Goal: Task Accomplishment & Management: Use online tool/utility

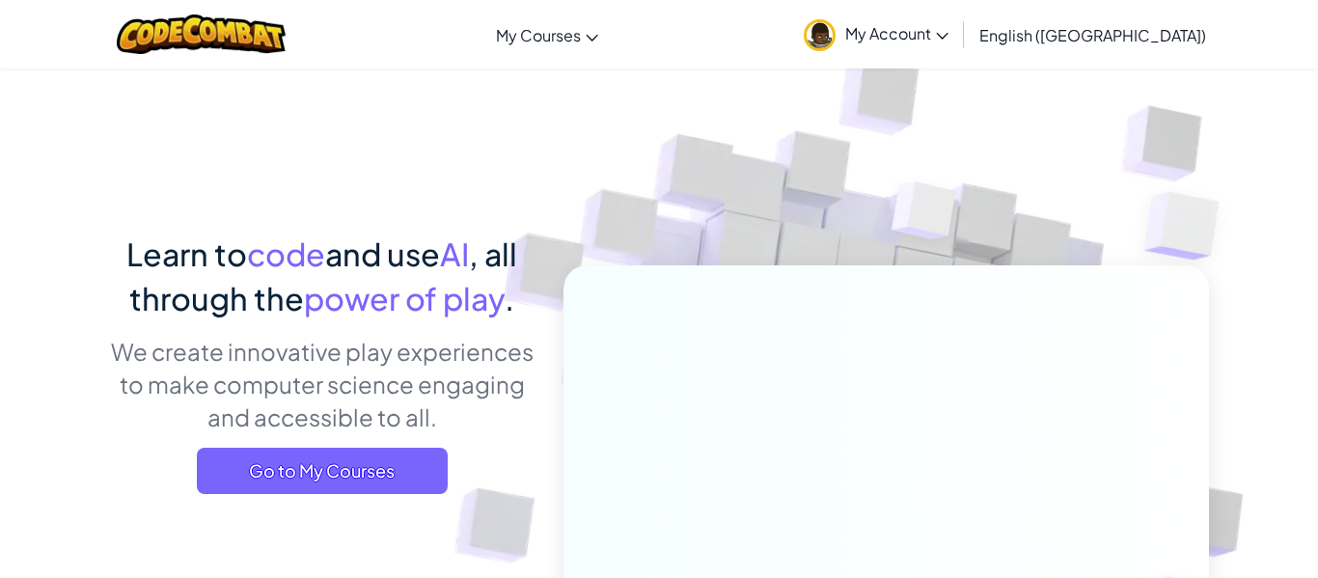
click at [355, 458] on span "Go to My Courses" at bounding box center [322, 471] width 251 height 46
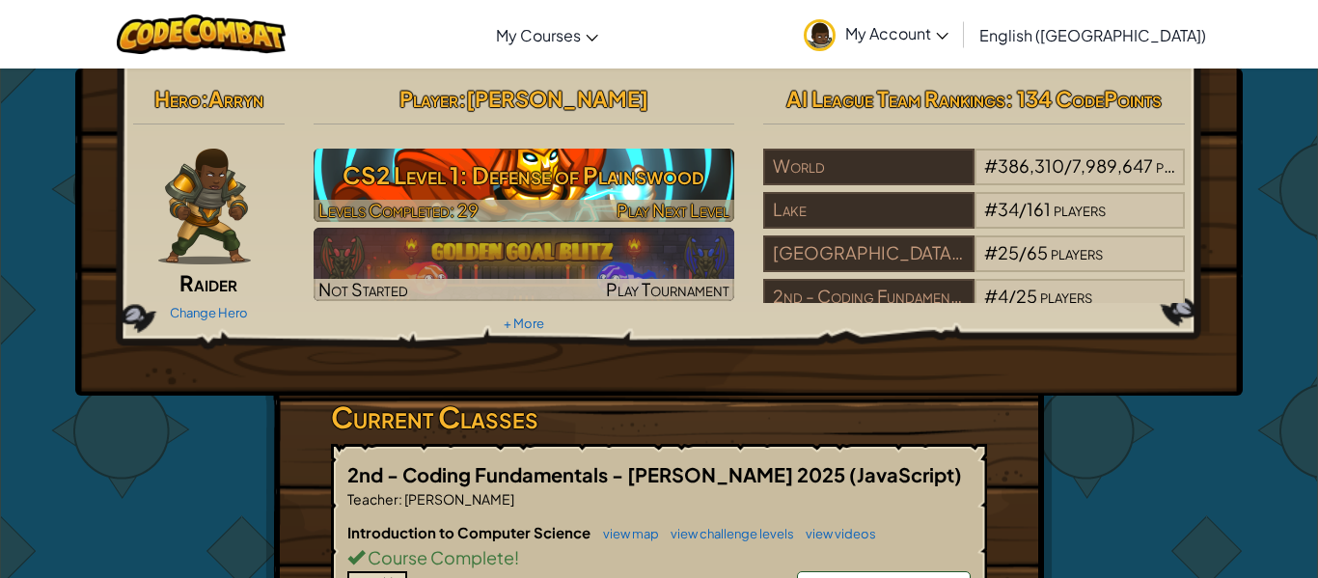
click at [432, 188] on h3 "CS2 Level 1: Defense of Plainswood" at bounding box center [525, 174] width 422 height 43
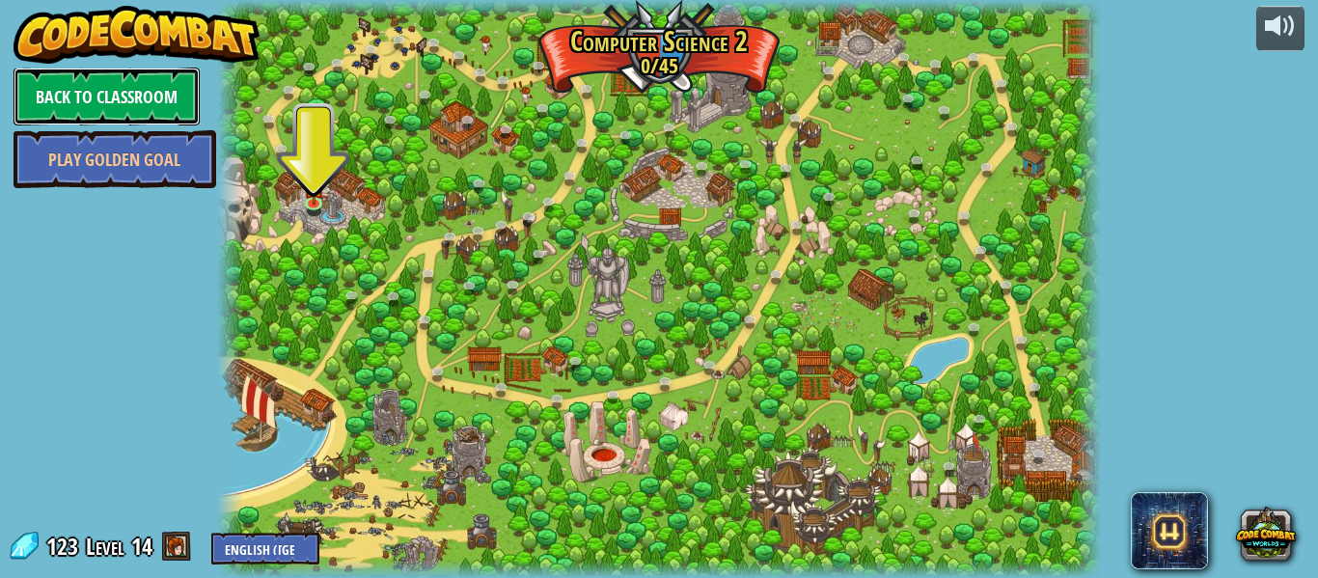
click at [147, 90] on link "Back to Classroom" at bounding box center [107, 97] width 186 height 58
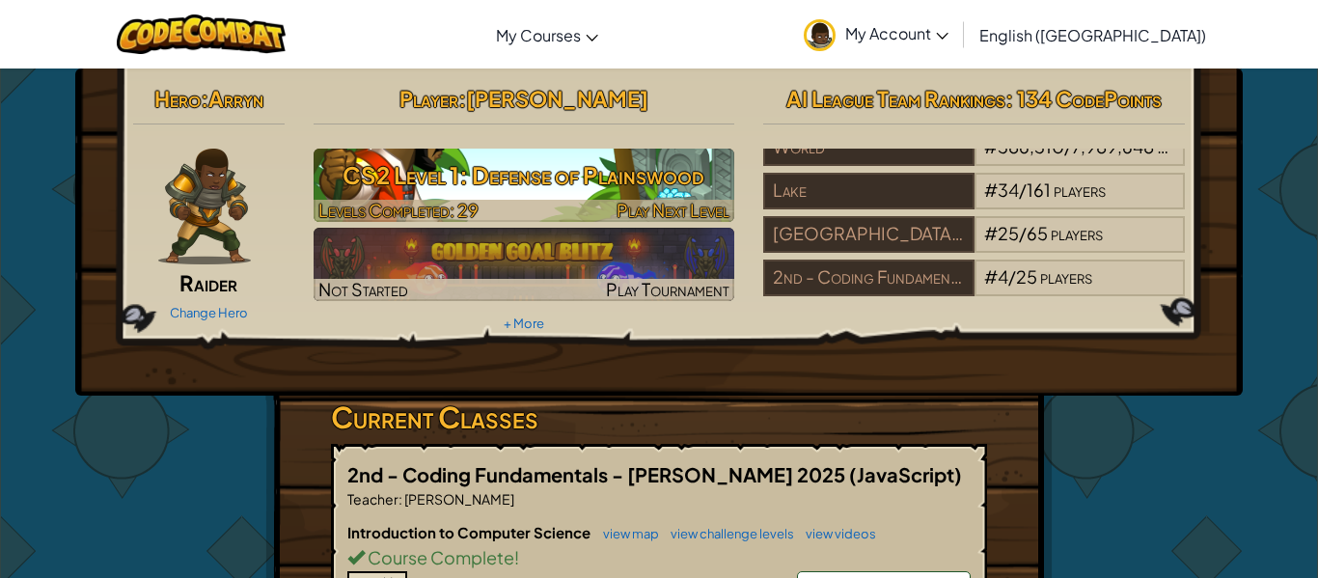
click at [507, 158] on h3 "CS2 Level 1: Defense of Plainswood" at bounding box center [525, 174] width 422 height 43
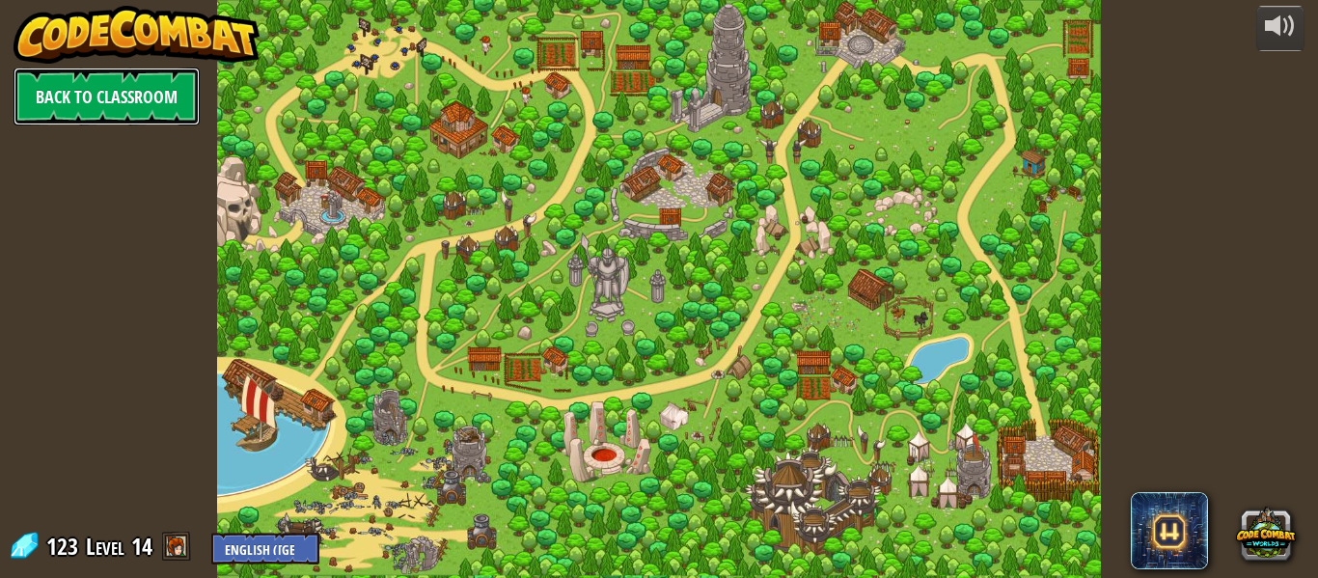
click at [152, 81] on link "Back to Classroom" at bounding box center [107, 97] width 186 height 58
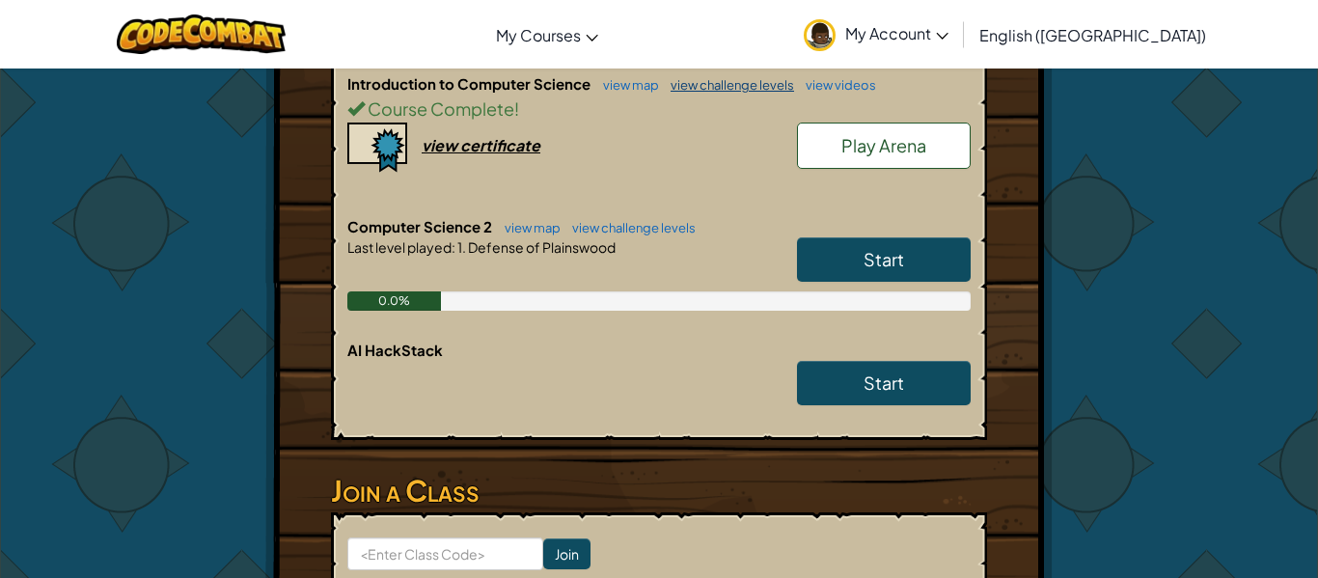
click at [713, 77] on link "view challenge levels" at bounding box center [727, 84] width 133 height 15
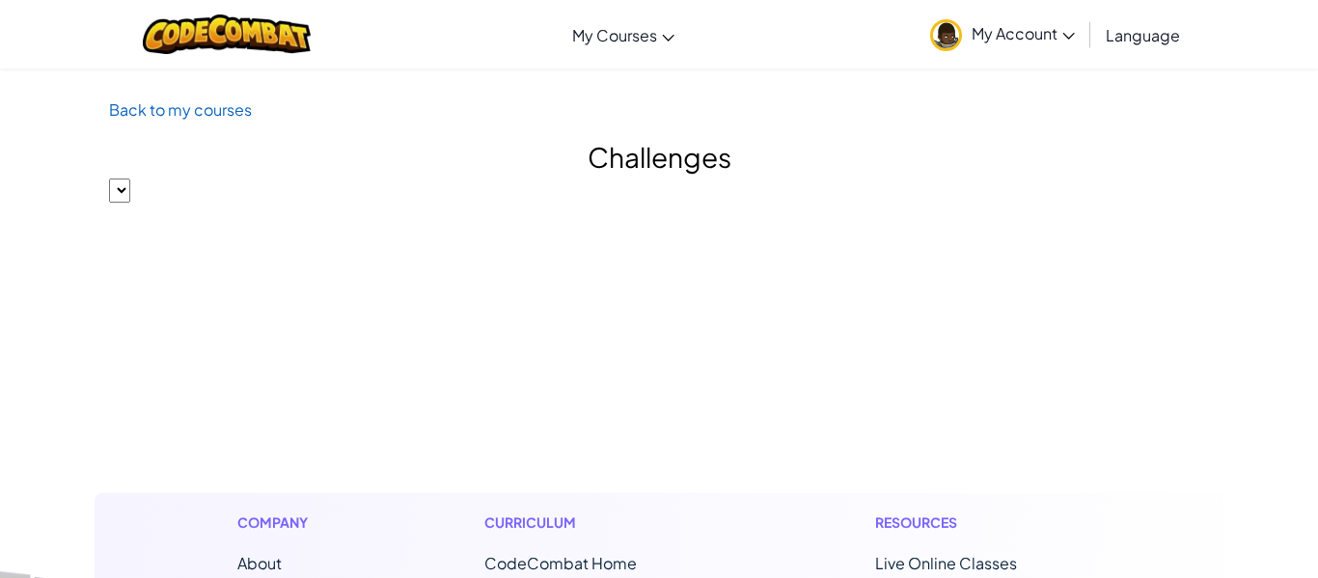
select select
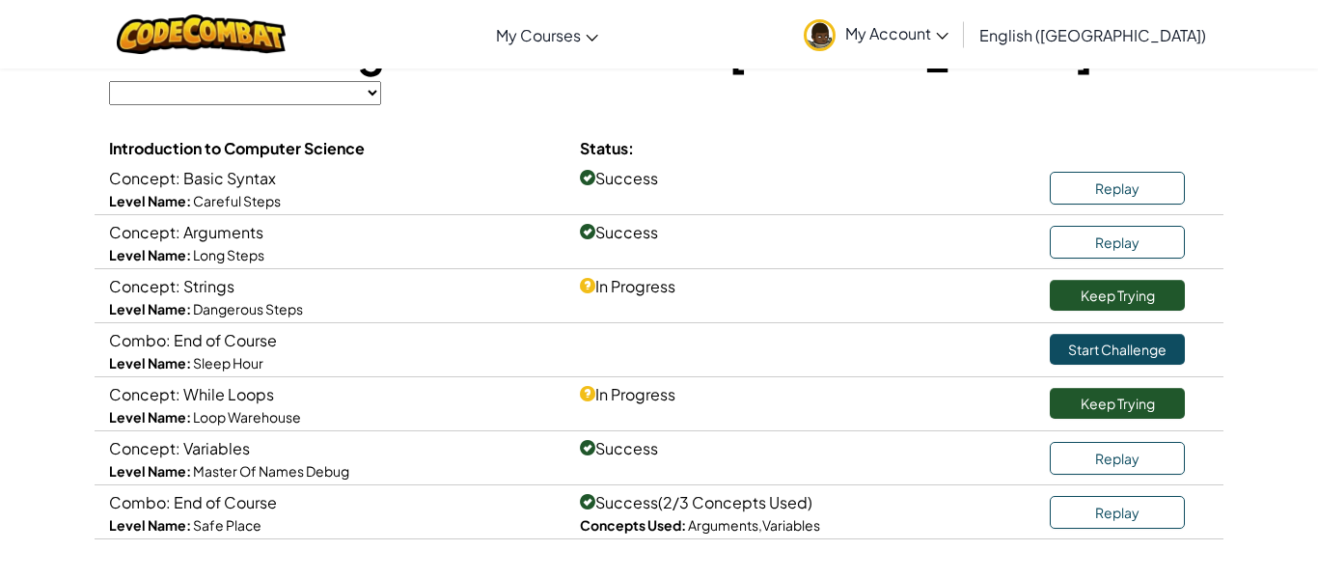
scroll to position [158, 0]
click at [1081, 291] on link "Keep Trying" at bounding box center [1117, 294] width 135 height 31
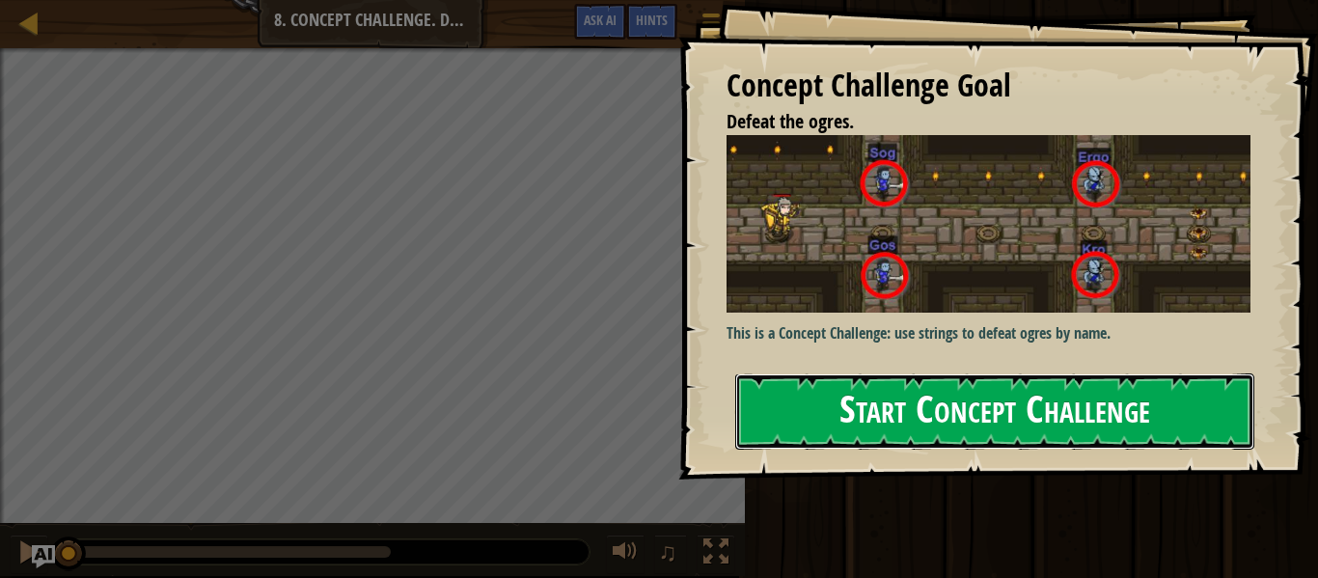
click at [1005, 406] on button "Start Concept Challenge" at bounding box center [994, 411] width 519 height 76
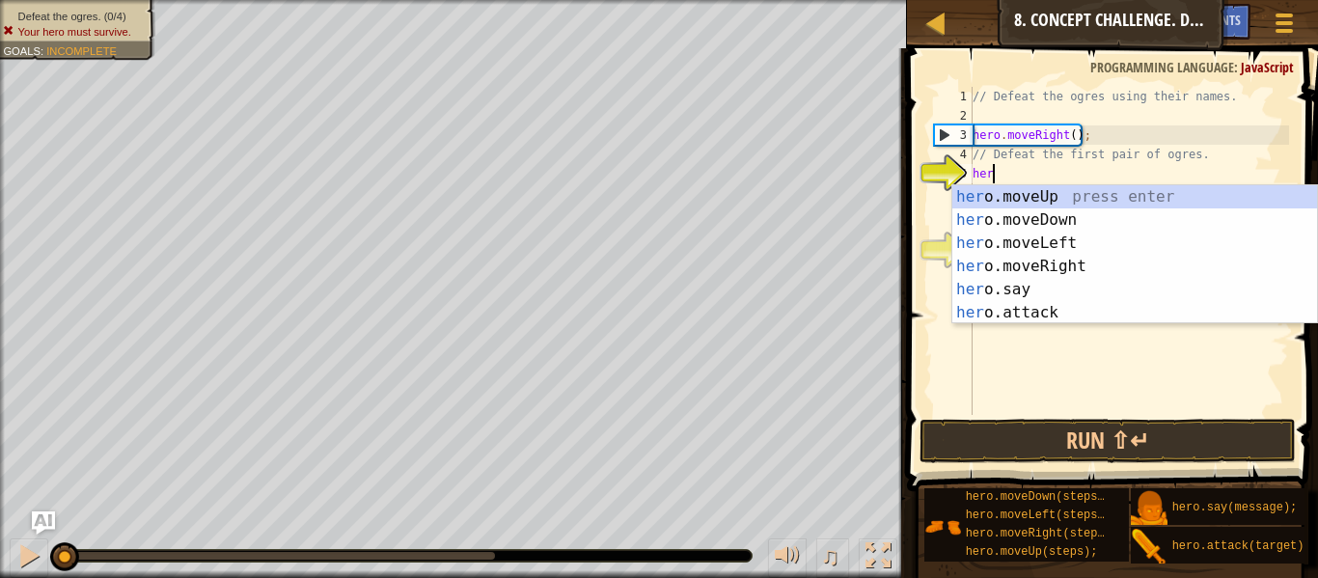
scroll to position [9, 3]
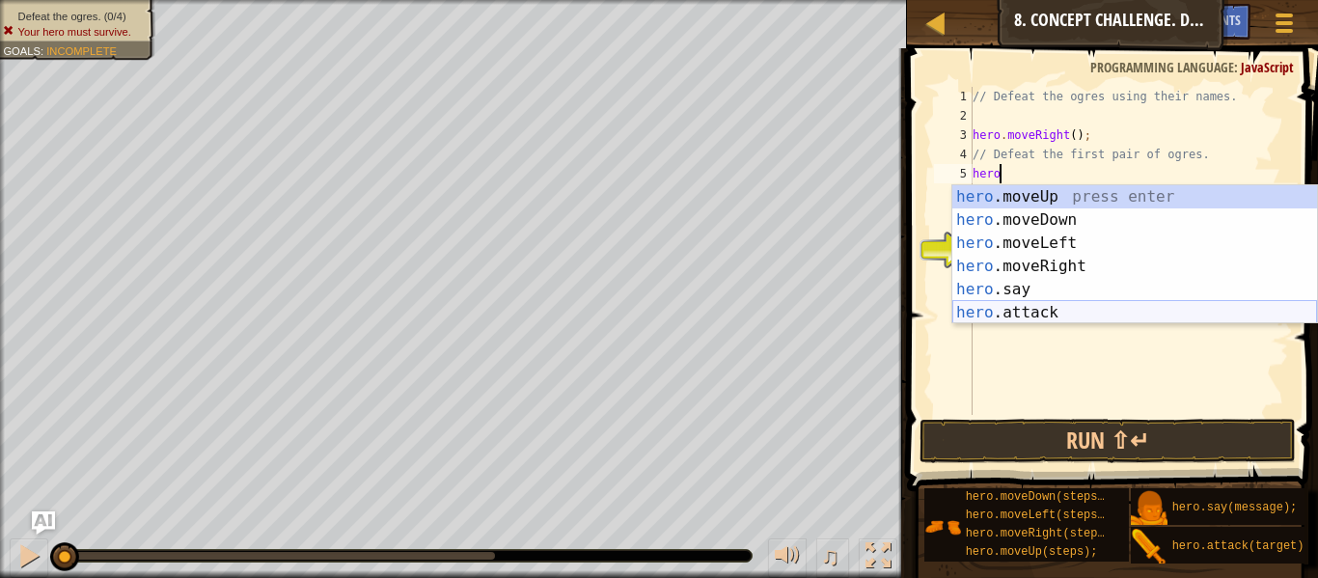
click at [1011, 314] on div "hero .moveUp press enter hero .moveDown press enter hero .moveLeft press enter …" at bounding box center [1134, 277] width 365 height 185
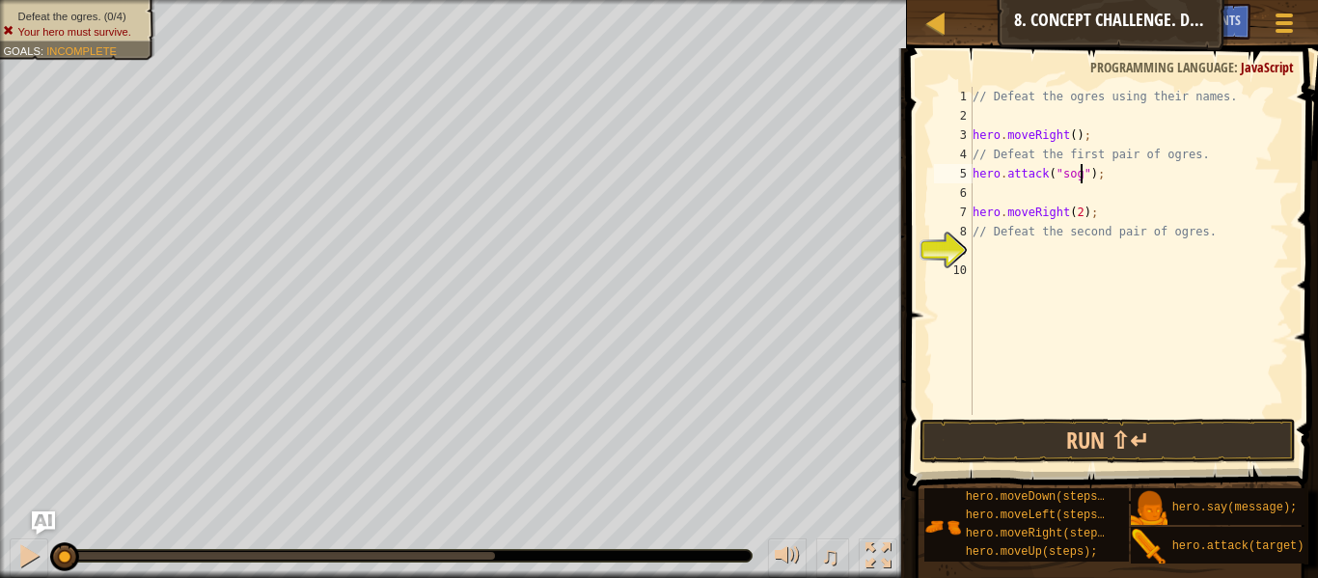
scroll to position [9, 15]
click at [1057, 180] on div "// Defeat the ogres using their names. hero . moveRight ( ) ; // Defeat the fir…" at bounding box center [1129, 270] width 320 height 367
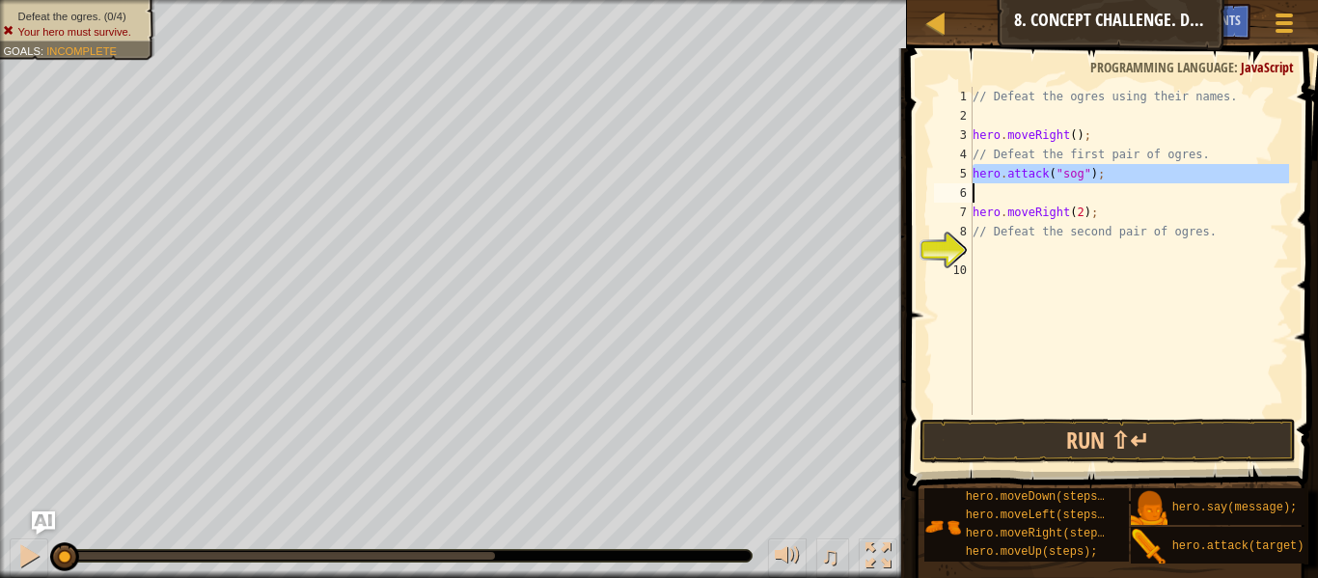
click at [1057, 180] on div "// Defeat the ogres using their names. hero . moveRight ( ) ; // Defeat the fir…" at bounding box center [1129, 251] width 320 height 328
drag, startPoint x: 969, startPoint y: 173, endPoint x: 1066, endPoint y: 171, distance: 97.5
click at [1066, 171] on div "hero.attack("sog"); 1 2 3 4 5 6 7 8 9 10 // Defeat the ogres using their names.…" at bounding box center [1109, 251] width 359 height 328
click at [972, 173] on div "// Defeat the ogres using their names. hero . moveRight ( ) ; // Defeat the fir…" at bounding box center [1129, 251] width 320 height 328
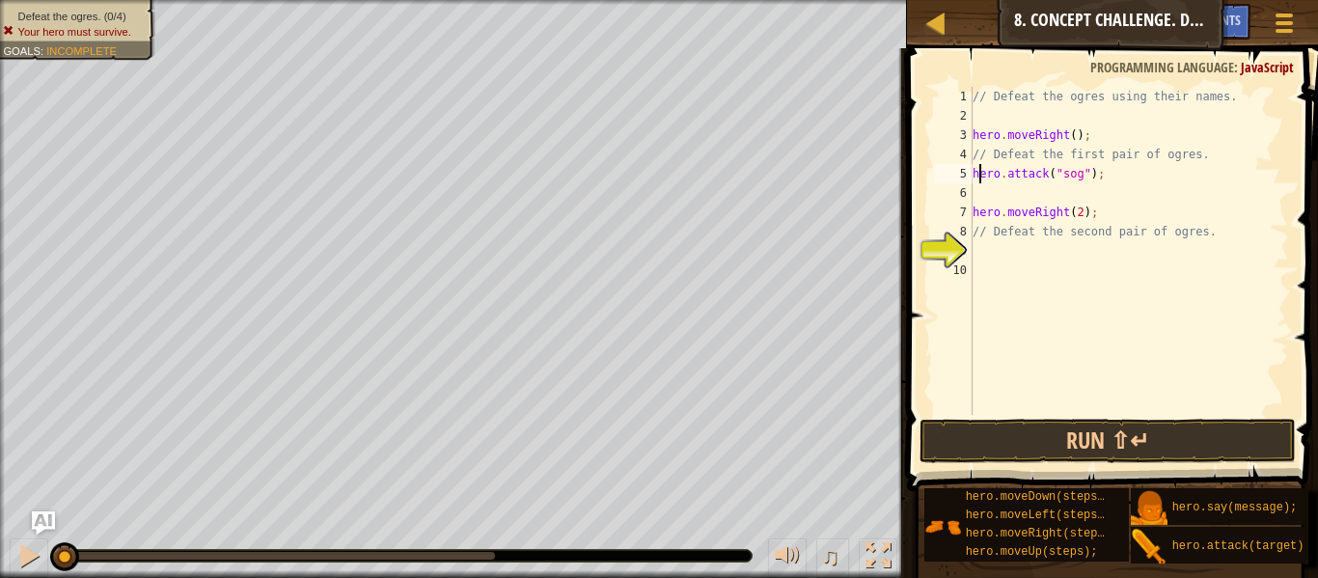
click at [979, 175] on div "// Defeat the ogres using their names. hero . moveRight ( ) ; // Defeat the fir…" at bounding box center [1129, 270] width 320 height 367
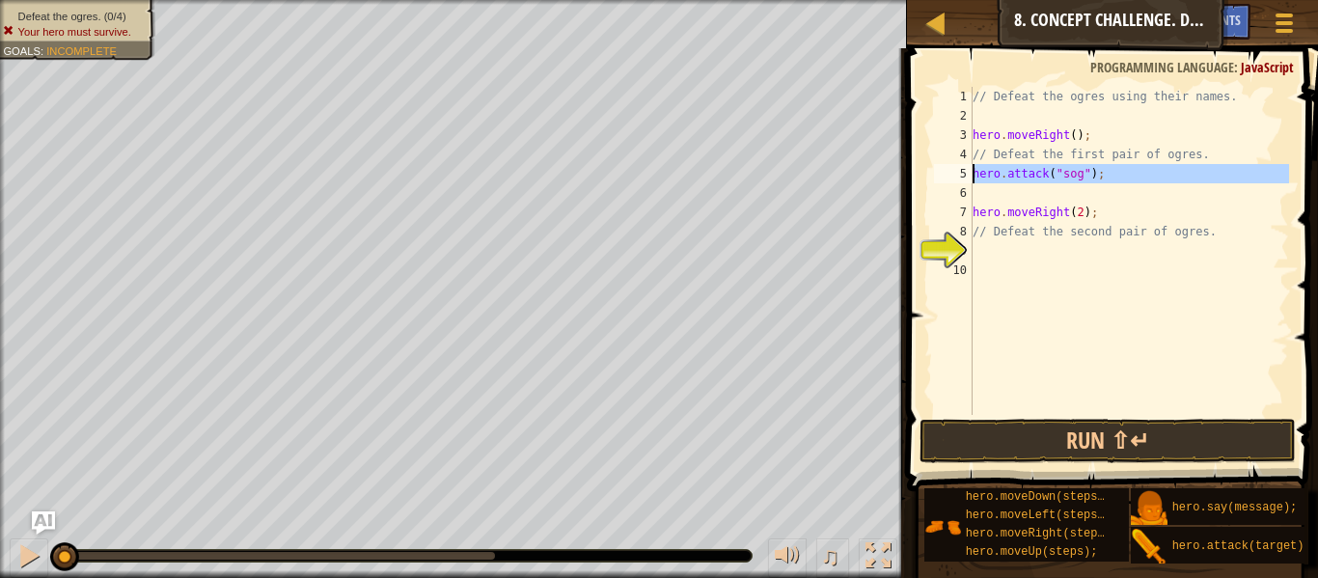
click at [977, 177] on div "hero.attack("sog"); 1 2 3 4 5 6 7 8 9 10 // Defeat the ogres using their names.…" at bounding box center [1109, 251] width 359 height 328
click at [977, 177] on div "// Defeat the ogres using their names. hero . moveRight ( ) ; // Defeat the fir…" at bounding box center [1129, 251] width 320 height 328
click at [971, 177] on div "5" at bounding box center [953, 173] width 39 height 19
type textarea "hero.attack("sog");"
drag, startPoint x: 973, startPoint y: 176, endPoint x: 1176, endPoint y: 177, distance: 202.6
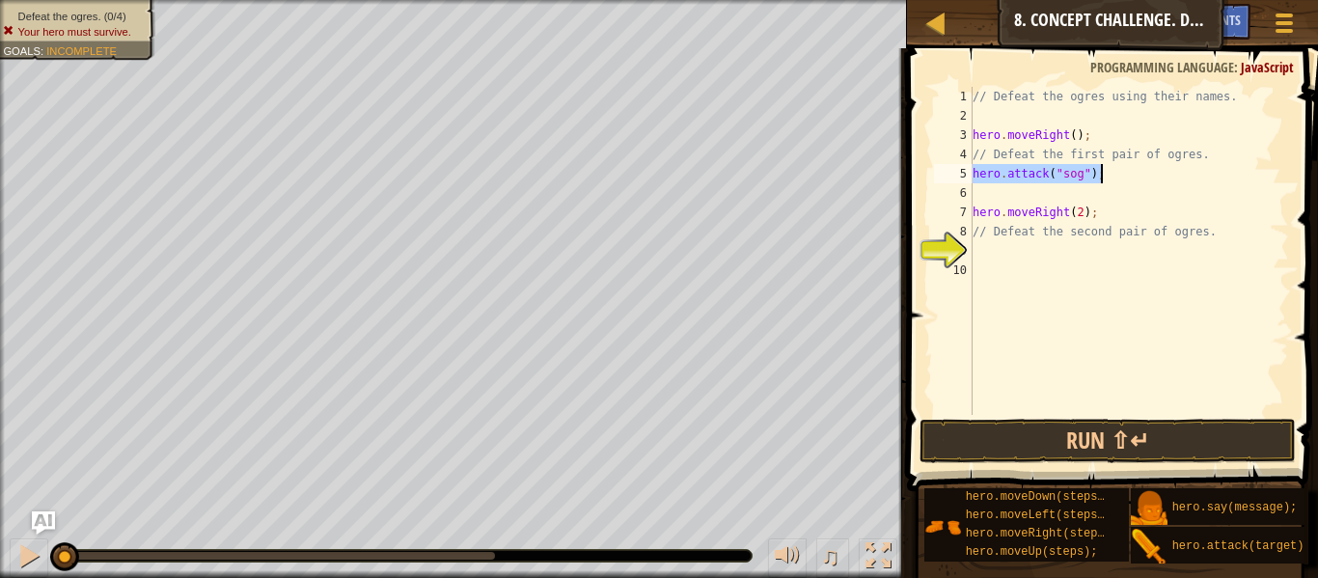
click at [1176, 177] on div "// Defeat the ogres using their names. hero . moveRight ( ) ; // Defeat the fir…" at bounding box center [1129, 270] width 320 height 367
click at [1058, 189] on div "// Defeat the ogres using their names. hero . moveRight ( ) ; // Defeat the fir…" at bounding box center [1129, 270] width 320 height 367
paste textarea "hero.attack("sog");"
type textarea "hero.attack("sog");"
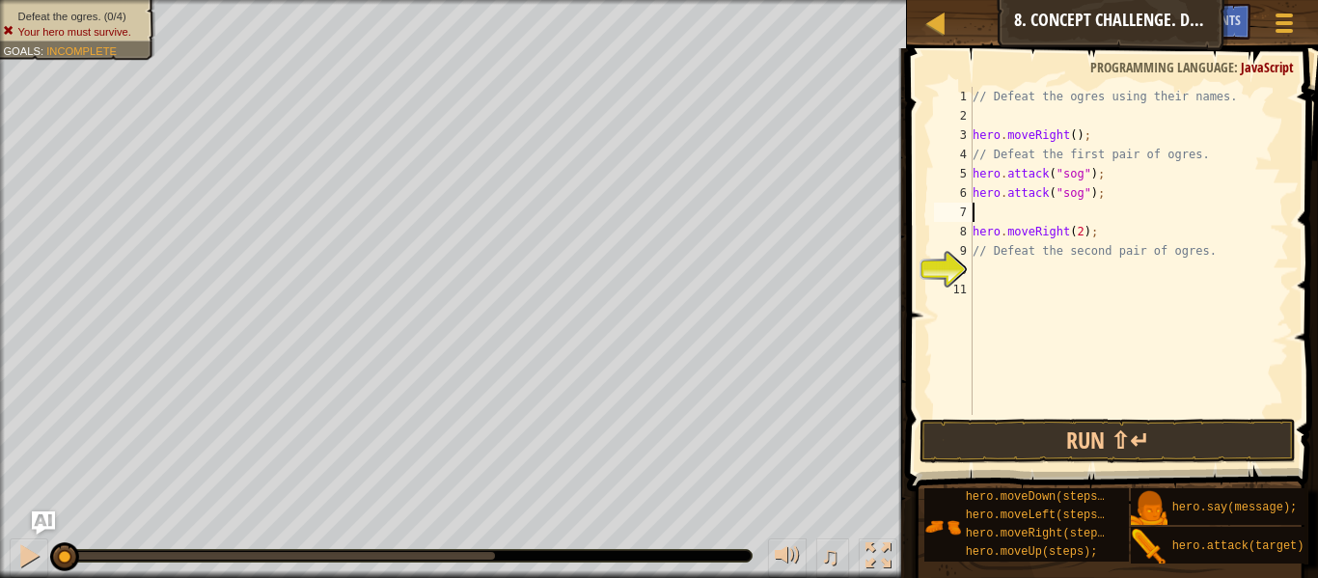
paste textarea "hero.attack("sog");"
click at [1078, 213] on div "// Defeat the ogres using their names. hero . moveRight ( ) ; // Defeat the fir…" at bounding box center [1129, 270] width 320 height 367
type textarea "hero.attack("gos");"
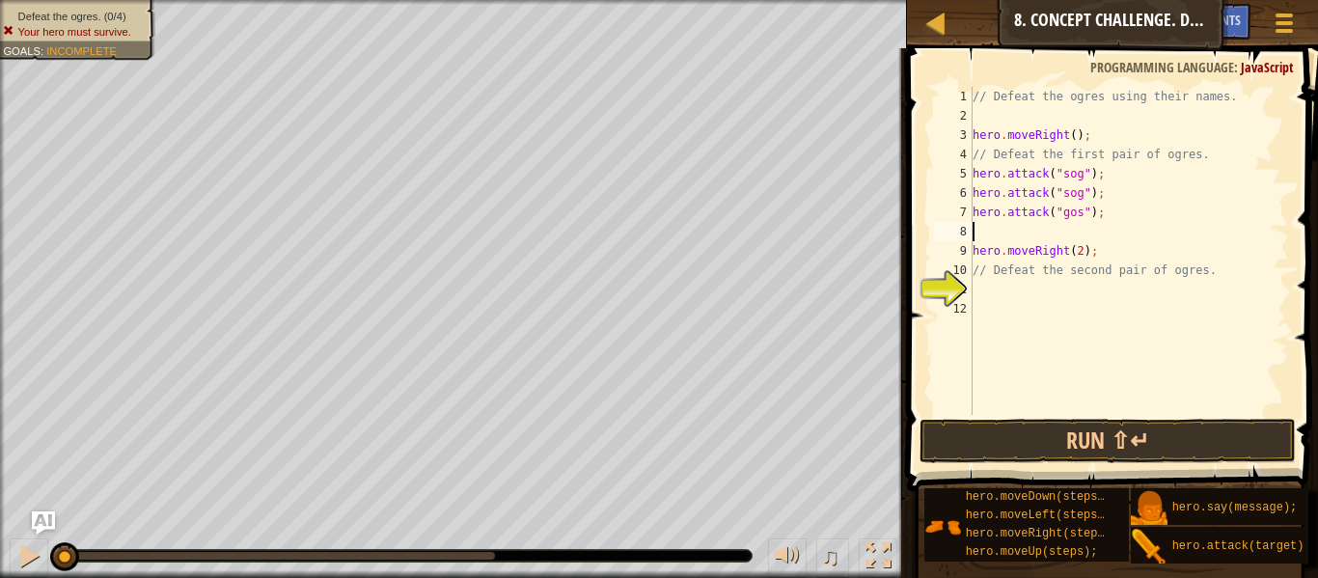
paste textarea "hero.attack("sog");"
click at [1078, 232] on div "// Defeat the ogres using their names. hero . moveRight ( ) ; // Defeat the fir…" at bounding box center [1129, 270] width 320 height 367
type textarea "hero.attack("gos");"
click at [1078, 291] on div "// Defeat the ogres using their names. hero . moveRight ( ) ; // Defeat the fir…" at bounding box center [1129, 270] width 320 height 367
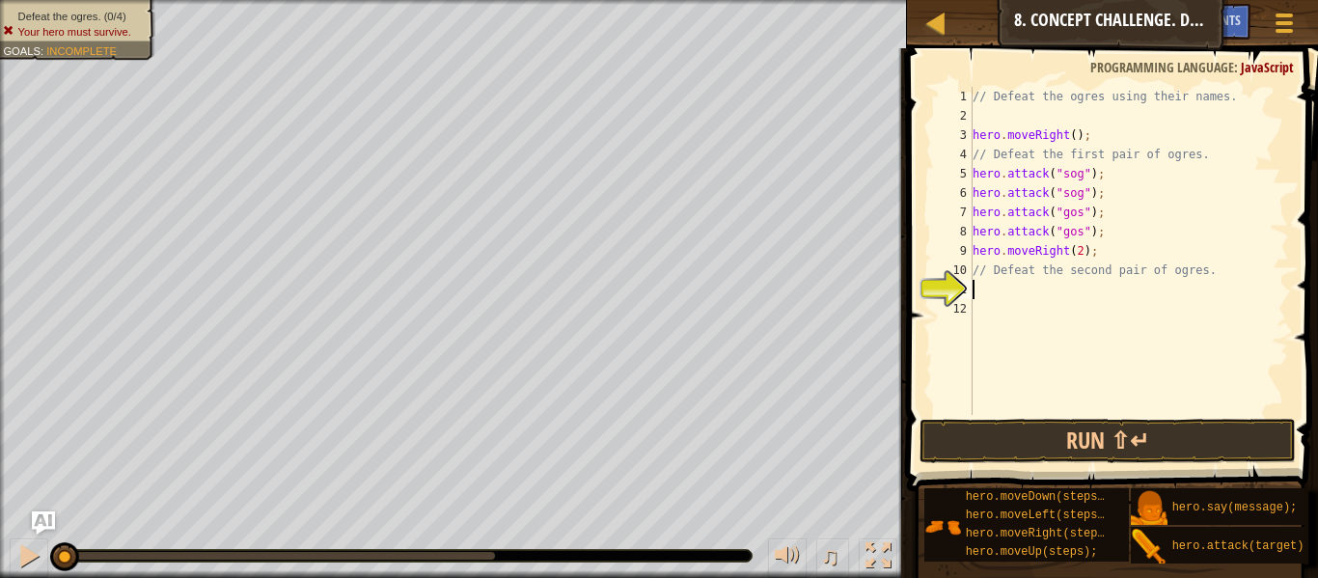
scroll to position [9, 0]
type textarea "h"
paste textarea "hero.attack("sog");"
click at [1079, 294] on div "// Defeat the ogres using their names. hero . moveRight ( ) ; // Defeat the fir…" at bounding box center [1129, 270] width 320 height 367
type textarea "hero.attack("ergo");"
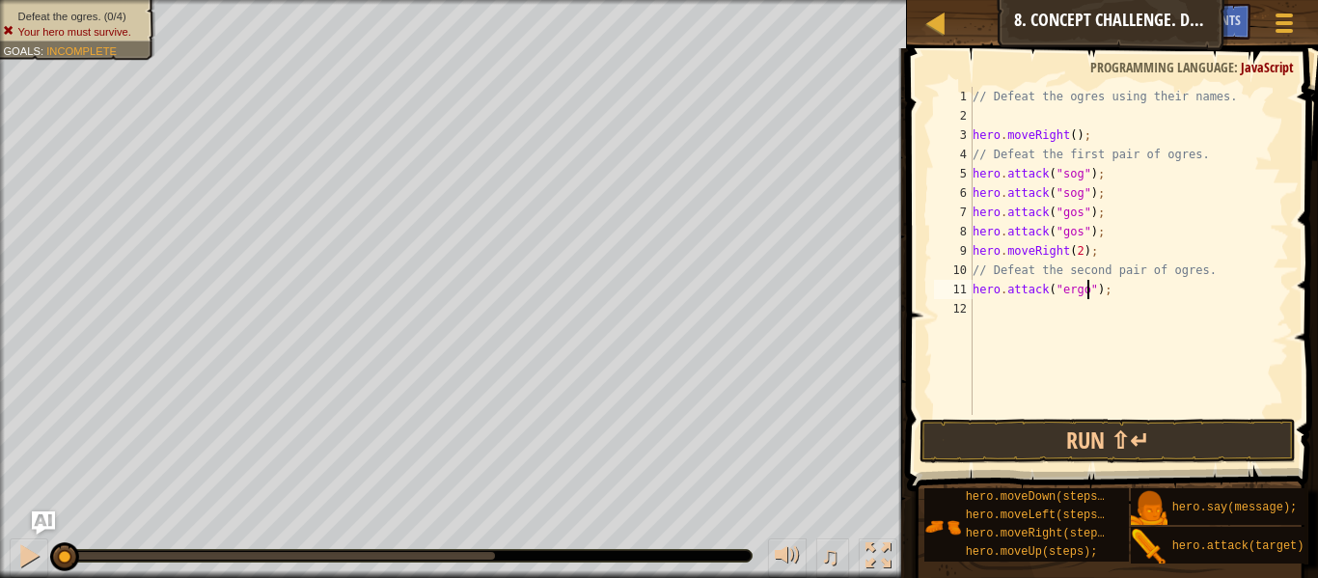
scroll to position [9, 16]
click at [1064, 300] on div "// Defeat the ogres using their names. hero . moveRight ( ) ; // Defeat the fir…" at bounding box center [1129, 270] width 320 height 367
click at [1066, 172] on div "// Defeat the ogres using their names. hero . moveRight ( ) ; // Defeat the fir…" at bounding box center [1129, 270] width 320 height 367
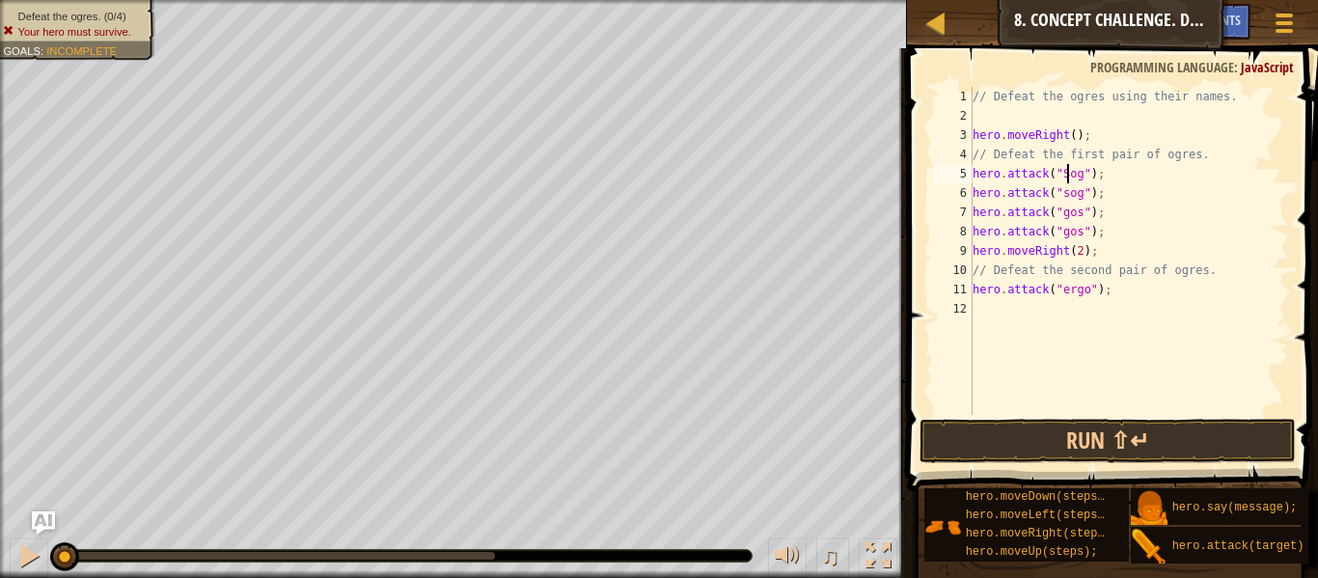
click at [1062, 188] on div "// Defeat the ogres using their names. hero . moveRight ( ) ; // Defeat the fir…" at bounding box center [1129, 270] width 320 height 367
click at [1069, 188] on div "// Defeat the ogres using their names. hero . moveRight ( ) ; // Defeat the fir…" at bounding box center [1129, 270] width 320 height 367
click at [1063, 211] on div "// Defeat the ogres using their names. hero . moveRight ( ) ; // Defeat the fir…" at bounding box center [1129, 270] width 320 height 367
click at [1066, 214] on div "// Defeat the ogres using their names. hero . moveRight ( ) ; // Defeat the fir…" at bounding box center [1129, 270] width 320 height 367
click at [1064, 235] on div "// Defeat the ogres using their names. hero . moveRight ( ) ; // Defeat the fir…" at bounding box center [1129, 270] width 320 height 367
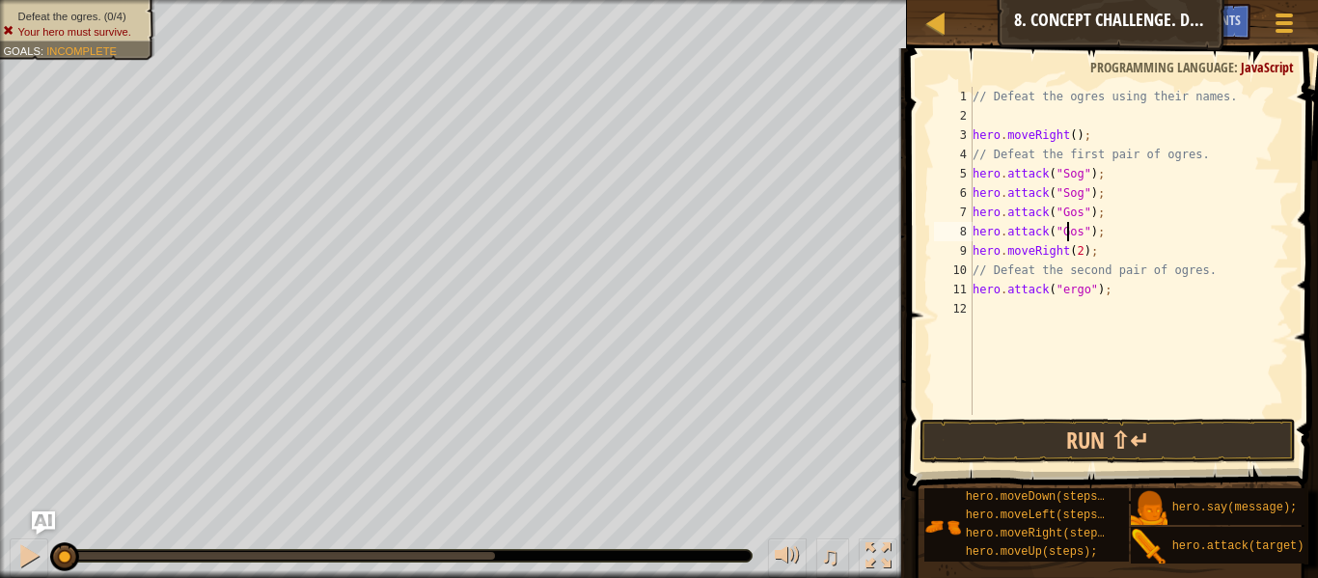
click at [1068, 295] on div "// Defeat the ogres using their names. hero . moveRight ( ) ; // Defeat the fir…" at bounding box center [1129, 270] width 320 height 367
type textarea "hero.attack("Ergo");"
click at [1047, 314] on div "// Defeat the ogres using their names. hero . moveRight ( ) ; // Defeat the fir…" at bounding box center [1129, 270] width 320 height 367
paste textarea "hero.attack("sog");"
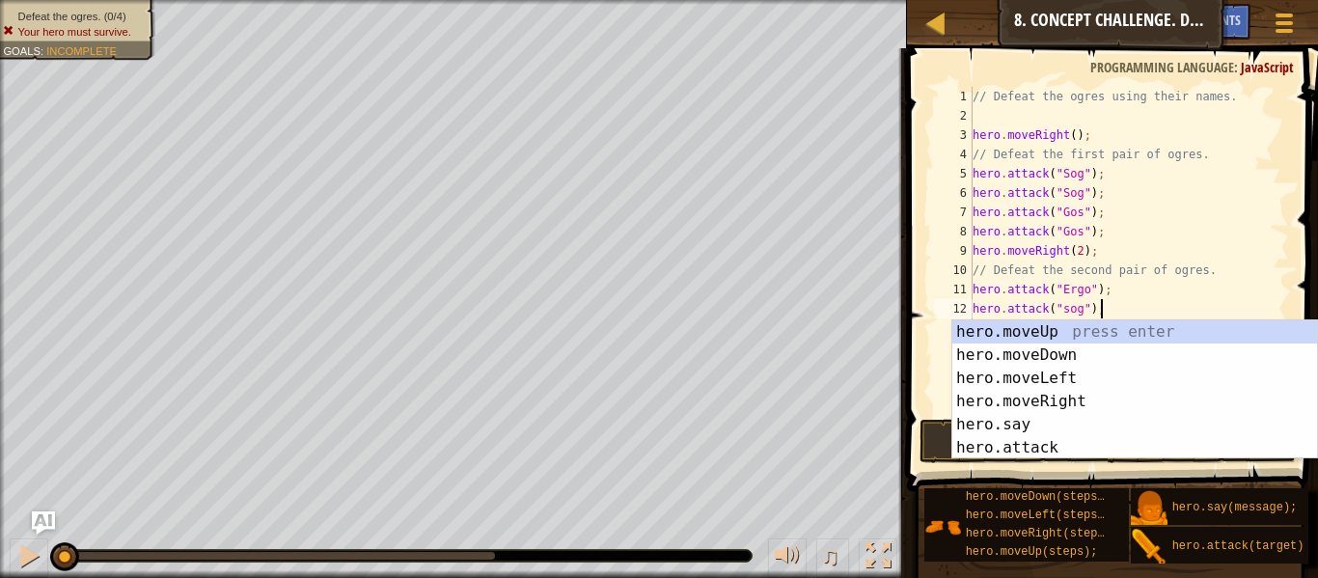
click at [1073, 309] on div "// Defeat the ogres using their names. hero . moveRight ( ) ; // Defeat the fir…" at bounding box center [1129, 270] width 320 height 367
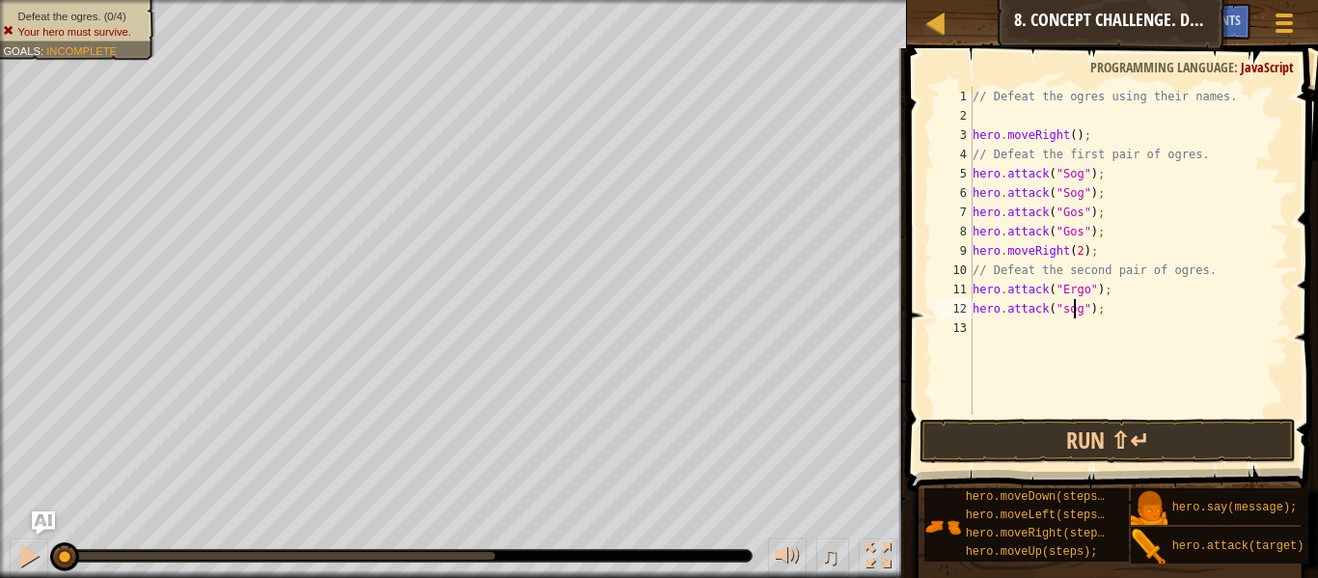
click at [1076, 309] on div "// Defeat the ogres using their names. hero . moveRight ( ) ; // Defeat the fir…" at bounding box center [1129, 270] width 320 height 367
click at [1078, 311] on div "// Defeat the ogres using their names. hero . moveRight ( ) ; // Defeat the fir…" at bounding box center [1129, 270] width 320 height 367
click at [1189, 238] on div "// Defeat the ogres using their names. hero . moveRight ( ) ; // Defeat the fir…" at bounding box center [1129, 270] width 320 height 367
click at [1058, 307] on div "// Defeat the ogres using their names. hero . moveRight ( ) ; // Defeat the fir…" at bounding box center [1129, 270] width 320 height 367
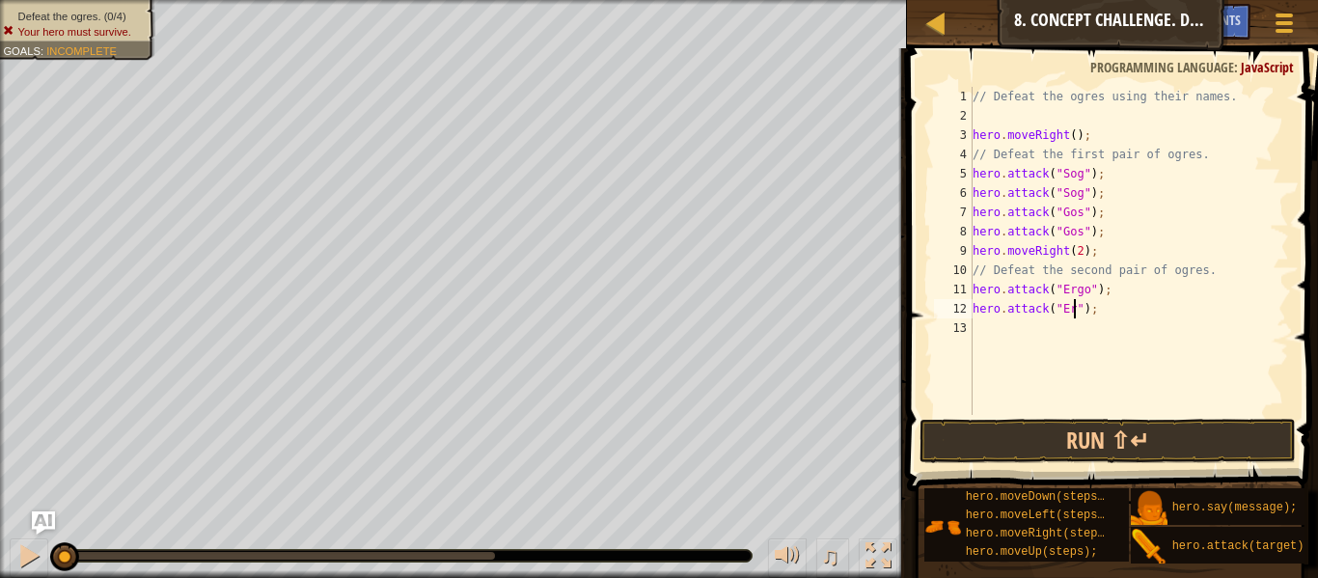
type textarea "hero.attack("Ergo");"
click at [1057, 329] on div "// Defeat the ogres using their names. hero . moveRight ( ) ; // Defeat the fir…" at bounding box center [1129, 270] width 320 height 367
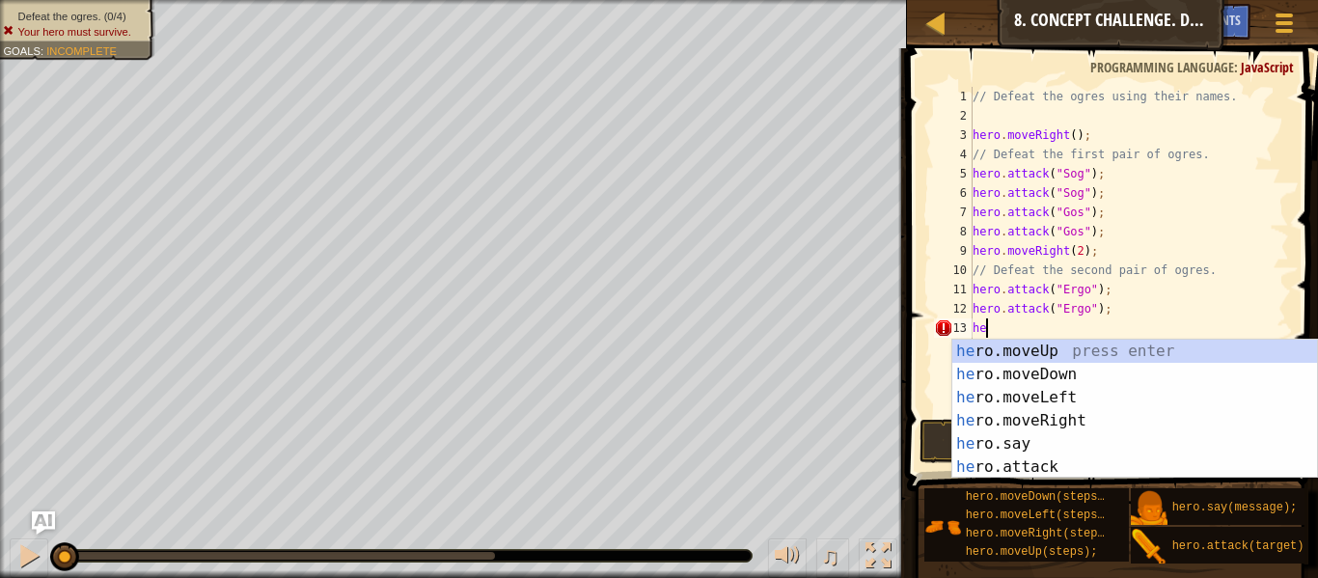
scroll to position [9, 1]
type textarea "h"
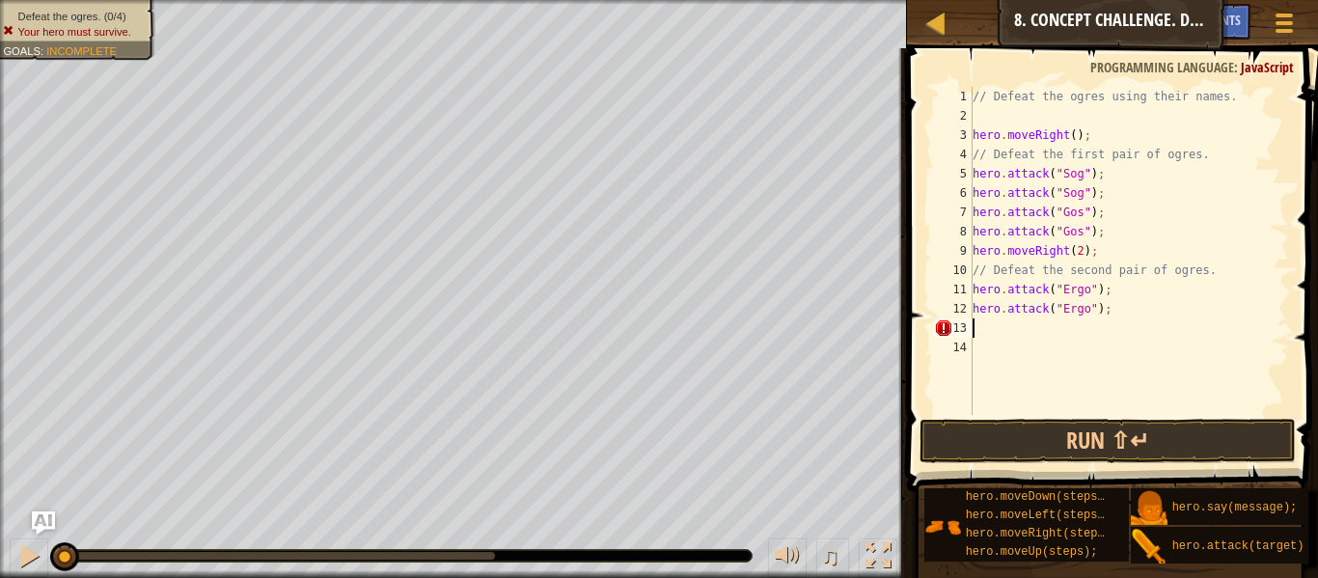
paste textarea "hero.attack("sog");"
click at [1079, 334] on div "// Defeat the ogres using their names. hero . moveRight ( ) ; // Defeat the fir…" at bounding box center [1129, 270] width 320 height 367
type textarea "hero.attack("Kro");"
click at [1075, 344] on div "// Defeat the ogres using their names. hero . moveRight ( ) ; // Defeat the fir…" at bounding box center [1129, 270] width 320 height 367
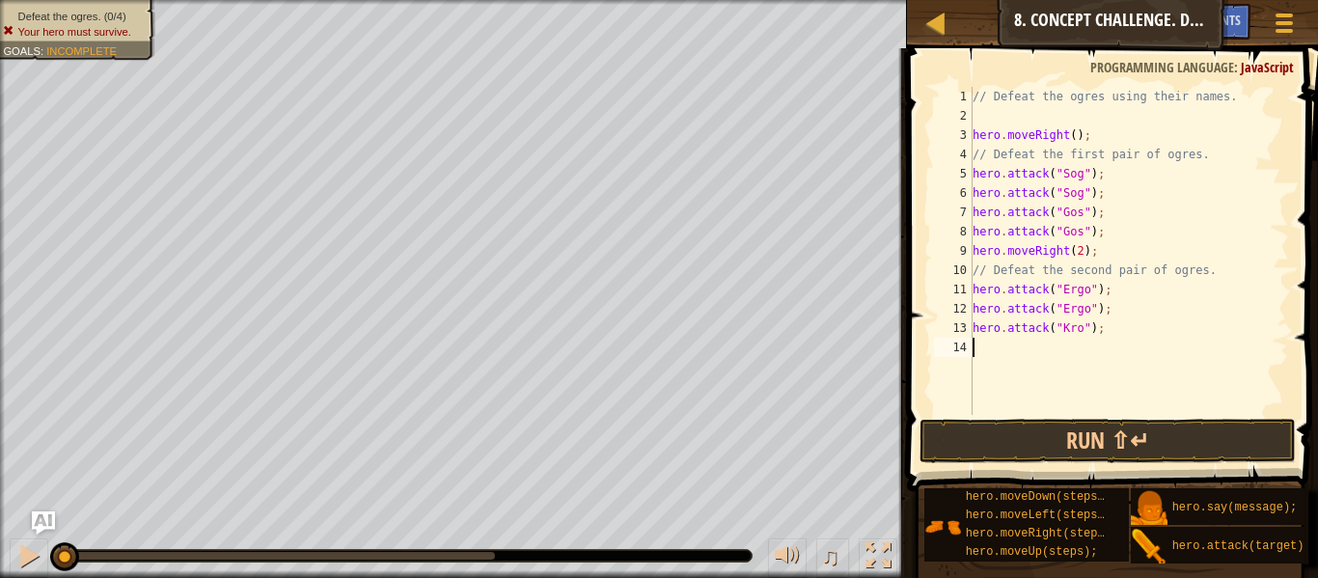
scroll to position [9, 0]
type textarea "h"
paste textarea "hero.attack("sog");"
click at [1078, 345] on div "// Defeat the ogres using their names. hero . moveRight ( ) ; // Defeat the fir…" at bounding box center [1129, 270] width 320 height 367
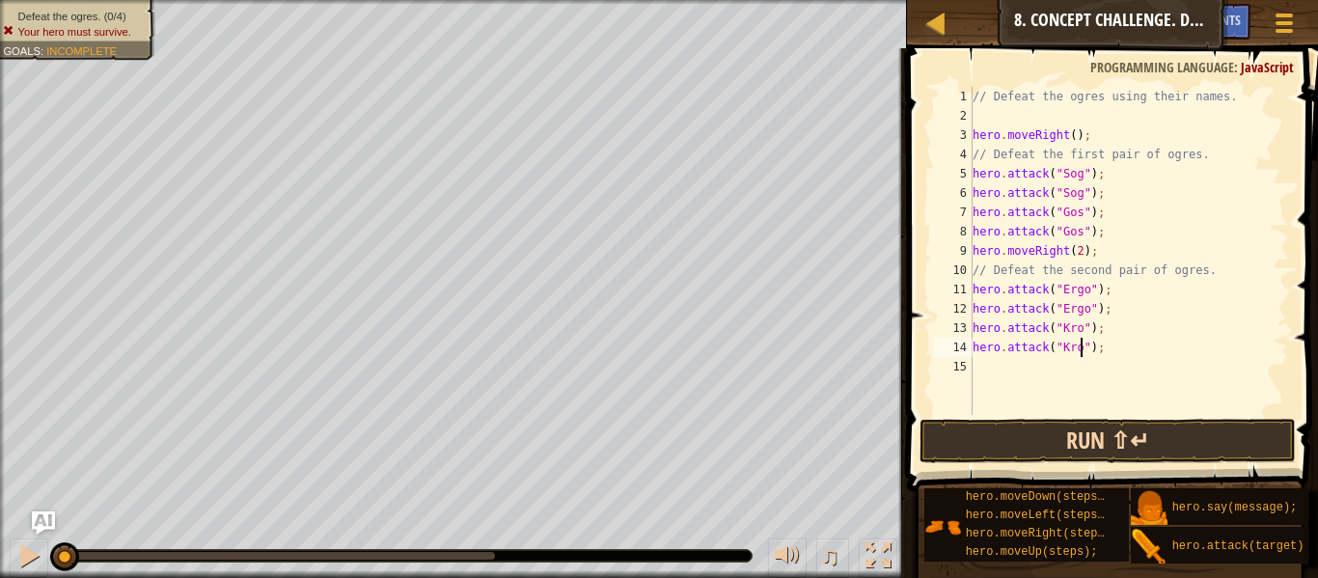
type textarea "hero.attack("Kro");"
click at [1073, 426] on button "Run ⇧↵" at bounding box center [1107, 441] width 376 height 44
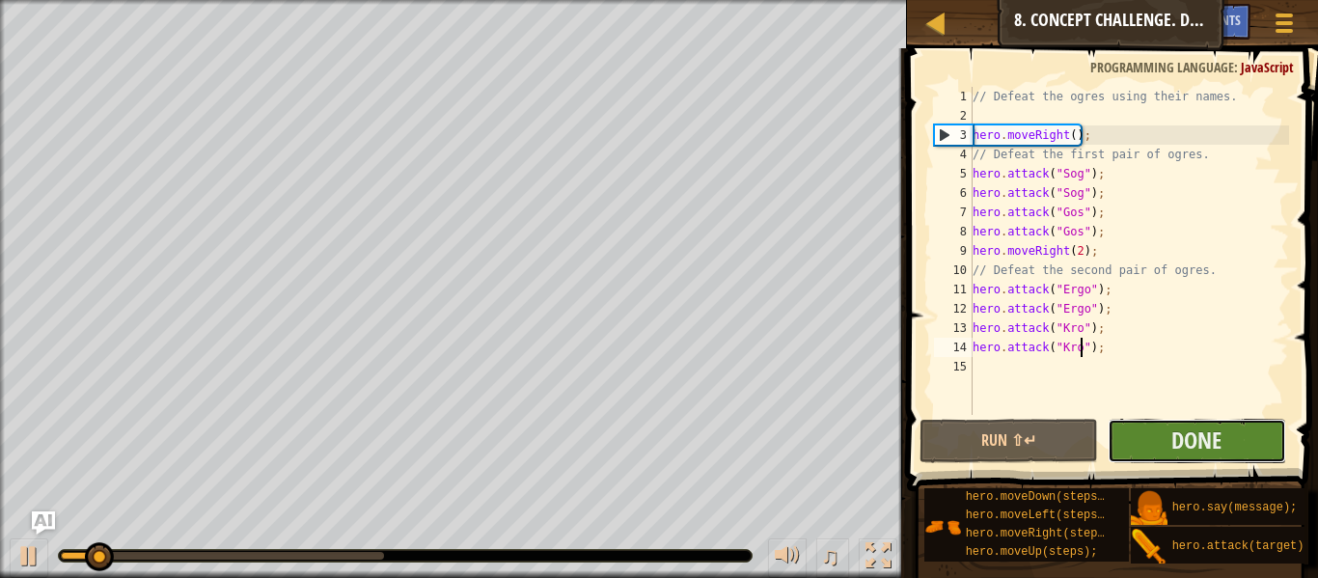
click at [1135, 422] on button "Done" at bounding box center [1196, 441] width 178 height 44
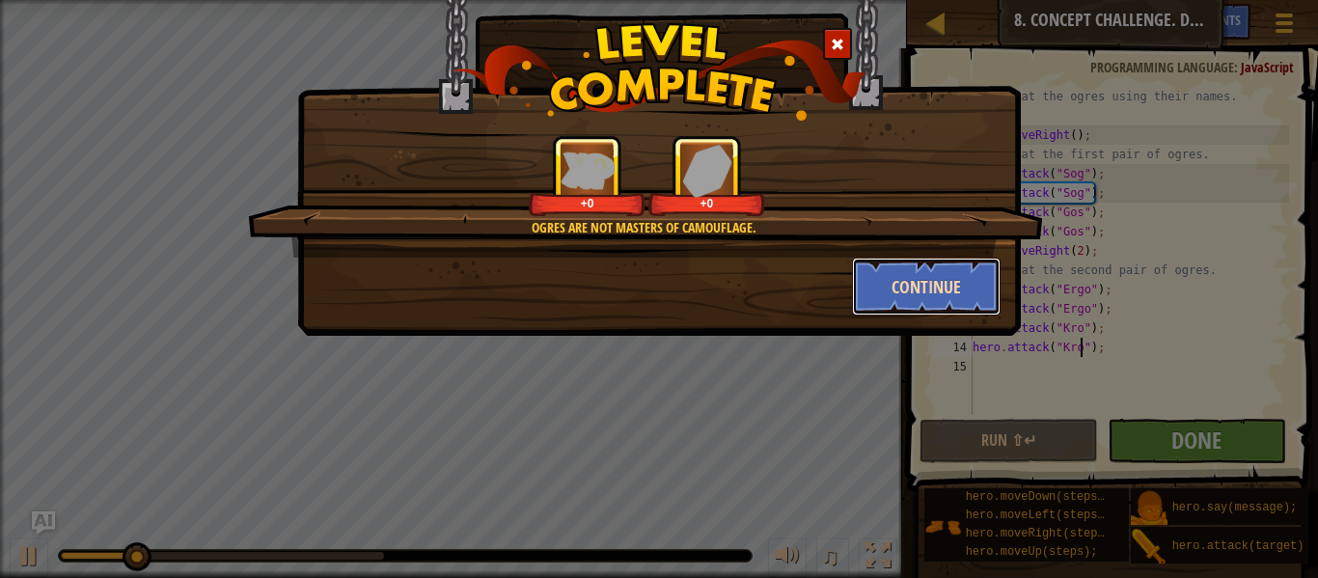
click at [900, 289] on button "Continue" at bounding box center [927, 287] width 150 height 58
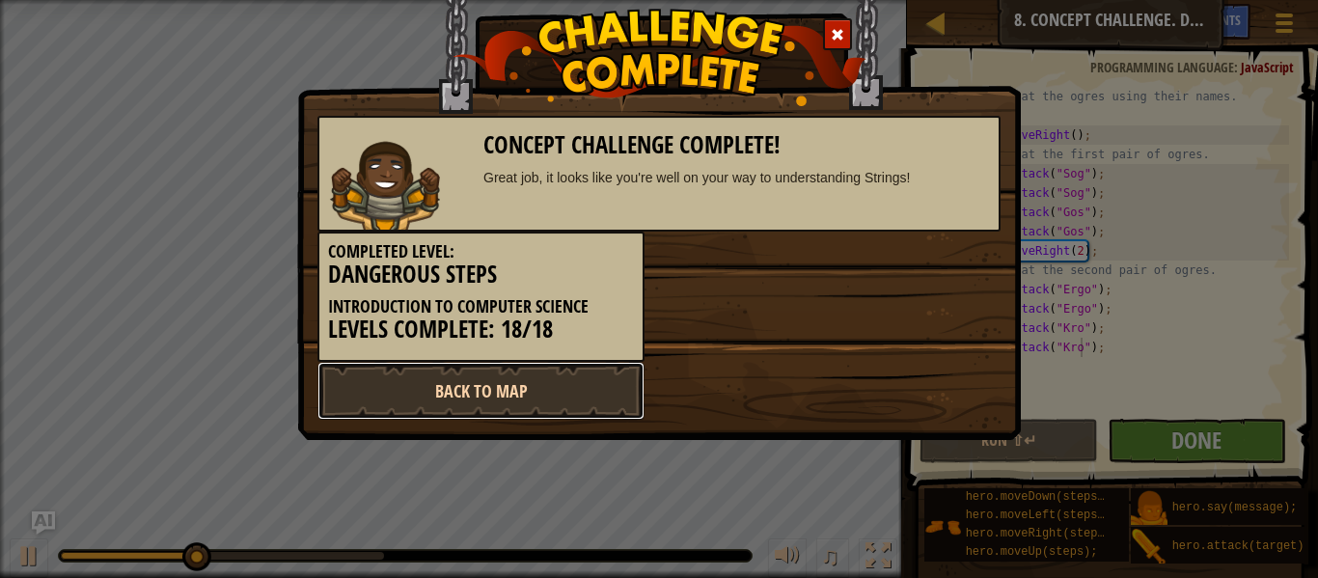
click at [560, 384] on link "Back to Map" at bounding box center [480, 391] width 327 height 58
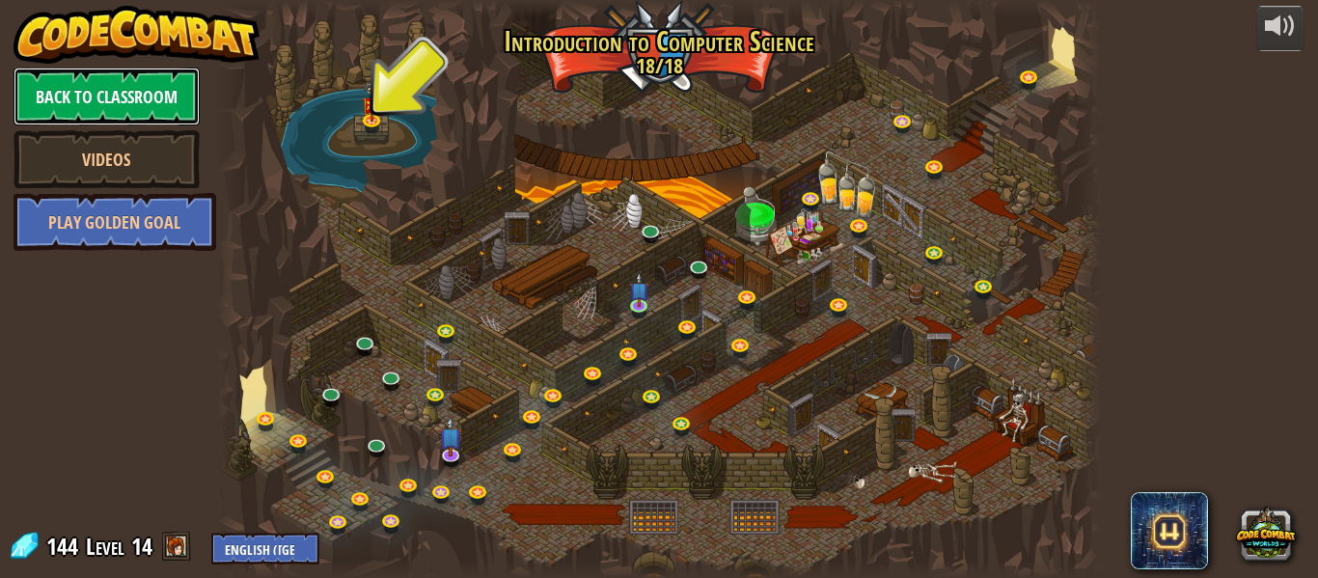
click at [163, 113] on link "Back to Classroom" at bounding box center [107, 97] width 186 height 58
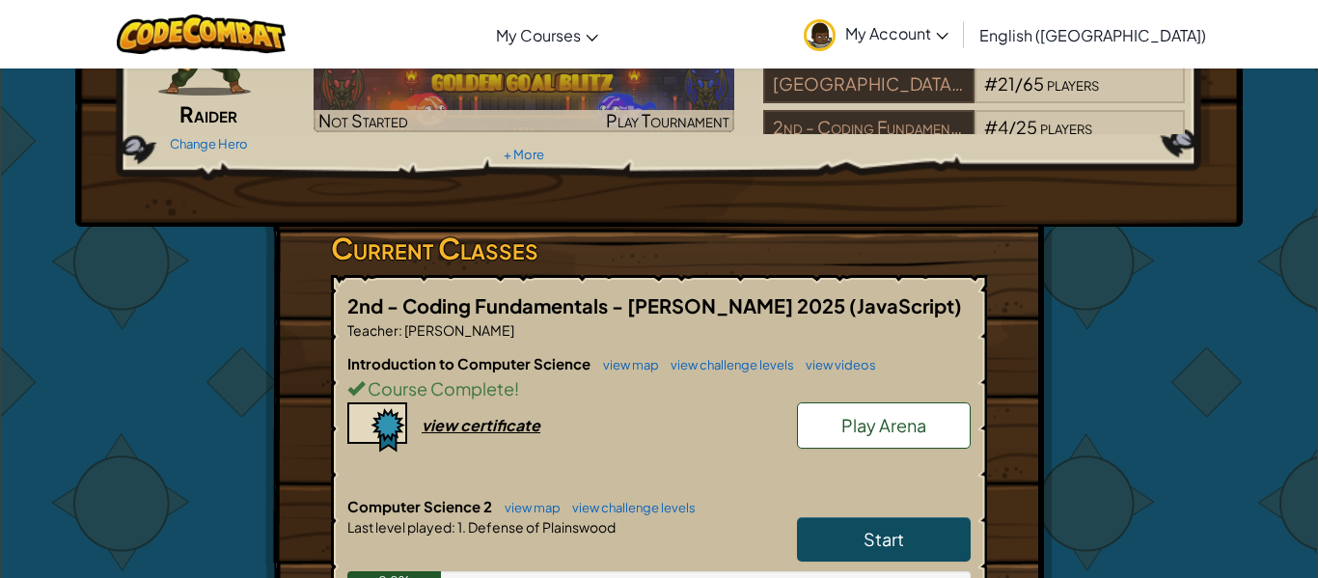
scroll to position [171, 0]
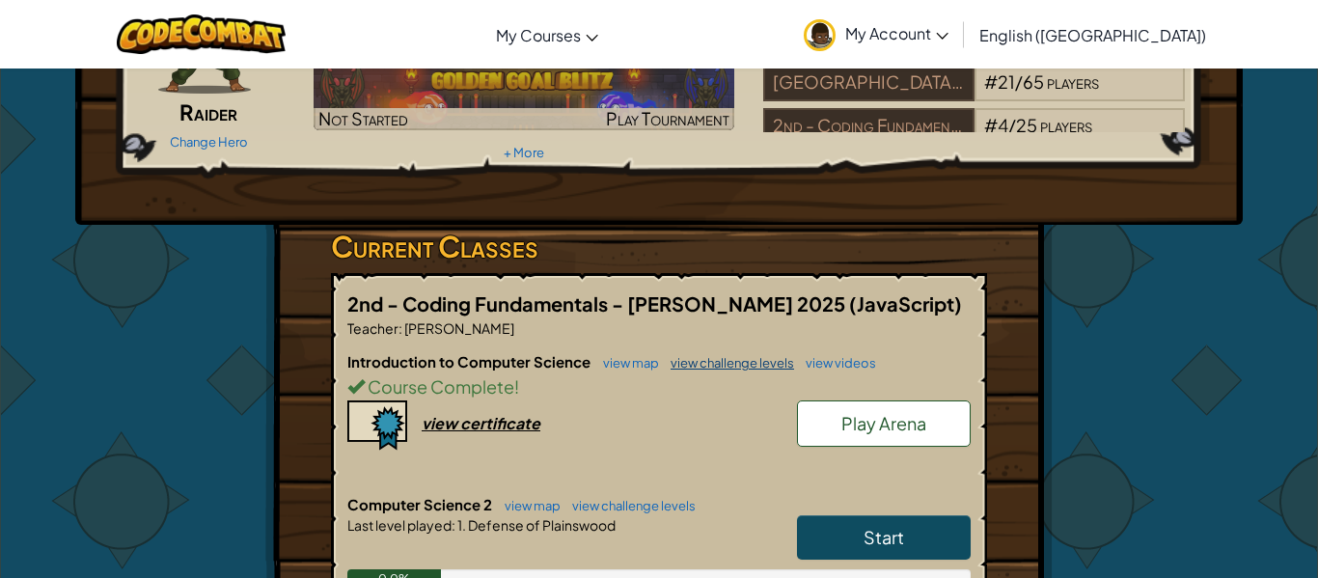
click at [742, 362] on link "view challenge levels" at bounding box center [727, 362] width 133 height 15
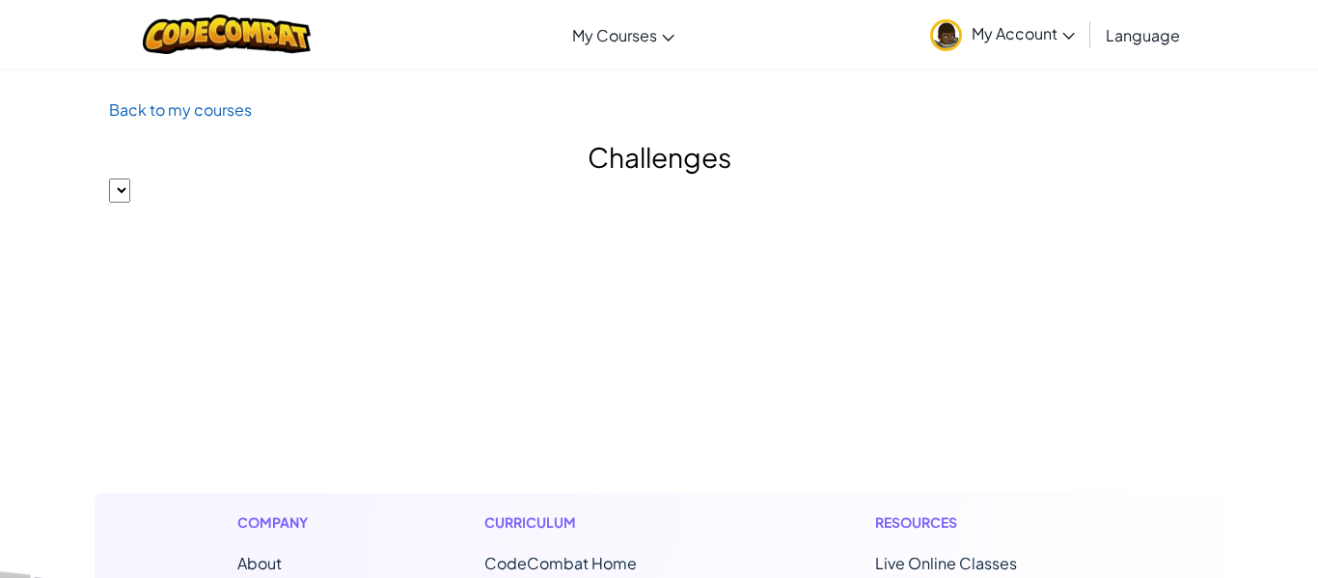
select select "560f1a9f22961295f9427742"
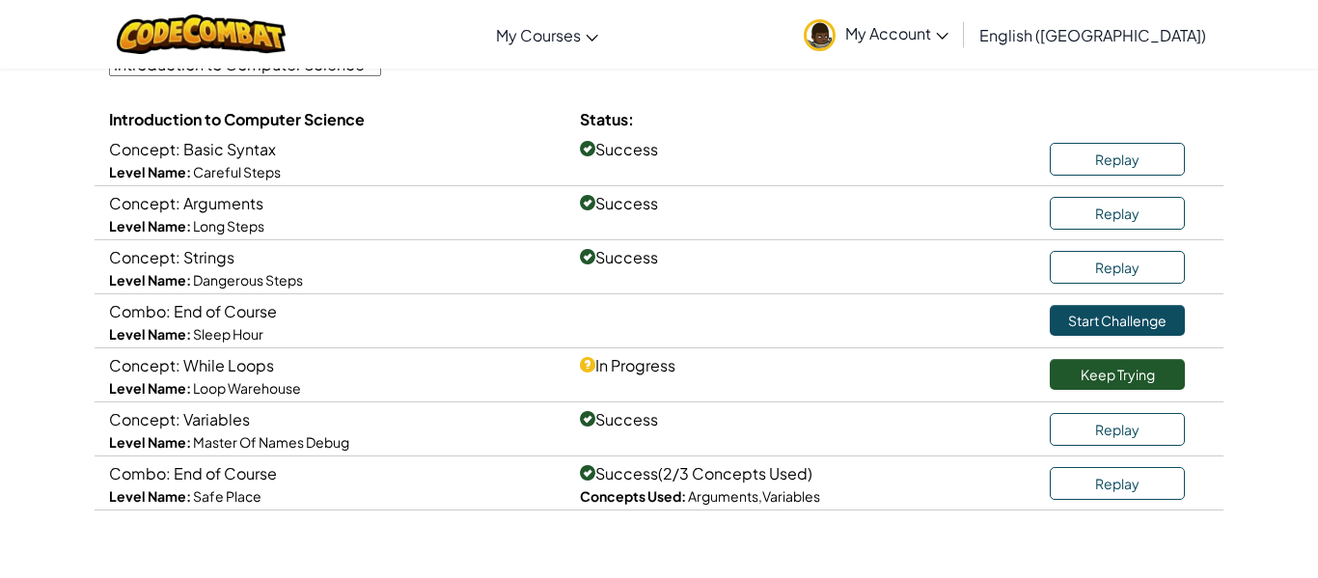
scroll to position [264, 0]
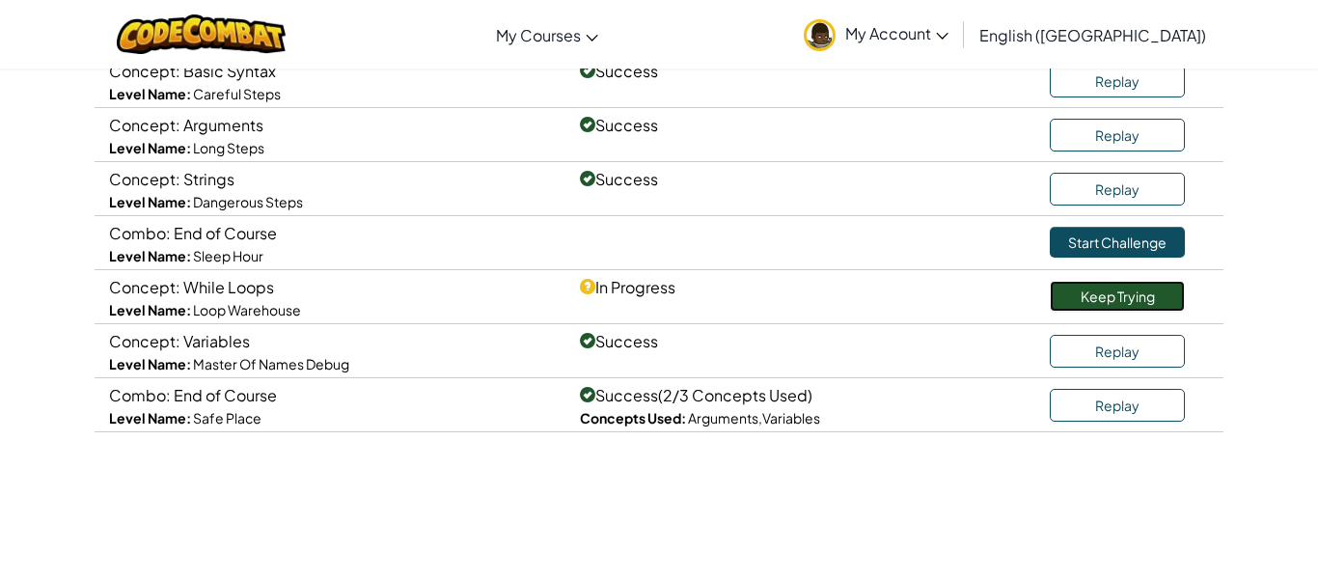
click at [1103, 302] on link "Keep Trying" at bounding box center [1117, 296] width 135 height 31
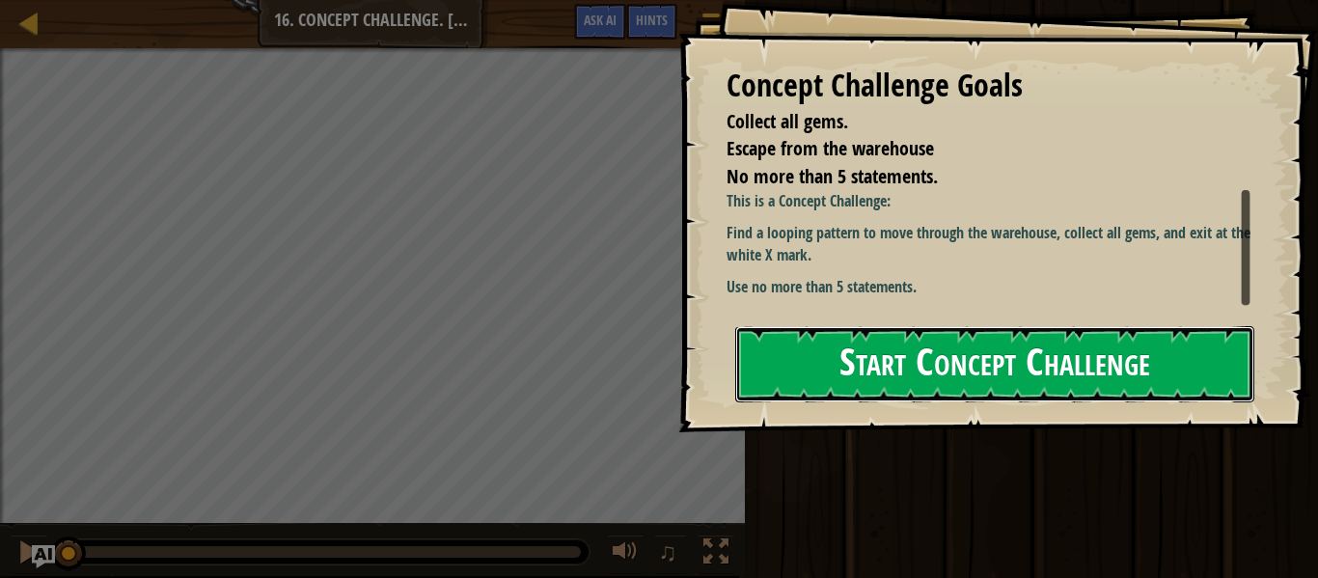
click at [1035, 329] on button "Start Concept Challenge" at bounding box center [994, 364] width 519 height 76
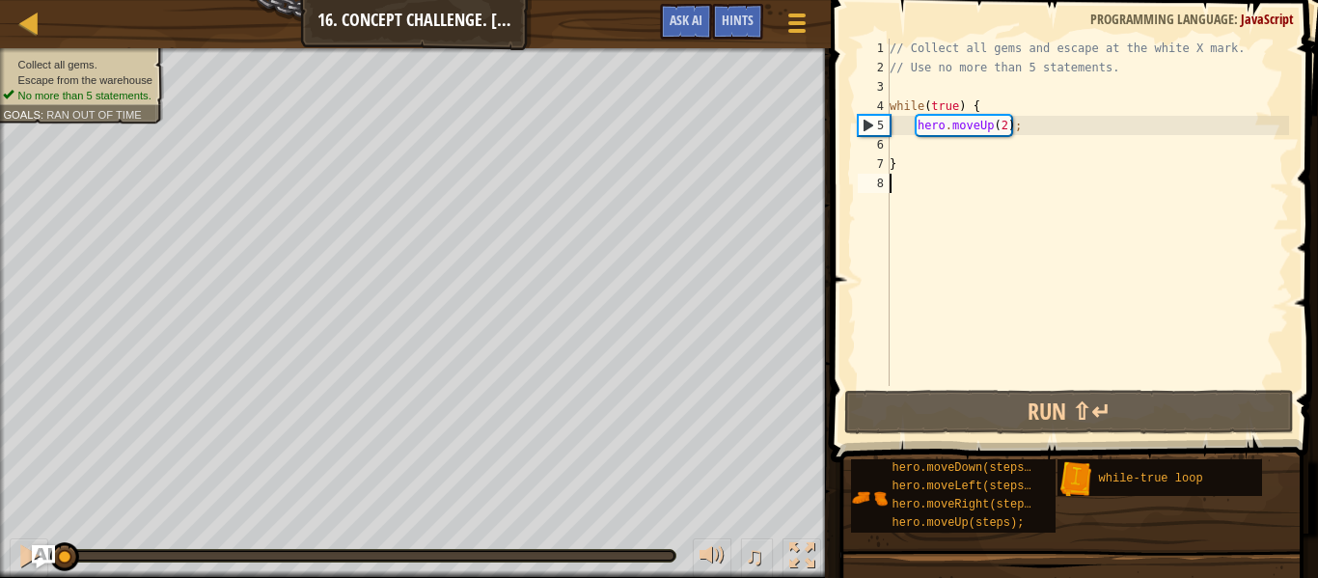
click at [970, 150] on div "// Collect all gems and escape at the white X mark. // Use no more than 5 state…" at bounding box center [1087, 232] width 403 height 386
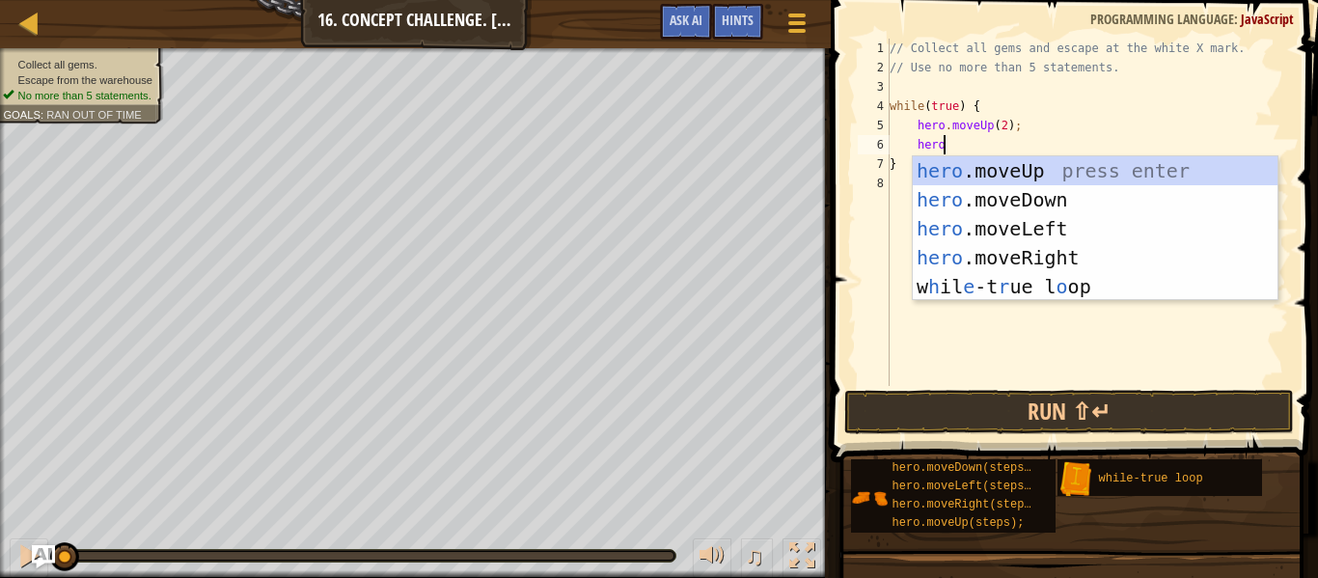
type textarea "hero."
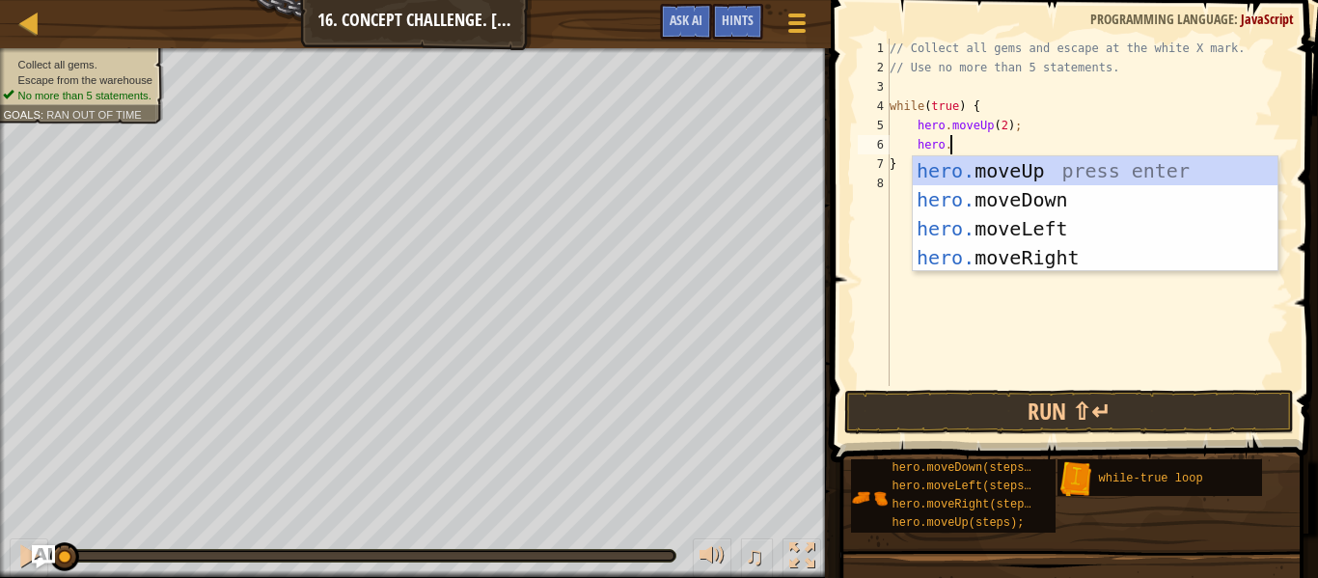
scroll to position [9, 8]
click at [966, 269] on div "hero. moveUp press enter hero. moveDown press enter hero. moveLeft press enter …" at bounding box center [1095, 243] width 365 height 174
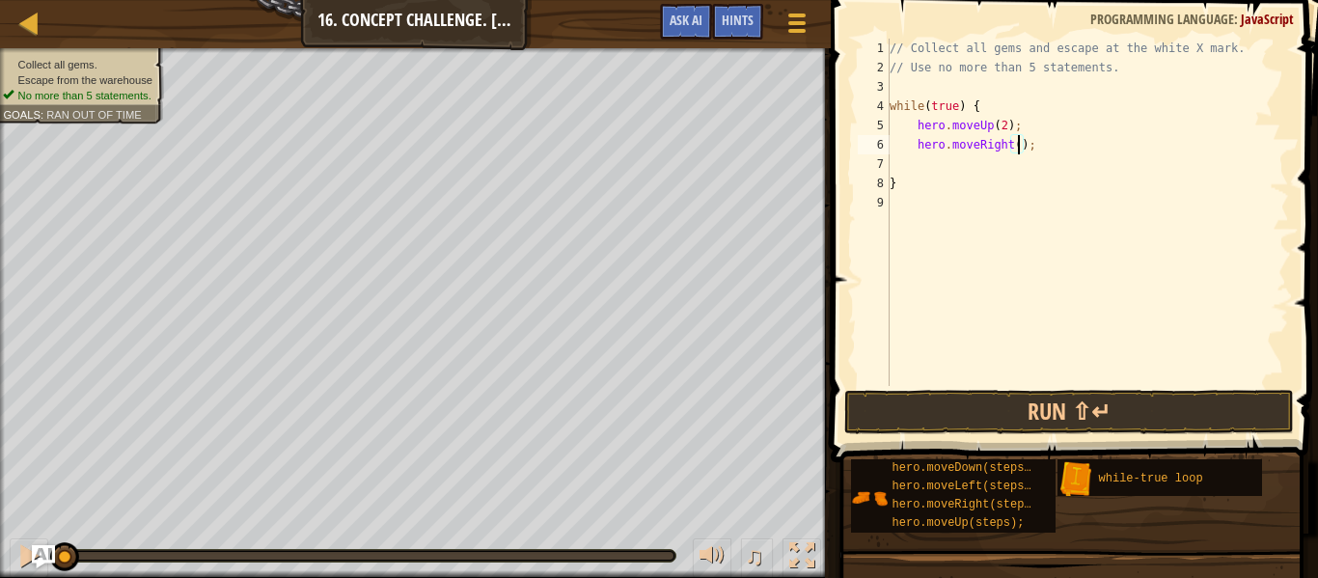
click at [1016, 145] on div "// Collect all gems and escape at the white X mark. // Use no more than 5 state…" at bounding box center [1087, 232] width 403 height 386
click at [1044, 146] on div "// Collect all gems and escape at the white X mark. // Use no more than 5 state…" at bounding box center [1087, 232] width 403 height 386
click at [1022, 148] on div "// Collect all gems and escape at the white X mark. // Use no more than 5 state…" at bounding box center [1087, 232] width 403 height 386
type textarea "hero.moveRight();"
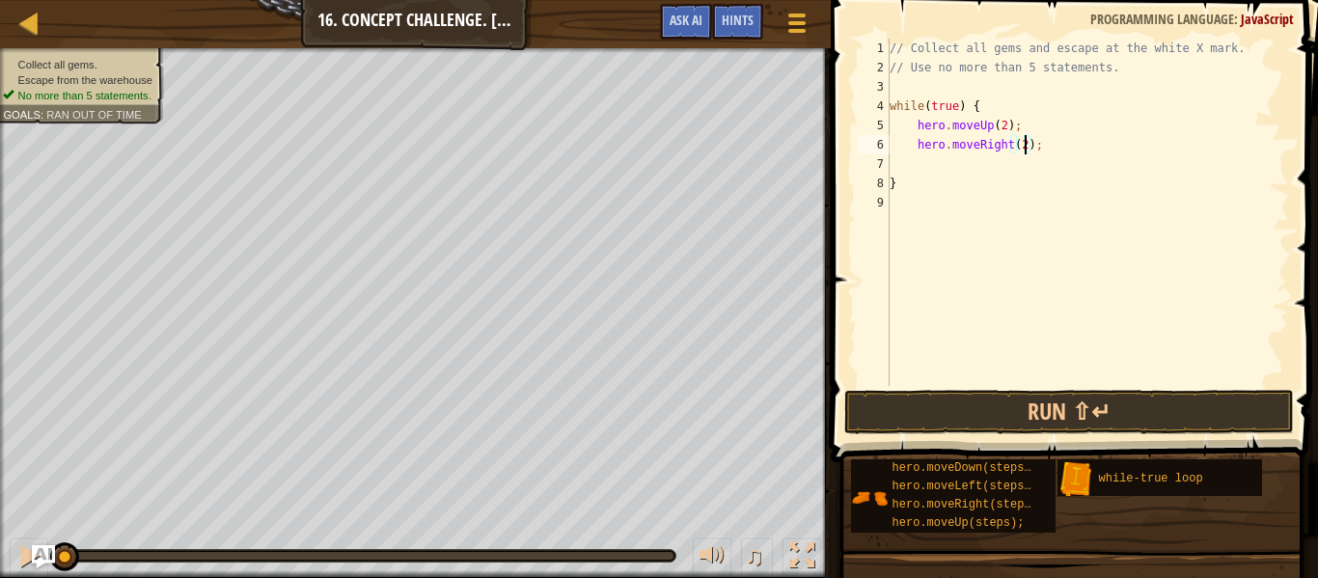
scroll to position [9, 19]
click at [1004, 158] on div "// Collect all gems and escape at the white X mark. // Use no more than 5 state…" at bounding box center [1087, 232] width 403 height 386
type textarea "h"
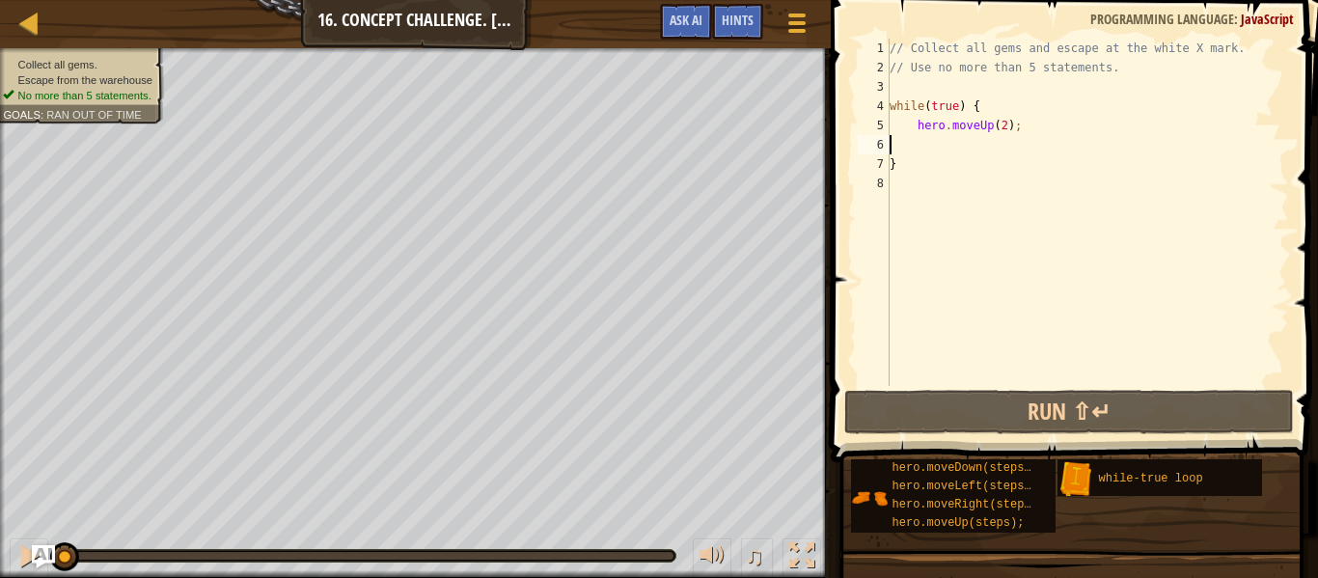
type textarea "hero.moveUp(2);"
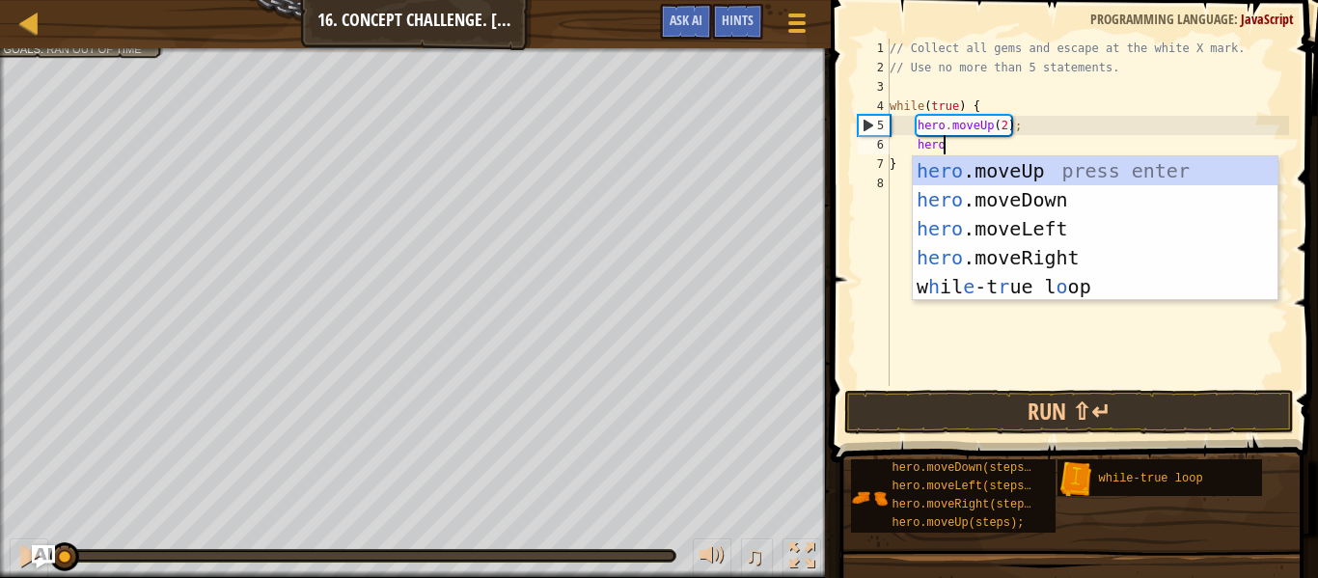
type textarea "hero."
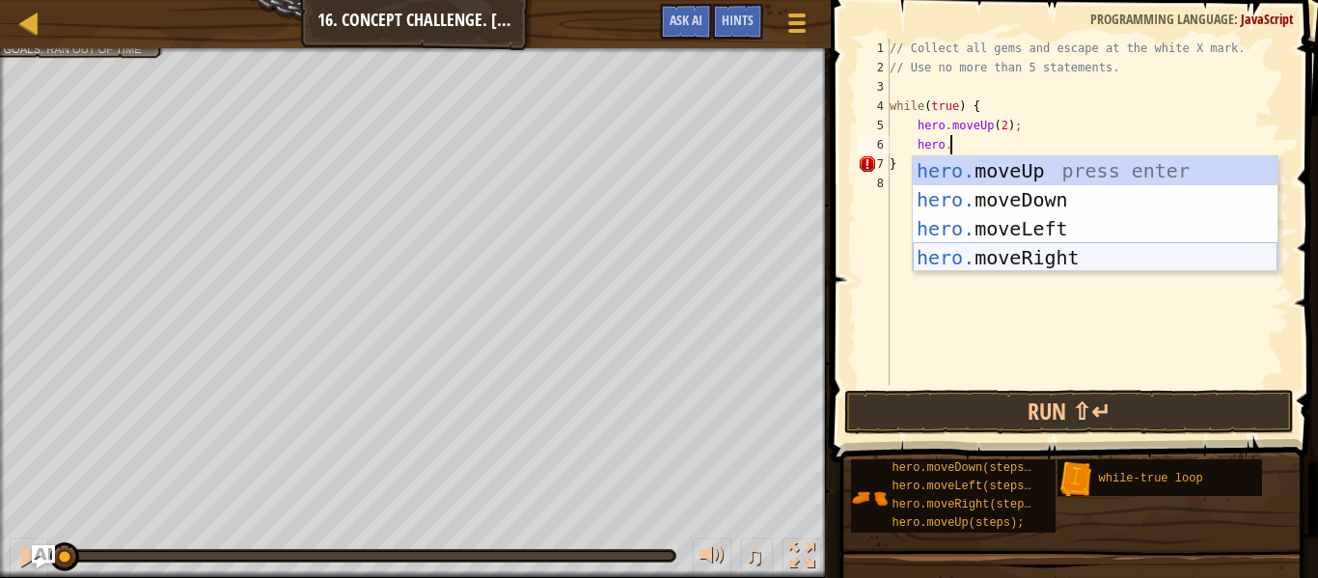
click at [1058, 251] on div "hero. moveUp press enter hero. moveDown press enter hero. moveLeft press enter …" at bounding box center [1095, 243] width 365 height 174
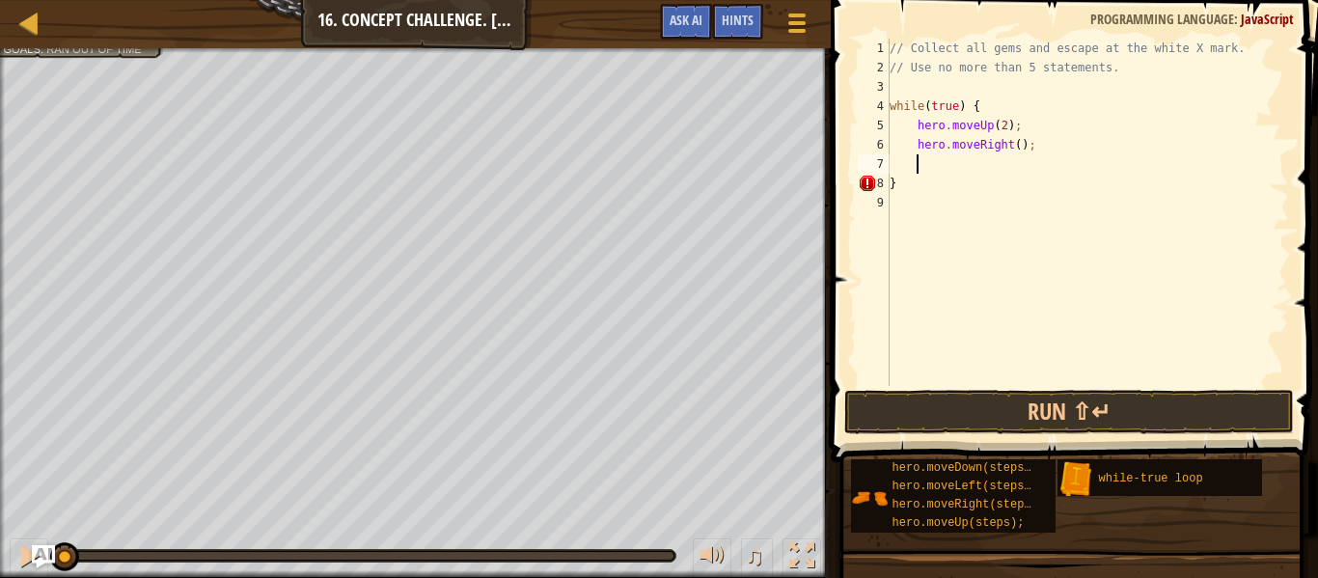
scroll to position [9, 3]
click at [1016, 144] on div "// Collect all gems and escape at the white X mark. // Use no more than 5 state…" at bounding box center [1087, 232] width 403 height 386
type textarea "hero.moveRight(2);"
click at [1003, 165] on div "// Collect all gems and escape at the white X mark. // Use no more than 5 state…" at bounding box center [1087, 232] width 403 height 386
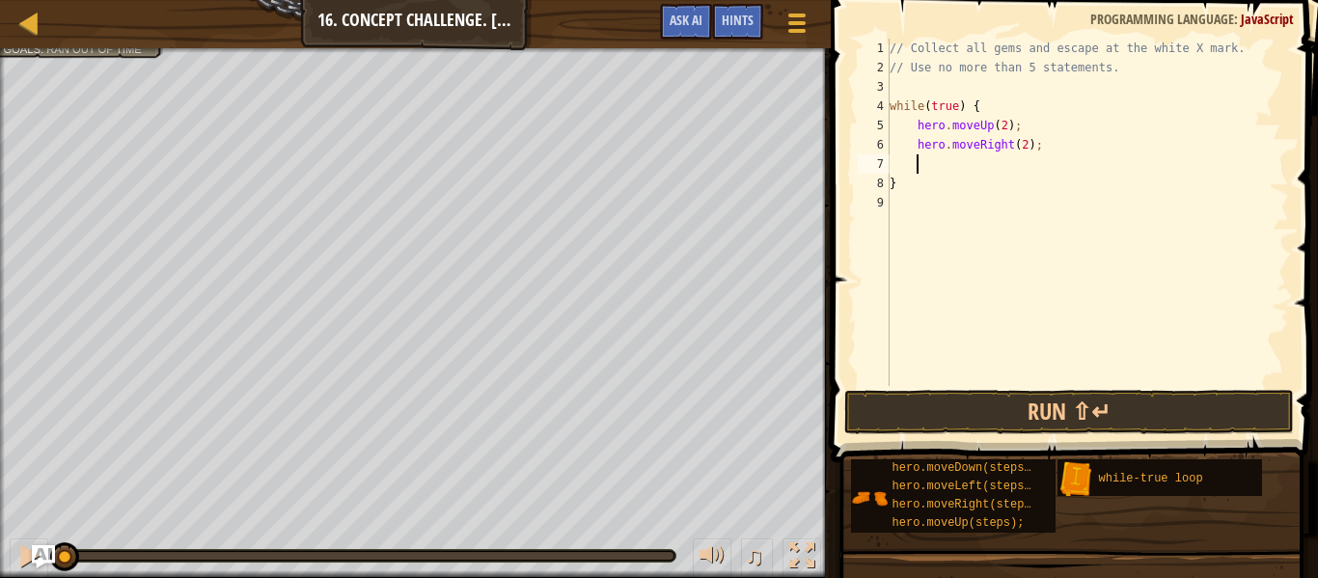
scroll to position [9, 0]
type textarea "hero.moveRight(2);"
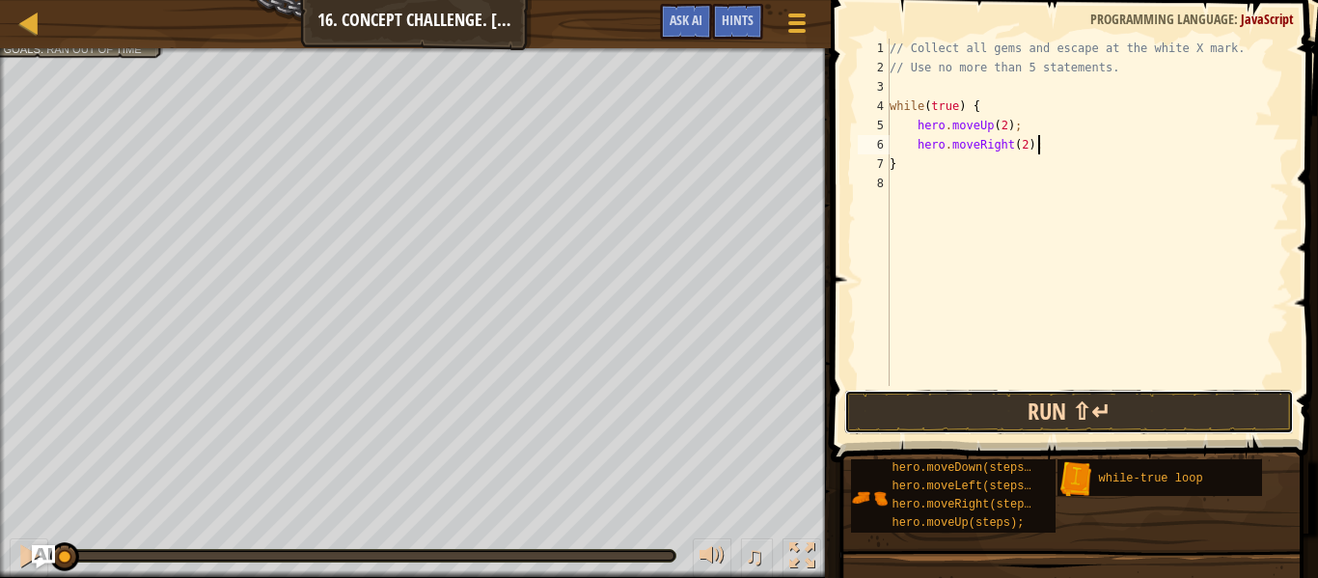
click at [1098, 409] on button "Run ⇧↵" at bounding box center [1069, 412] width 450 height 44
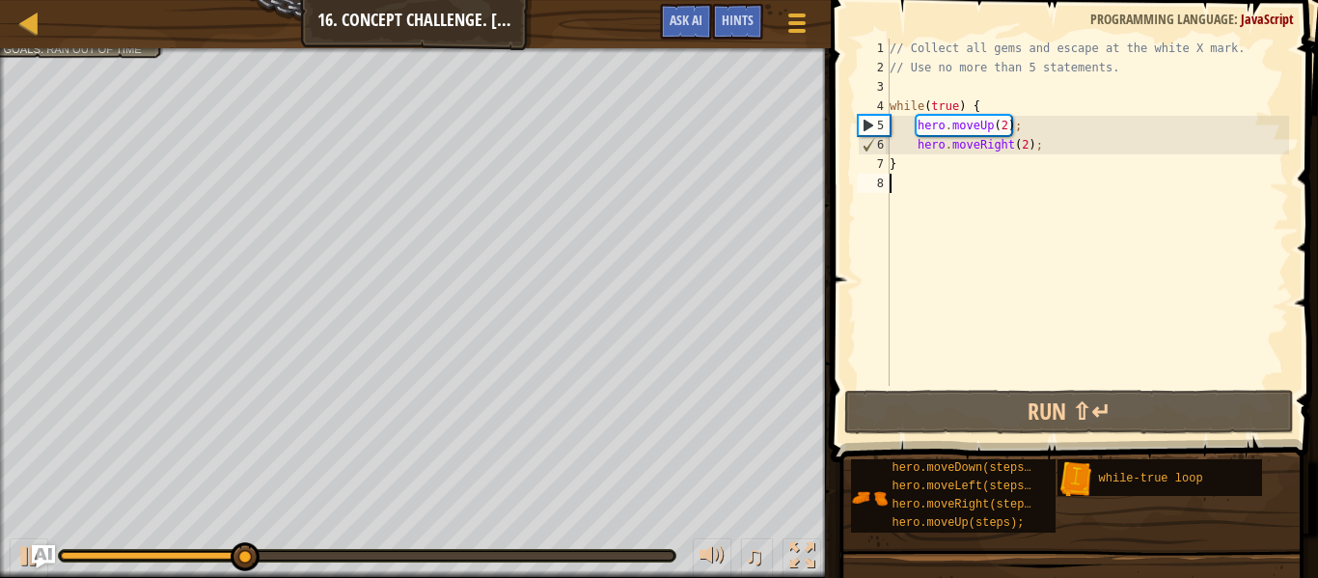
click at [966, 174] on div "// Collect all gems and escape at the white X mark. // Use no more than 5 state…" at bounding box center [1087, 232] width 403 height 386
click at [1092, 157] on div "// Collect all gems and escape at the white X mark. // Use no more than 5 state…" at bounding box center [1087, 232] width 403 height 386
click at [1087, 147] on div "// Collect all gems and escape at the white X mark. // Use no more than 5 state…" at bounding box center [1087, 232] width 403 height 386
type textarea "hero.moveRight(2);"
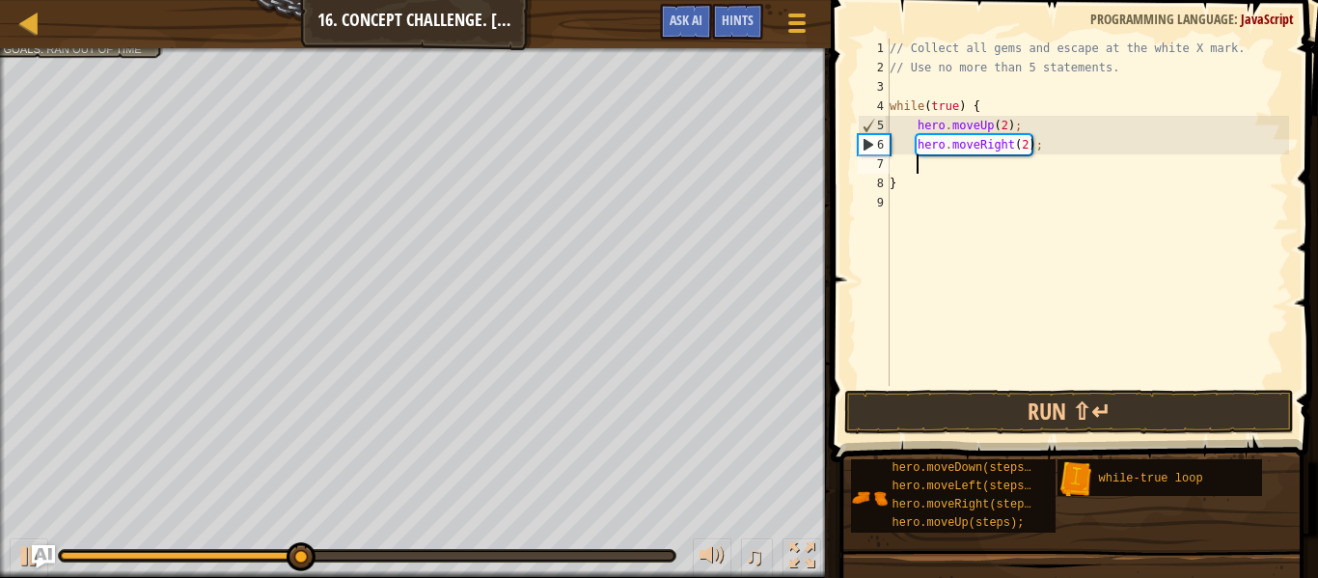
type textarea "h"
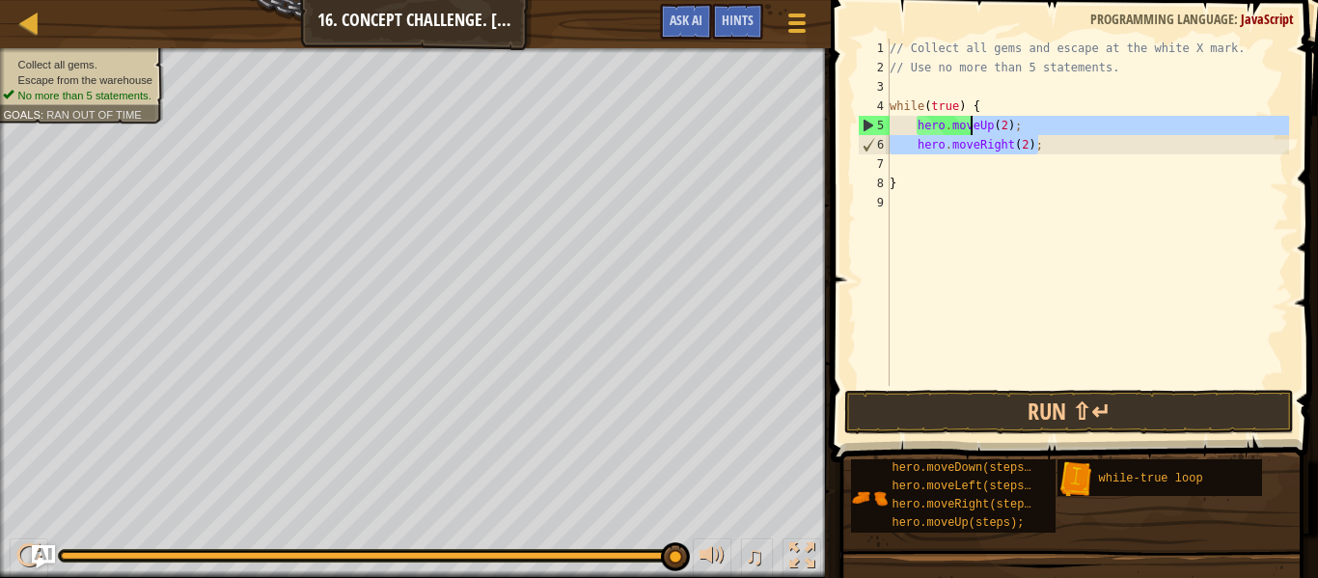
drag, startPoint x: 1069, startPoint y: 144, endPoint x: 969, endPoint y: 120, distance: 103.2
click at [969, 120] on div "// Collect all gems and escape at the white X mark. // Use no more than 5 state…" at bounding box center [1087, 232] width 403 height 386
type textarea "hero.mov"
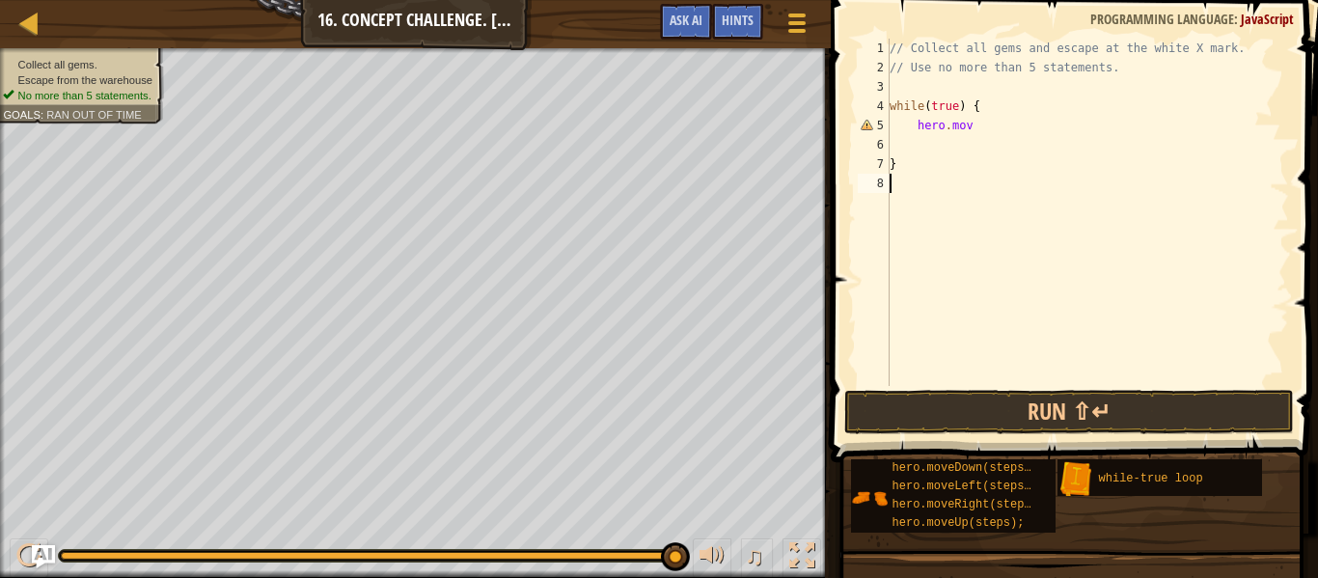
click at [967, 176] on div "// Collect all gems and escape at the white X mark. // Use no more than 5 state…" at bounding box center [1087, 232] width 403 height 386
paste textarea "hero.moveRight(2);"
type textarea "hero.moveRight(2);"
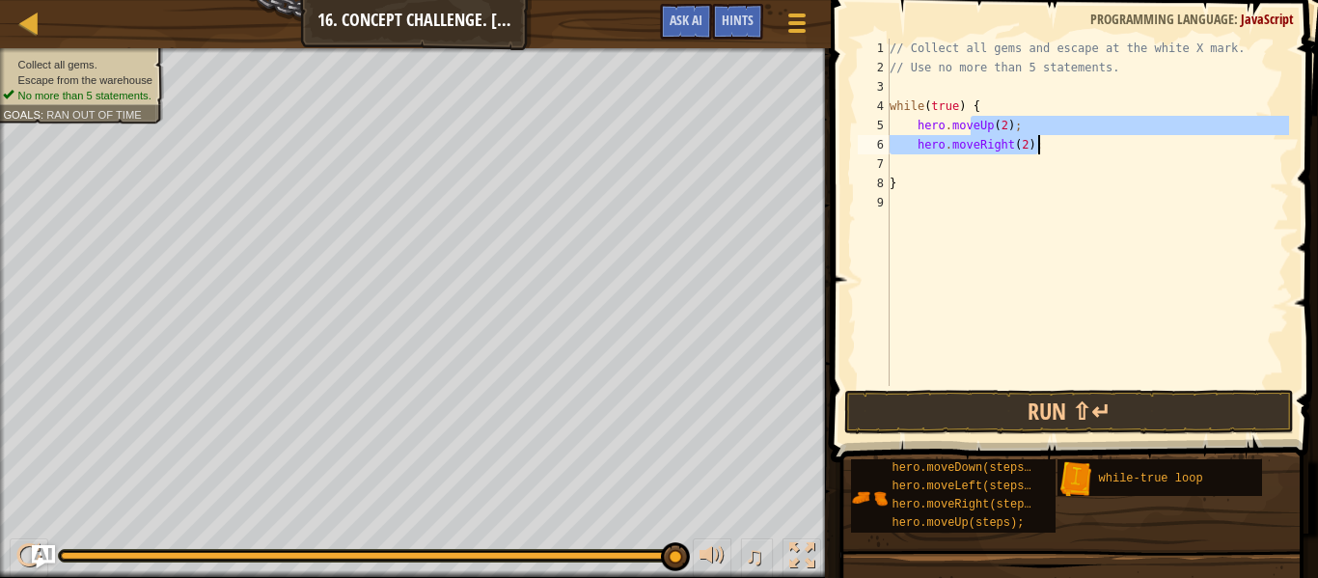
click at [992, 175] on div "// Collect all gems and escape at the white X mark. // Use no more than 5 state…" at bounding box center [1087, 232] width 403 height 386
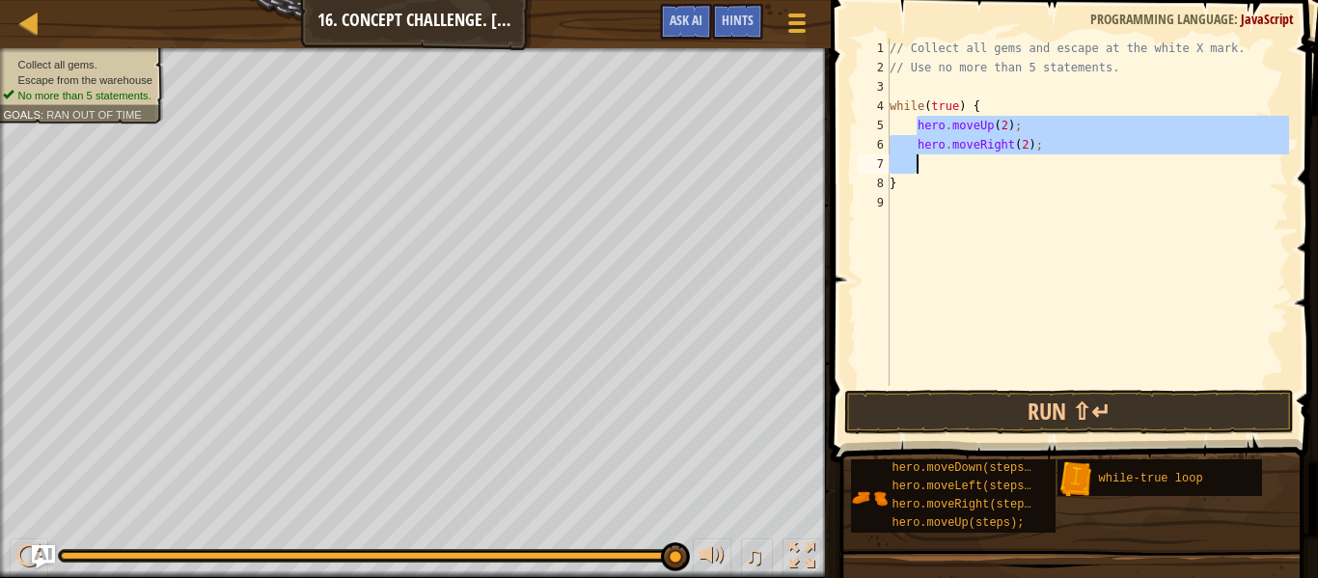
drag, startPoint x: 916, startPoint y: 129, endPoint x: 1149, endPoint y: 153, distance: 233.7
click at [1149, 153] on div "// Collect all gems and escape at the white X mark. // Use no more than 5 state…" at bounding box center [1087, 232] width 403 height 386
type textarea "hero.moveUp(2); hero.moveRight(2);"
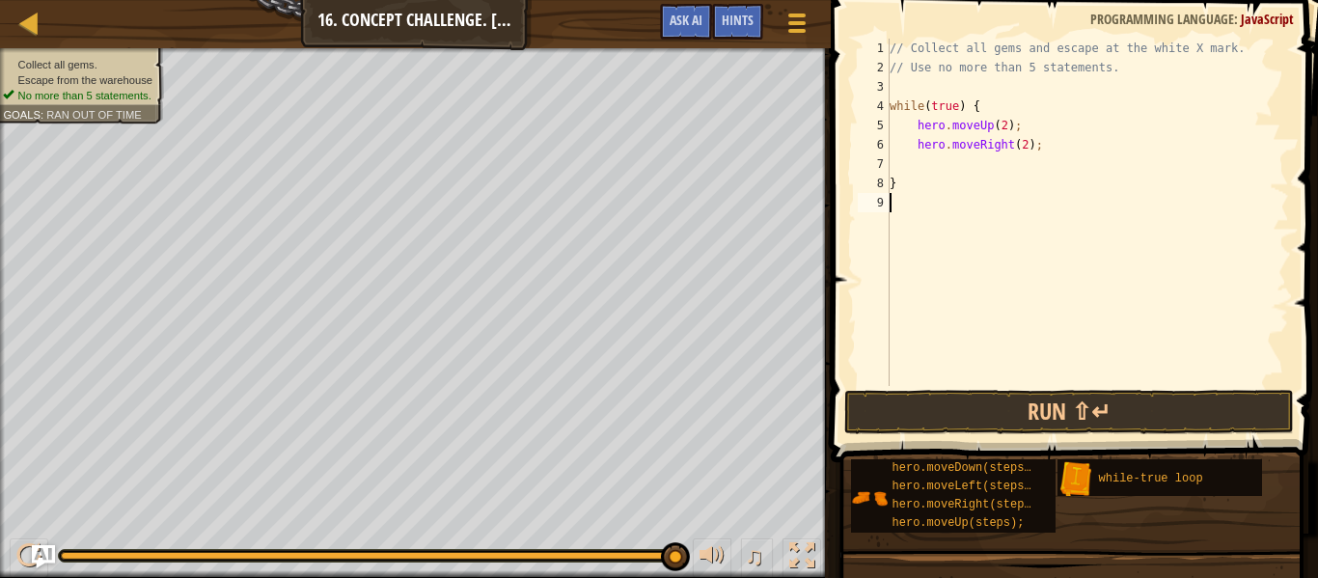
click at [937, 236] on div "// Collect all gems and escape at the white X mark. // Use no more than 5 state…" at bounding box center [1087, 232] width 403 height 386
paste textarea "hero.moveRight(2);"
type textarea "hero.moveRight(2);"
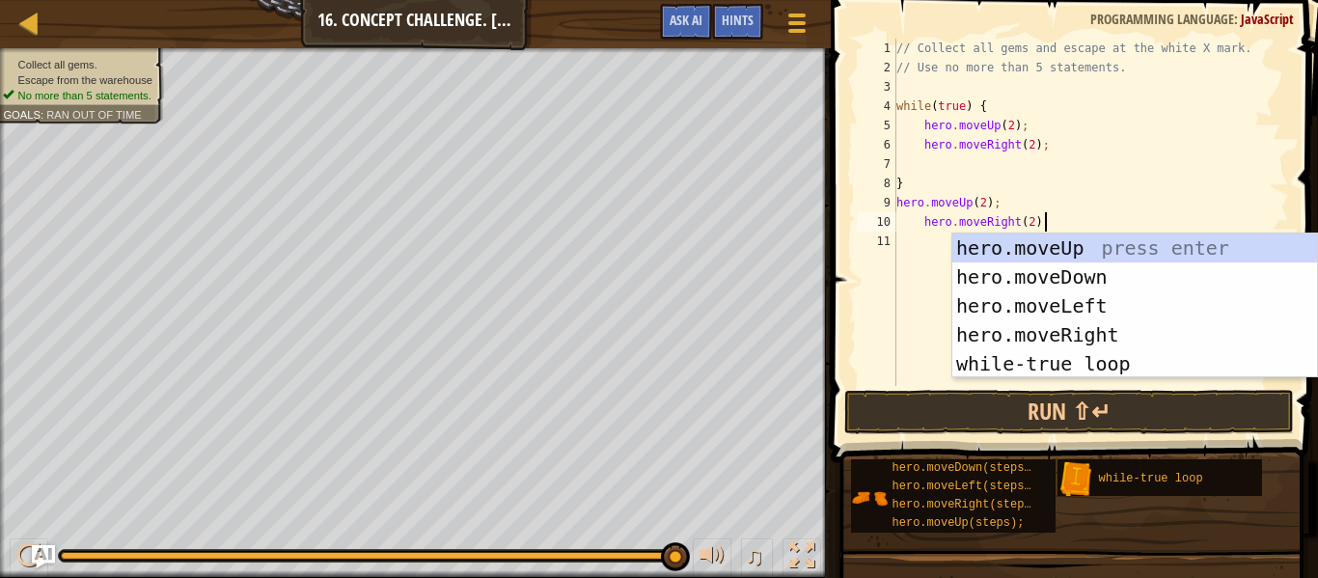
click at [940, 275] on div "// Collect all gems and escape at the white X mark. // Use no more than 5 state…" at bounding box center [1090, 232] width 396 height 386
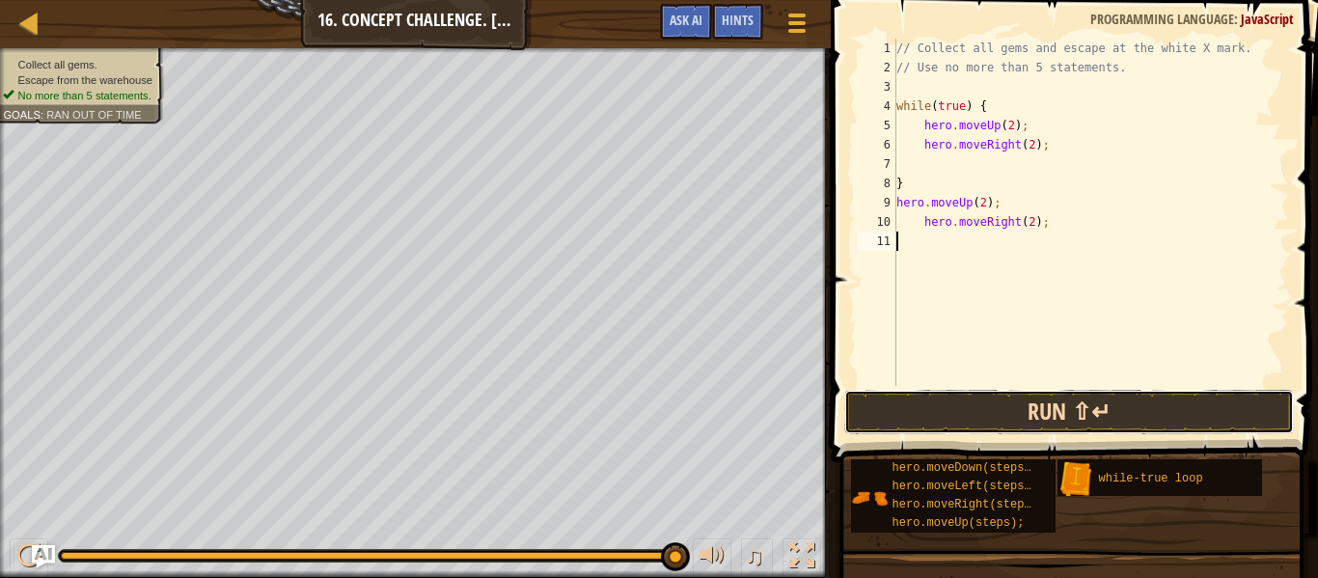
click at [1090, 412] on button "Run ⇧↵" at bounding box center [1069, 412] width 450 height 44
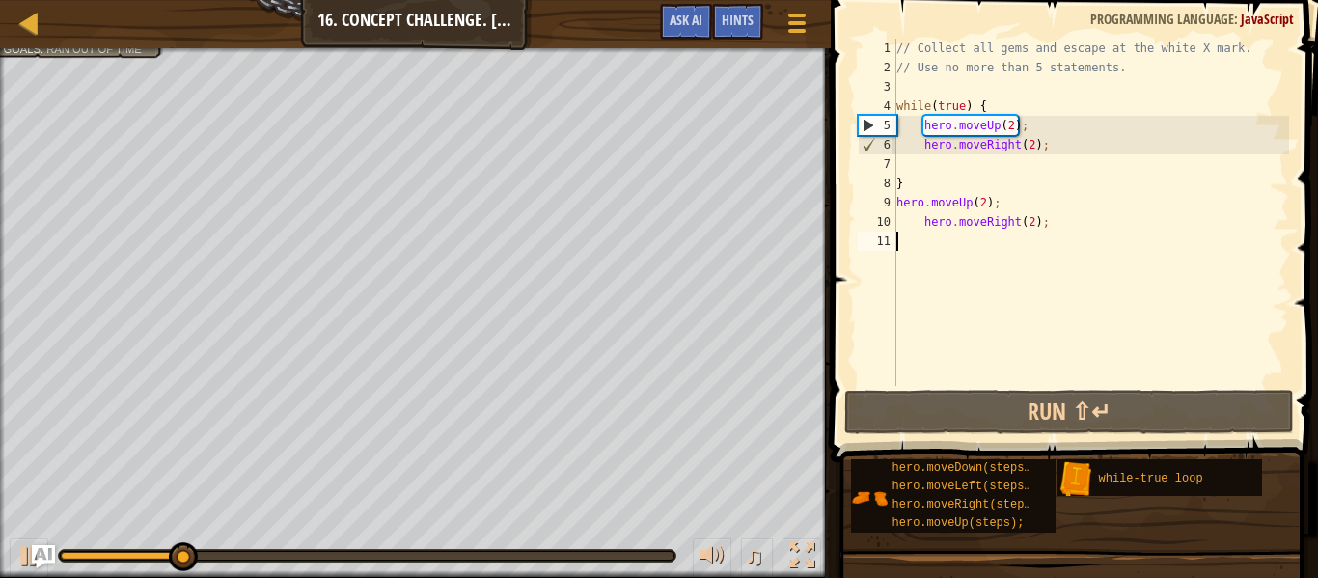
click at [1058, 159] on div "// Collect all gems and escape at the white X mark. // Use no more than 5 state…" at bounding box center [1090, 232] width 396 height 386
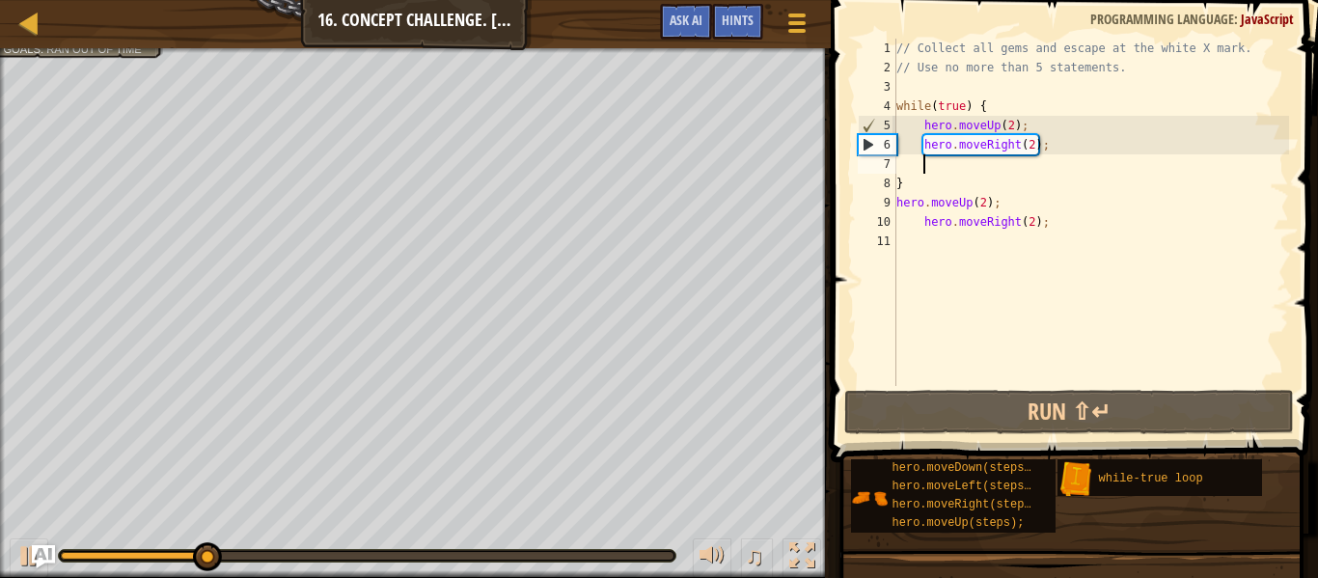
click at [1058, 159] on div "// Collect all gems and escape at the white X mark. // Use no more than 5 state…" at bounding box center [1090, 232] width 396 height 386
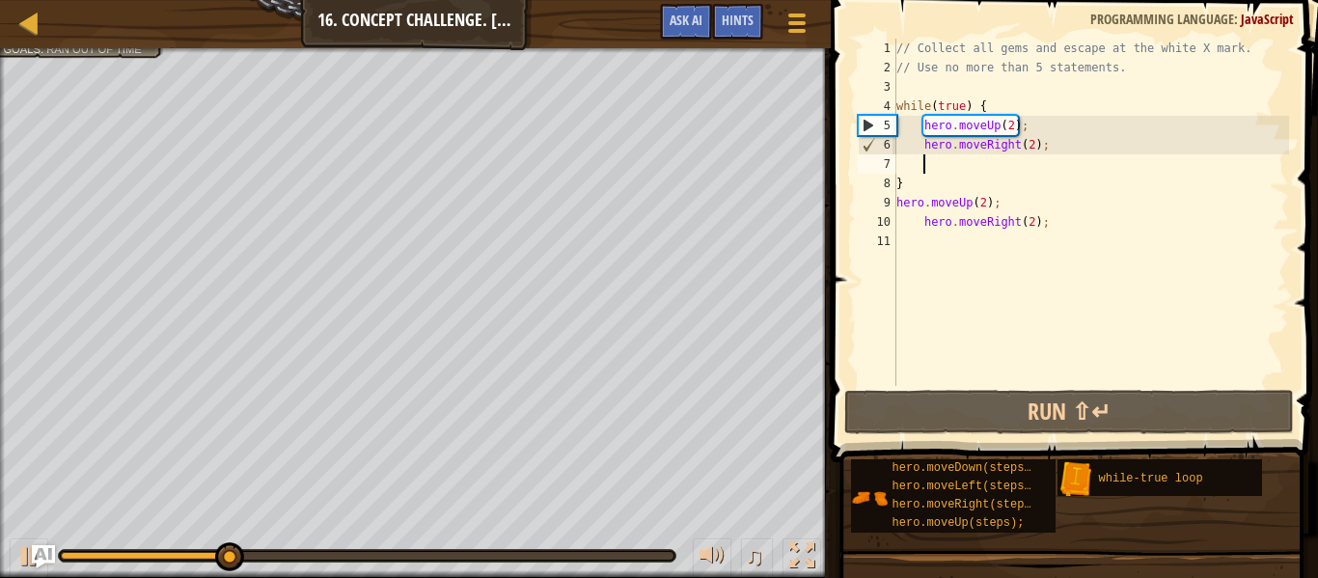
click at [1056, 150] on div "// Collect all gems and escape at the white X mark. // Use no more than 5 state…" at bounding box center [1090, 232] width 396 height 386
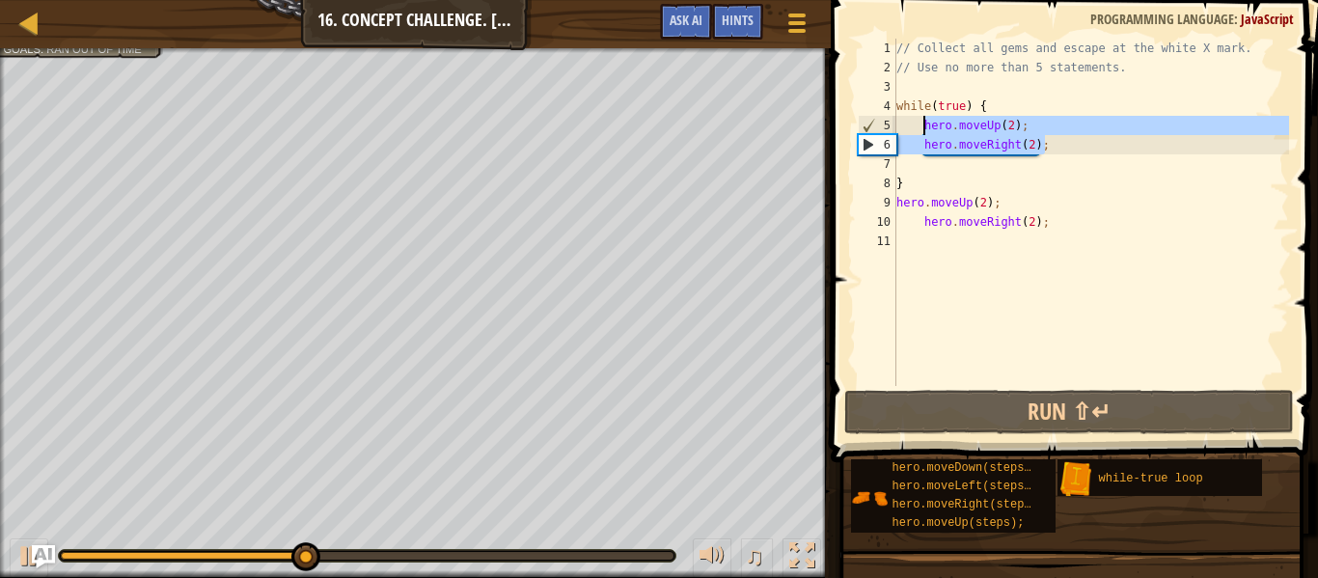
drag, startPoint x: 1056, startPoint y: 150, endPoint x: 920, endPoint y: 131, distance: 137.4
click at [920, 131] on div "// Collect all gems and escape at the white X mark. // Use no more than 5 state…" at bounding box center [1090, 232] width 396 height 386
type textarea "hero.moveUp(2); hero.moveRight(2);"
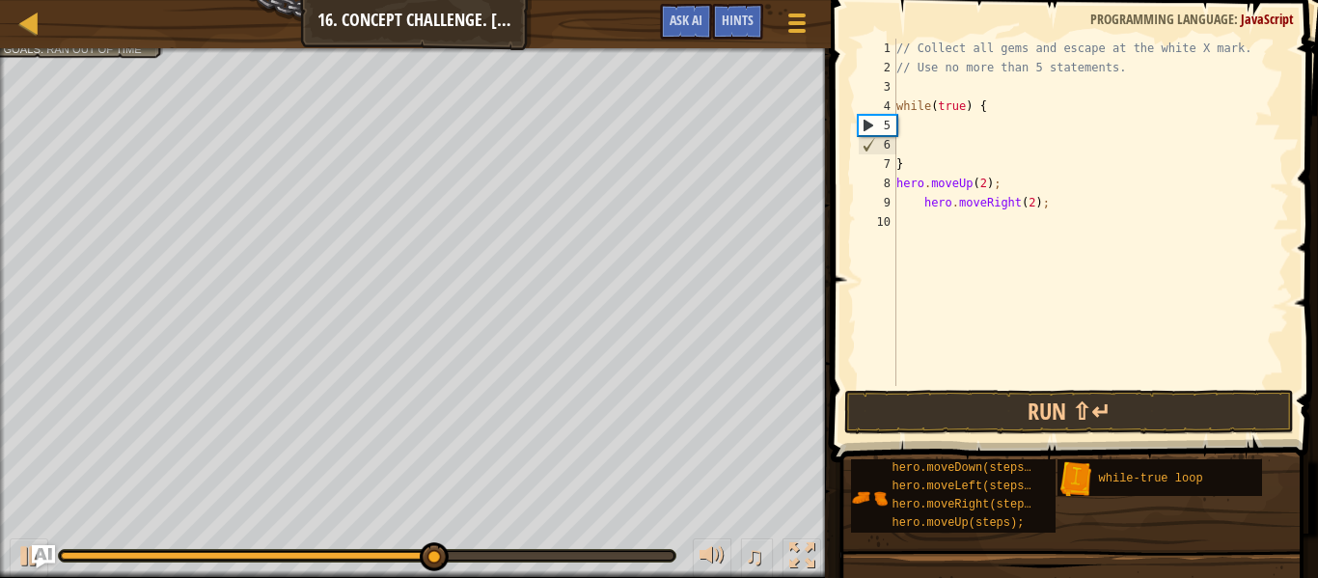
click at [967, 289] on div "// Collect all gems and escape at the white X mark. // Use no more than 5 state…" at bounding box center [1090, 232] width 396 height 386
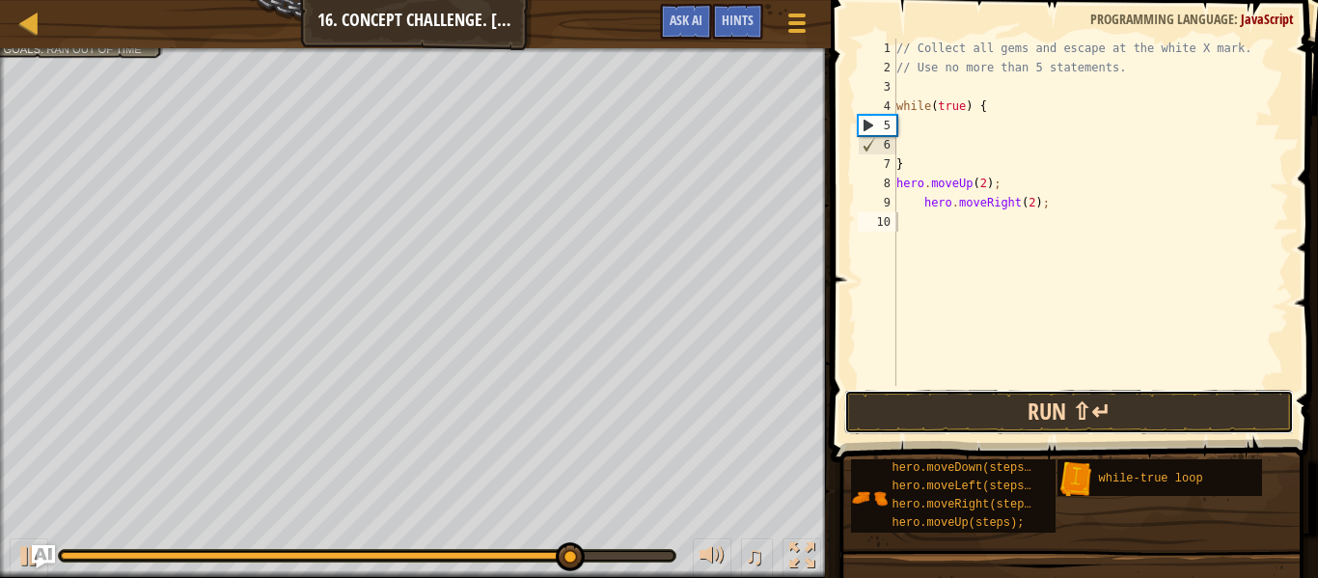
click at [1056, 390] on button "Run ⇧↵" at bounding box center [1069, 412] width 450 height 44
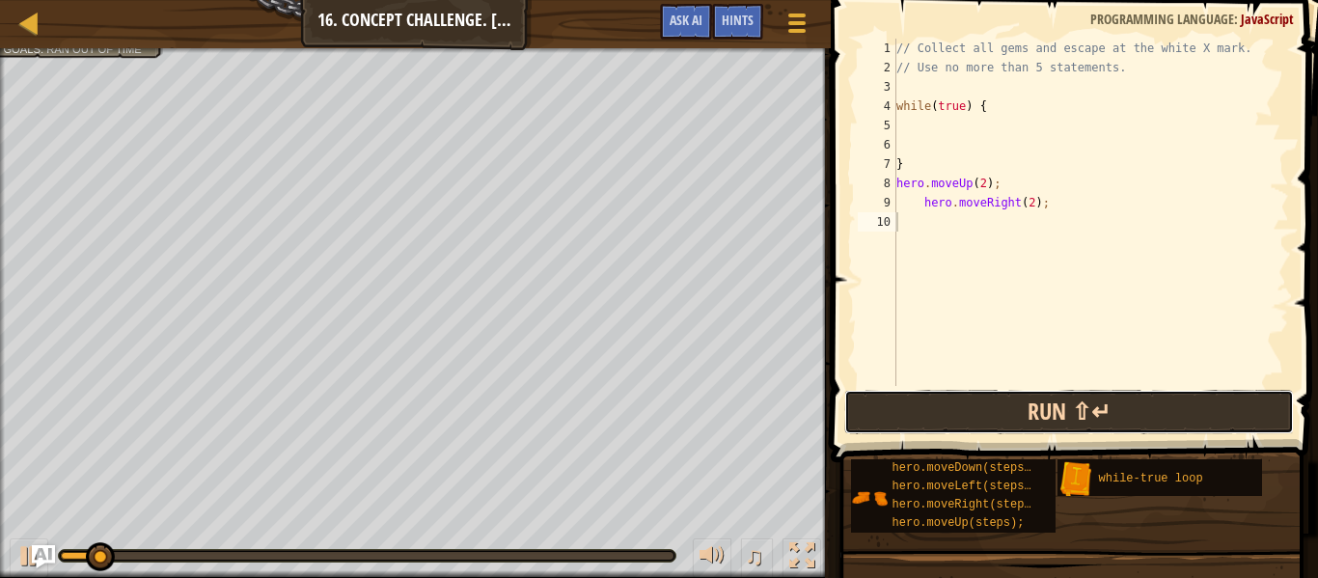
click at [1059, 402] on button "Run ⇧↵" at bounding box center [1069, 412] width 450 height 44
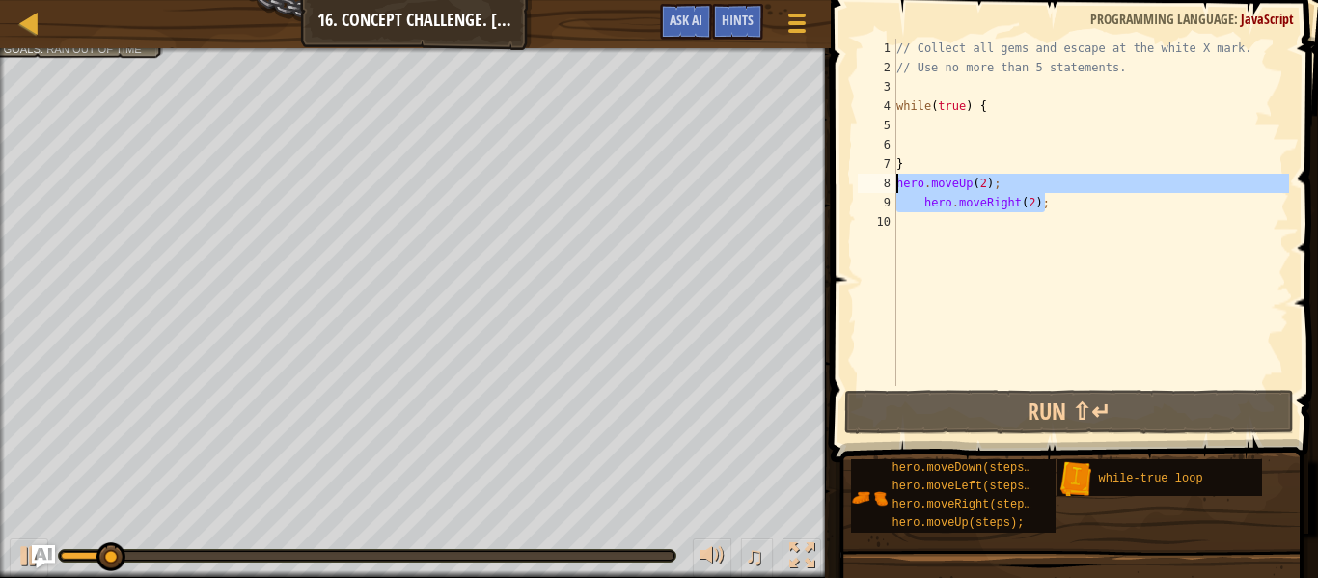
drag, startPoint x: 1047, startPoint y: 205, endPoint x: 886, endPoint y: 182, distance: 162.6
click at [886, 182] on div "1 2 3 4 5 6 7 8 9 10 // Collect all gems and escape at the white X mark. // Use…" at bounding box center [1071, 212] width 435 height 347
type textarea "hero.moveUp(2); hero.moveRight(2);"
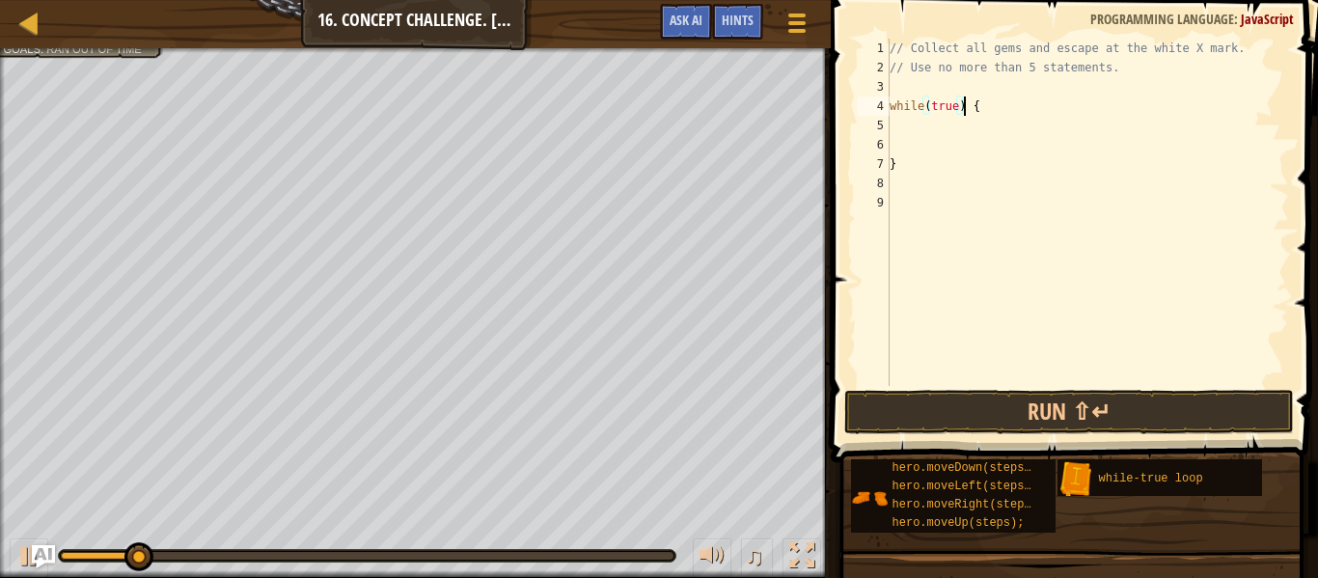
click at [962, 96] on div "// Collect all gems and escape at the white X mark. // Use no more than 5 state…" at bounding box center [1087, 232] width 403 height 386
type textarea "while(true) {"
click at [893, 90] on div "// Collect all gems and escape at the white X mark. // Use no more than 5 state…" at bounding box center [1087, 232] width 403 height 386
paste textarea "hero.moveRight(2);"
type textarea "hero.moveRight(2);"
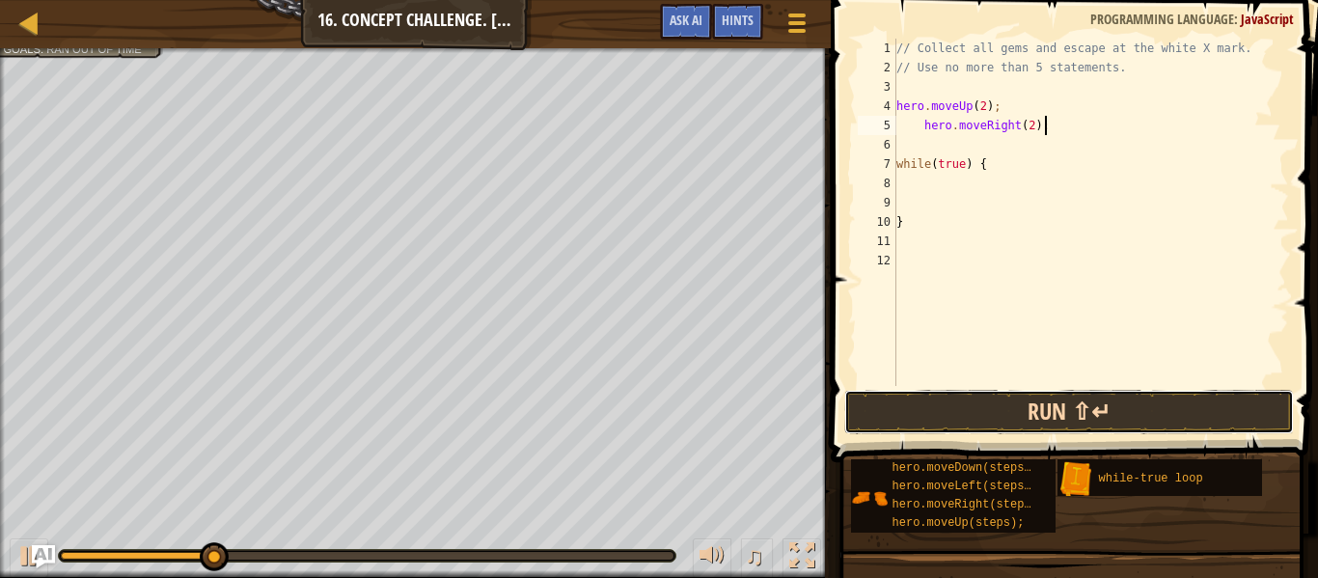
click at [1089, 417] on button "Run ⇧↵" at bounding box center [1069, 412] width 450 height 44
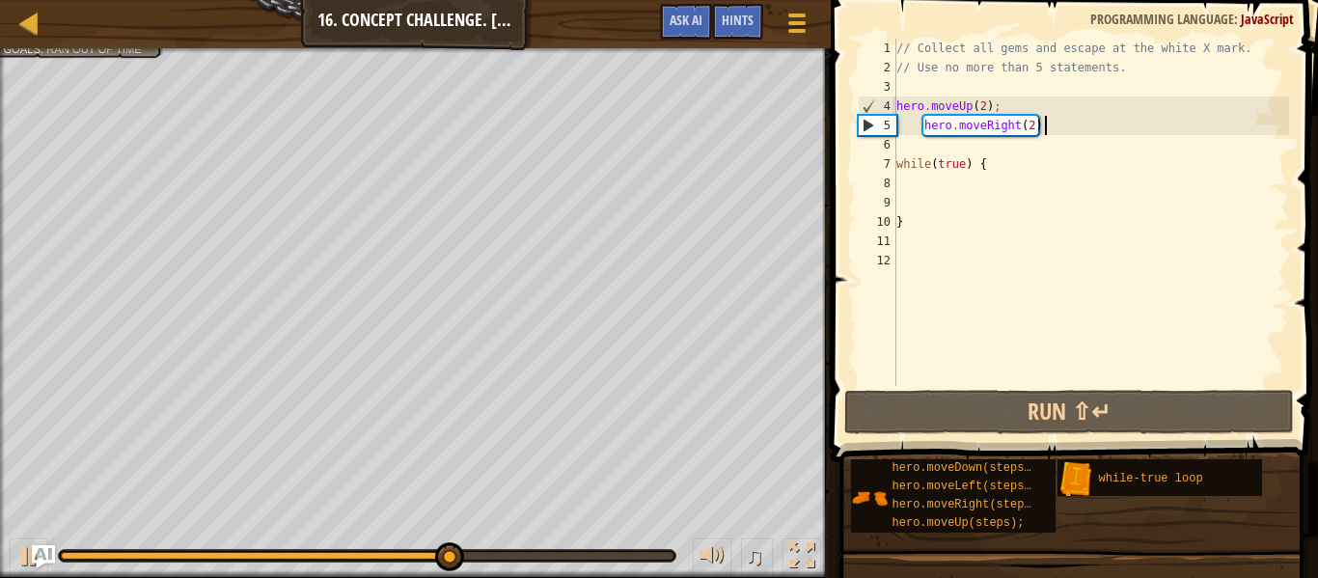
click at [996, 188] on div "// Collect all gems and escape at the white X mark. // Use no more than 5 state…" at bounding box center [1090, 232] width 396 height 386
paste textarea "hero.moveRight(2);"
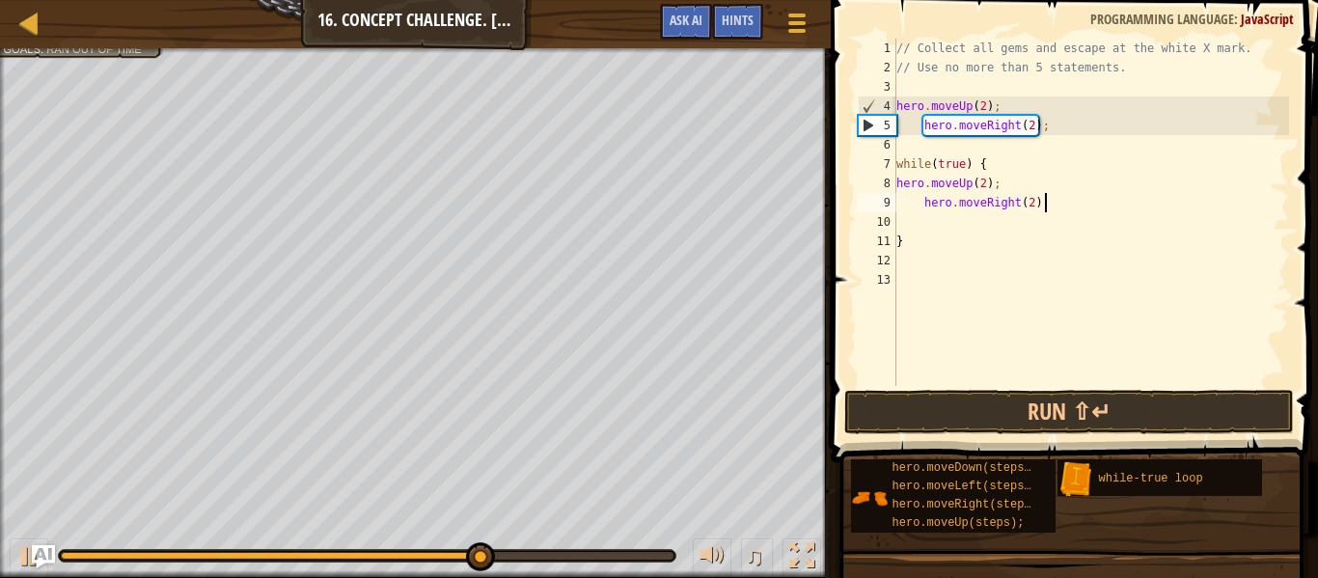
click at [1045, 134] on div "// Collect all gems and escape at the white X mark. // Use no more than 5 state…" at bounding box center [1090, 232] width 396 height 386
type textarea "h"
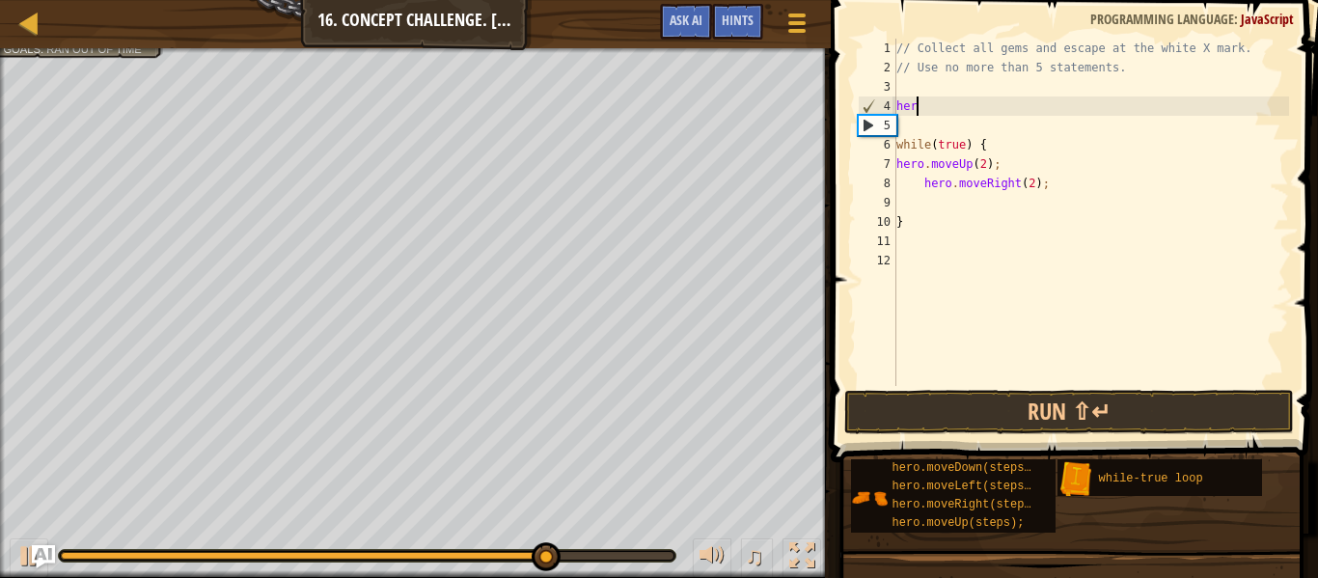
type textarea "h"
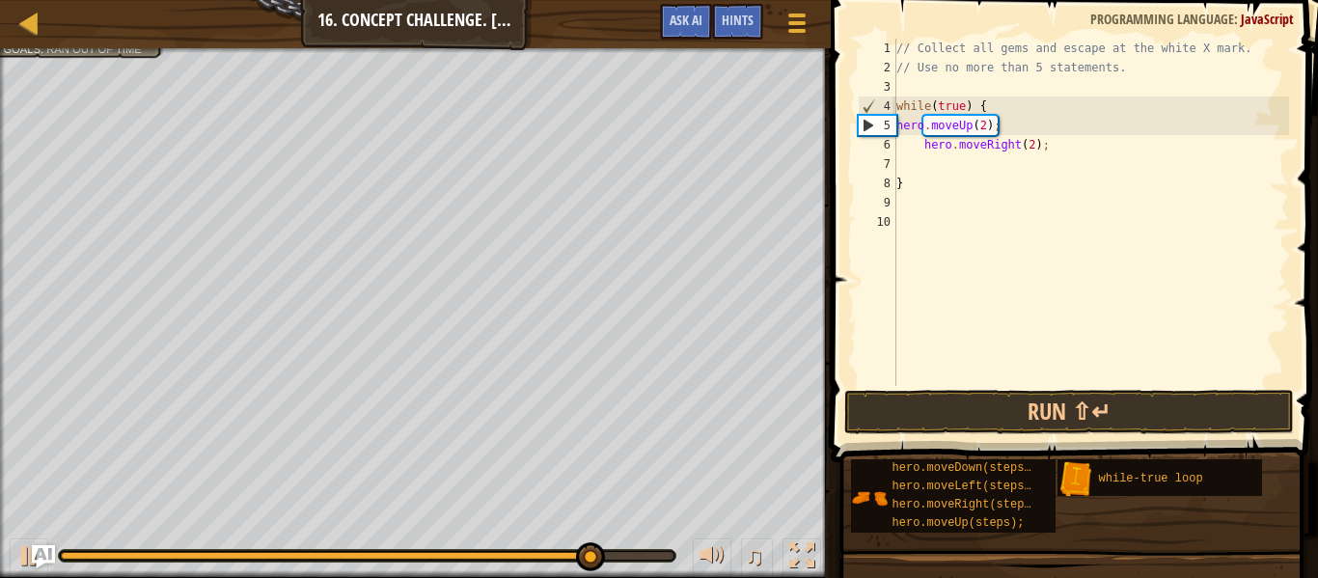
click at [896, 123] on div "// Collect all gems and escape at the white X mark. // Use no more than 5 state…" at bounding box center [1090, 232] width 396 height 386
click at [1076, 149] on div "// Collect all gems and escape at the white X mark. // Use no more than 5 state…" at bounding box center [1090, 232] width 396 height 386
type textarea "hero.moveRight(2);"
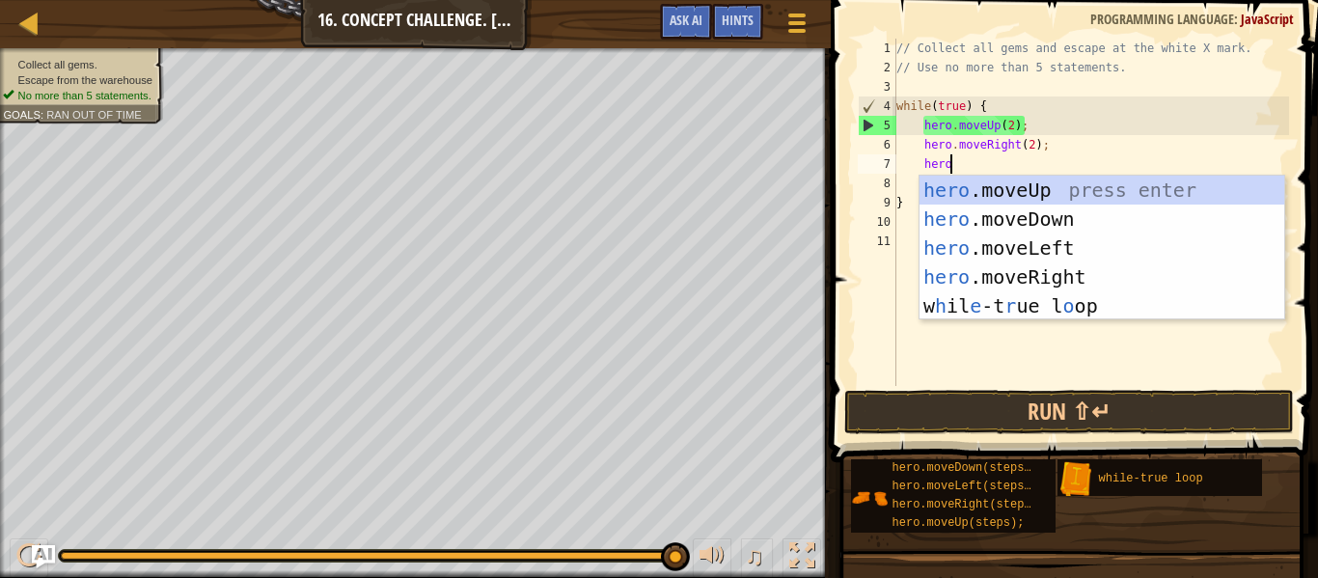
type textarea "hero."
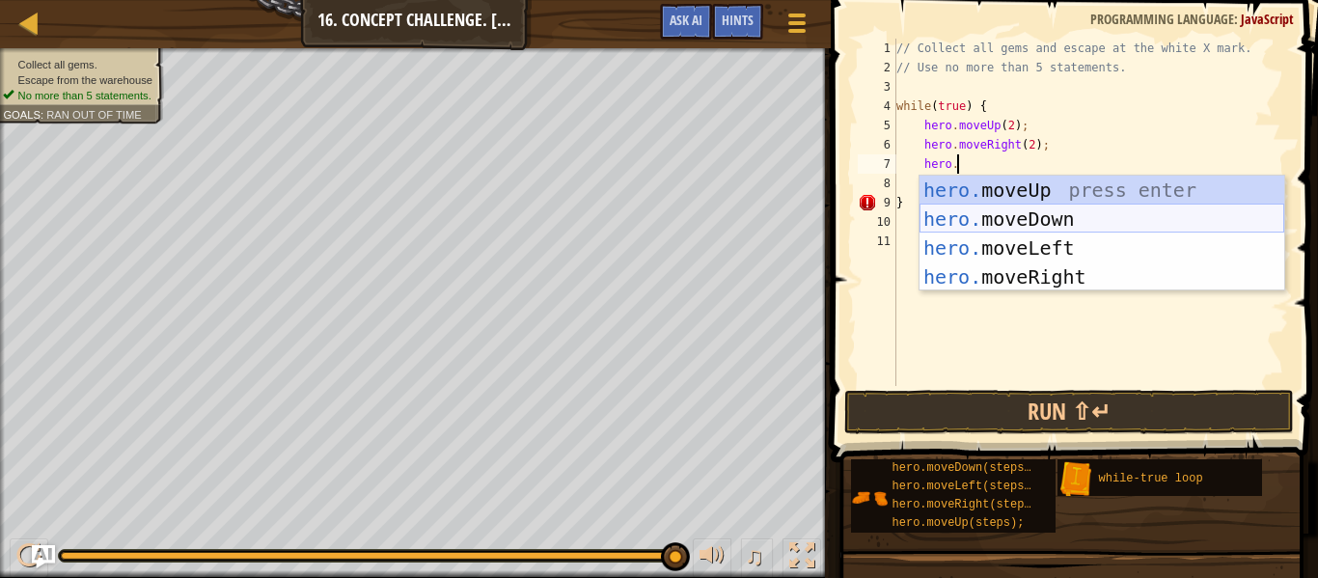
click at [1093, 220] on div "hero. moveUp press enter hero. moveDown press enter hero. moveLeft press enter …" at bounding box center [1101, 263] width 365 height 174
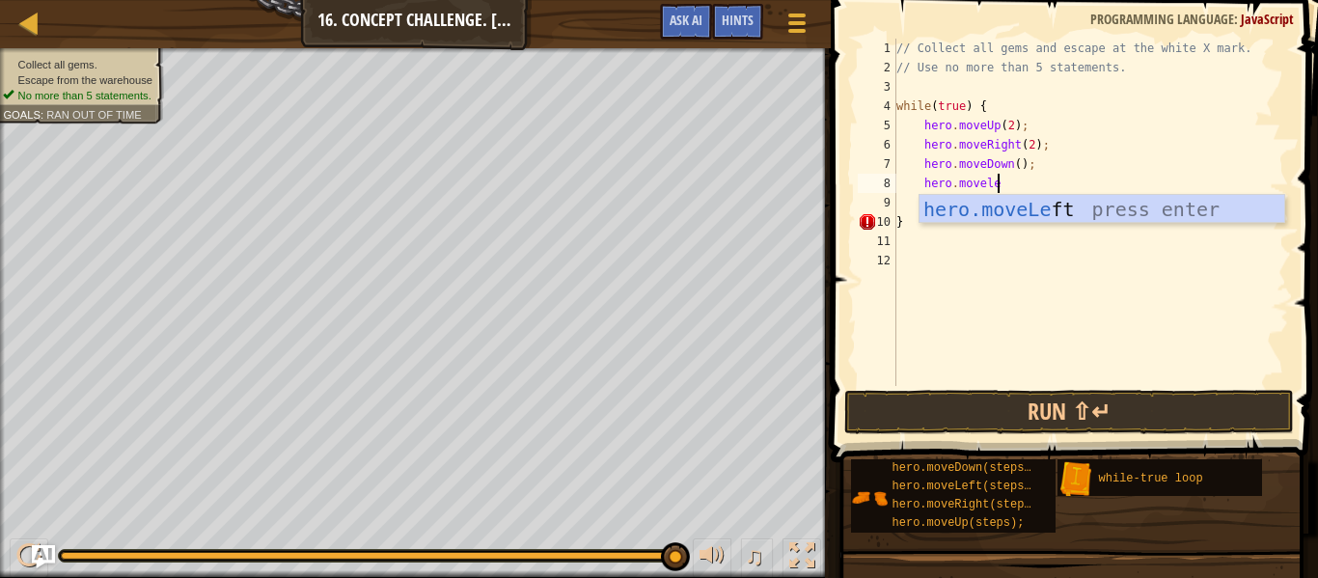
type textarea "hero.movelef"
click at [1103, 217] on div "hero.moveLef t press enter" at bounding box center [1101, 238] width 365 height 87
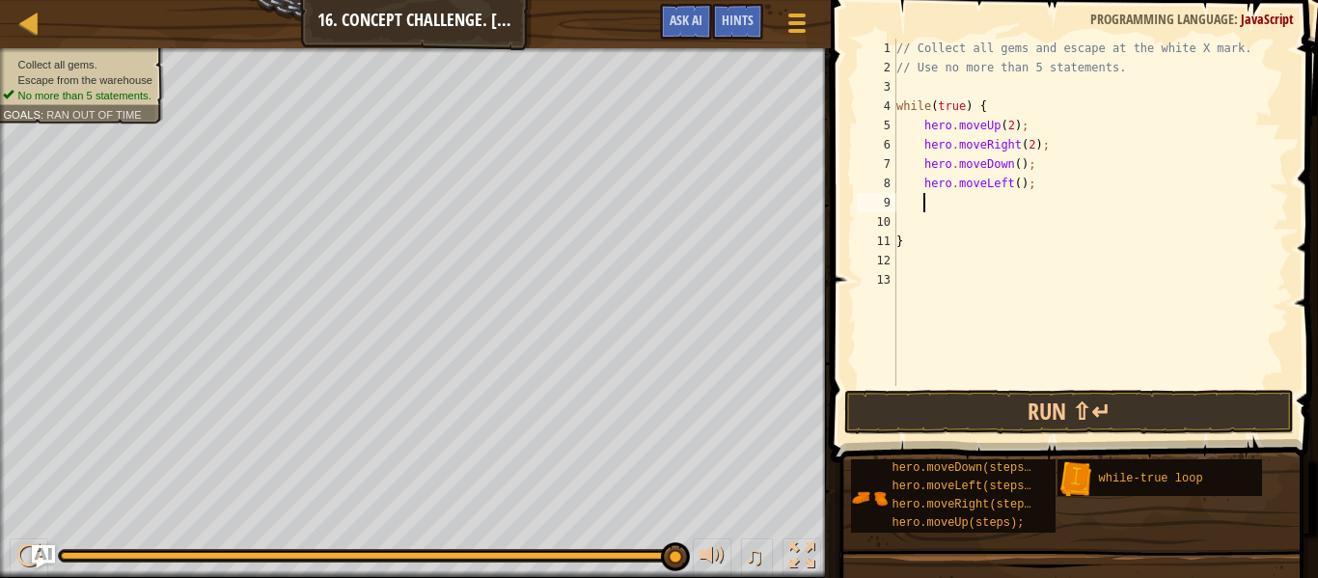
scroll to position [9, 0]
type textarea "hero.moveLeft();"
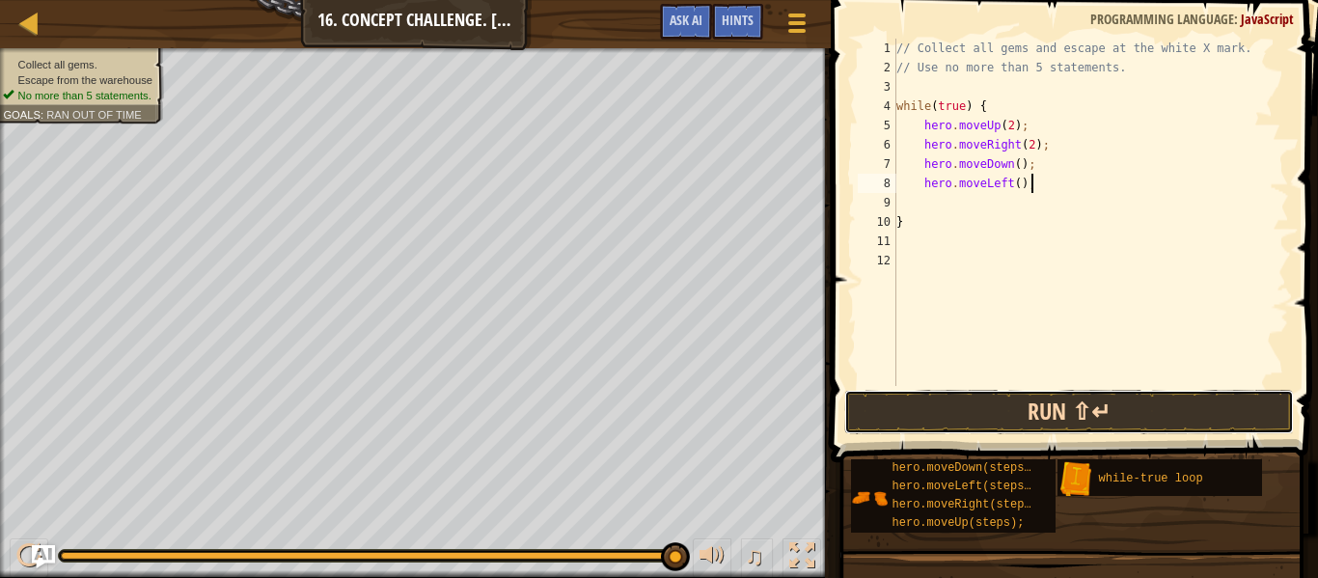
click at [1106, 411] on button "Run ⇧↵" at bounding box center [1069, 412] width 450 height 44
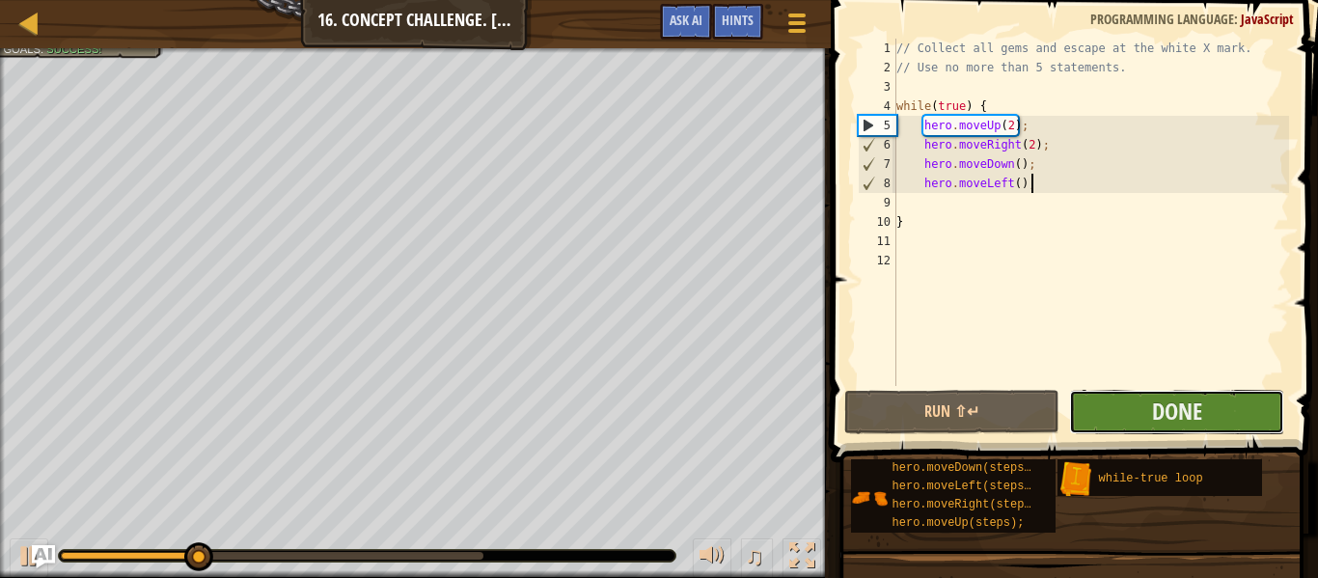
click at [1214, 419] on button "Done" at bounding box center [1176, 412] width 215 height 44
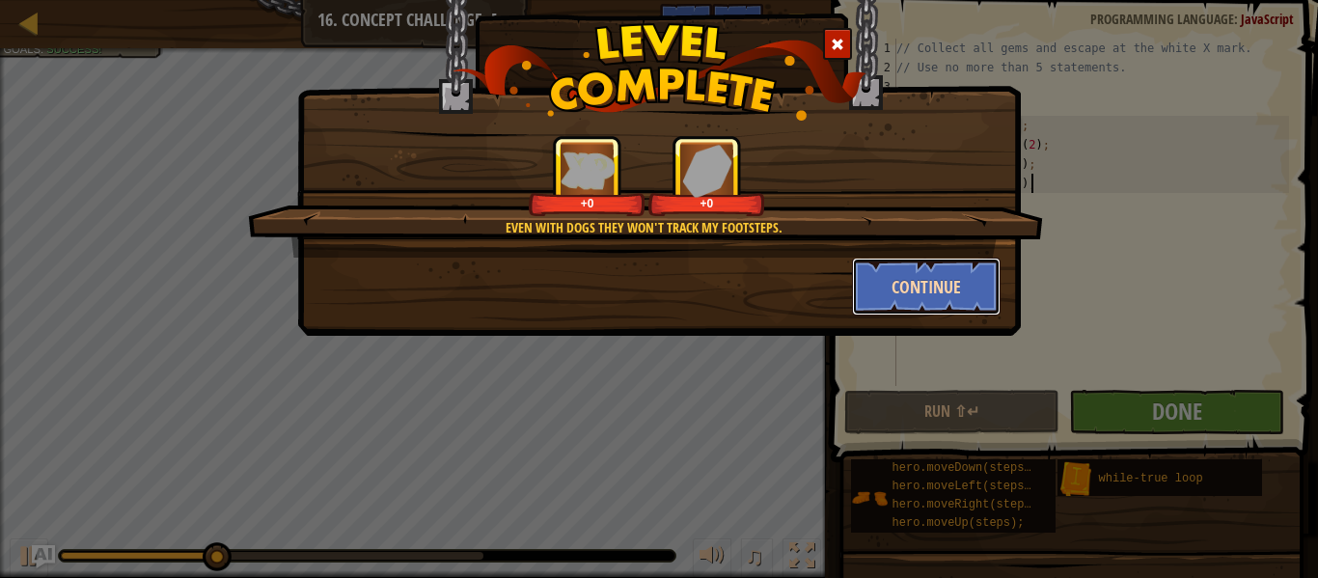
click at [950, 307] on button "Continue" at bounding box center [927, 287] width 150 height 58
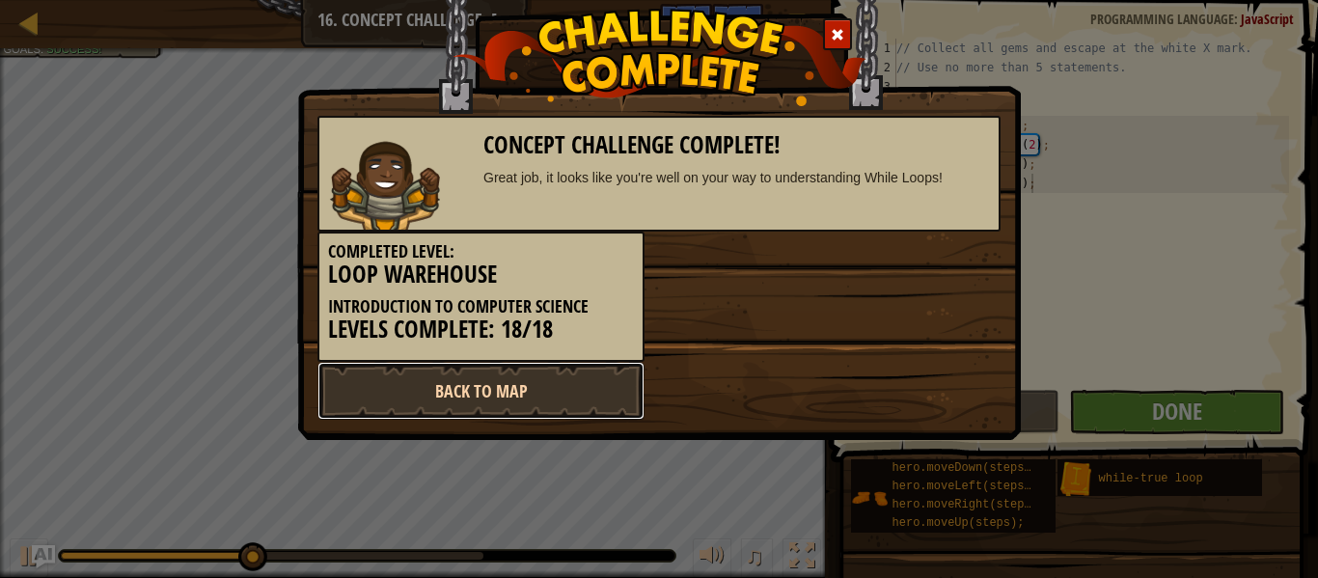
click at [588, 384] on link "Back to Map" at bounding box center [480, 391] width 327 height 58
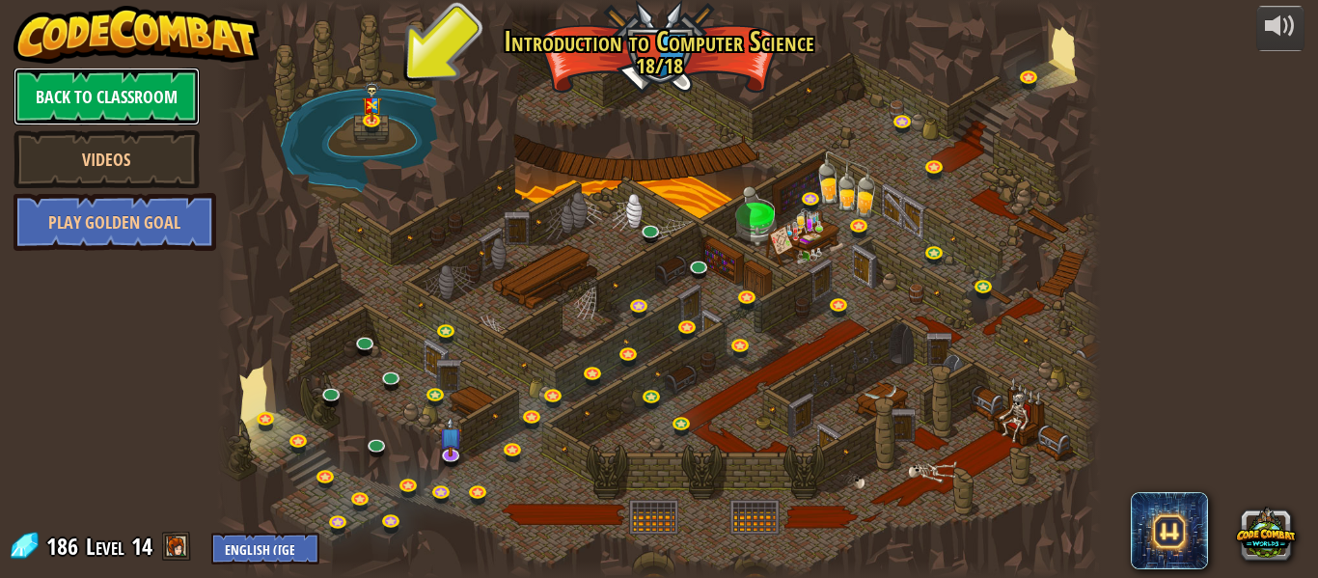
click at [190, 101] on link "Back to Classroom" at bounding box center [107, 97] width 186 height 58
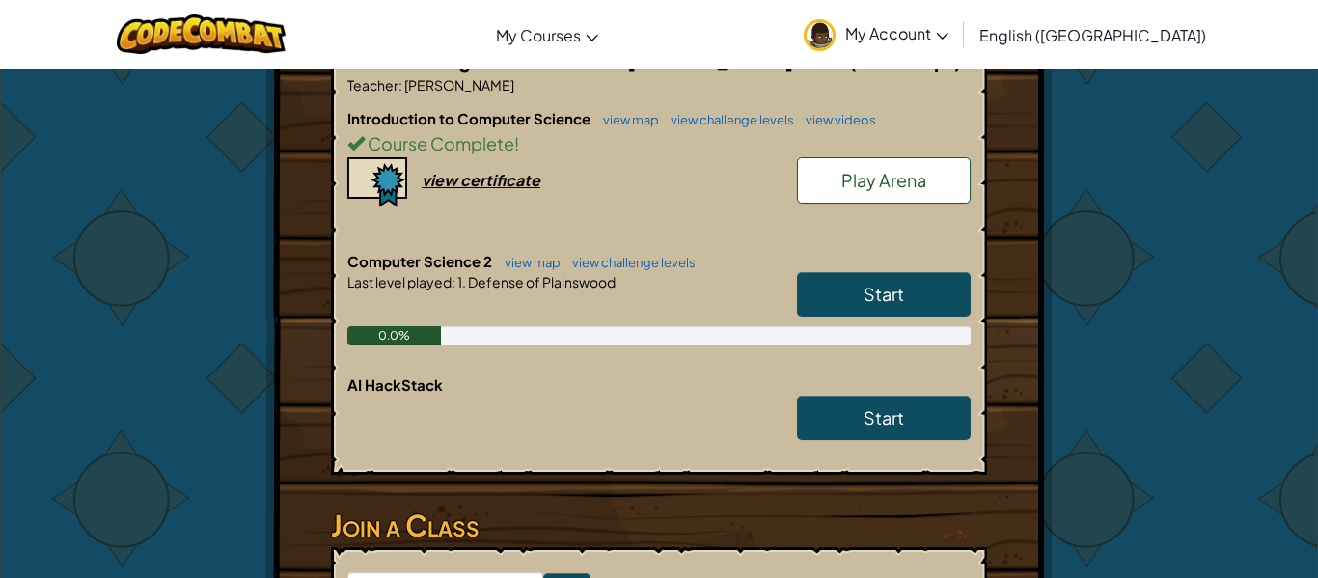
scroll to position [126, 0]
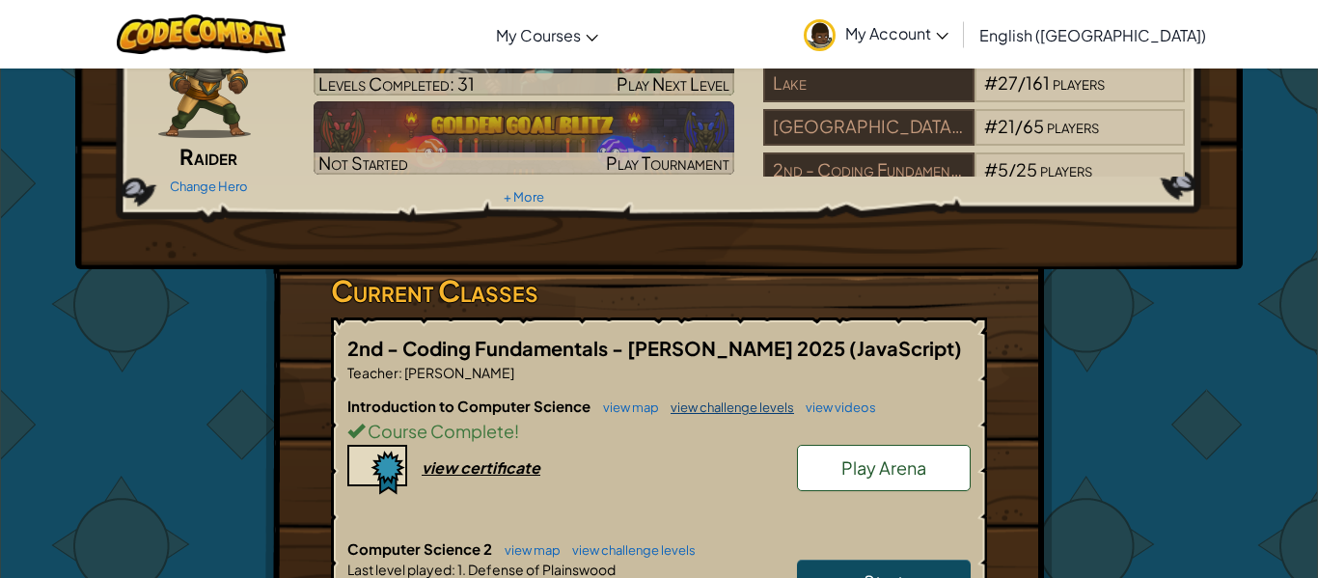
click at [718, 411] on link "view challenge levels" at bounding box center [727, 406] width 133 height 15
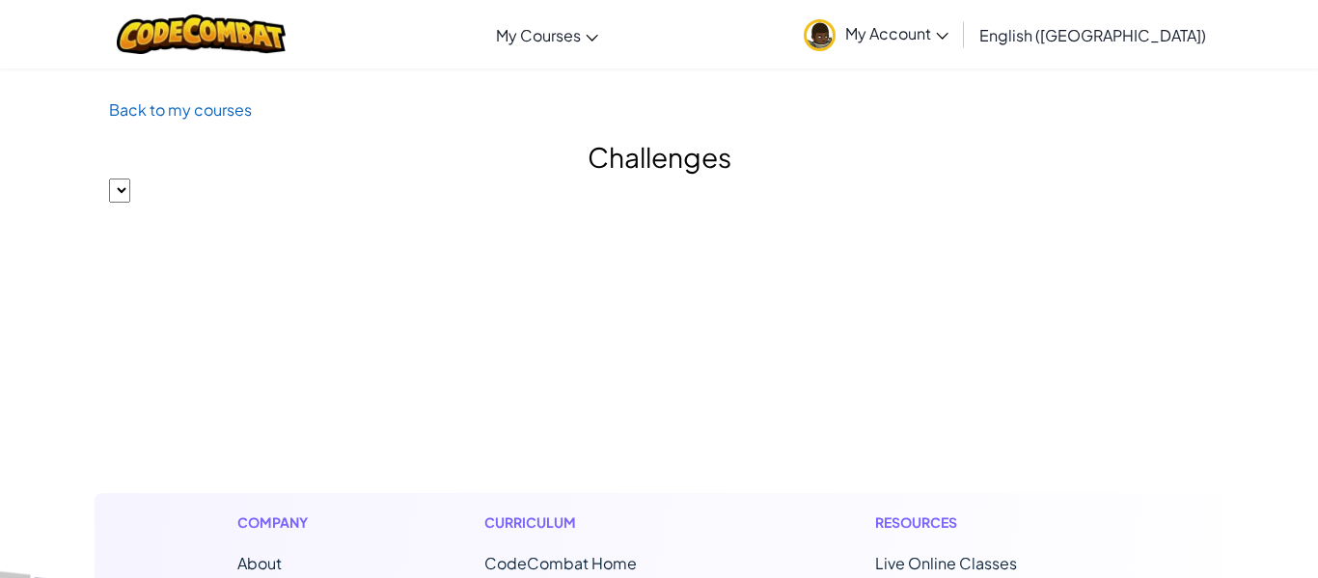
select select "560f1a9f22961295f9427742"
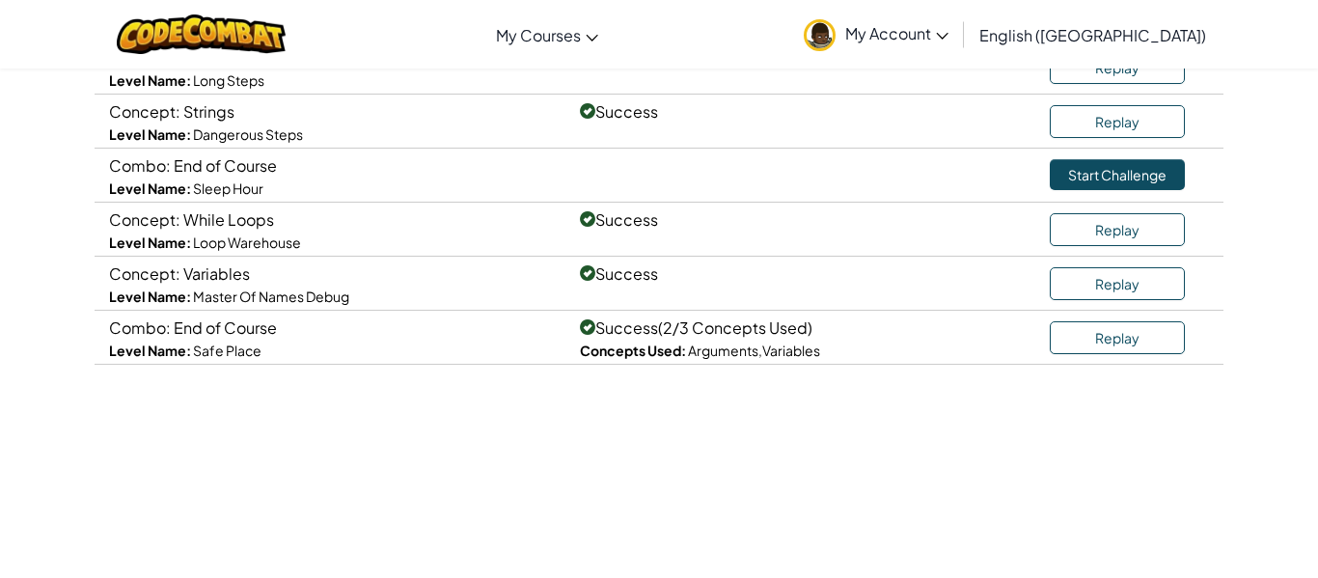
scroll to position [352, 0]
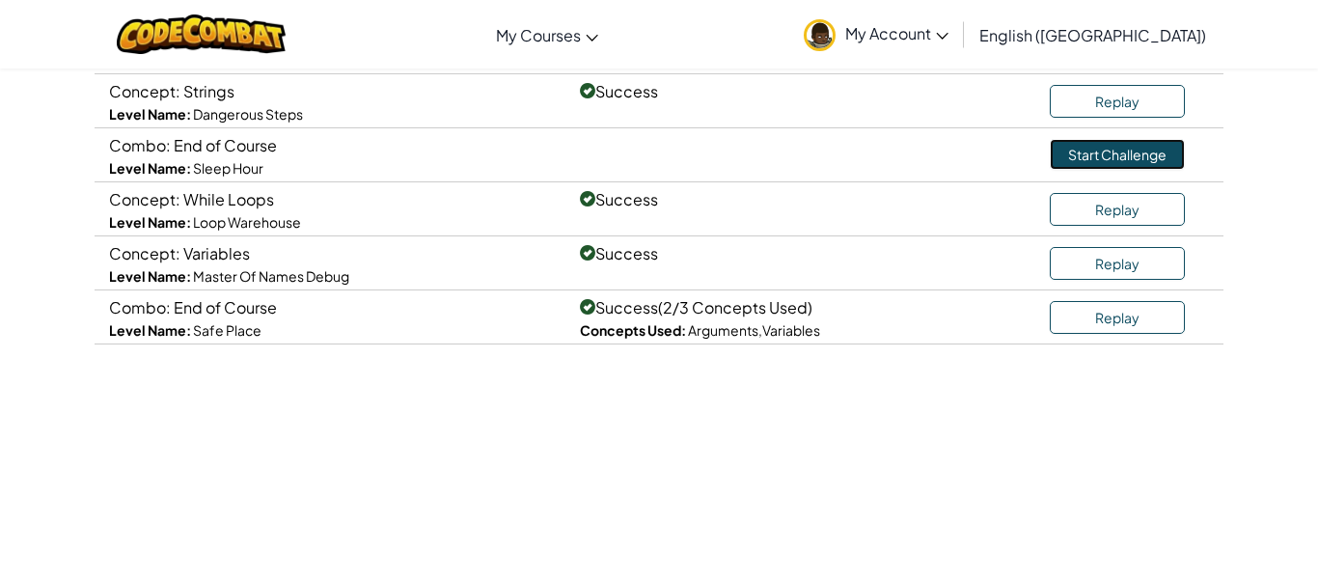
click at [1123, 147] on link "Start Challenge" at bounding box center [1117, 154] width 135 height 31
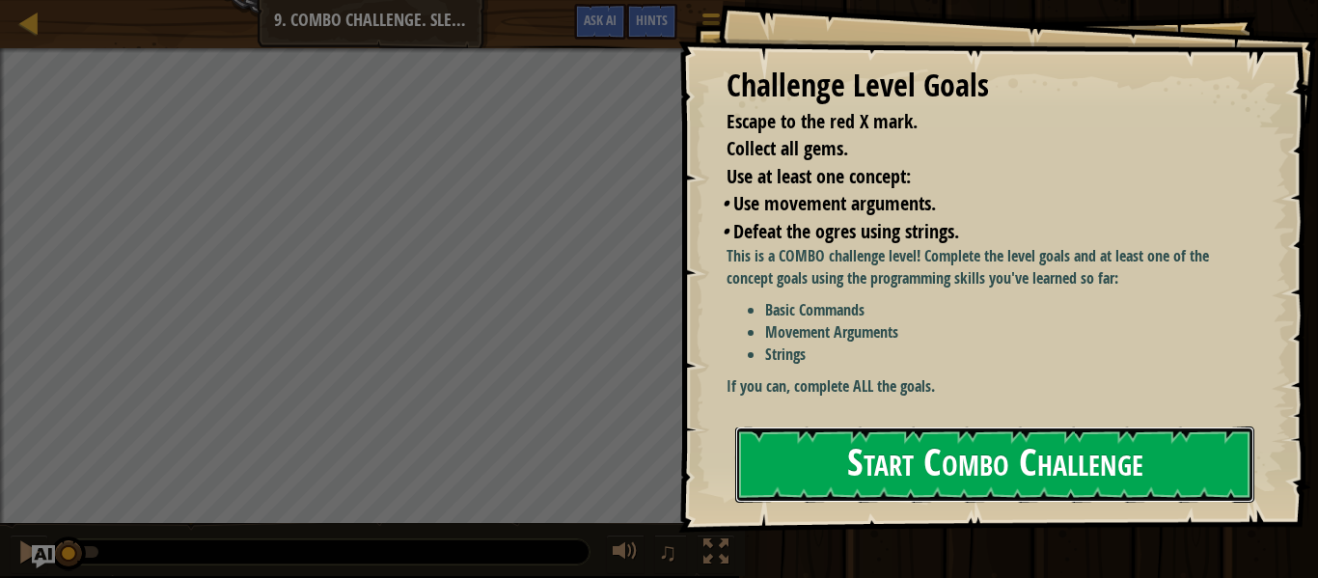
click at [972, 458] on button "Start Combo Challenge" at bounding box center [994, 464] width 519 height 76
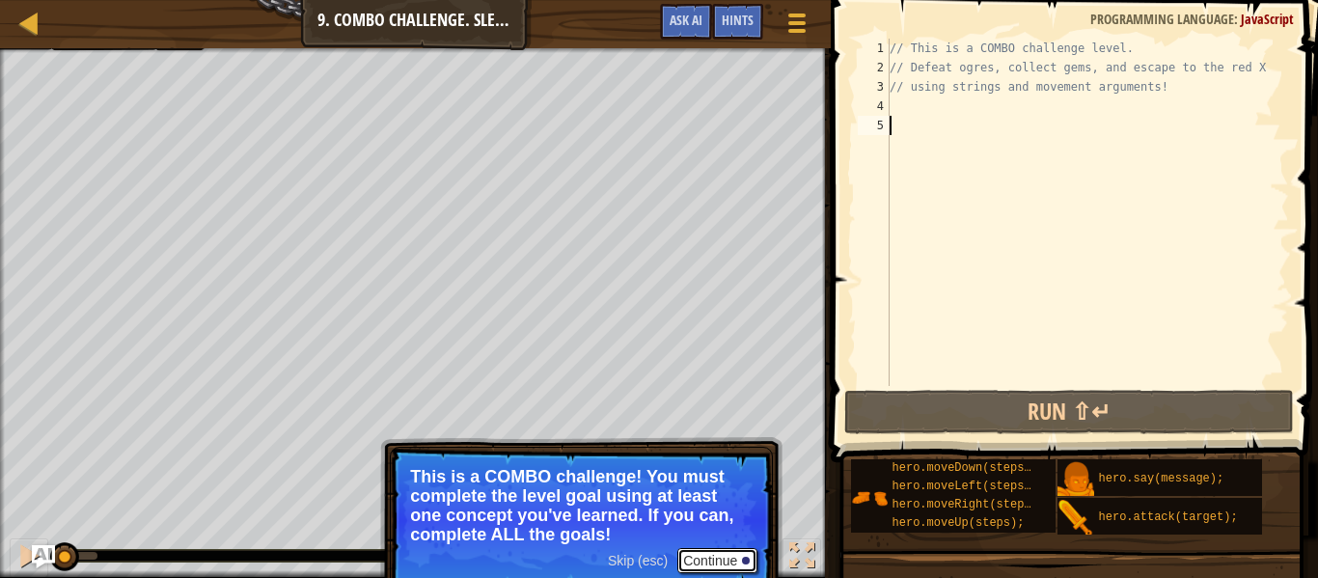
click at [715, 548] on button "Continue" at bounding box center [717, 560] width 80 height 25
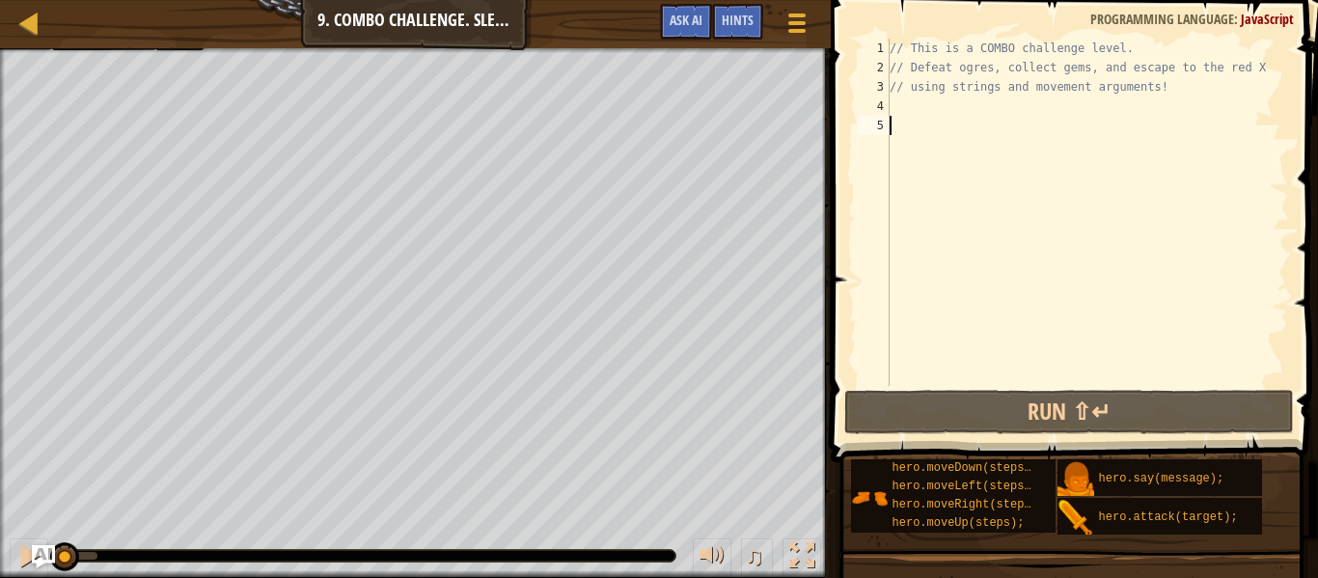
scroll to position [9, 0]
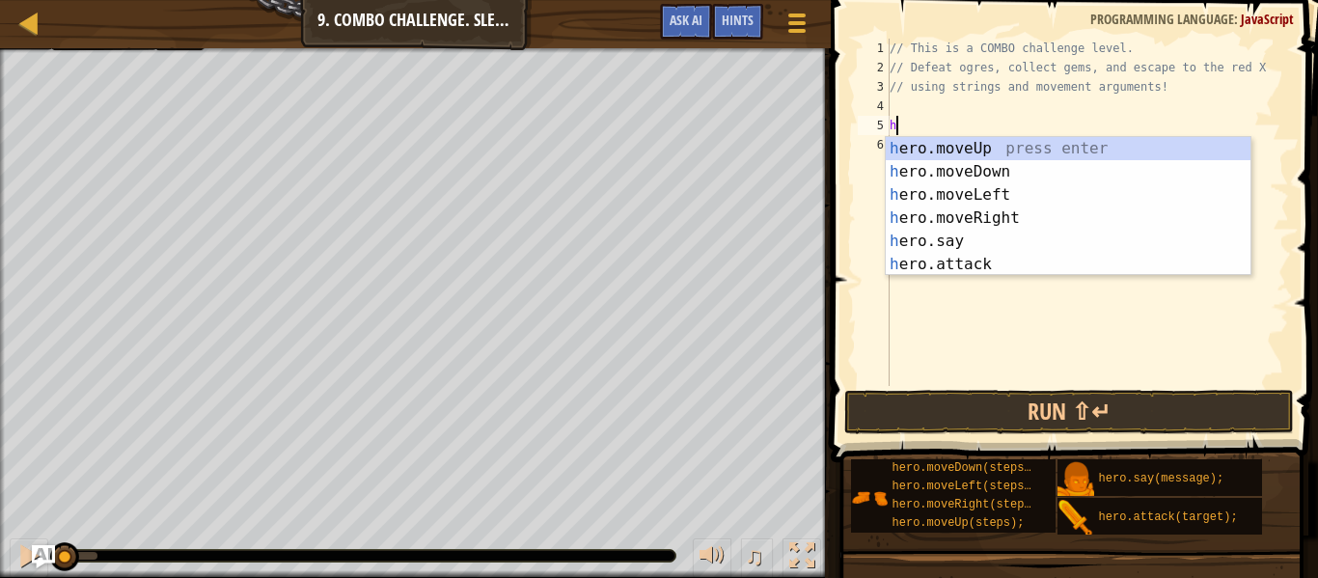
type textarea "her"
click at [1083, 148] on div "her o.moveUp press enter her o.moveDown press enter her o.moveLeft press enter …" at bounding box center [1068, 229] width 365 height 185
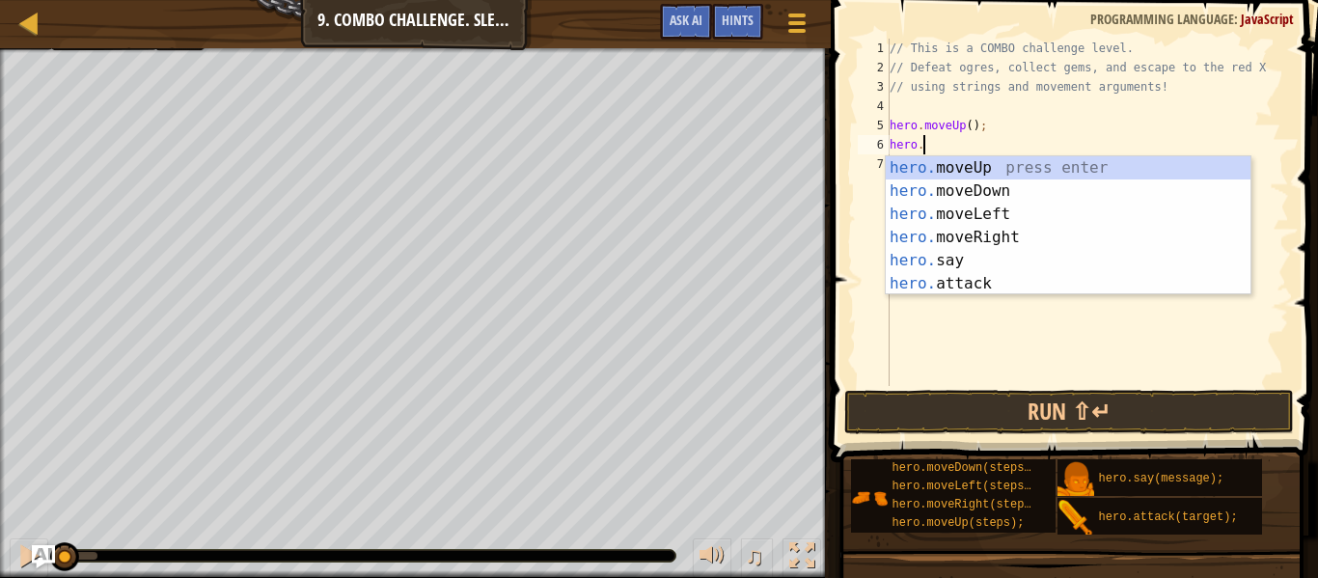
scroll to position [9, 4]
click at [1103, 281] on div "hero. moveUp press enter hero. moveDown press enter hero. moveLeft press enter …" at bounding box center [1068, 248] width 365 height 185
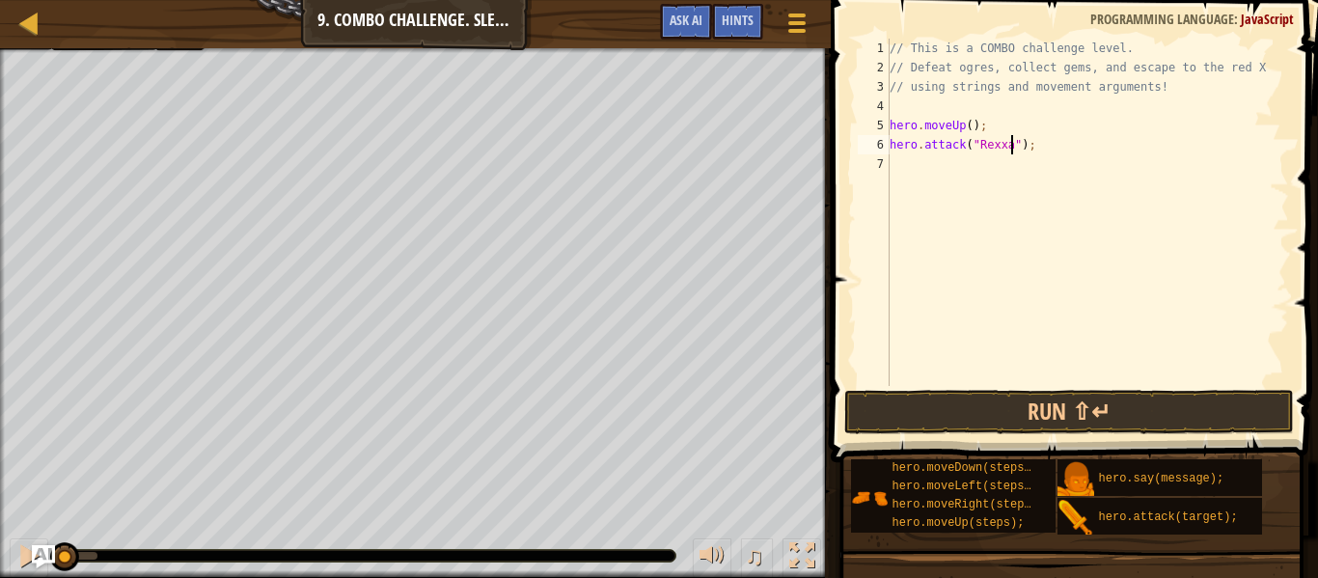
scroll to position [9, 19]
drag, startPoint x: 1053, startPoint y: 150, endPoint x: 881, endPoint y: 144, distance: 172.8
click at [881, 144] on div "hero.attack("Rexxar"); 1 2 3 4 5 6 7 // This is a COMBO challenge level. // Def…" at bounding box center [1071, 212] width 435 height 347
type textarea "hero.attack("Rexxar");"
click at [914, 150] on div "// This is a COMBO challenge level. // Defeat ogres, collect gems, and escape t…" at bounding box center [1087, 212] width 403 height 347
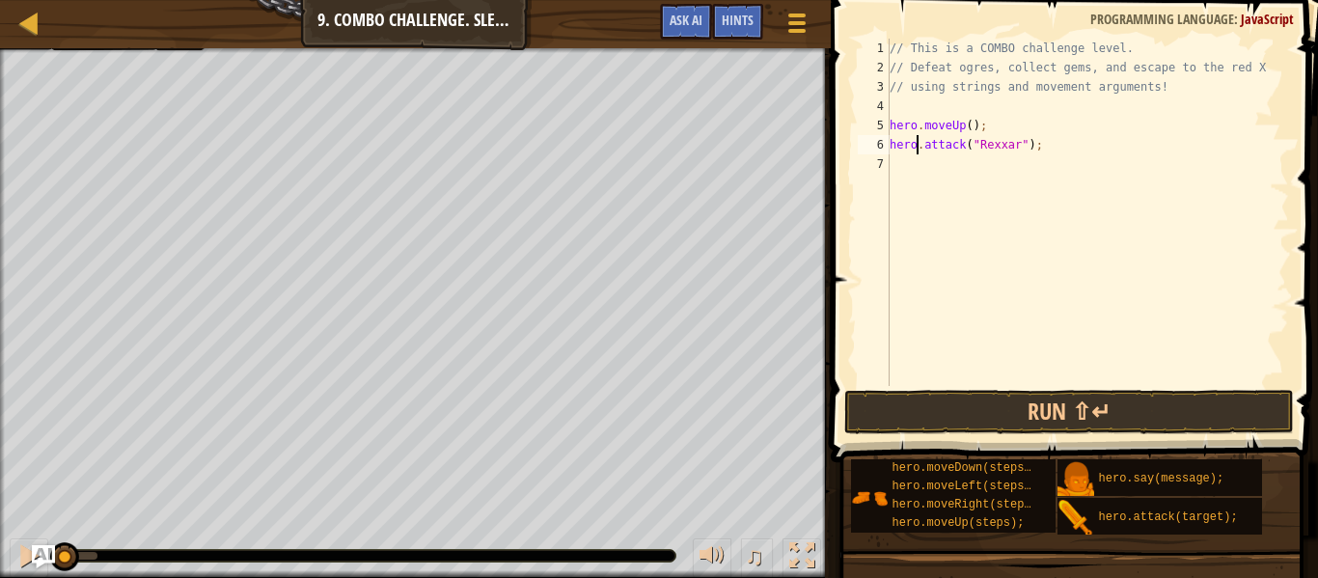
click at [916, 162] on div "// This is a COMBO challenge level. // Defeat ogres, collect gems, and escape t…" at bounding box center [1087, 232] width 403 height 386
paste textarea "hero.attack("Rexxar");"
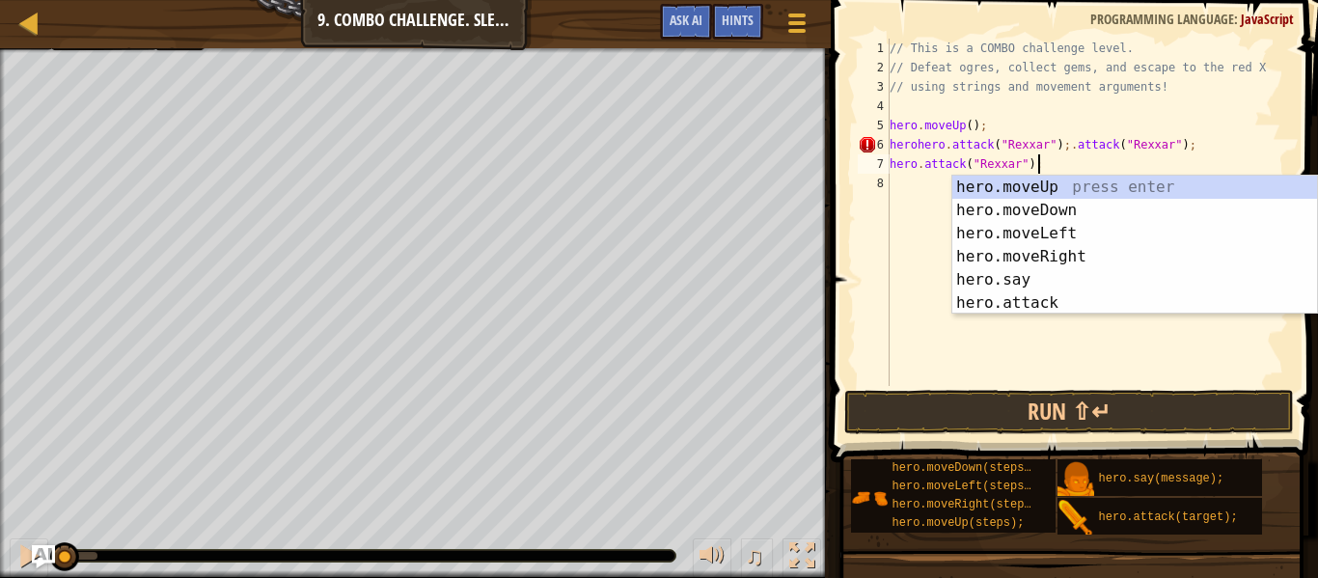
click at [1212, 145] on div "// This is a COMBO challenge level. // Defeat ogres, collect gems, and escape t…" at bounding box center [1087, 232] width 403 height 386
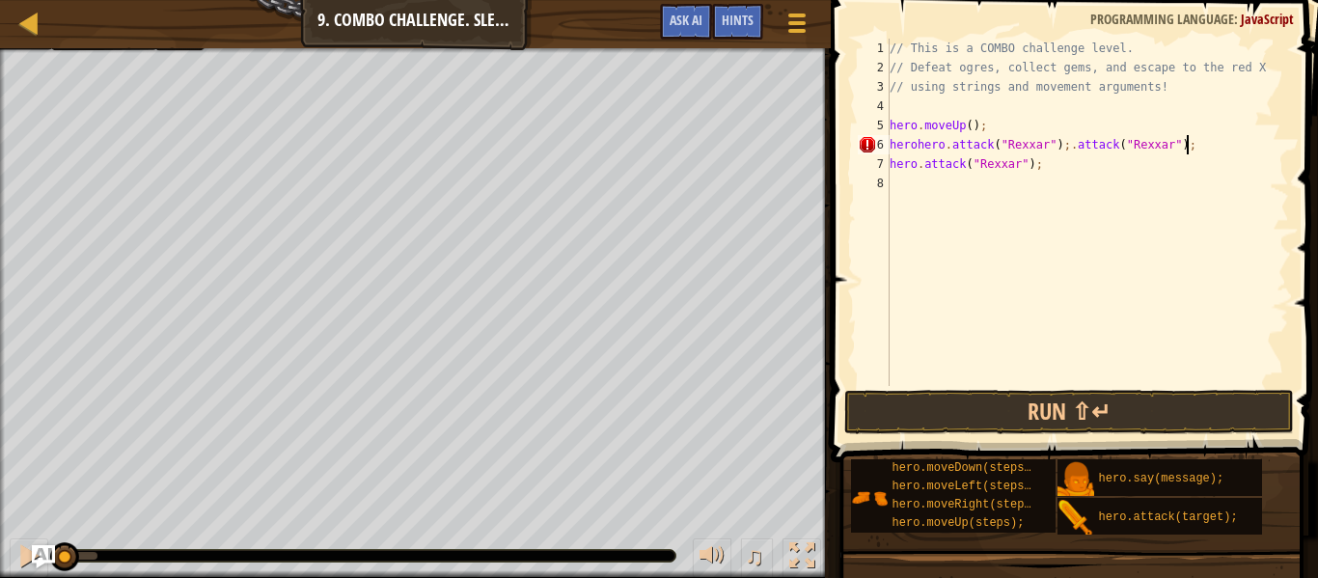
click at [1067, 169] on div "// This is a COMBO challenge level. // Defeat ogres, collect gems, and escape t…" at bounding box center [1087, 232] width 403 height 386
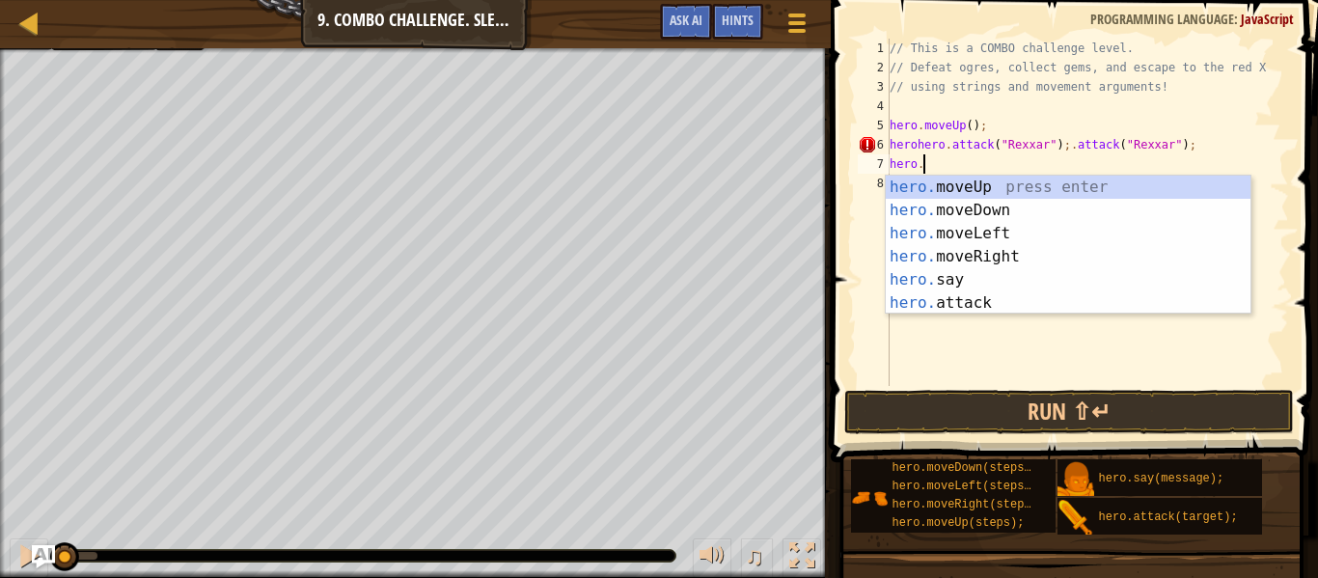
type textarea "h"
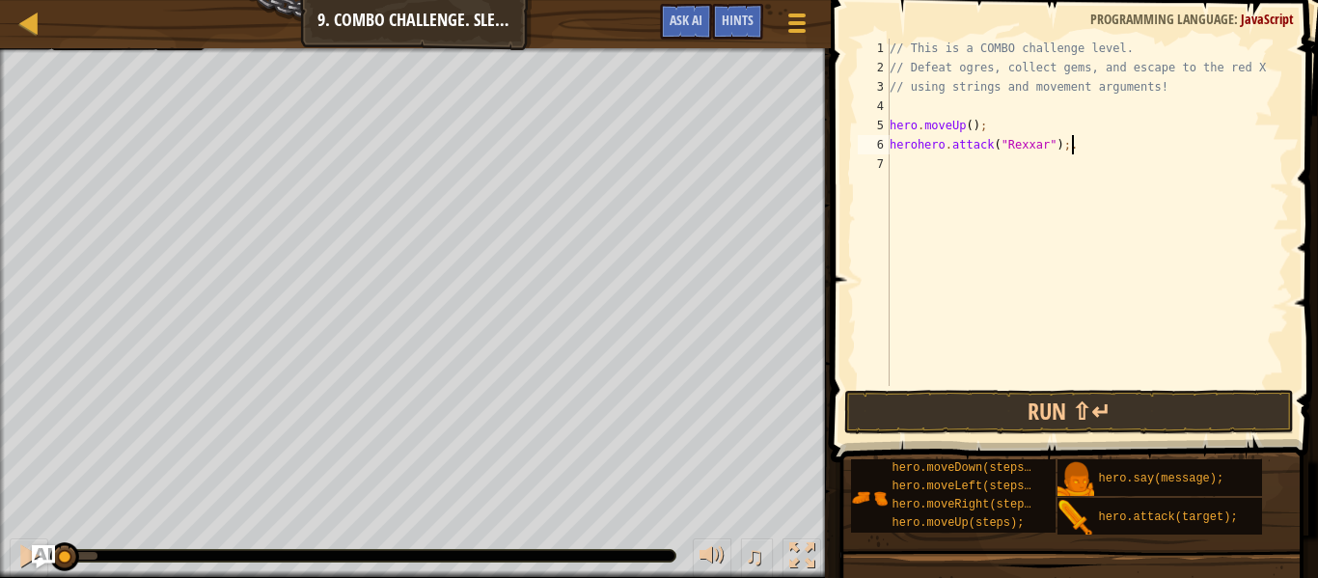
type textarea "herohero.attack("Rexxar");"
click at [1019, 162] on div "// This is a COMBO challenge level. // Defeat ogres, collect gems, and escape t…" at bounding box center [1087, 232] width 403 height 386
click at [943, 145] on div "// This is a COMBO challenge level. // Defeat ogres, collect gems, and escape t…" at bounding box center [1087, 232] width 403 height 386
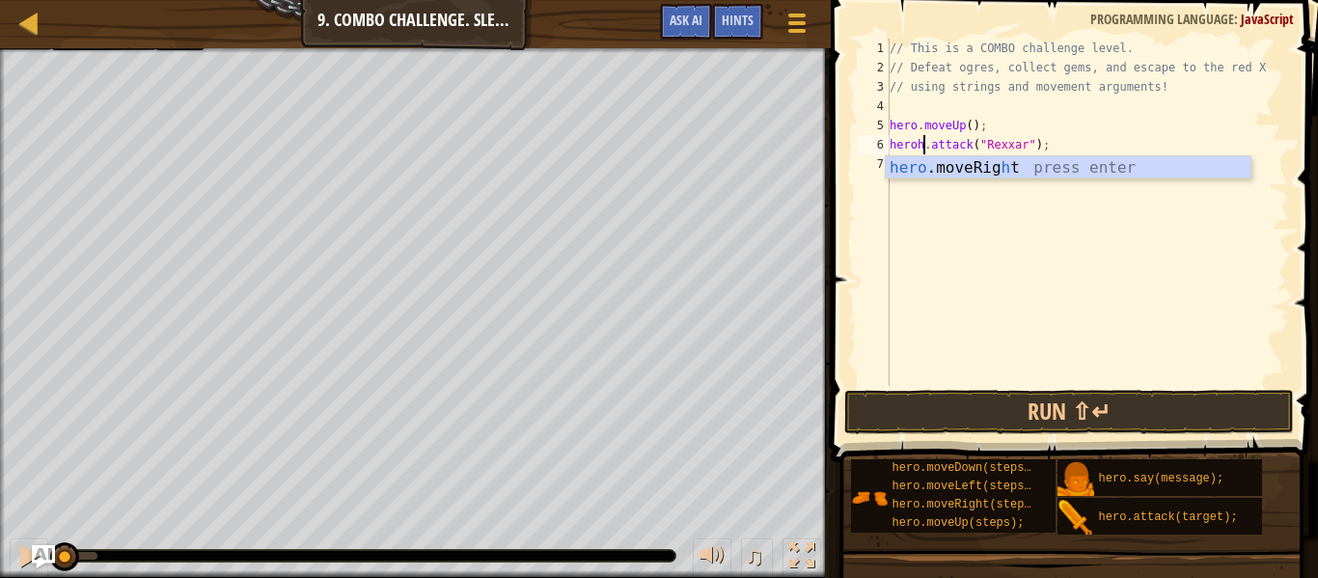
type textarea "hero.attack("Rexxar");"
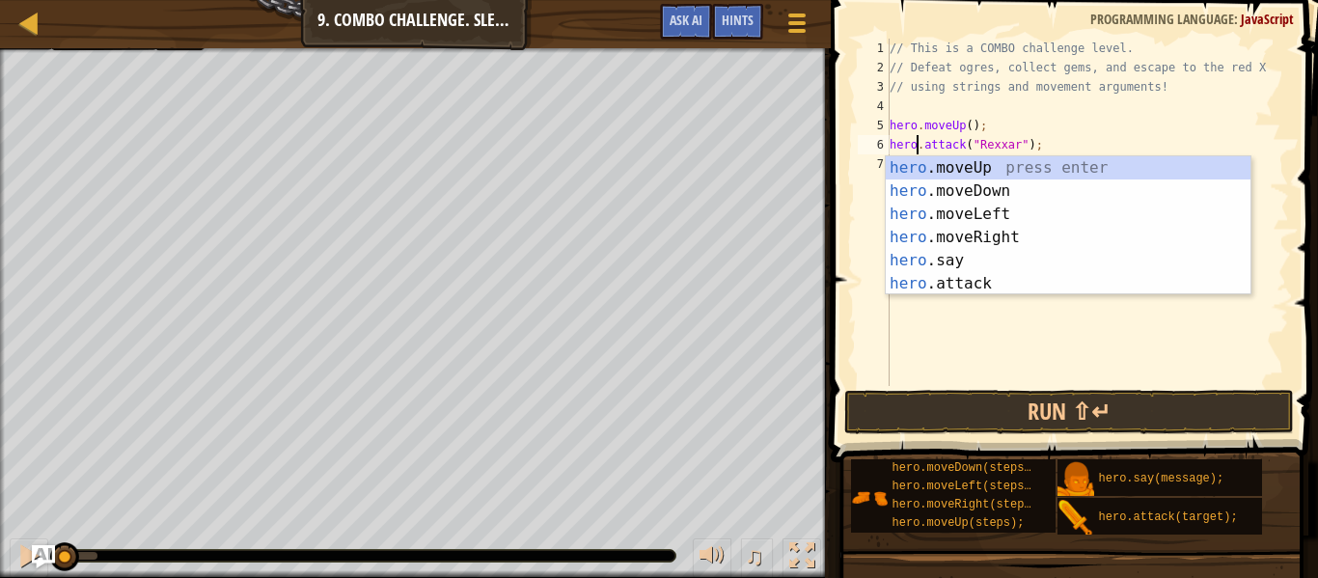
click at [981, 102] on div "// This is a COMBO challenge level. // Defeat ogres, collect gems, and escape t…" at bounding box center [1087, 232] width 403 height 386
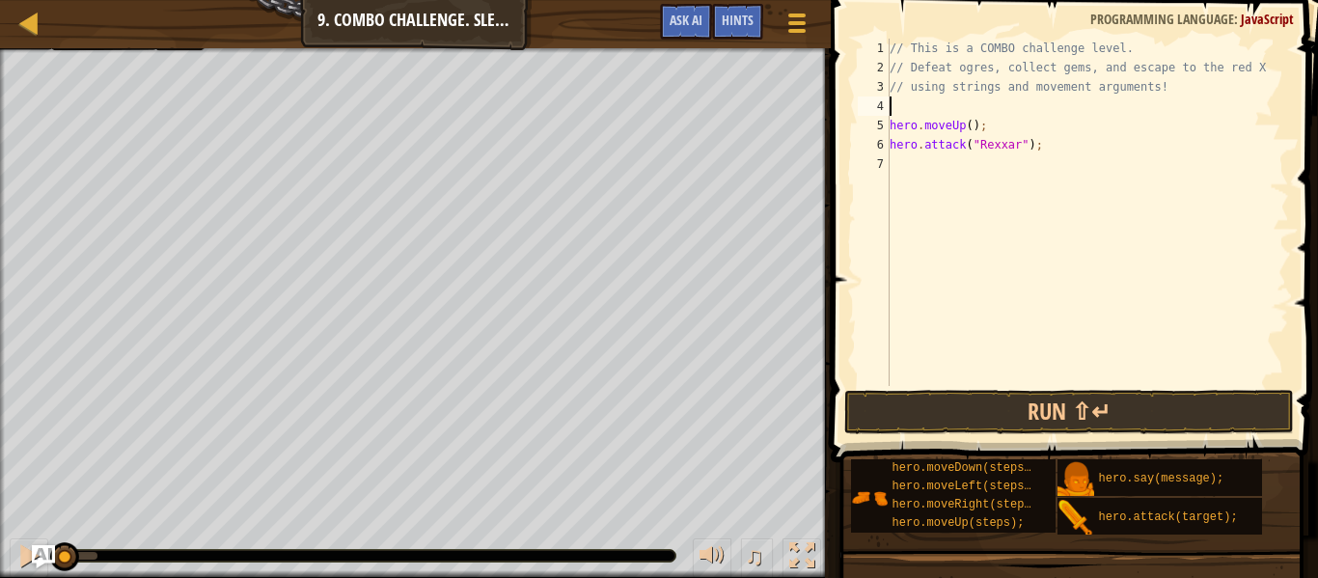
click at [925, 162] on div "// This is a COMBO challenge level. // Defeat ogres, collect gems, and escape t…" at bounding box center [1087, 232] width 403 height 386
paste textarea "hero.attack("Rexxar");"
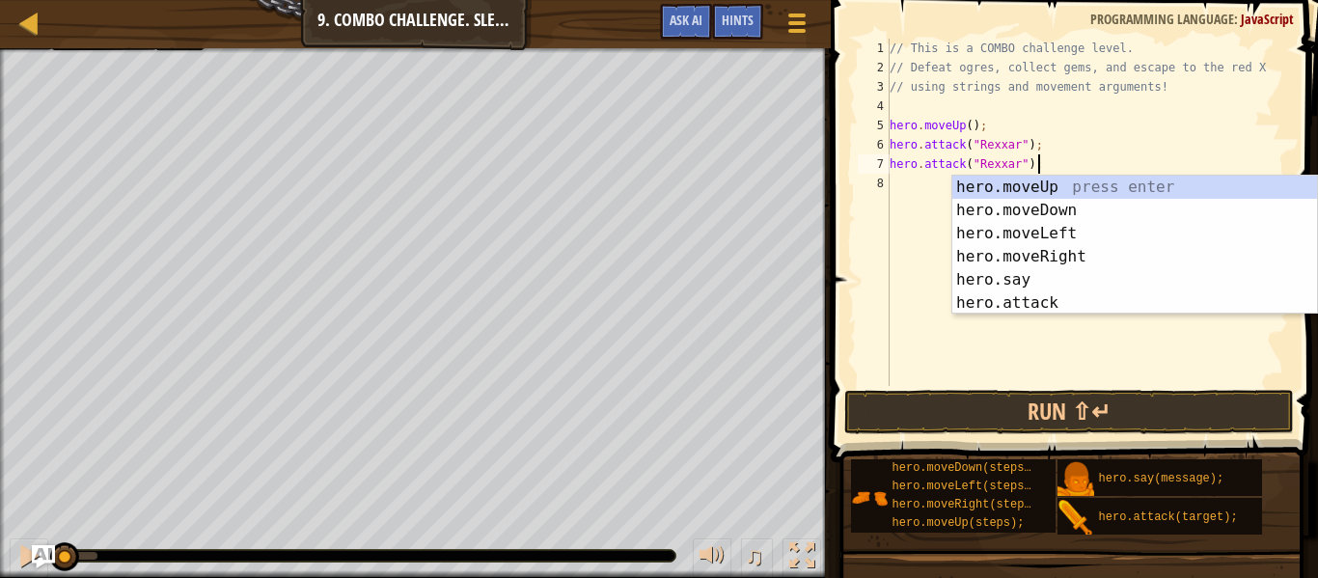
click at [1062, 123] on div "// This is a COMBO challenge level. // Defeat ogres, collect gems, and escape t…" at bounding box center [1087, 232] width 403 height 386
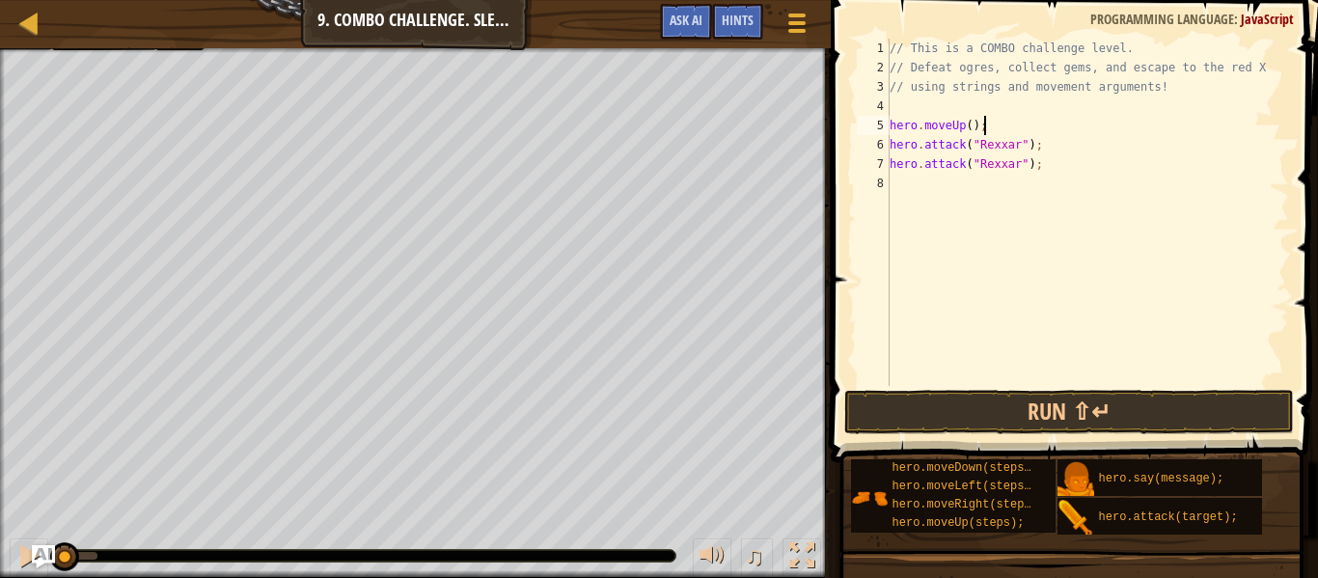
click at [961, 160] on div "// This is a COMBO challenge level. // Defeat ogres, collect gems, and escape t…" at bounding box center [1087, 232] width 403 height 386
type textarea "hero.attack("Rexxar");"
click at [956, 179] on div "// This is a COMBO challenge level. // Defeat ogres, collect gems, and escape t…" at bounding box center [1087, 232] width 403 height 386
paste textarea "hero.attack("Rexxar");"
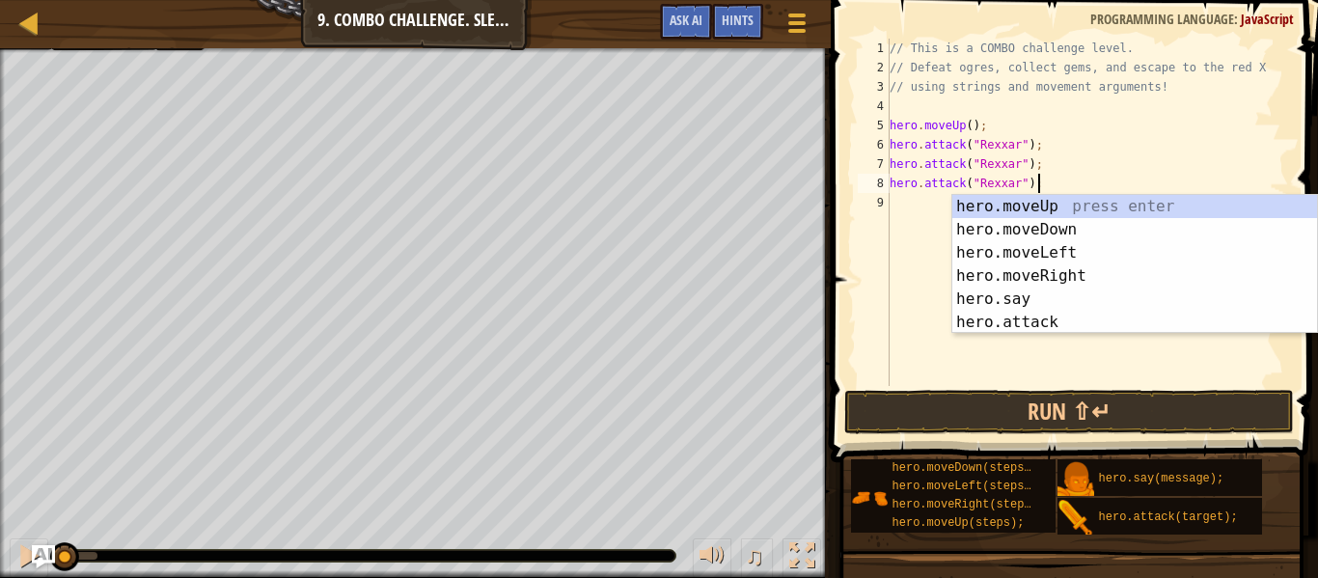
click at [1023, 181] on div "// This is a COMBO challenge level. // Defeat ogres, collect gems, and escape t…" at bounding box center [1087, 232] width 403 height 386
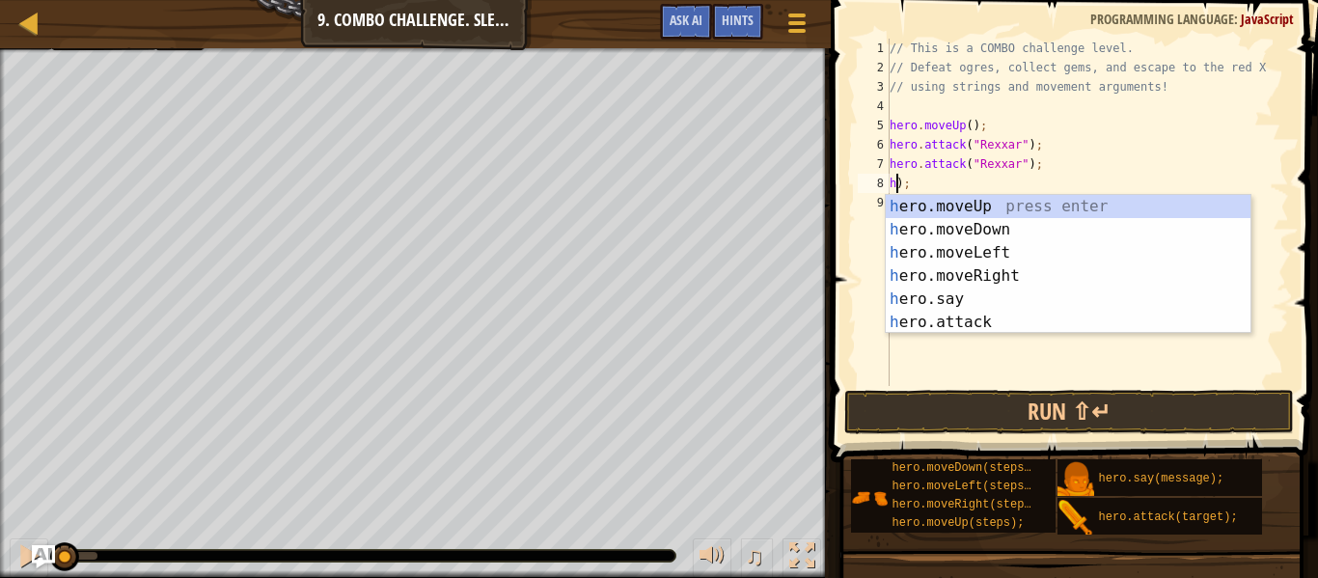
type textarea "hero.attack("Rexxar"););"
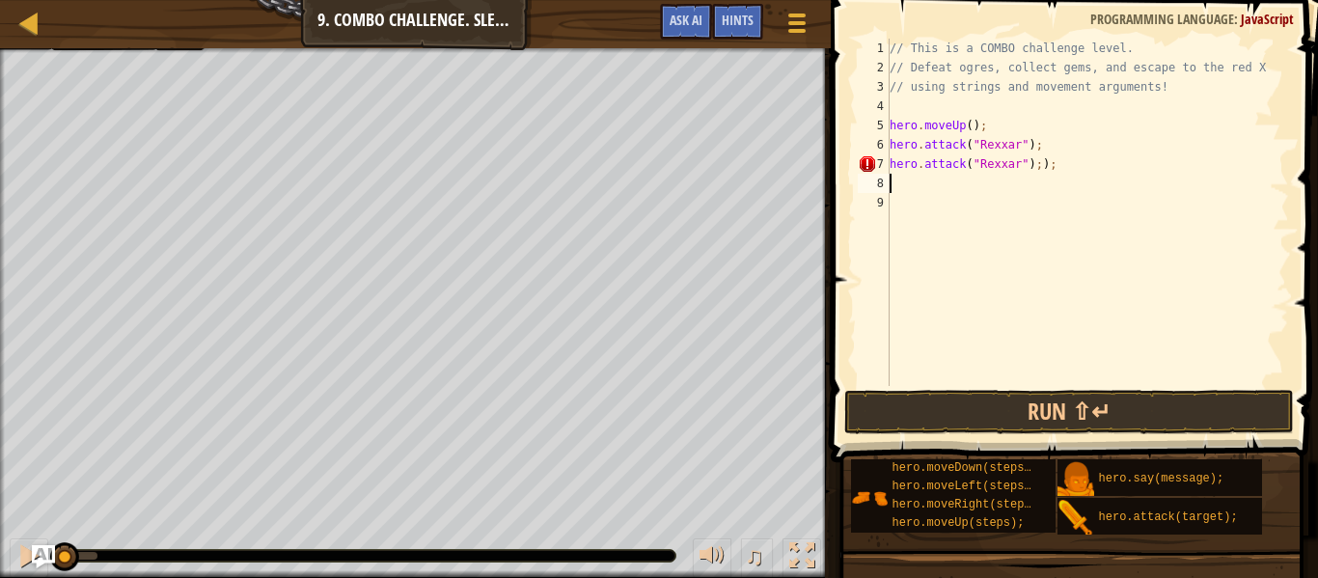
click at [1077, 163] on div "// This is a COMBO challenge level. // Defeat ogres, collect gems, and escape t…" at bounding box center [1087, 232] width 403 height 386
type textarea "hero.attack("Rexxar");"
click at [957, 177] on div "// This is a COMBO challenge level. // Defeat ogres, collect gems, and escape t…" at bounding box center [1087, 232] width 403 height 386
click at [691, 16] on span "Ask AI" at bounding box center [686, 20] width 33 height 18
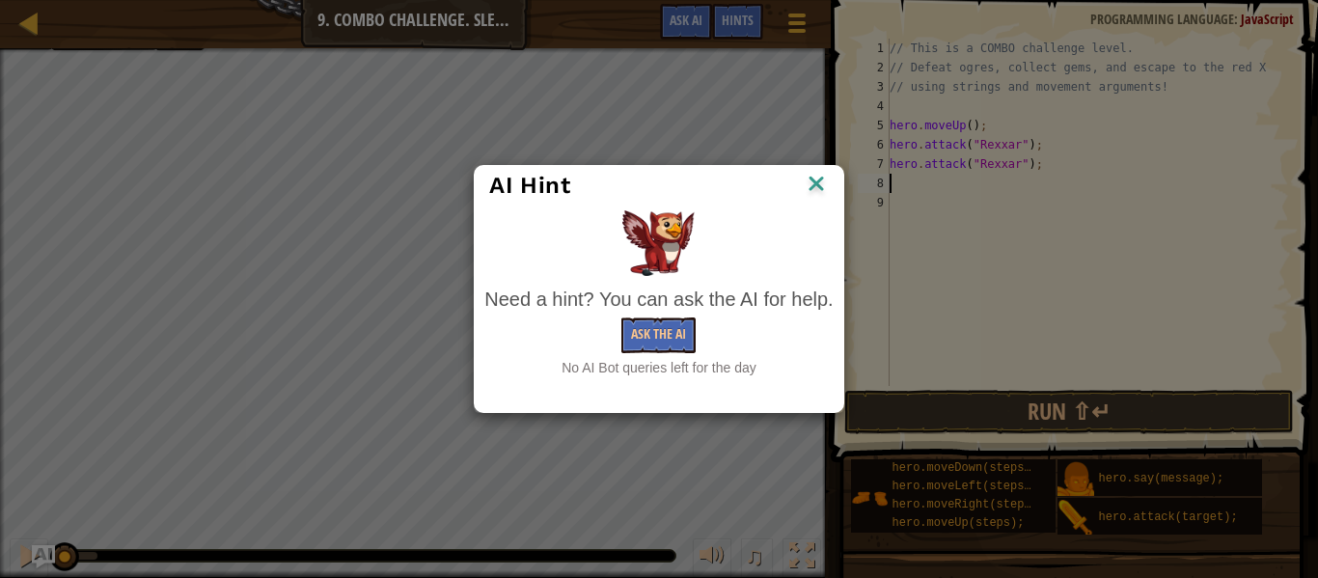
click at [814, 180] on img at bounding box center [816, 185] width 25 height 29
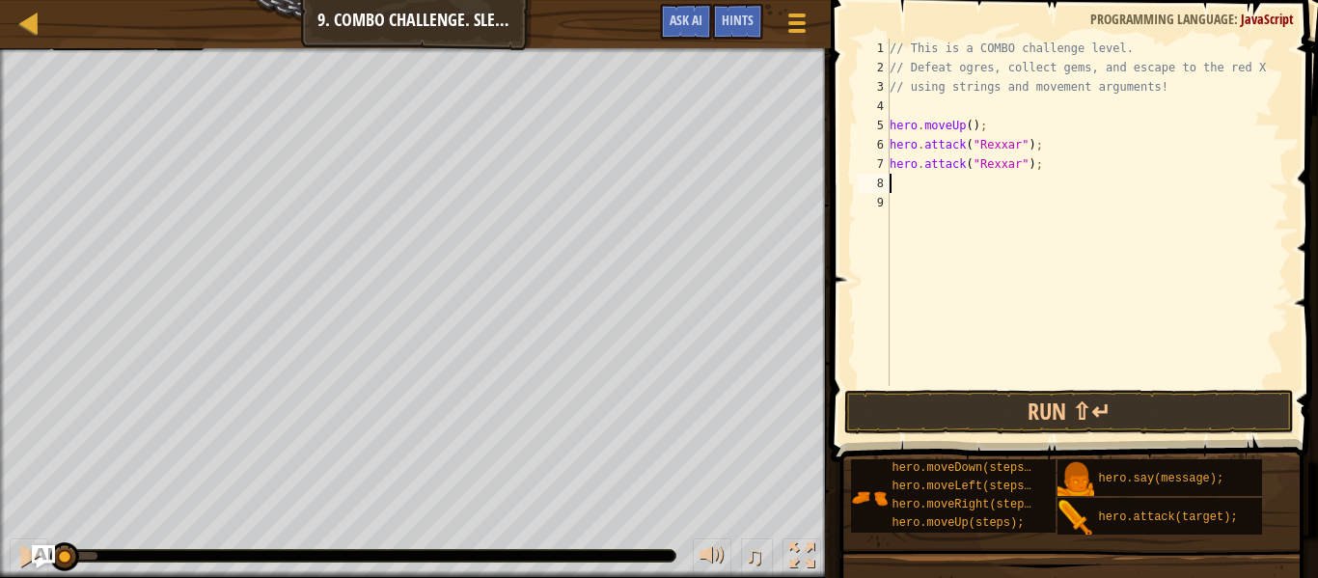
paste textarea "hero.attack("Rexxar");"
click at [1024, 183] on div "// This is a COMBO challenge level. // Defeat ogres, collect gems, and escape t…" at bounding box center [1087, 232] width 403 height 386
type textarea "hero.attack("[PERSON_NAME]");"
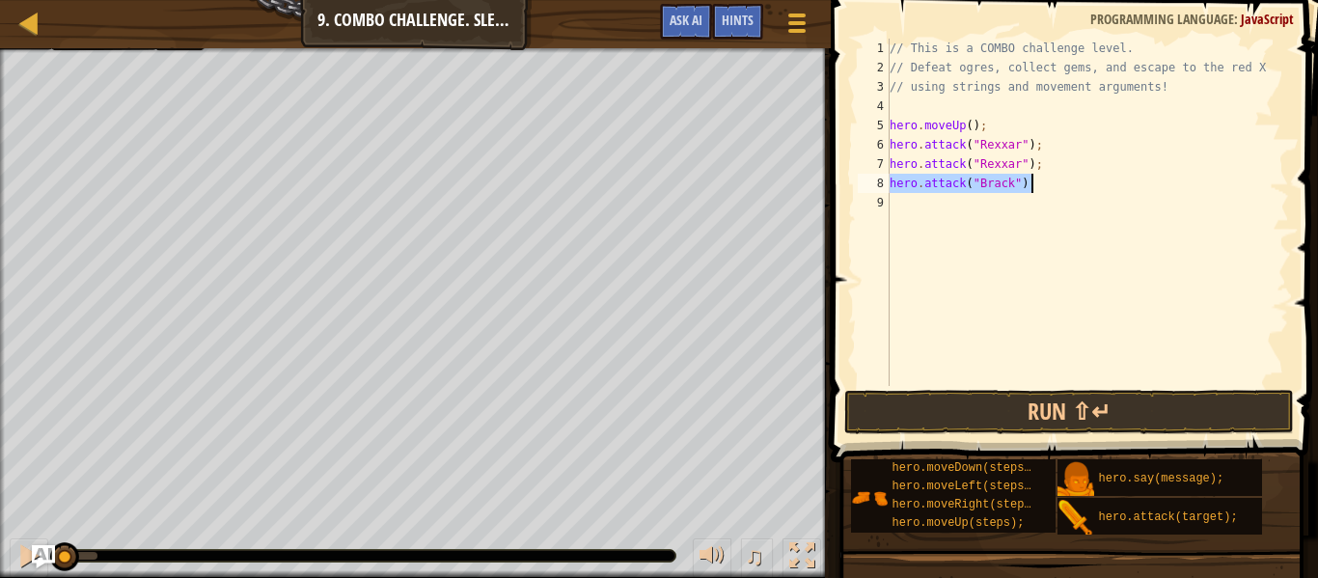
drag, startPoint x: 889, startPoint y: 186, endPoint x: 1032, endPoint y: 188, distance: 143.8
click at [1032, 188] on div "// This is a COMBO challenge level. // Defeat ogres, collect gems, and escape t…" at bounding box center [1087, 232] width 403 height 386
click at [990, 198] on div "// This is a COMBO challenge level. // Defeat ogres, collect gems, and escape t…" at bounding box center [1087, 232] width 403 height 386
paste textarea "hero.attack("[PERSON_NAME]");"
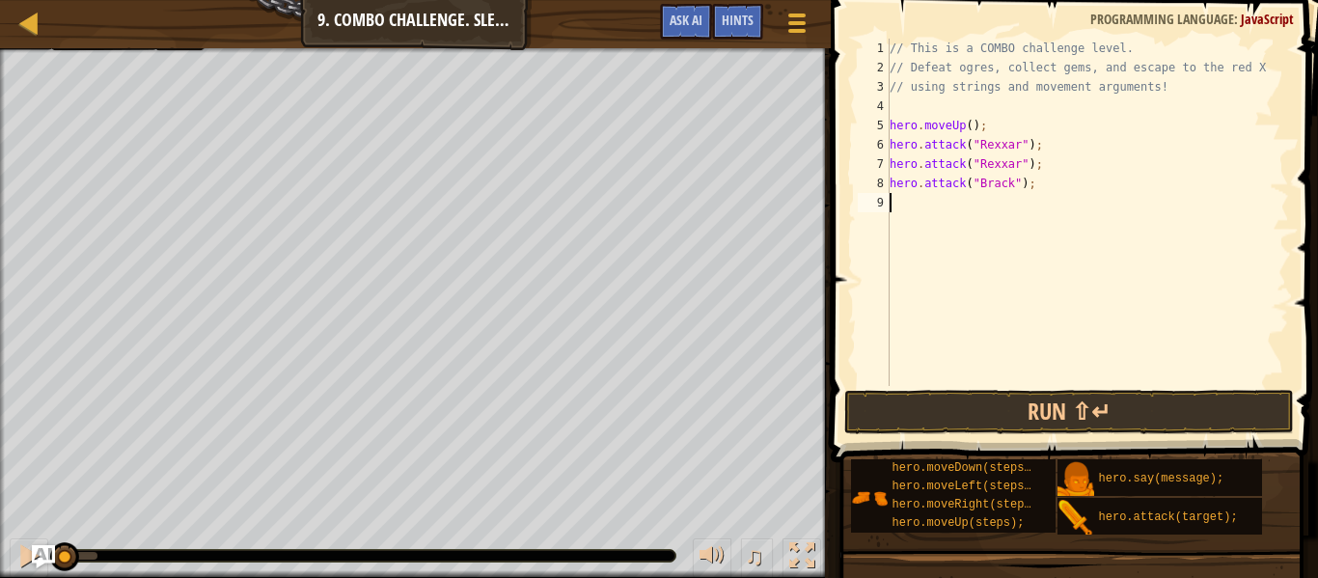
type textarea "hero.attack("[PERSON_NAME]");"
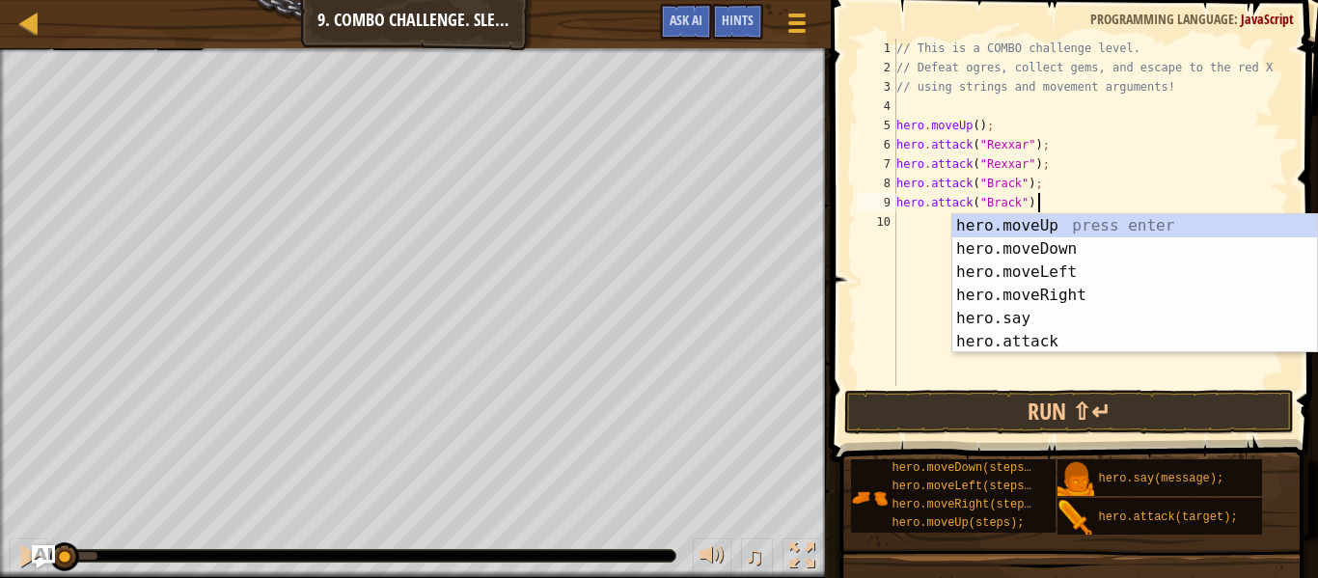
click at [943, 208] on div "// This is a COMBO challenge level. // Defeat ogres, collect gems, and escape t…" at bounding box center [1090, 232] width 396 height 386
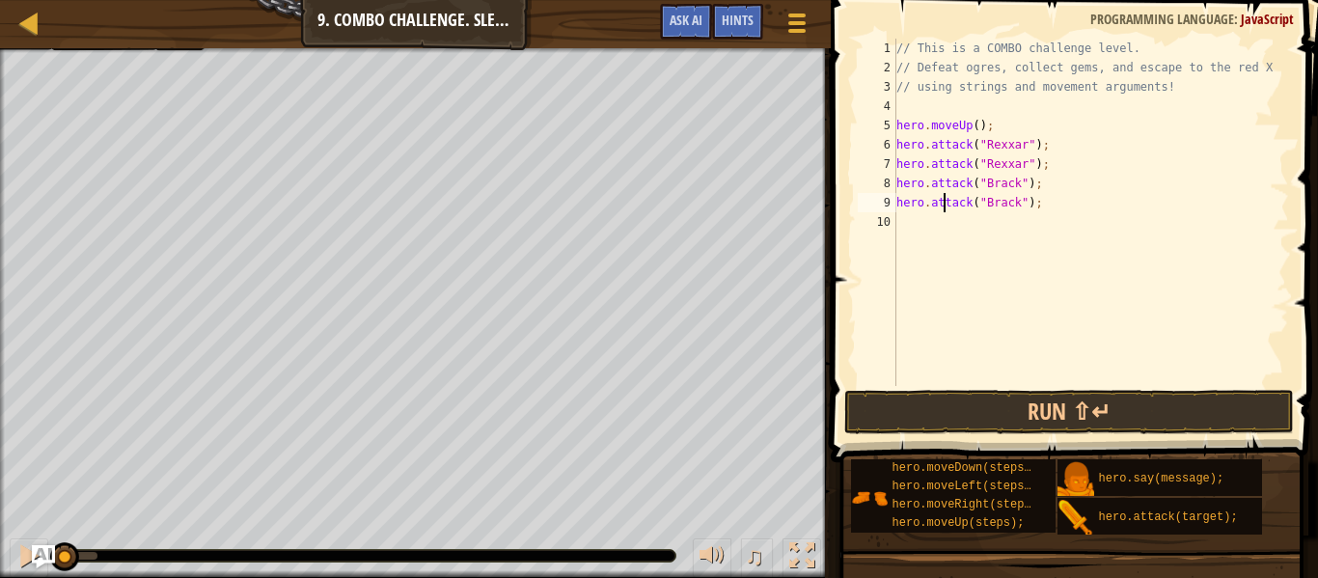
click at [939, 210] on div "// This is a COMBO challenge level. // Defeat ogres, collect gems, and escape t…" at bounding box center [1090, 232] width 396 height 386
click at [944, 225] on div "// This is a COMBO challenge level. // Defeat ogres, collect gems, and escape t…" at bounding box center [1090, 232] width 396 height 386
type textarea "hero.moveRight(2)"
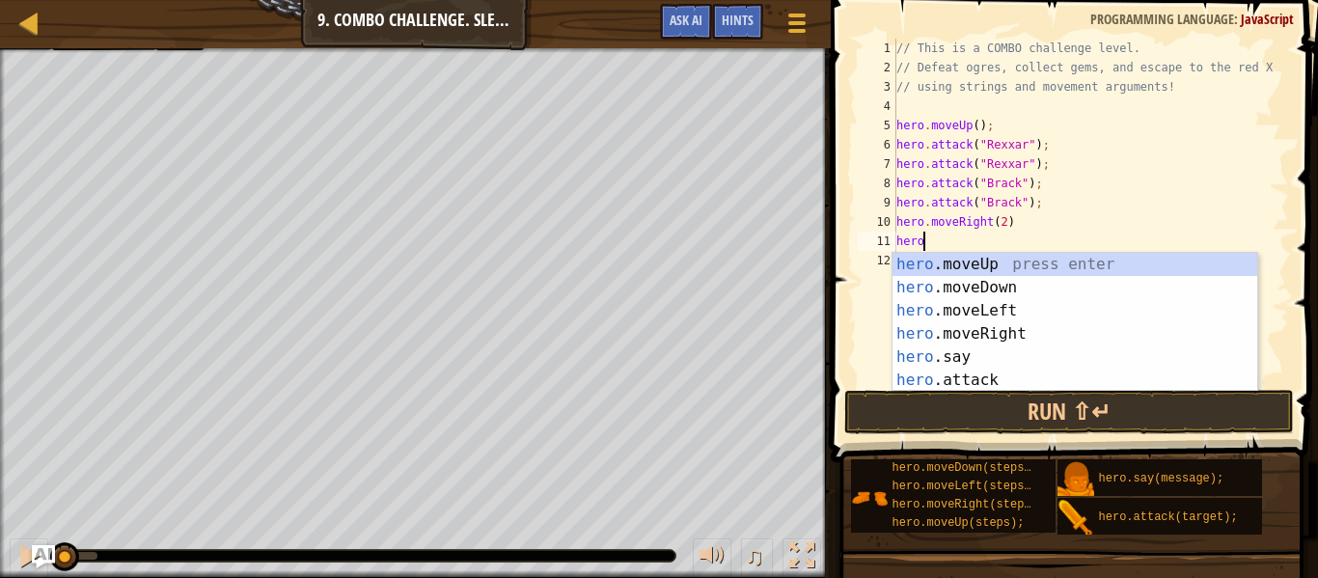
type textarea "hero."
click at [1028, 283] on div "hero. moveUp press enter hero. moveDown press enter hero. moveLeft press enter …" at bounding box center [1074, 345] width 365 height 185
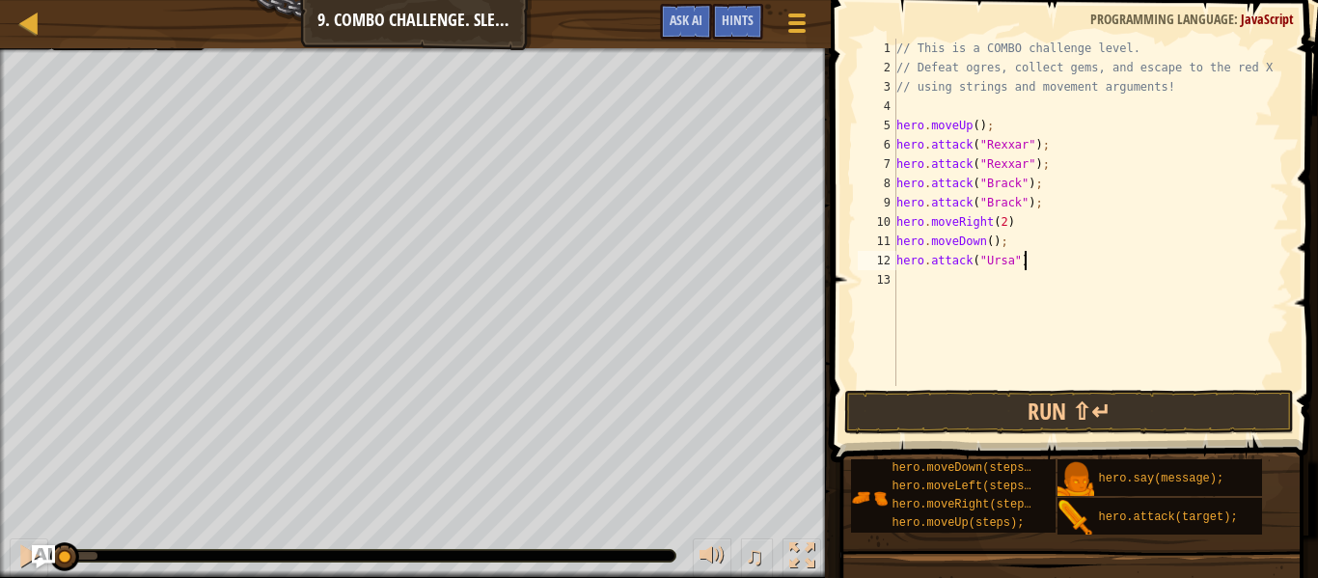
scroll to position [9, 17]
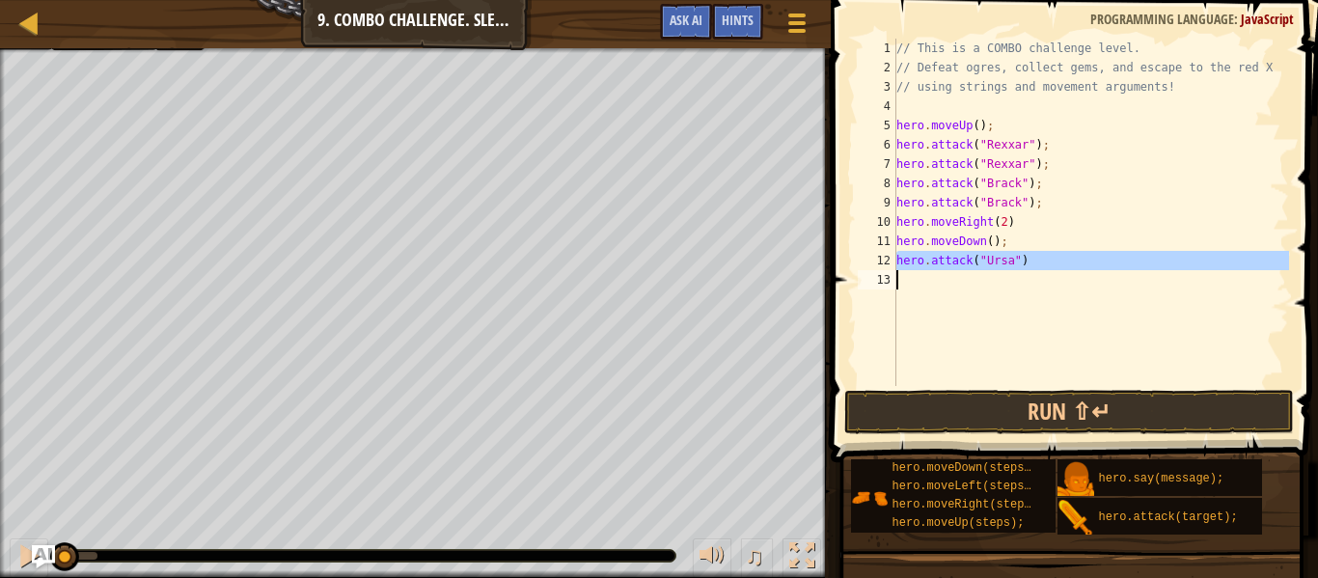
drag, startPoint x: 894, startPoint y: 260, endPoint x: 981, endPoint y: 249, distance: 87.5
click at [981, 249] on div "hero.attack("Ursa") 1 2 3 4 5 6 7 8 9 10 11 12 13 // This is a COMBO challenge …" at bounding box center [1071, 212] width 435 height 347
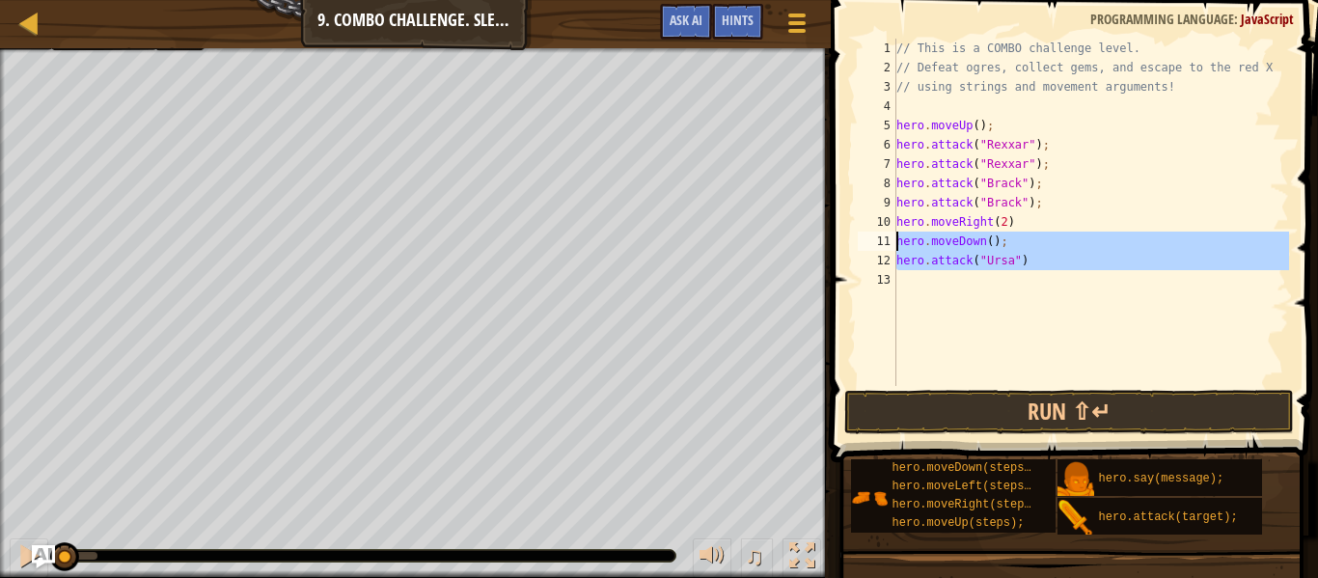
click at [903, 269] on div "// This is a COMBO challenge level. // Defeat ogres, collect gems, and escape t…" at bounding box center [1090, 212] width 396 height 347
type textarea "hero.attack("Ursa")"
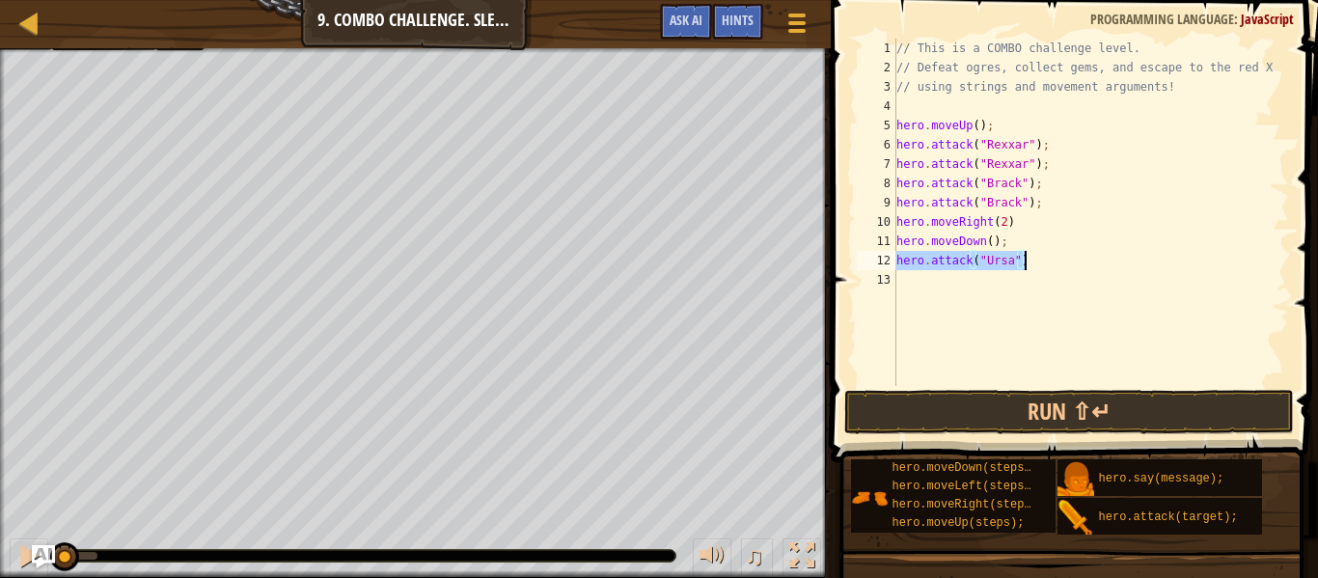
drag, startPoint x: 897, startPoint y: 260, endPoint x: 1062, endPoint y: 263, distance: 165.0
click at [1062, 263] on div "// This is a COMBO challenge level. // Defeat ogres, collect gems, and escape t…" at bounding box center [1090, 232] width 396 height 386
click at [954, 283] on div "// This is a COMBO challenge level. // Defeat ogres, collect gems, and escape t…" at bounding box center [1090, 232] width 396 height 386
paste textarea "hero.attack("Ursa")"
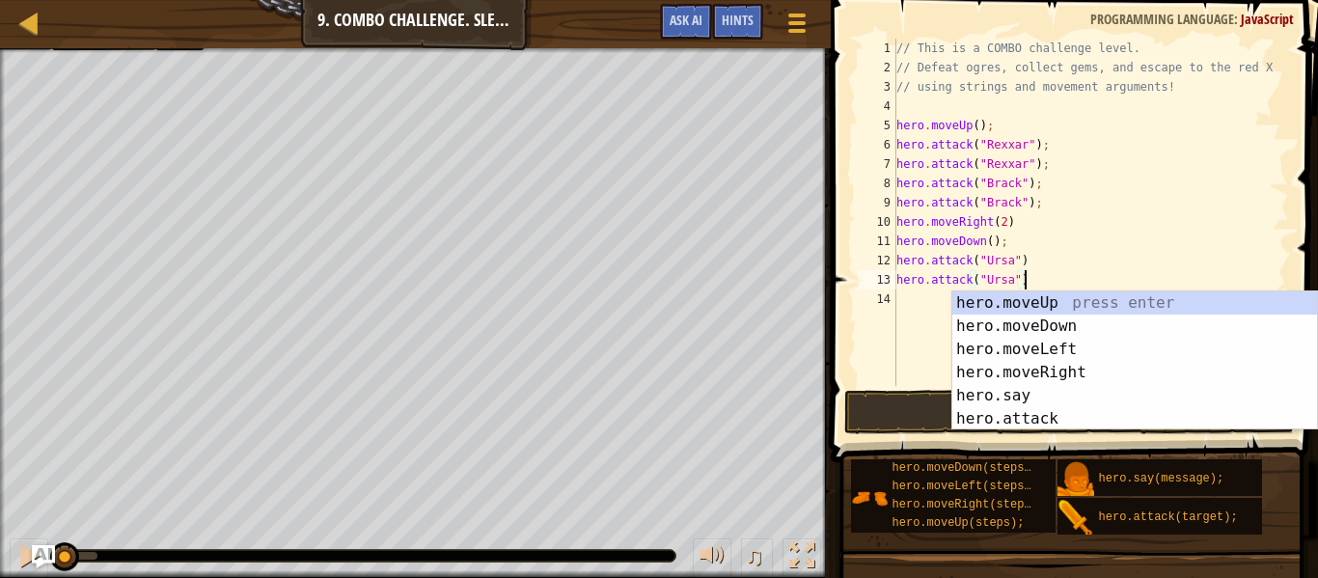
click at [888, 224] on div "10" at bounding box center [877, 221] width 39 height 19
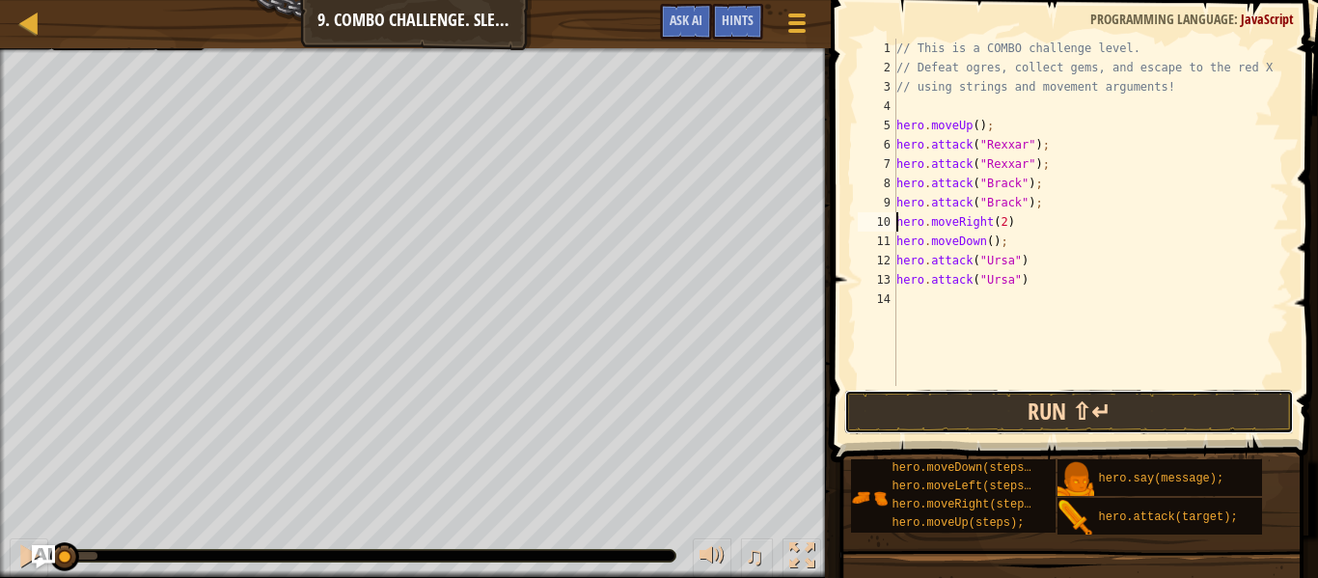
click at [1014, 404] on button "Run ⇧↵" at bounding box center [1069, 412] width 450 height 44
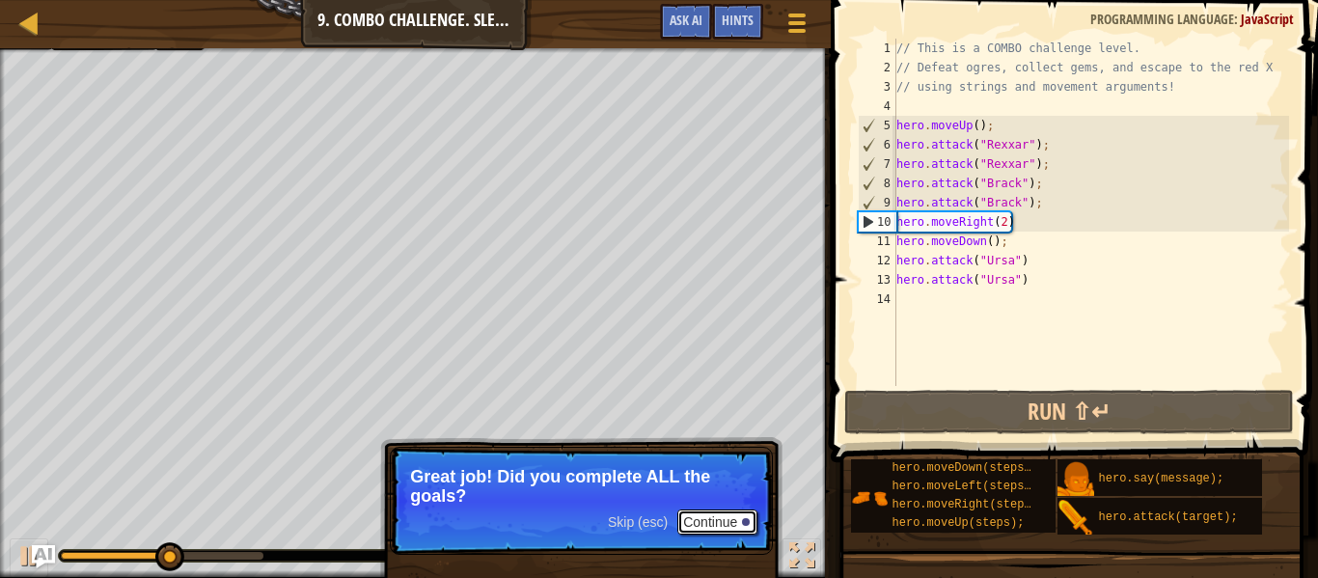
click at [702, 517] on button "Continue" at bounding box center [717, 521] width 80 height 25
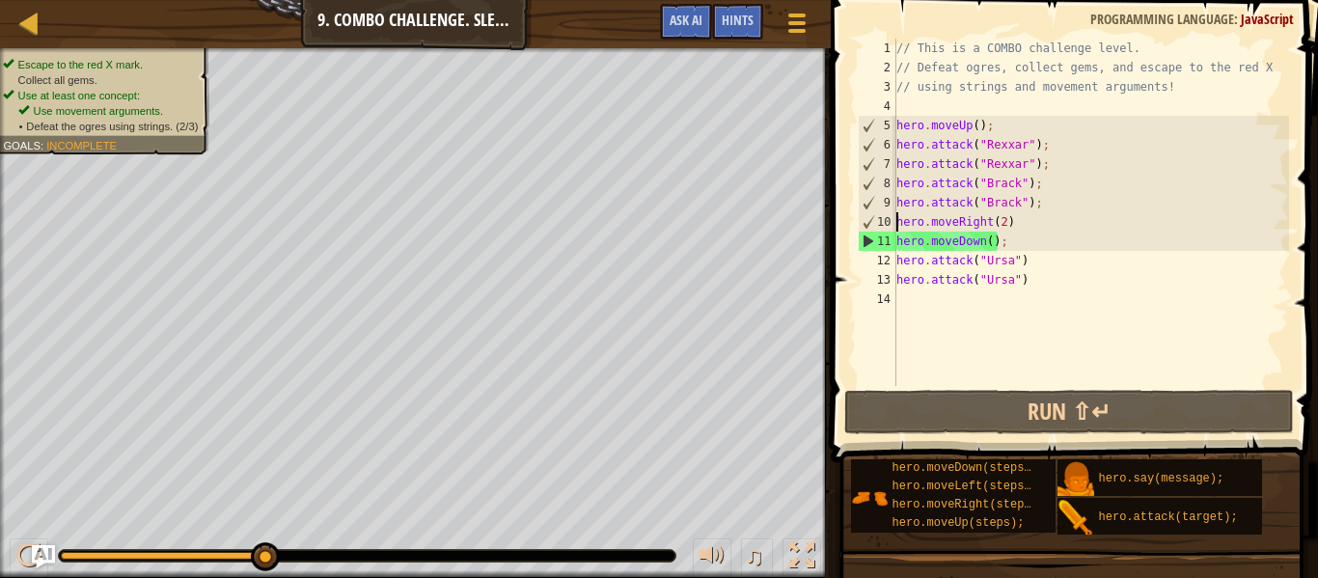
click at [1007, 224] on div "// This is a COMBO challenge level. // Defeat ogres, collect gems, and escape t…" at bounding box center [1090, 232] width 396 height 386
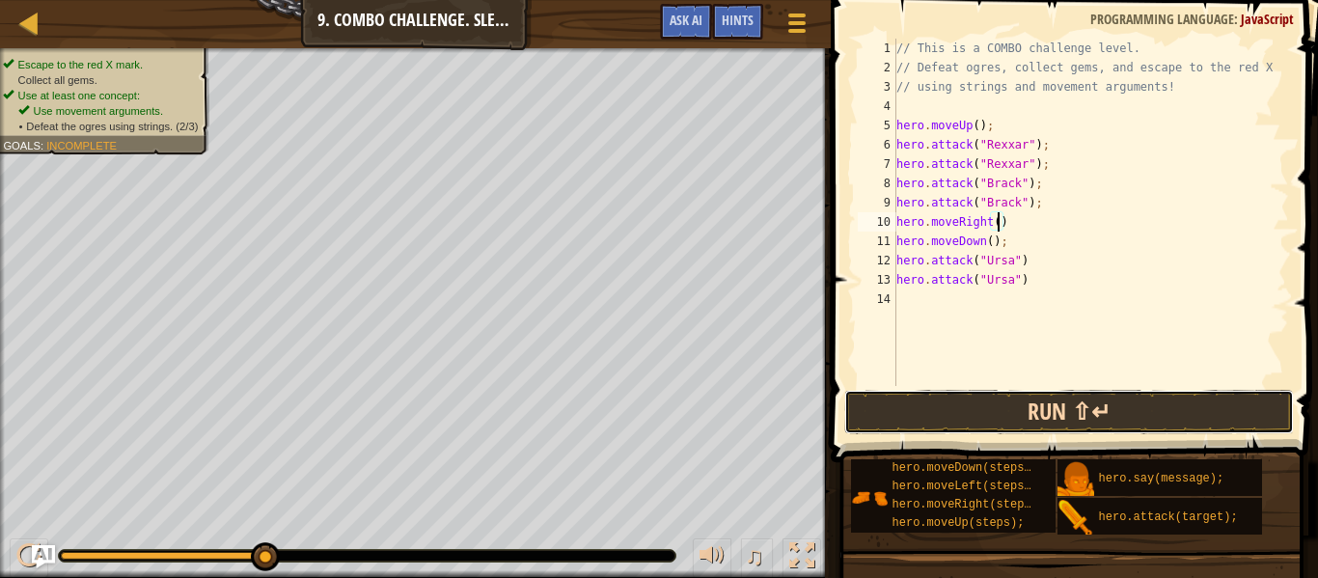
click at [946, 415] on button "Run ⇧↵" at bounding box center [1069, 412] width 450 height 44
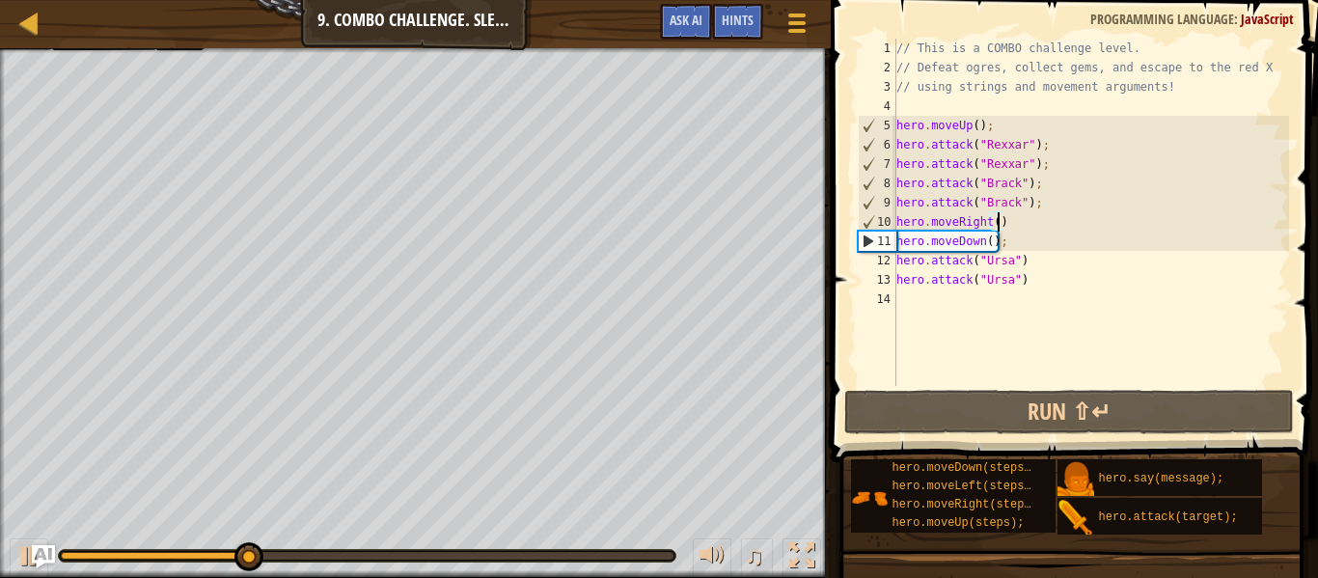
click at [1016, 244] on div "// This is a COMBO challenge level. // Defeat ogres, collect gems, and escape t…" at bounding box center [1090, 232] width 396 height 386
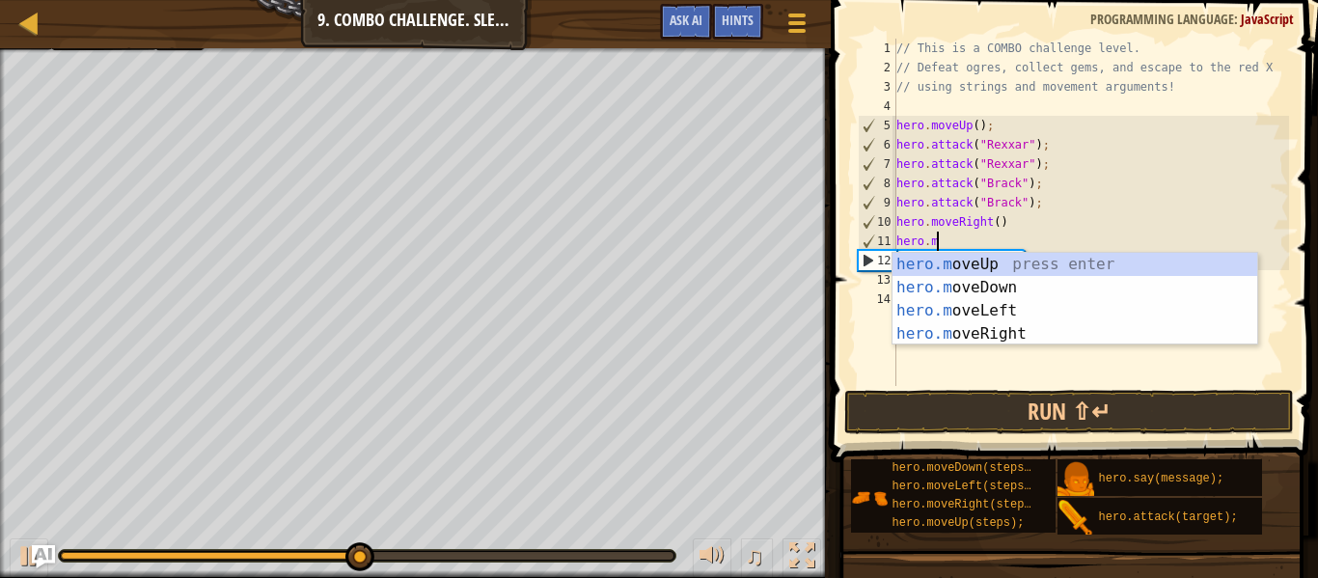
type textarea "h"
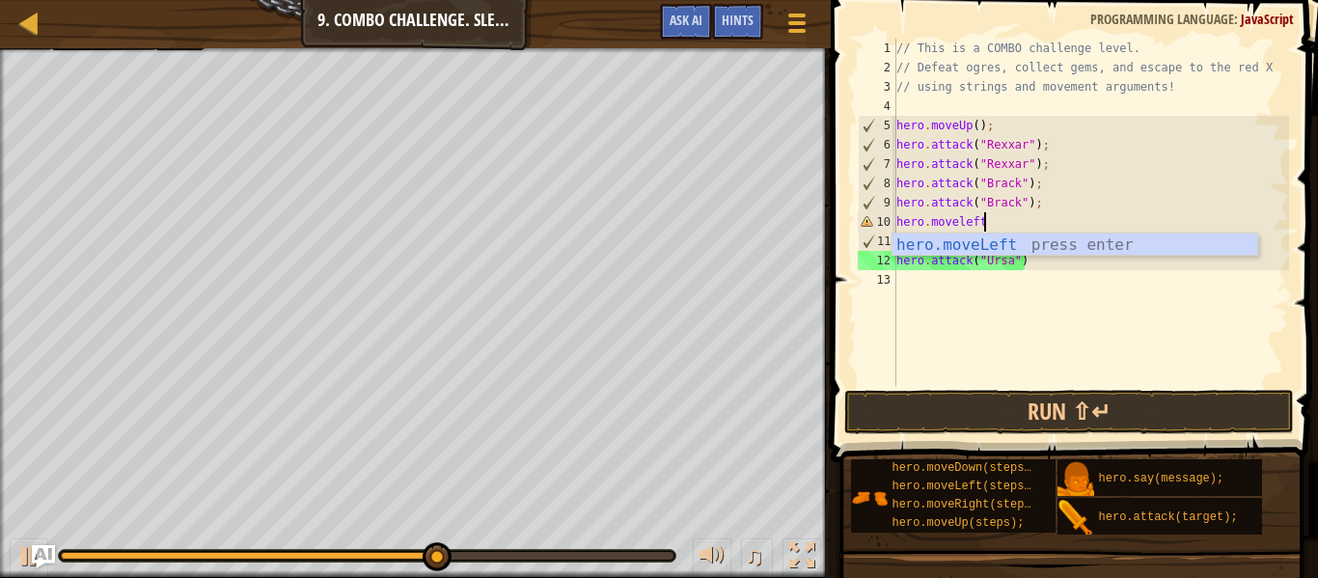
scroll to position [9, 12]
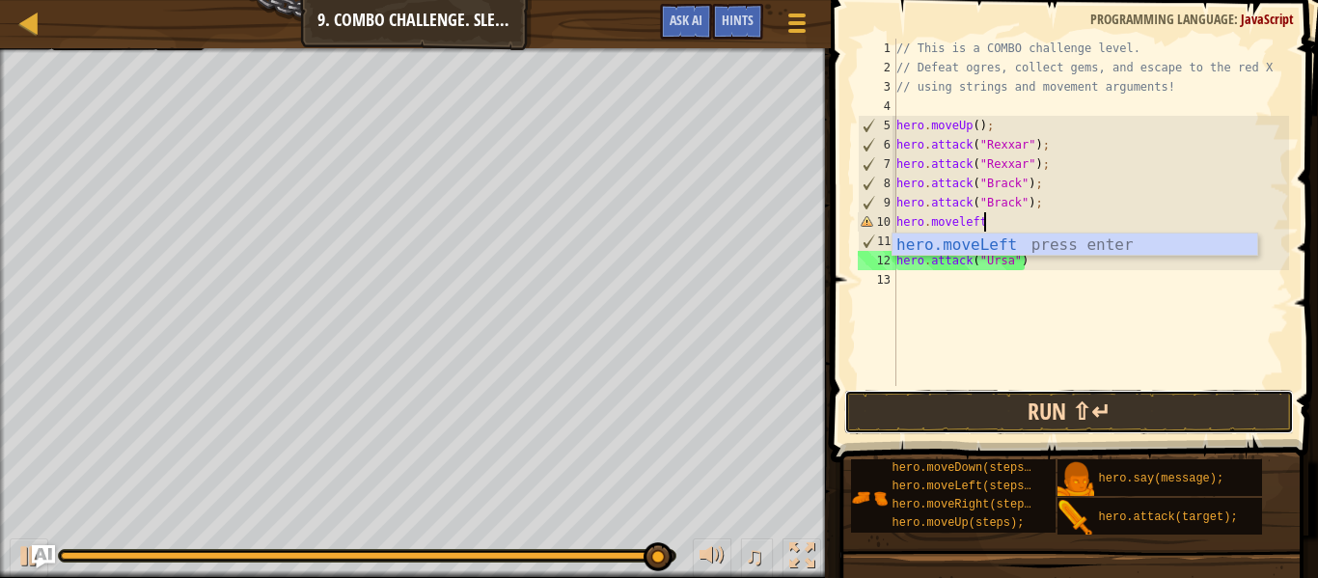
click at [926, 416] on button "Run ⇧↵" at bounding box center [1069, 412] width 450 height 44
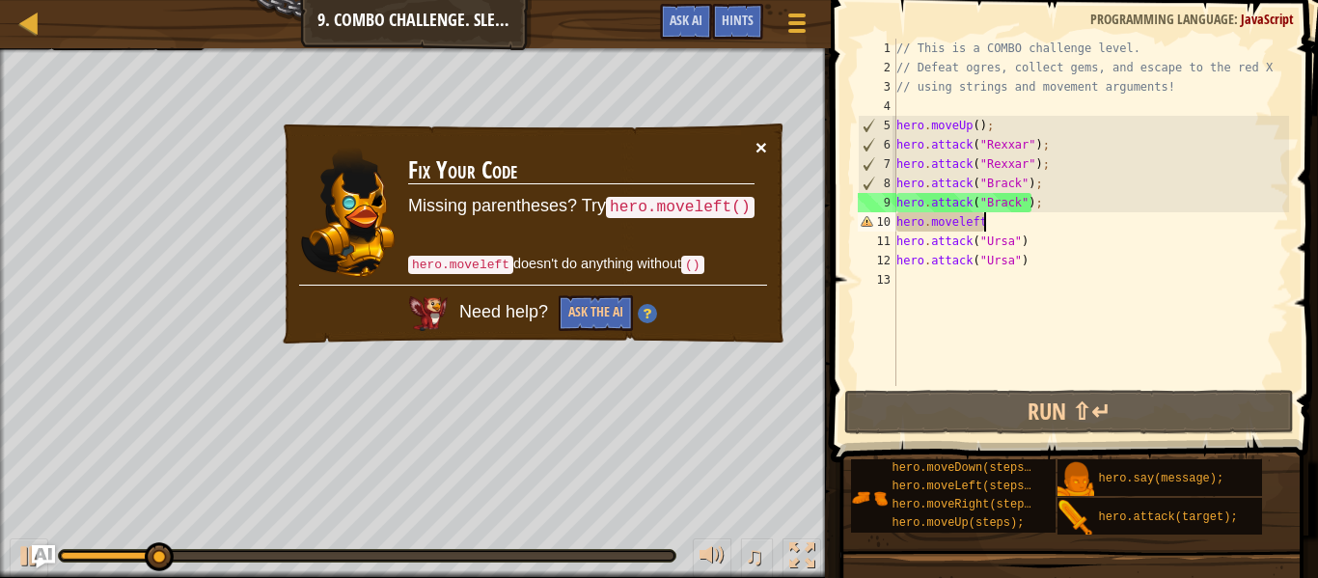
click at [756, 150] on button "×" at bounding box center [761, 147] width 12 height 20
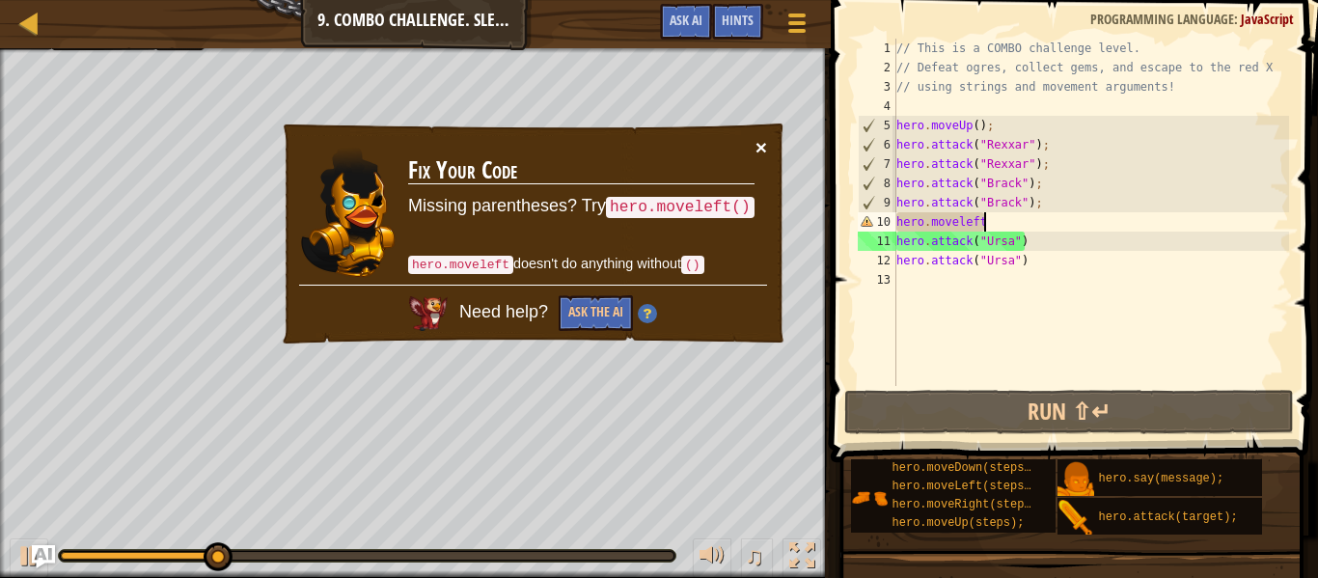
click at [764, 142] on button "×" at bounding box center [761, 147] width 12 height 20
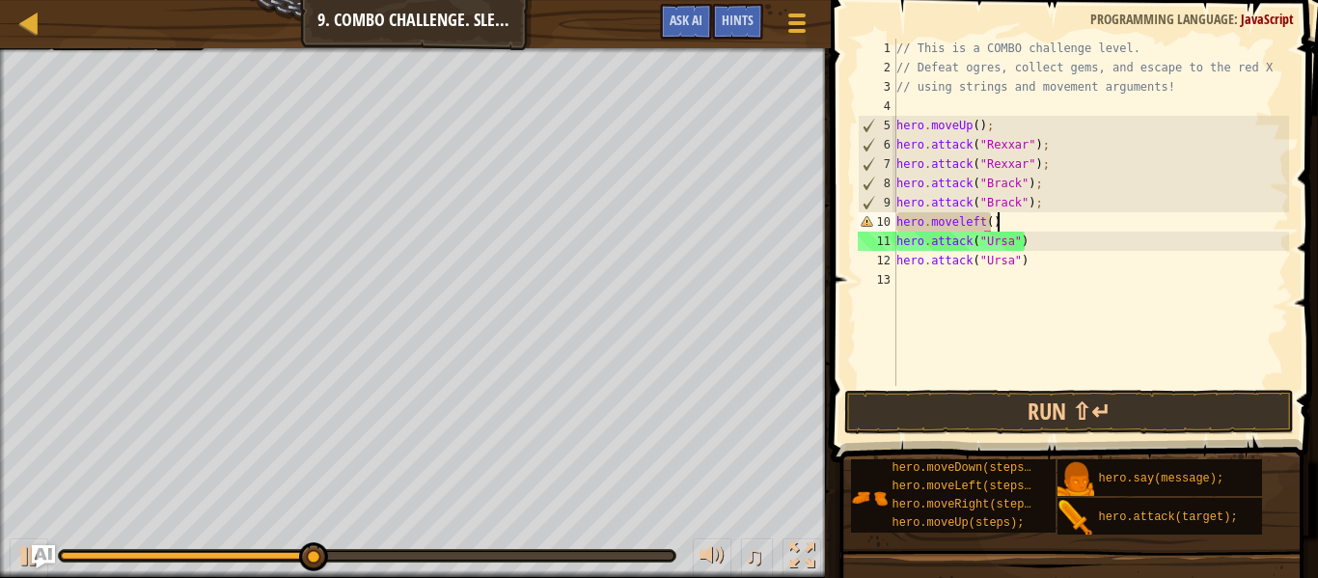
scroll to position [9, 14]
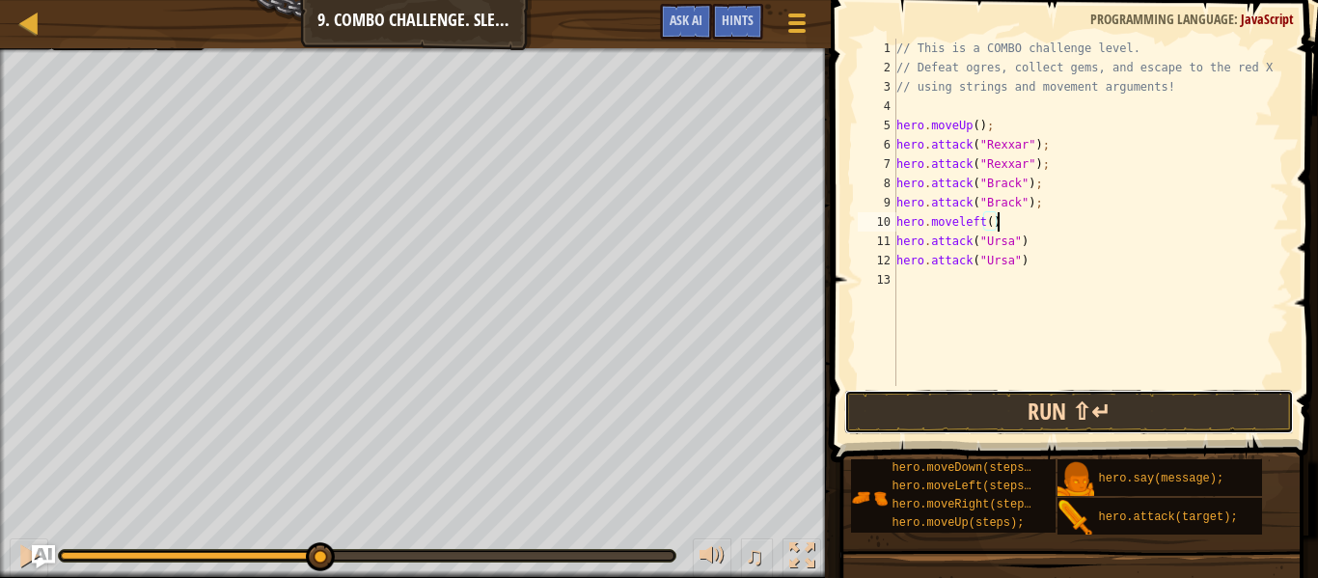
click at [1181, 404] on button "Run ⇧↵" at bounding box center [1069, 412] width 450 height 44
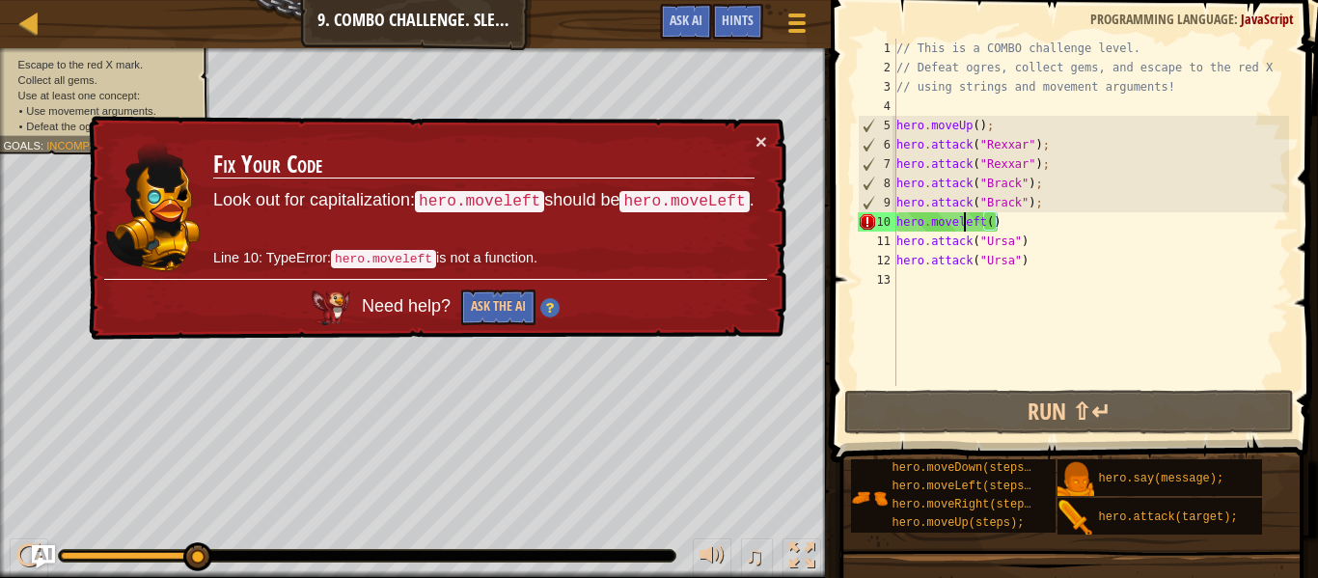
click at [965, 228] on div "// This is a COMBO challenge level. // Defeat ogres, collect gems, and escape t…" at bounding box center [1090, 232] width 396 height 386
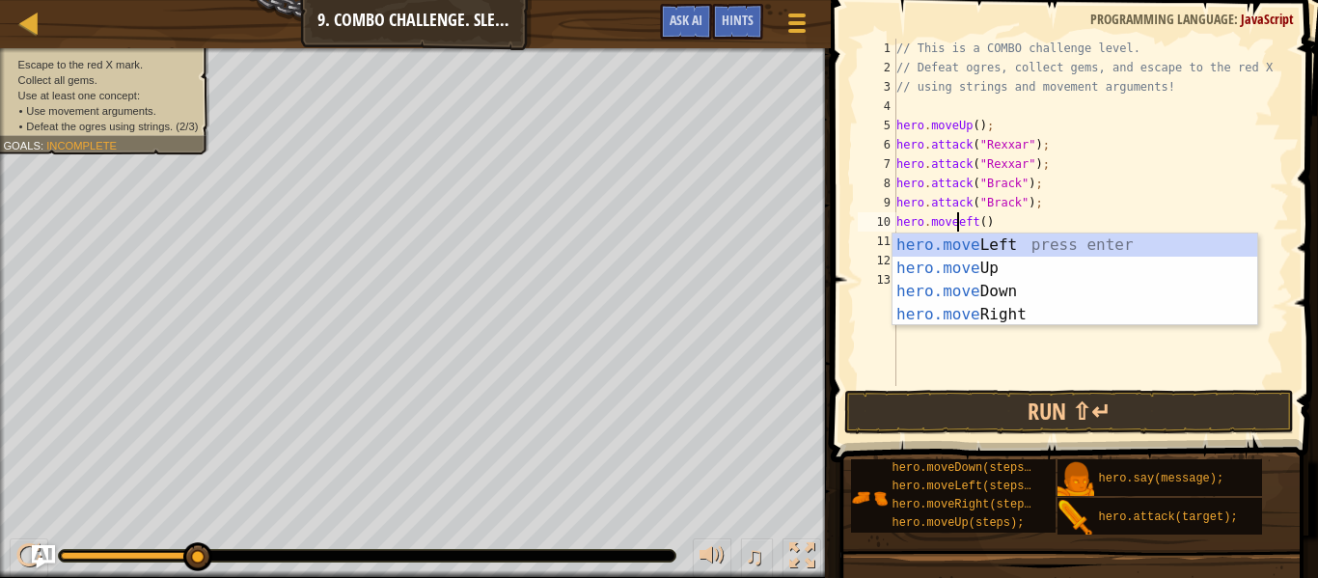
scroll to position [9, 11]
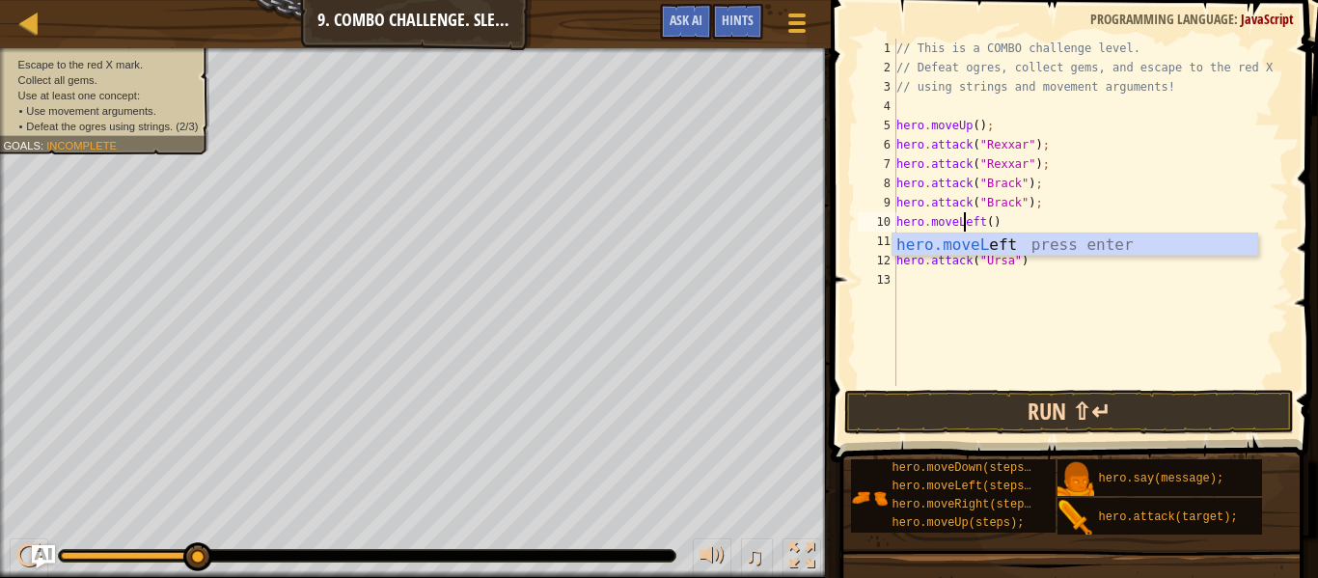
type textarea "hero.moveLeft()"
click at [1089, 403] on button "Run ⇧↵" at bounding box center [1069, 412] width 450 height 44
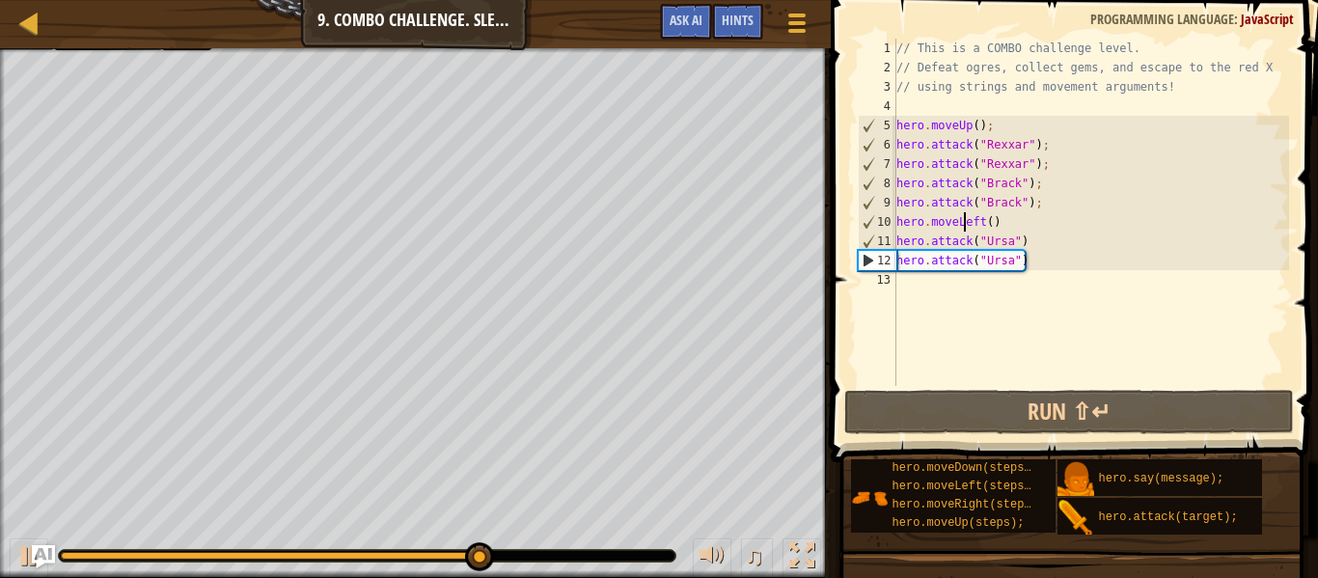
click at [1023, 225] on div "// This is a COMBO challenge level. // Defeat ogres, collect gems, and escape t…" at bounding box center [1090, 232] width 396 height 386
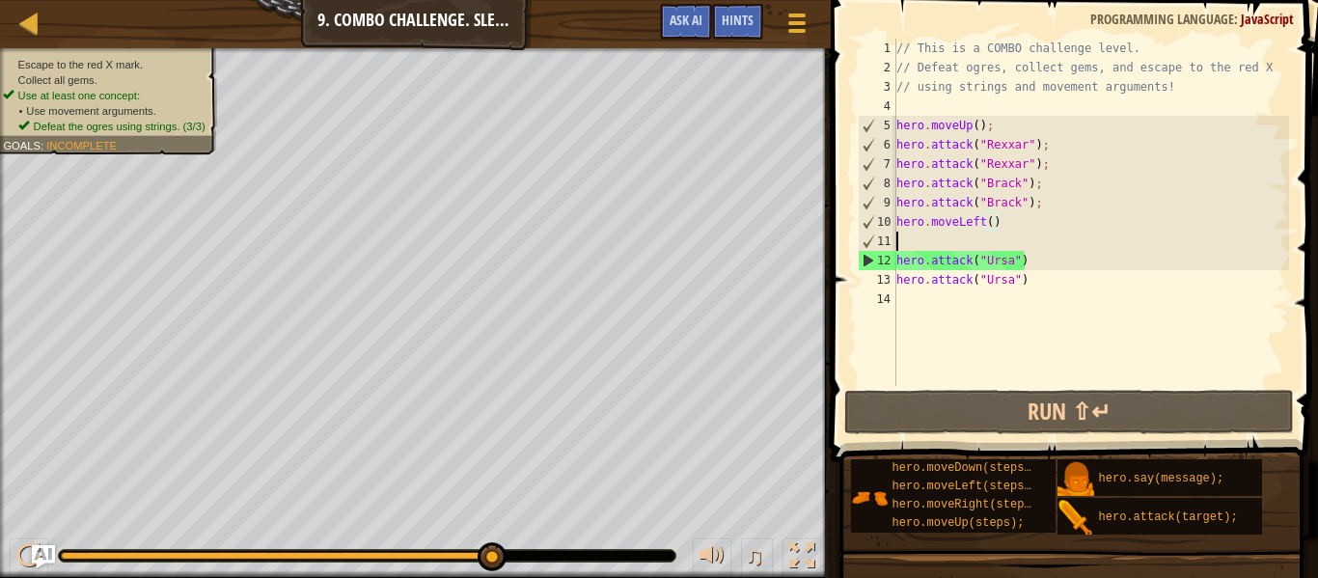
scroll to position [9, 0]
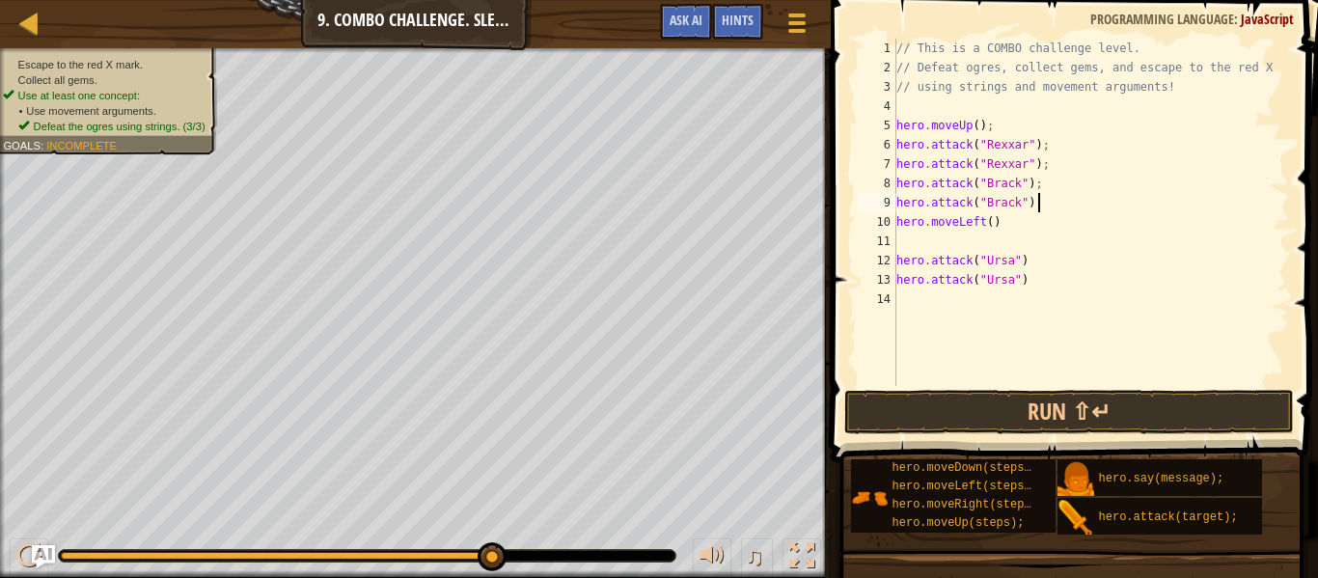
click at [1063, 196] on div "// This is a COMBO challenge level. // Defeat ogres, collect gems, and escape t…" at bounding box center [1090, 232] width 396 height 386
type textarea "hero.attack("[PERSON_NAME]");"
click at [992, 243] on div "// This is a COMBO challenge level. // Defeat ogres, collect gems, and escape t…" at bounding box center [1090, 232] width 396 height 386
type textarea "hero.moveLeft(2)"
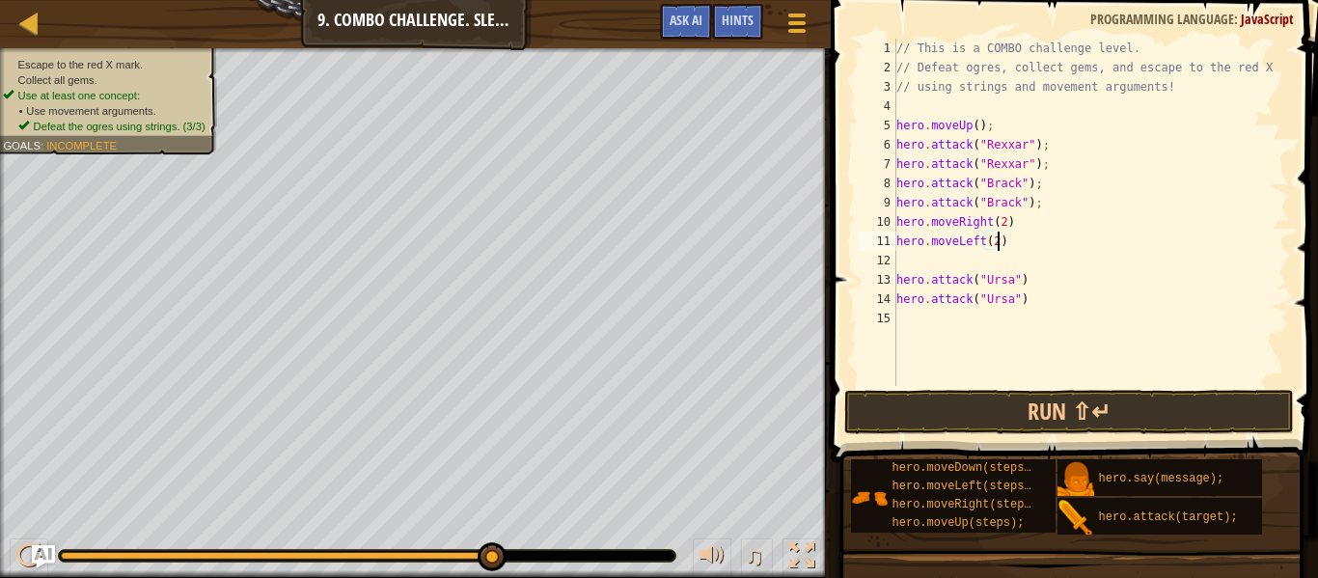
click at [992, 243] on div "// This is a COMBO challenge level. // Defeat ogres, collect gems, and escape t…" at bounding box center [1090, 232] width 396 height 386
click at [978, 260] on div "// This is a COMBO challenge level. // Defeat ogres, collect gems, and escape t…" at bounding box center [1090, 232] width 396 height 386
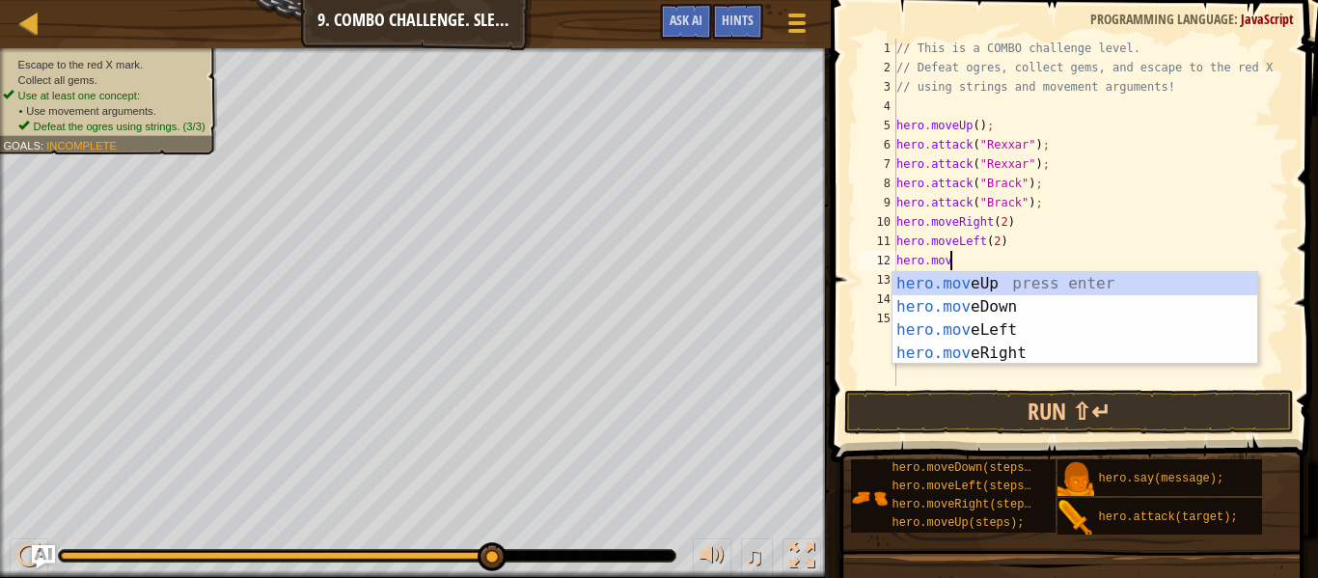
type textarea "hero.move"
click at [1126, 307] on div "hero.move Up press enter hero.move Down press enter hero.move Left press enter …" at bounding box center [1074, 341] width 365 height 139
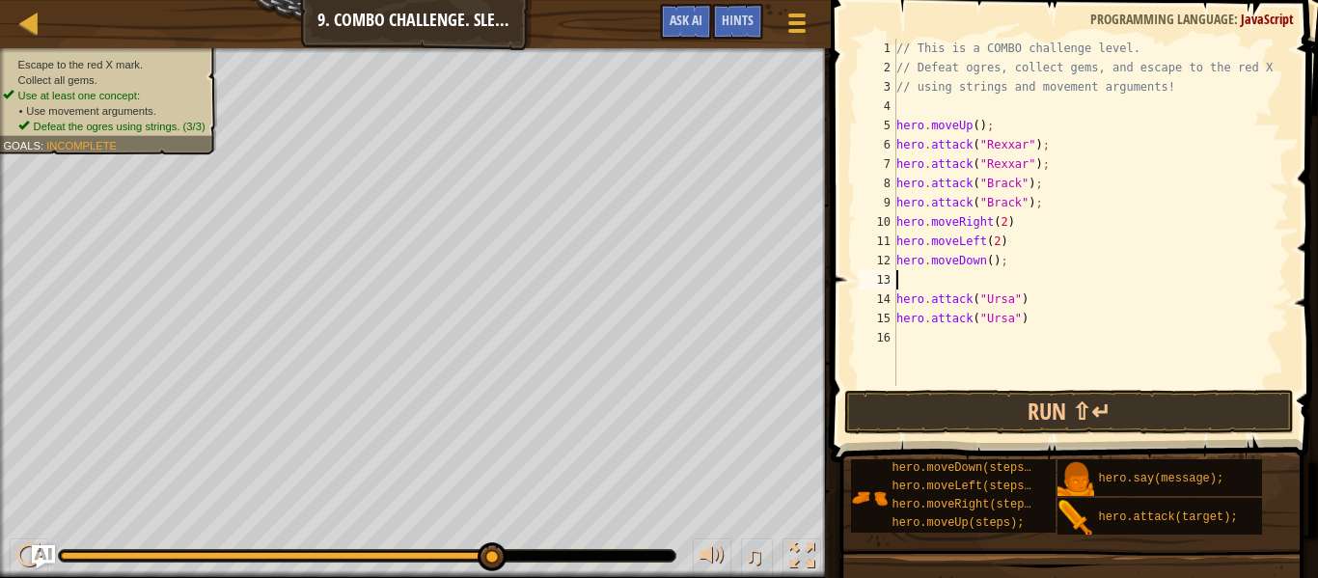
scroll to position [9, 0]
click at [990, 263] on div "// This is a COMBO challenge level. // Defeat ogres, collect gems, and escape t…" at bounding box center [1090, 232] width 396 height 386
type textarea "hero.moveDown(2);"
click at [960, 279] on div "// This is a COMBO challenge level. // Defeat ogres, collect gems, and escape t…" at bounding box center [1090, 232] width 396 height 386
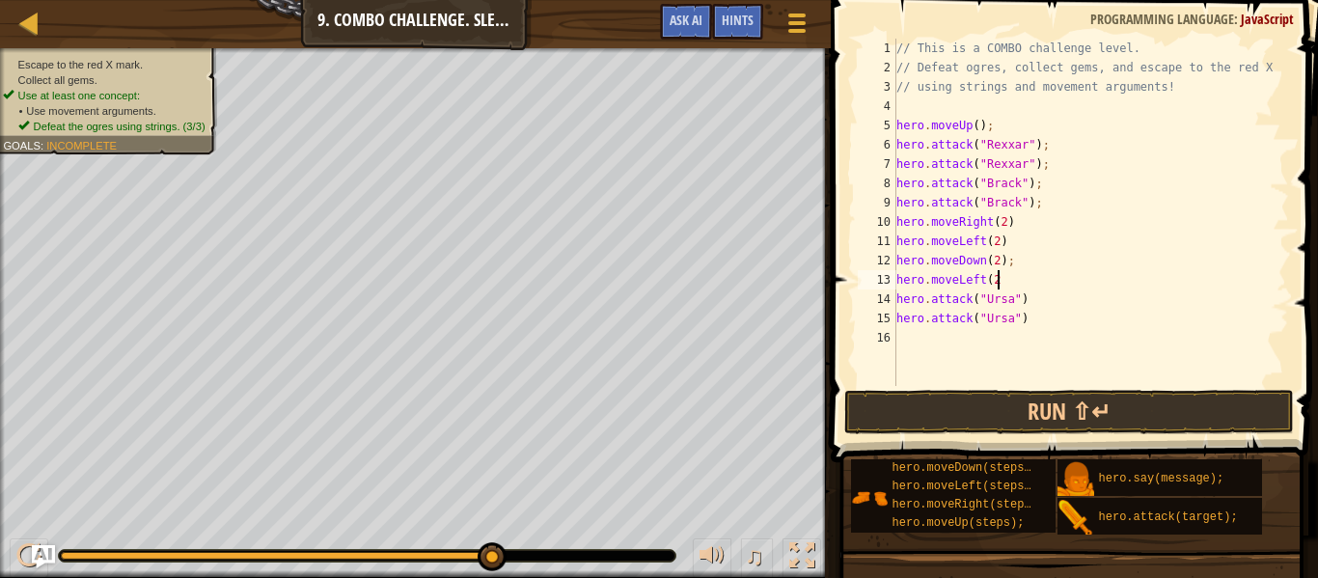
scroll to position [9, 14]
click at [1048, 414] on button "Run ⇧↵" at bounding box center [1069, 412] width 450 height 44
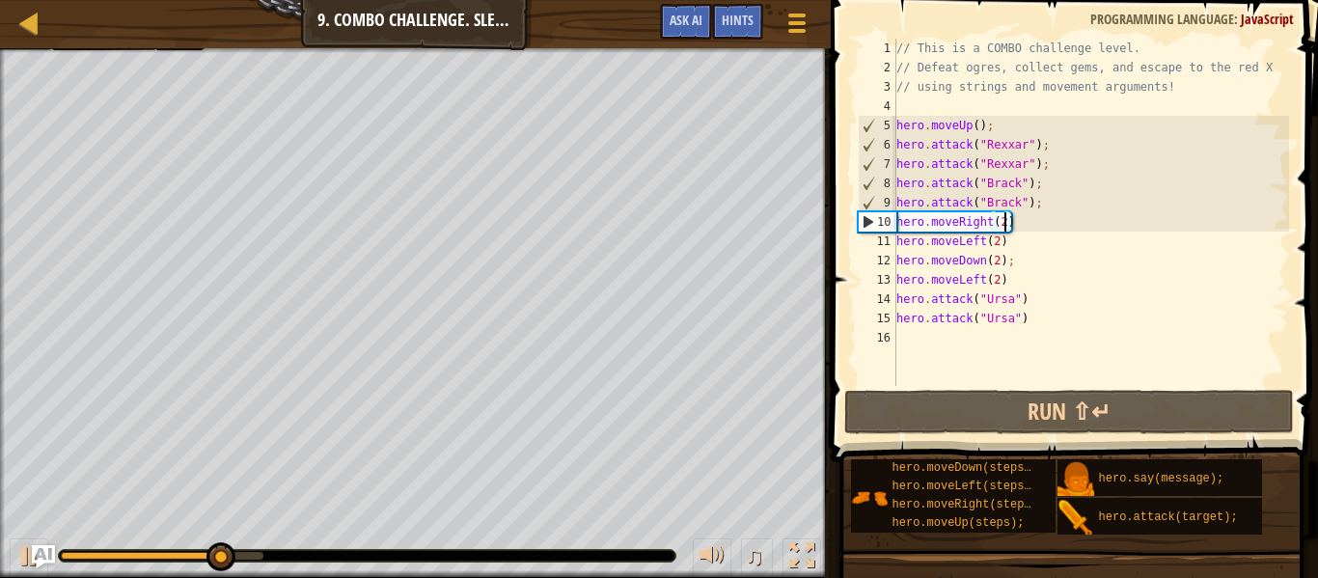
click at [1002, 219] on div "// This is a COMBO challenge level. // Defeat ogres, collect gems, and escape t…" at bounding box center [1090, 232] width 396 height 386
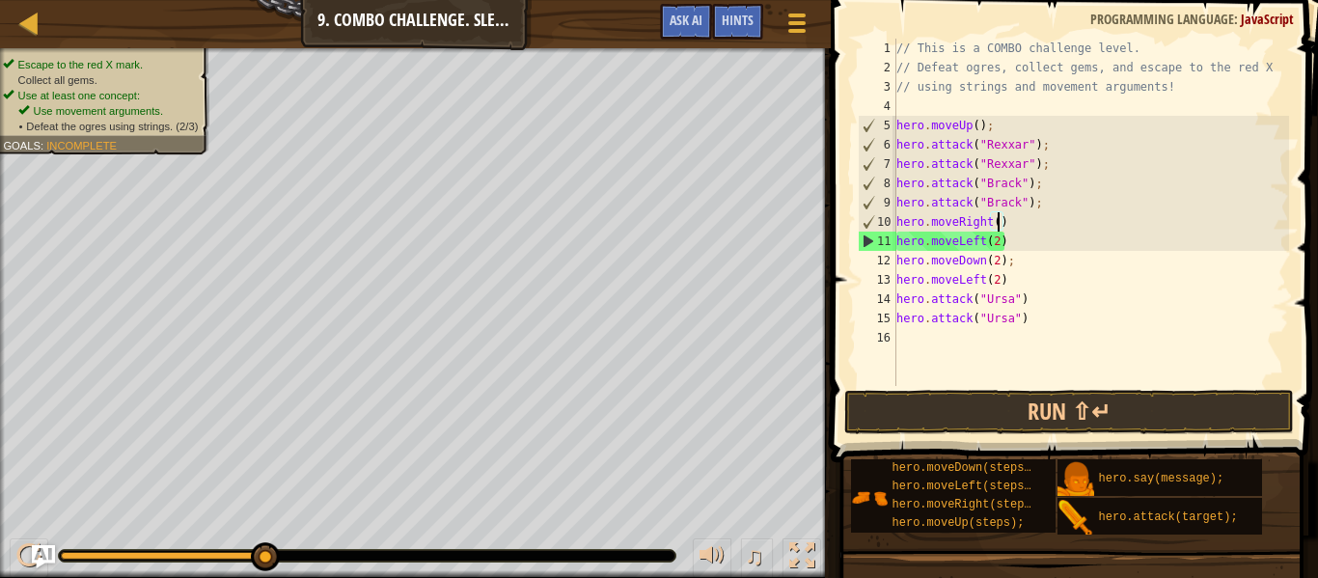
scroll to position [9, 15]
click at [943, 400] on button "Run ⇧↵" at bounding box center [1069, 412] width 450 height 44
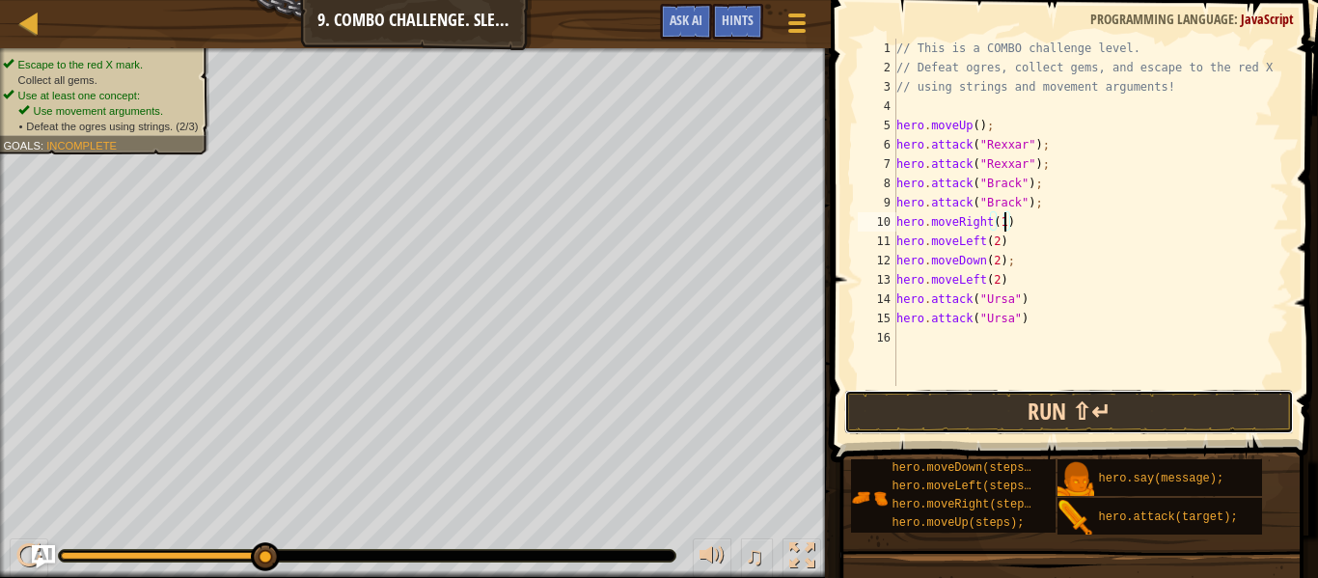
click at [1066, 392] on button "Run ⇧↵" at bounding box center [1069, 412] width 450 height 44
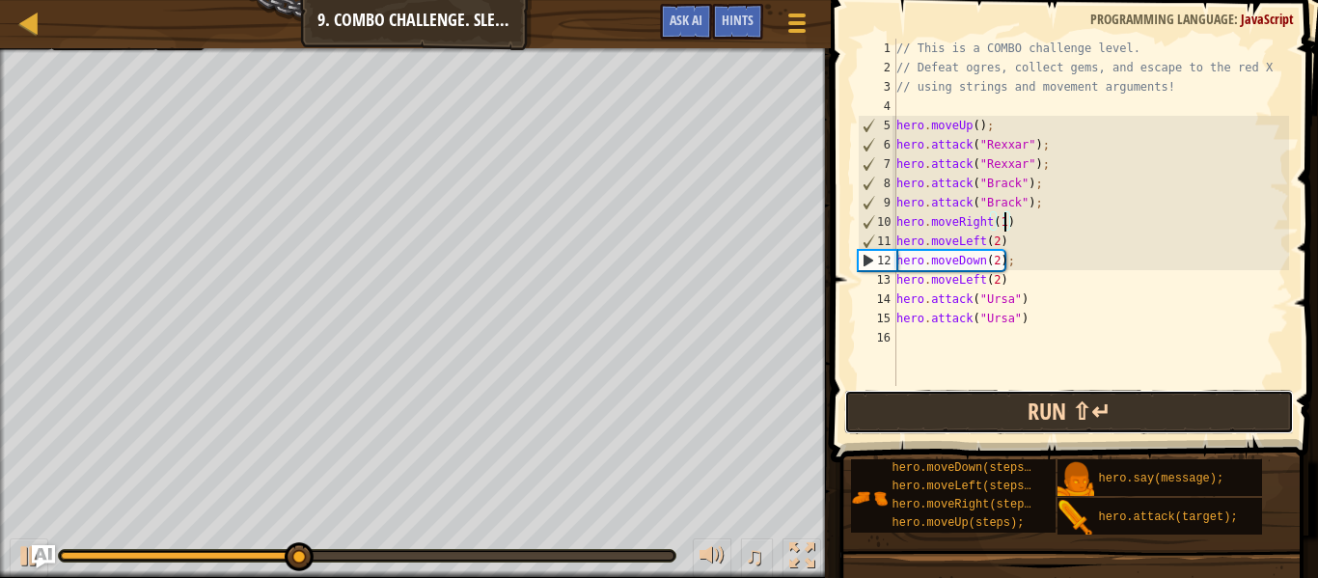
click at [1073, 426] on button "Run ⇧↵" at bounding box center [1069, 412] width 450 height 44
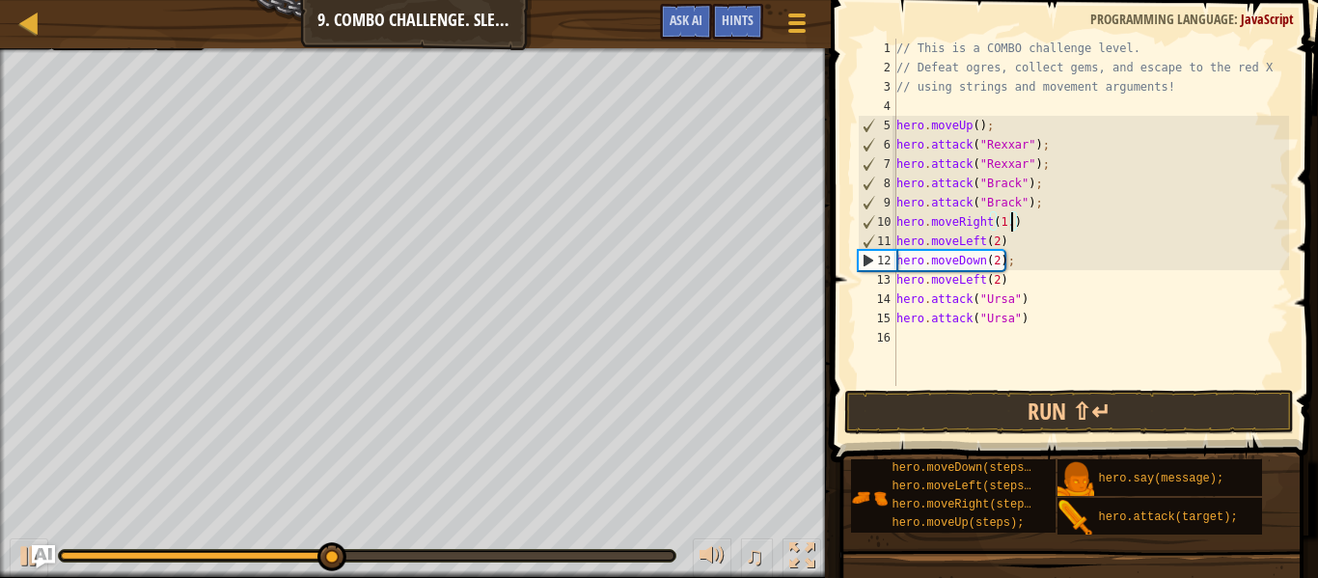
type textarea "hero.moveRight(1.5)"
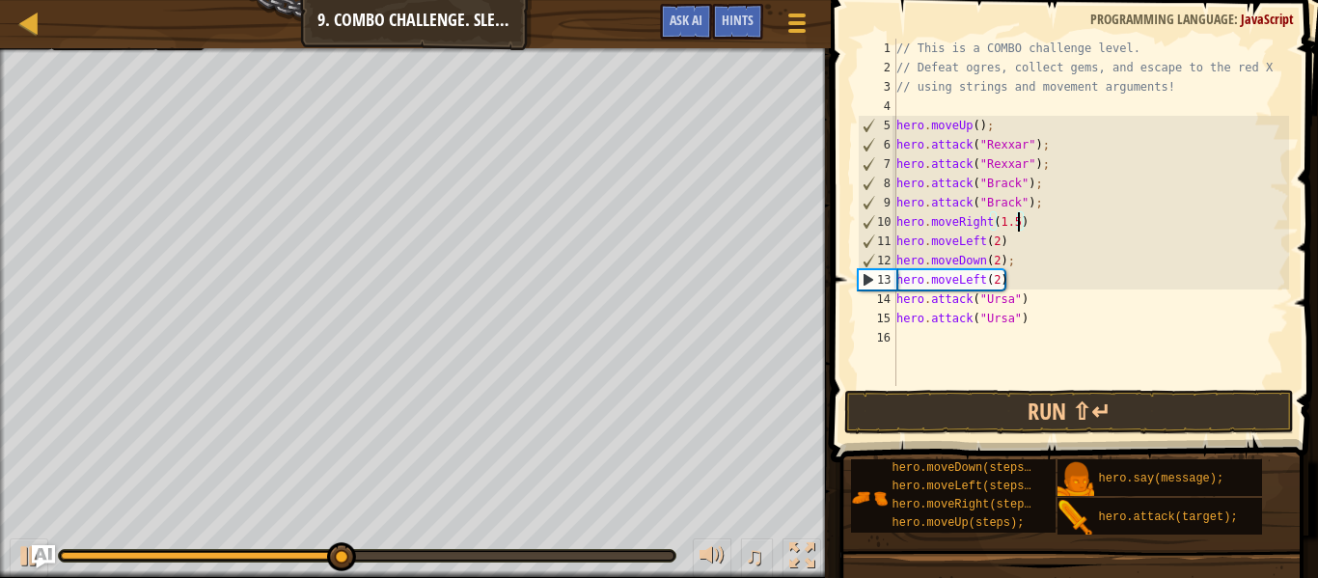
scroll to position [9, 0]
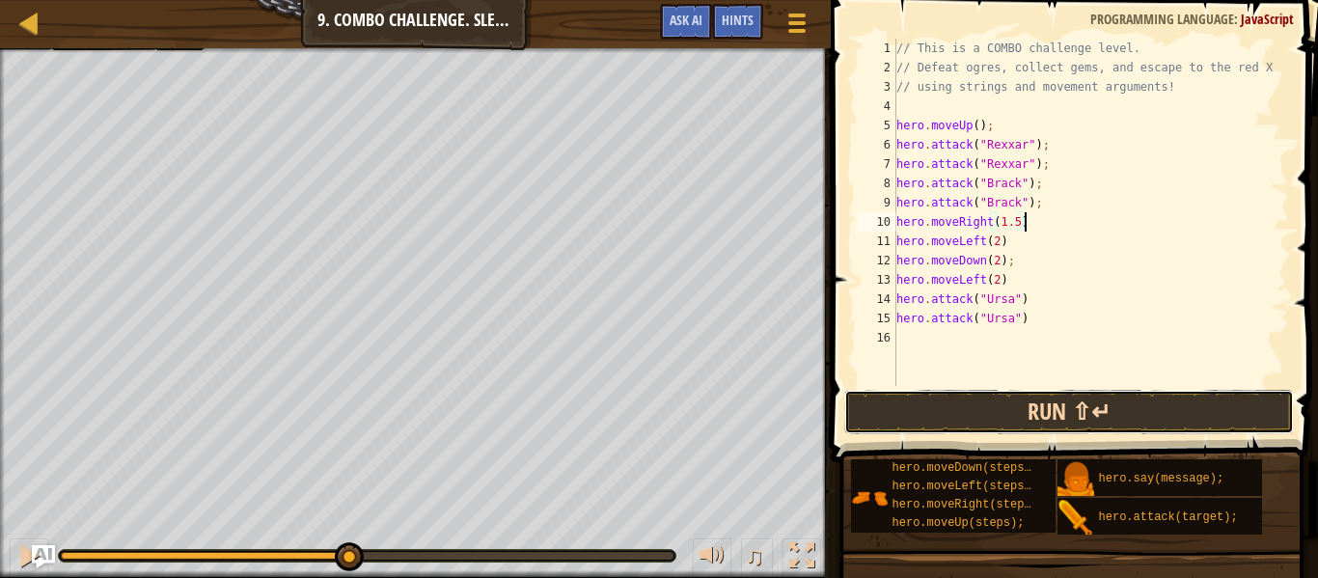
click at [1081, 408] on button "Run ⇧↵" at bounding box center [1069, 412] width 450 height 44
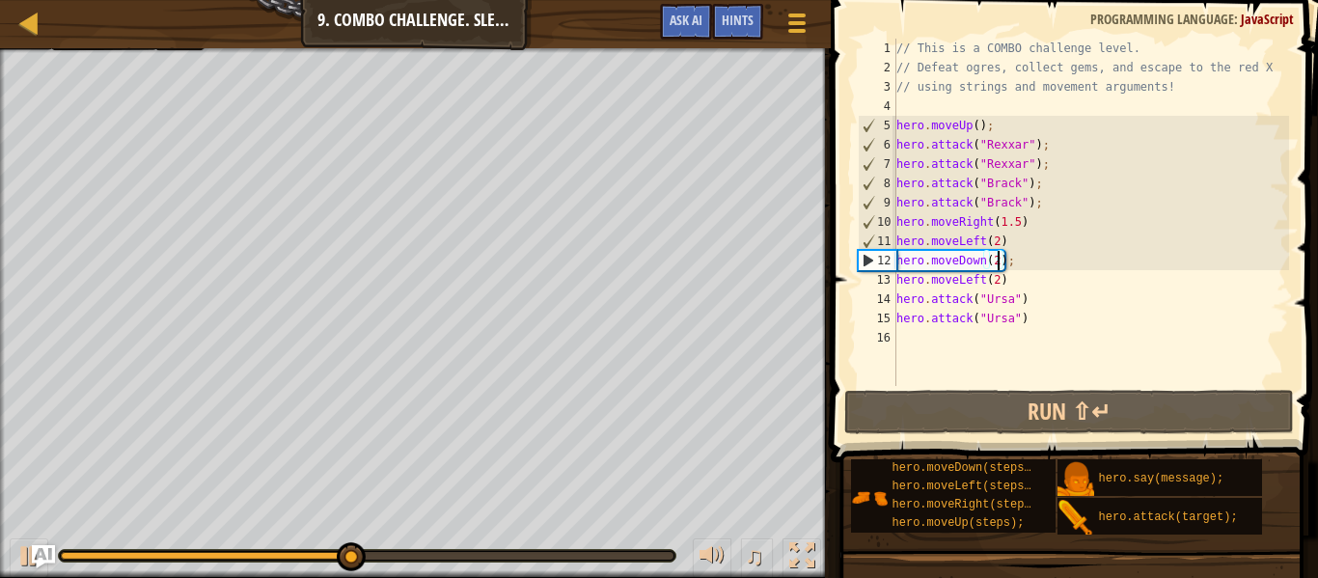
click at [1000, 262] on div "// This is a COMBO challenge level. // Defeat ogres, collect gems, and escape t…" at bounding box center [1090, 232] width 396 height 386
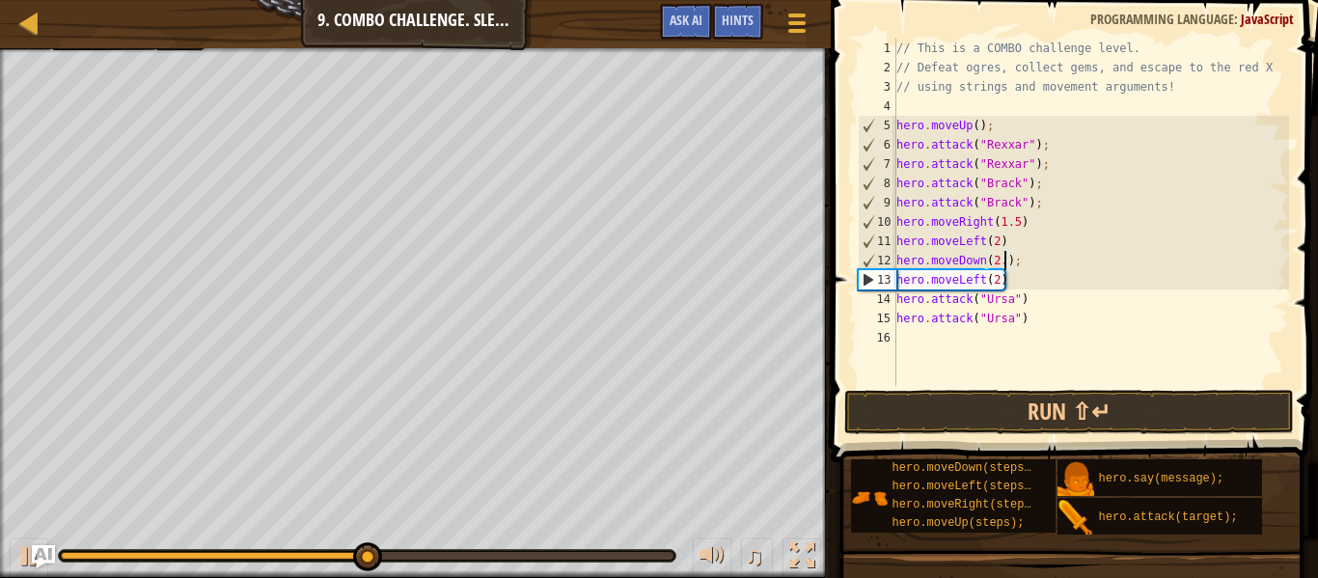
scroll to position [9, 17]
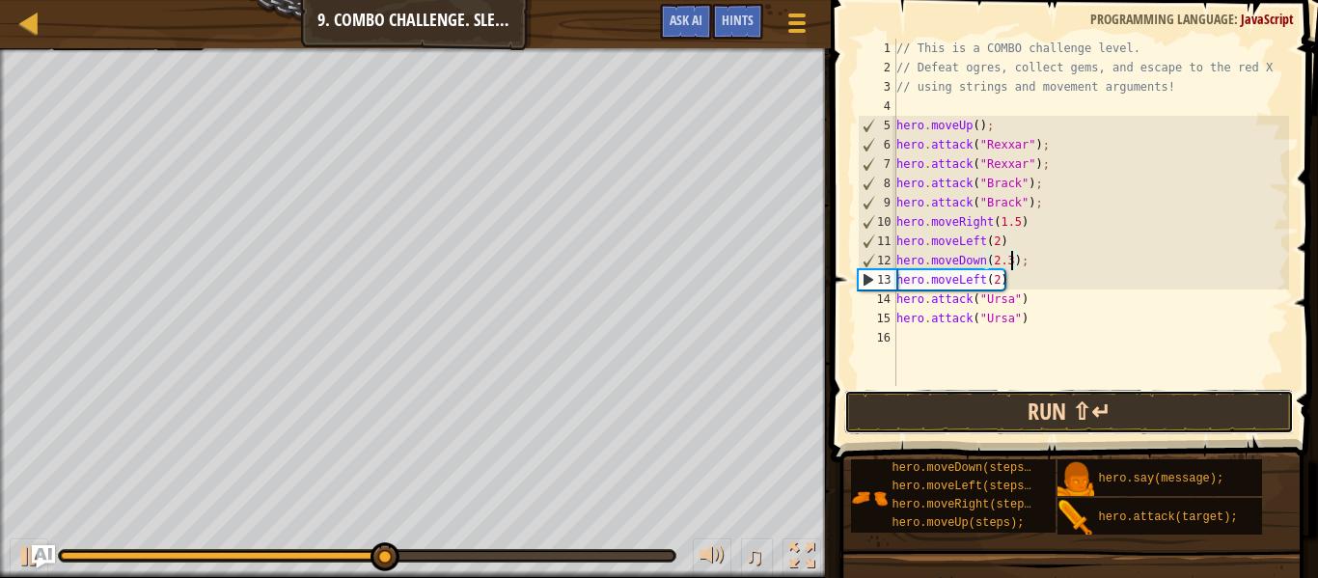
click at [1050, 417] on button "Run ⇧↵" at bounding box center [1069, 412] width 450 height 44
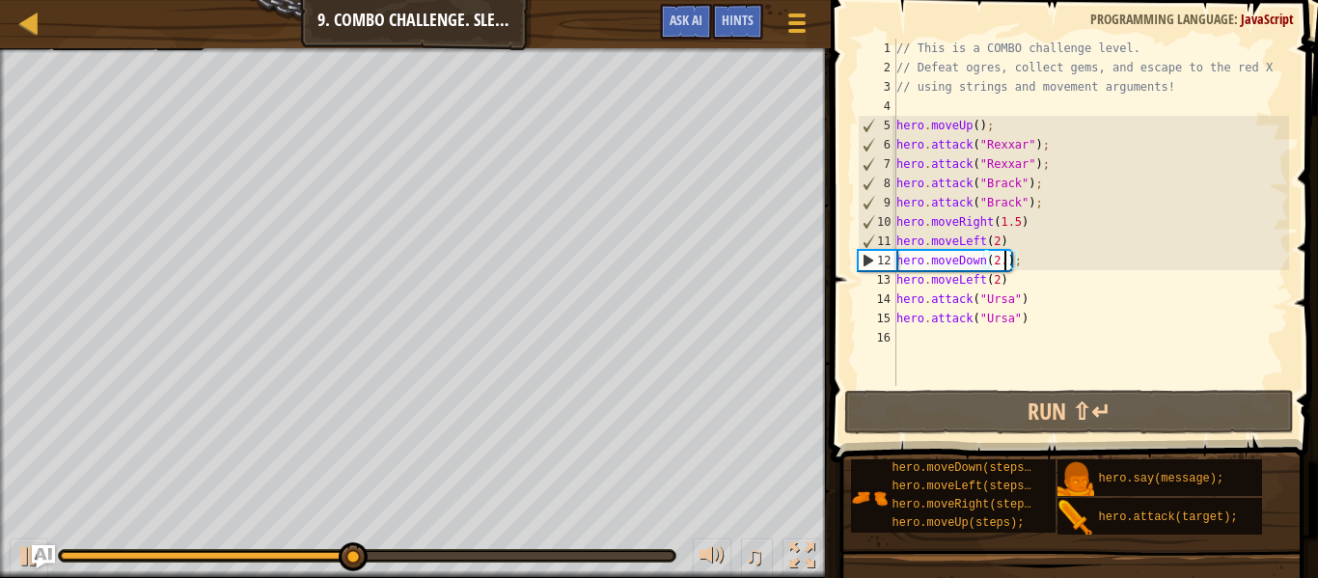
scroll to position [9, 16]
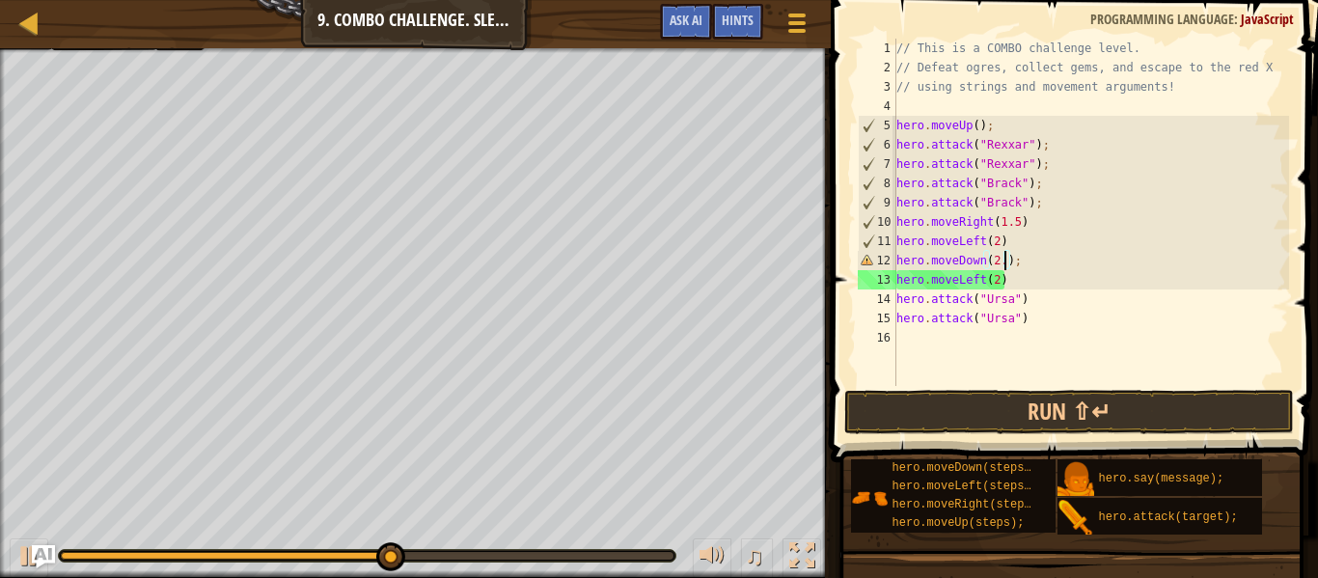
click at [999, 243] on div "// This is a COMBO challenge level. // Defeat ogres, collect gems, and escape t…" at bounding box center [1090, 232] width 396 height 386
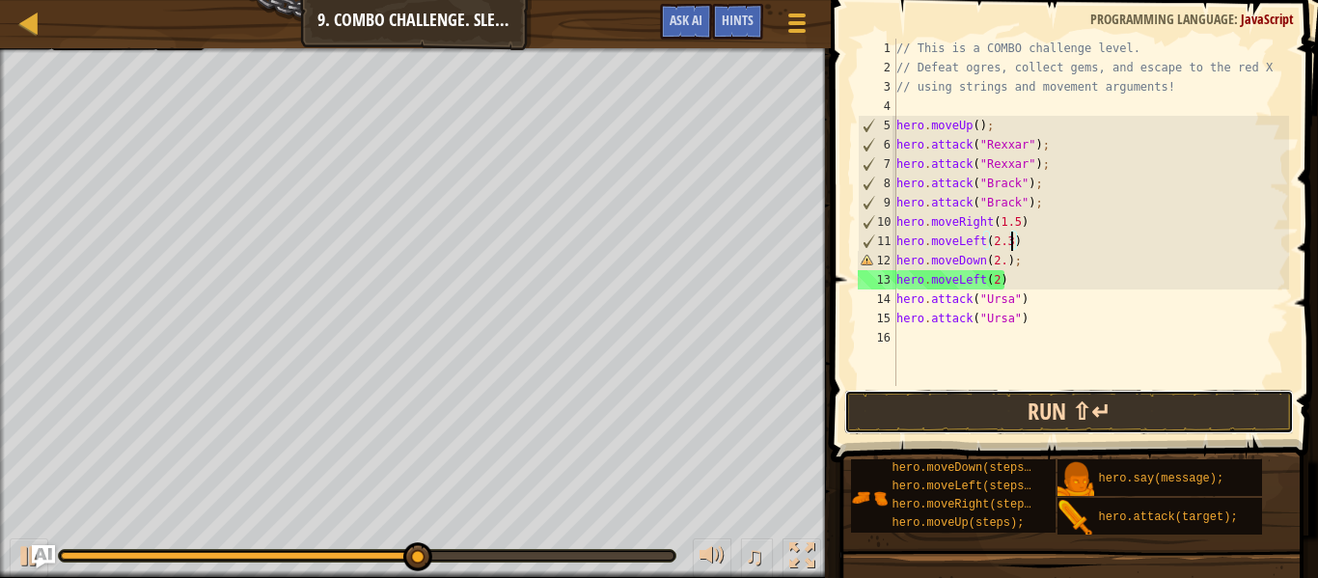
click at [1098, 413] on button "Run ⇧↵" at bounding box center [1069, 412] width 450 height 44
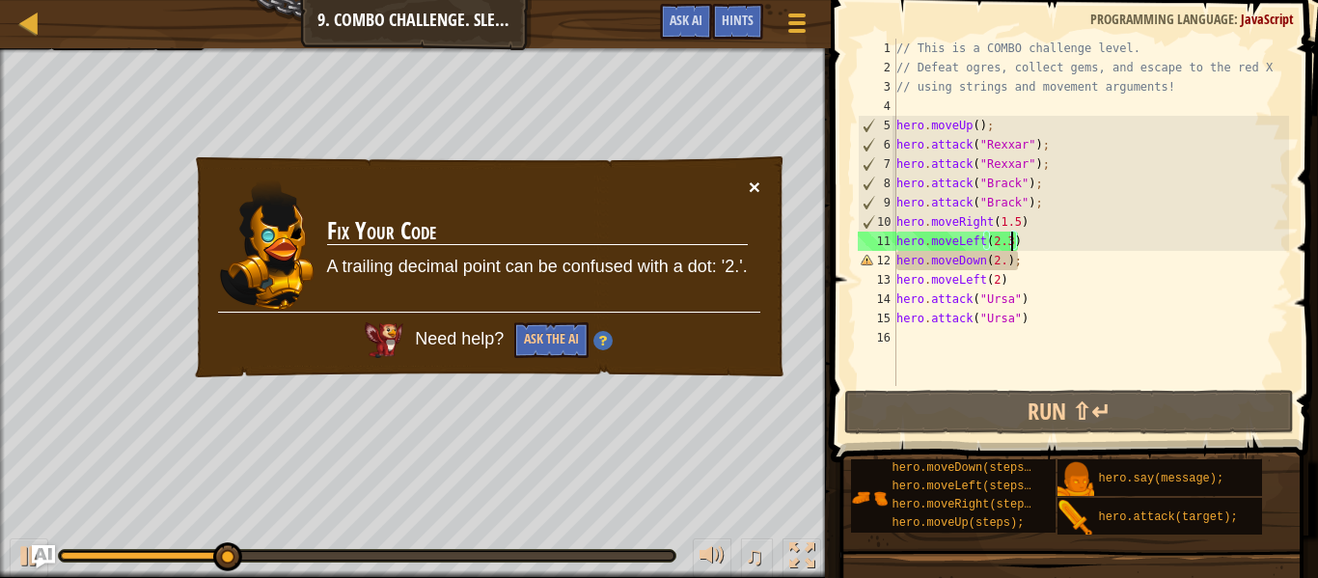
click at [759, 181] on button "×" at bounding box center [755, 187] width 12 height 20
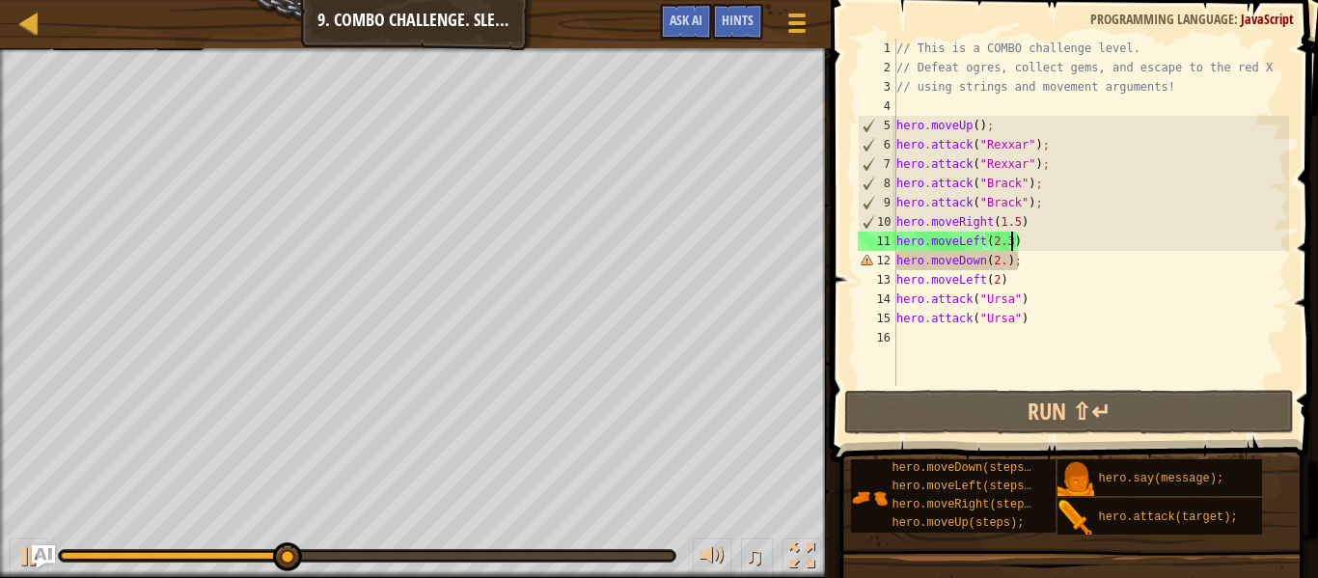
click at [1001, 262] on div "// This is a COMBO challenge level. // Defeat ogres, collect gems, and escape t…" at bounding box center [1090, 232] width 396 height 386
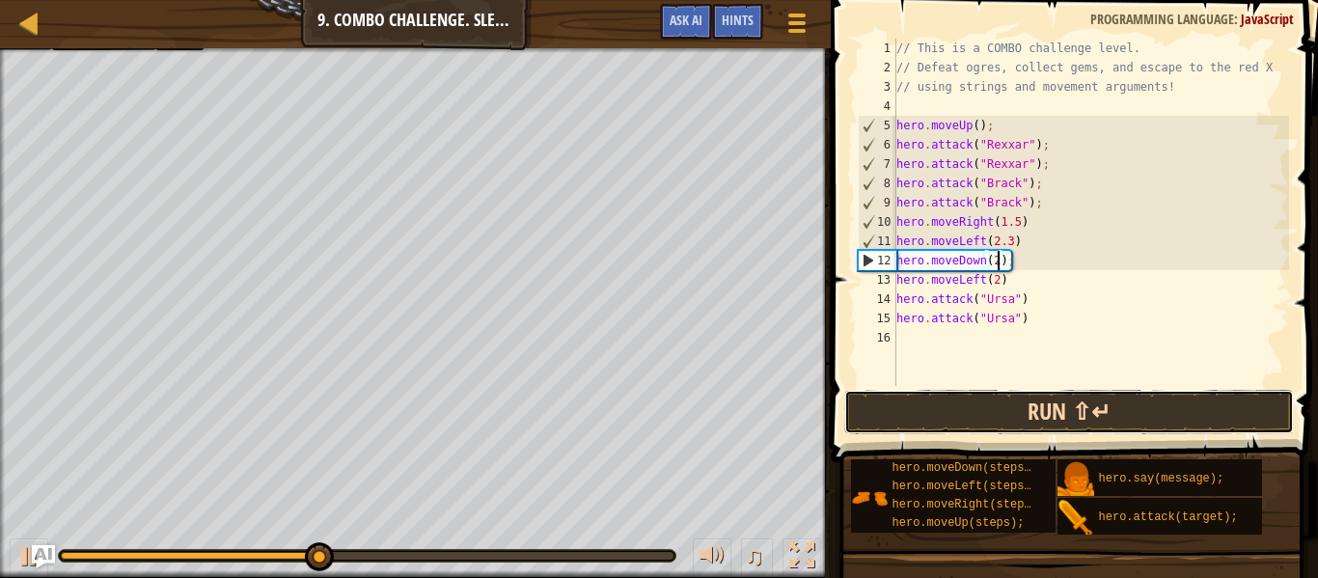
click at [1115, 402] on button "Run ⇧↵" at bounding box center [1069, 412] width 450 height 44
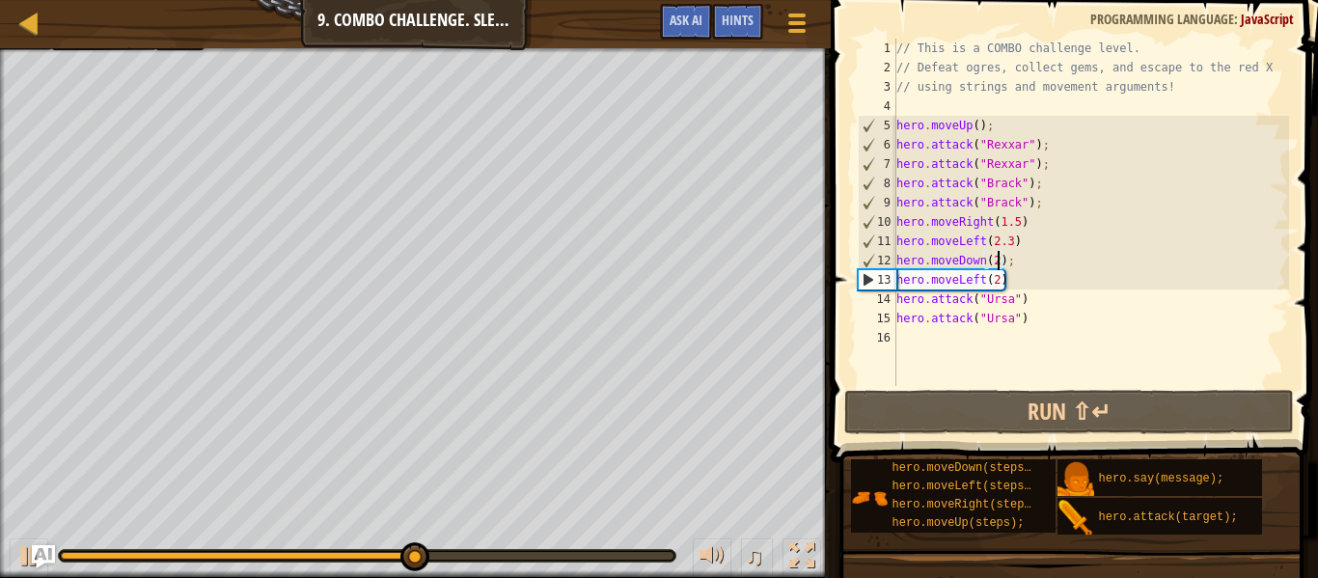
click at [985, 283] on div "// This is a COMBO challenge level. // Defeat ogres, collect gems, and escape t…" at bounding box center [1090, 232] width 396 height 386
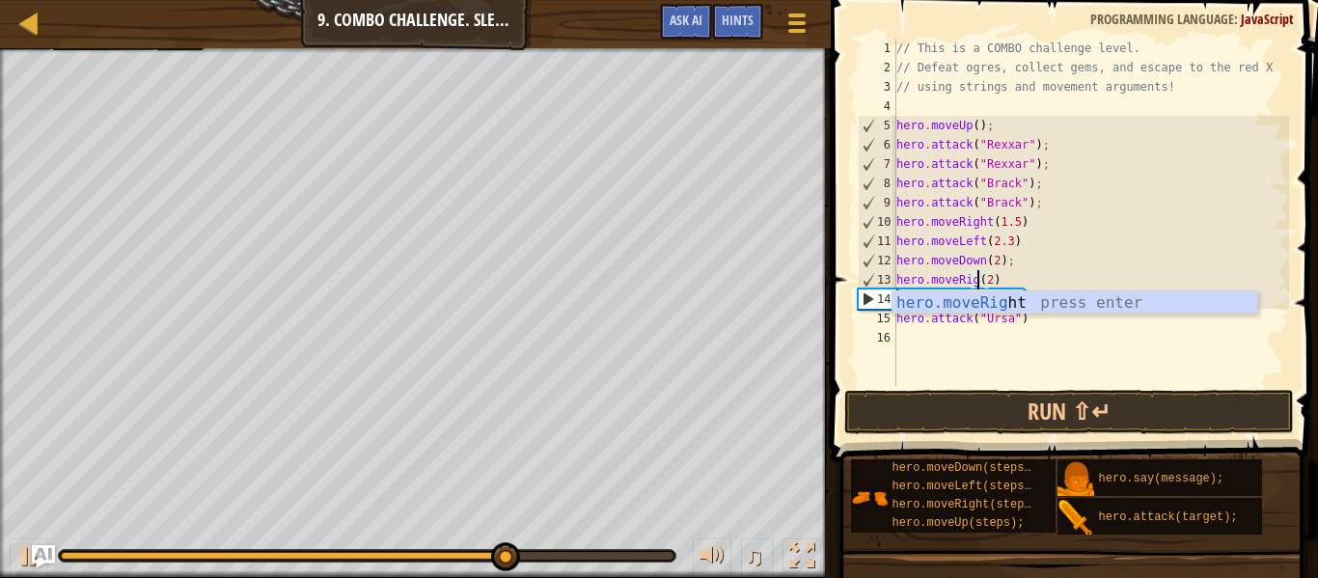
scroll to position [9, 14]
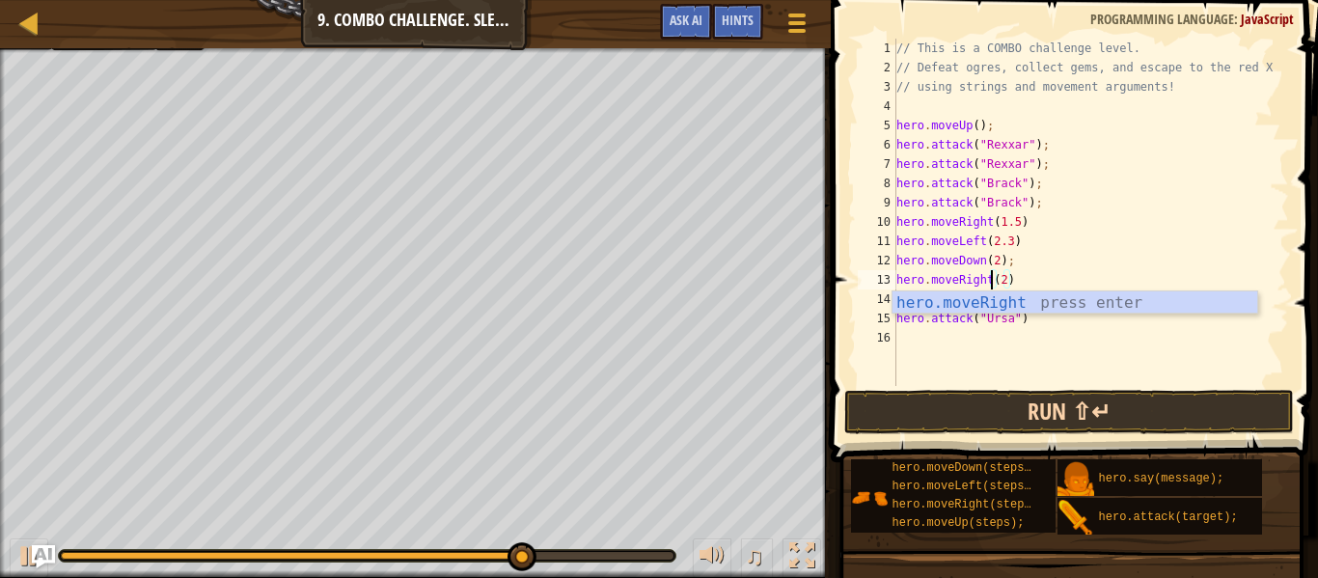
type textarea "hero.moveRight(2)"
click at [1121, 417] on button "Run ⇧↵" at bounding box center [1069, 412] width 450 height 44
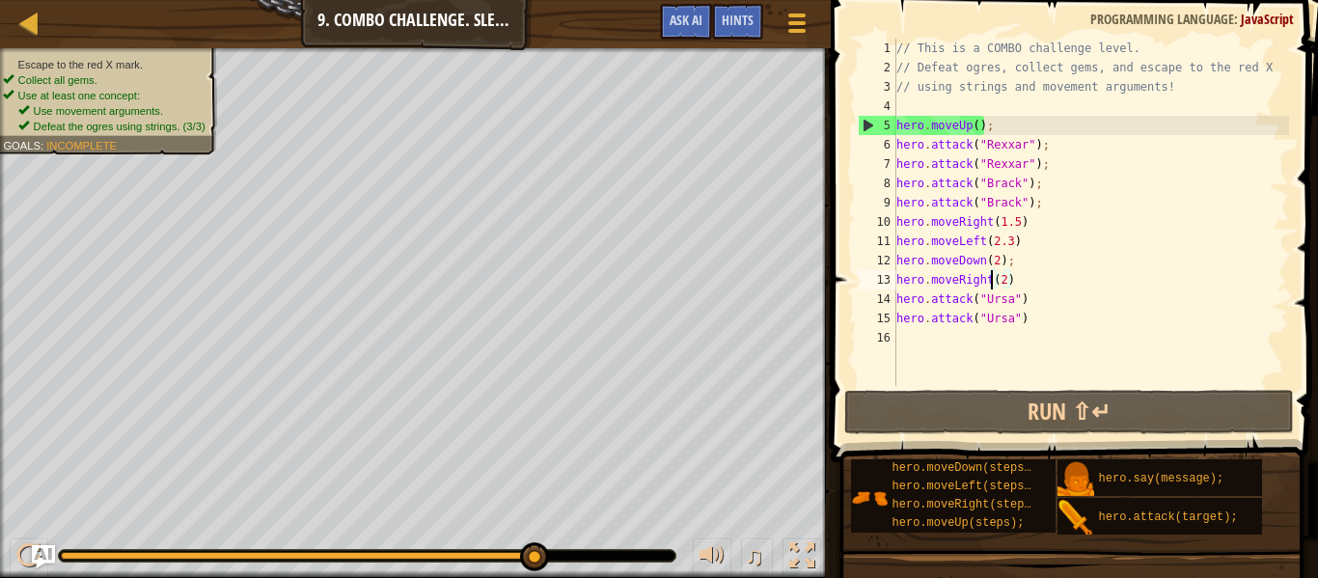
click at [946, 328] on div "// This is a COMBO challenge level. // Defeat ogres, collect gems, and escape t…" at bounding box center [1090, 232] width 396 height 386
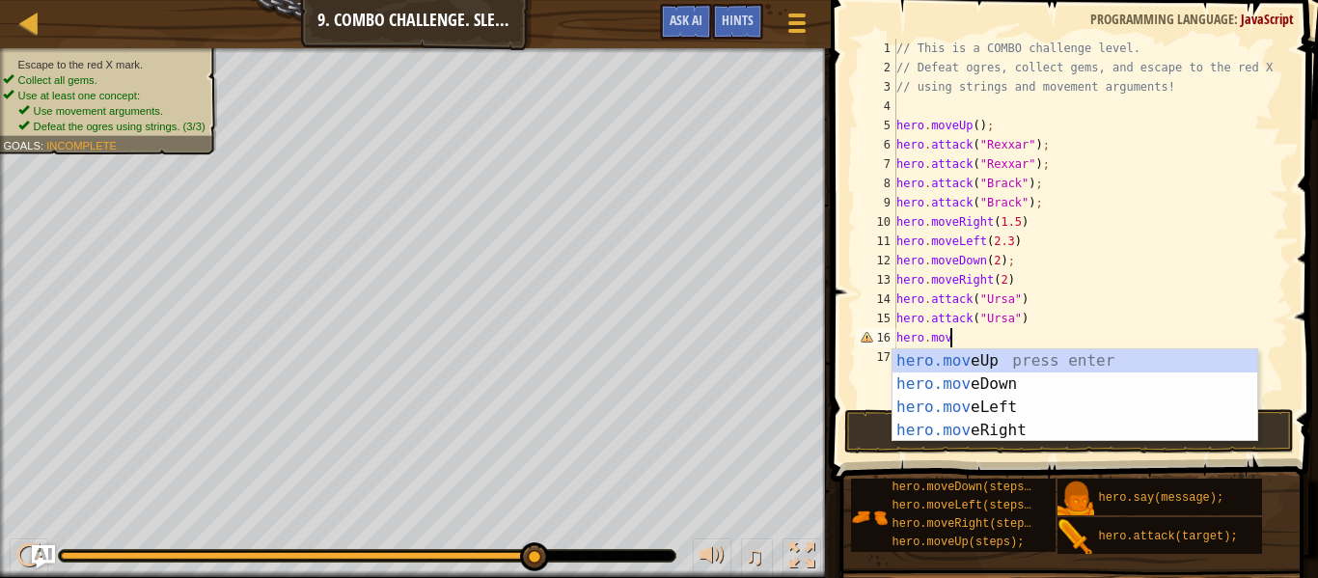
type textarea "hero.move"
click at [944, 401] on div "hero.move Up press enter hero.move Down press enter hero.move Left press enter …" at bounding box center [1074, 418] width 365 height 139
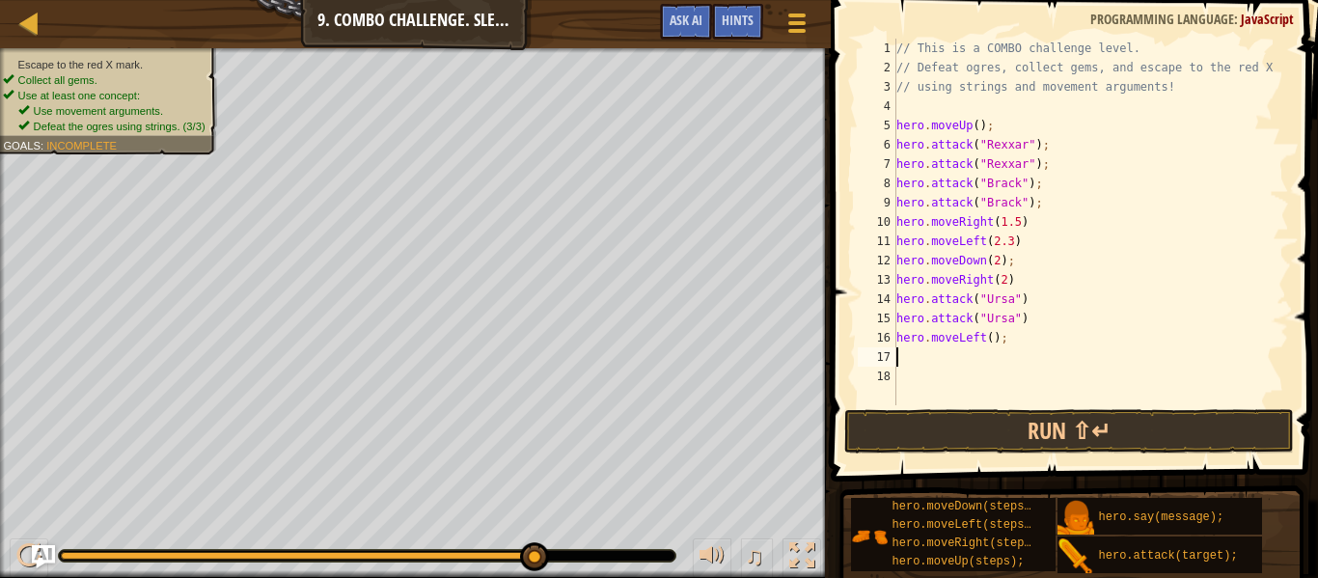
scroll to position [9, 0]
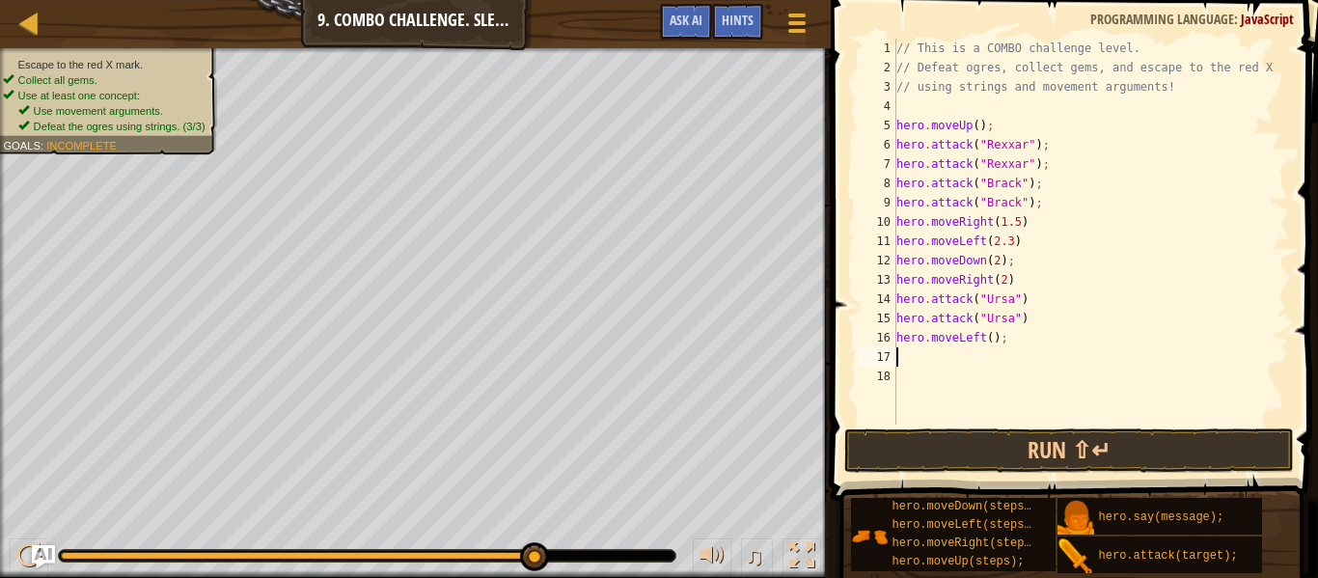
click at [991, 339] on div "// This is a COMBO challenge level. // Defeat ogres, collect gems, and escape t…" at bounding box center [1090, 251] width 396 height 424
type textarea "hero.moveLeft(2);"
click at [953, 357] on div "// This is a COMBO challenge level. // Defeat ogres, collect gems, and escape t…" at bounding box center [1090, 251] width 396 height 424
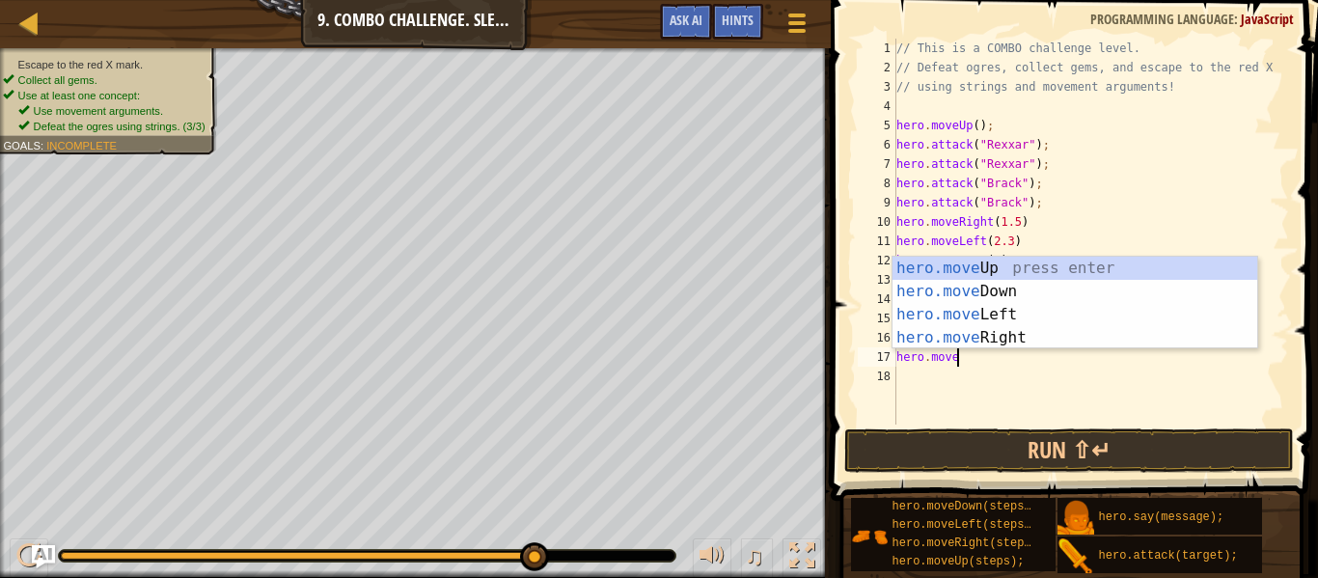
scroll to position [9, 8]
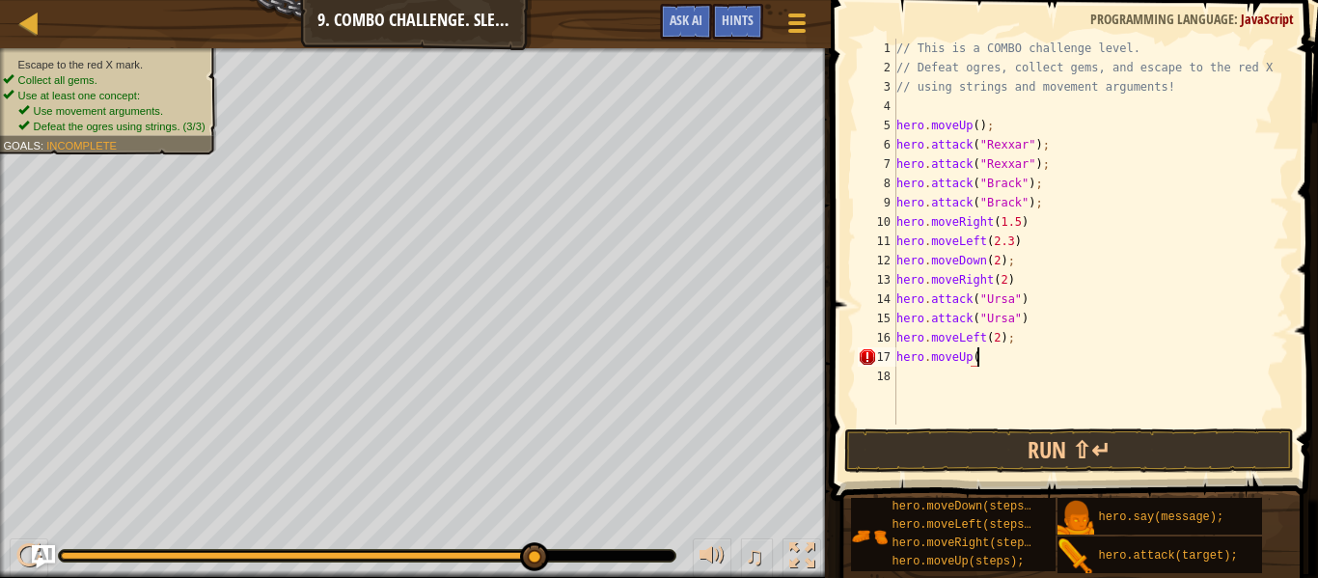
type textarea "hero.moveUp()"
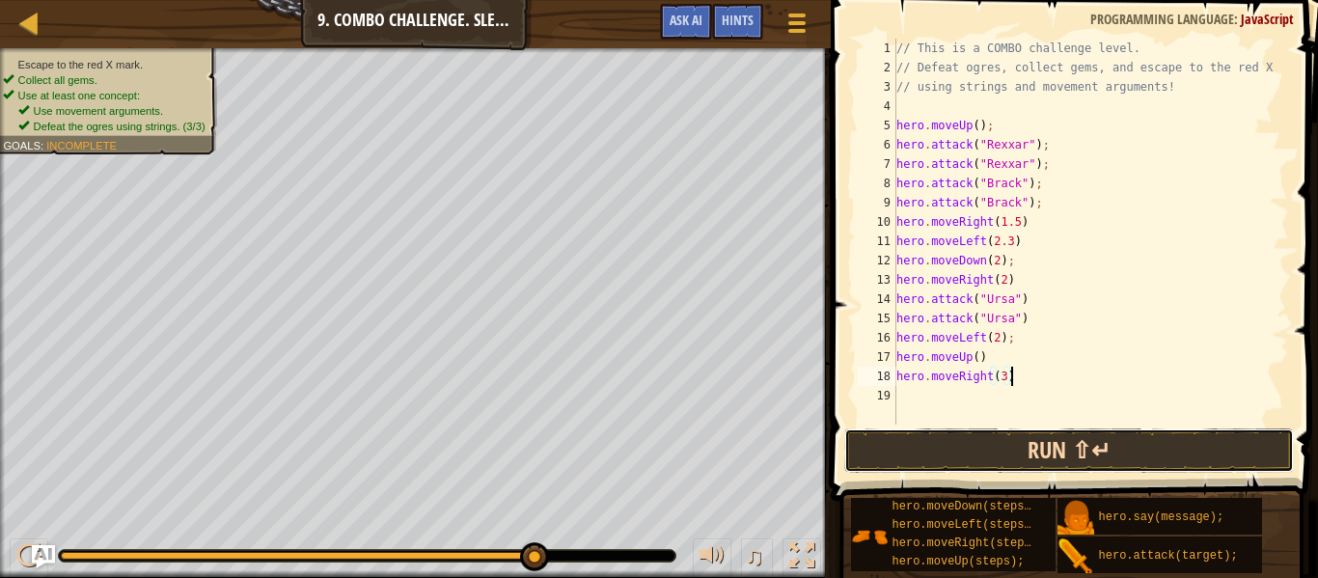
click at [1094, 458] on button "Run ⇧↵" at bounding box center [1069, 450] width 450 height 44
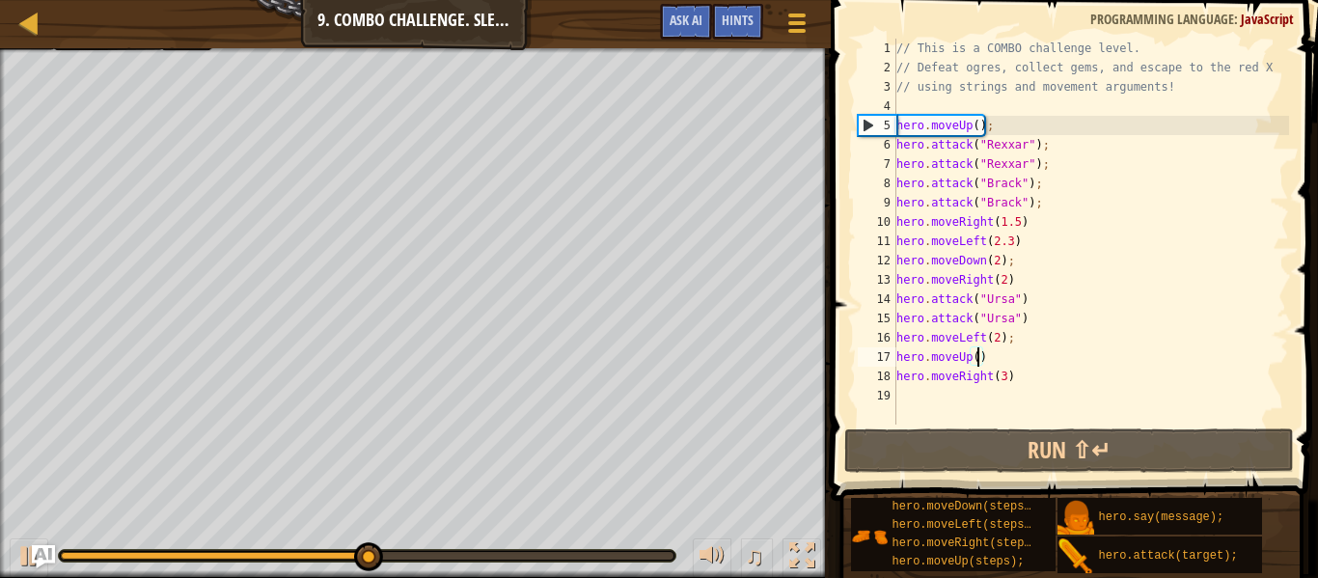
click at [976, 357] on div "// This is a COMBO challenge level. // Defeat ogres, collect gems, and escape t…" at bounding box center [1090, 251] width 396 height 424
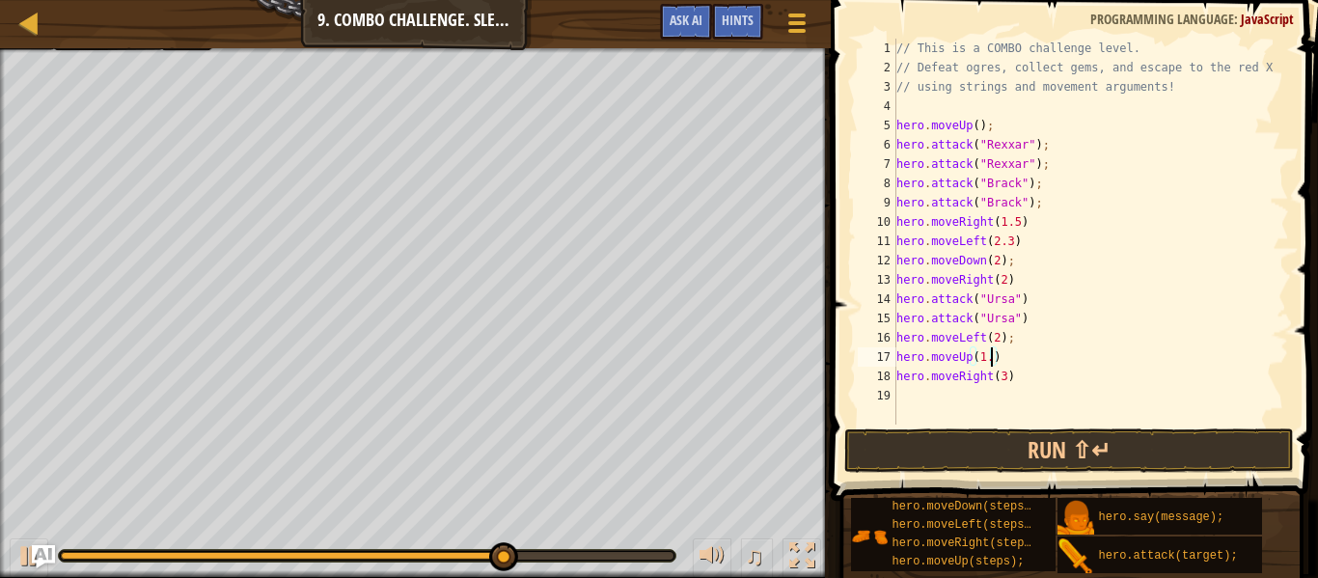
scroll to position [9, 14]
click at [1035, 453] on button "Run ⇧↵" at bounding box center [1069, 450] width 450 height 44
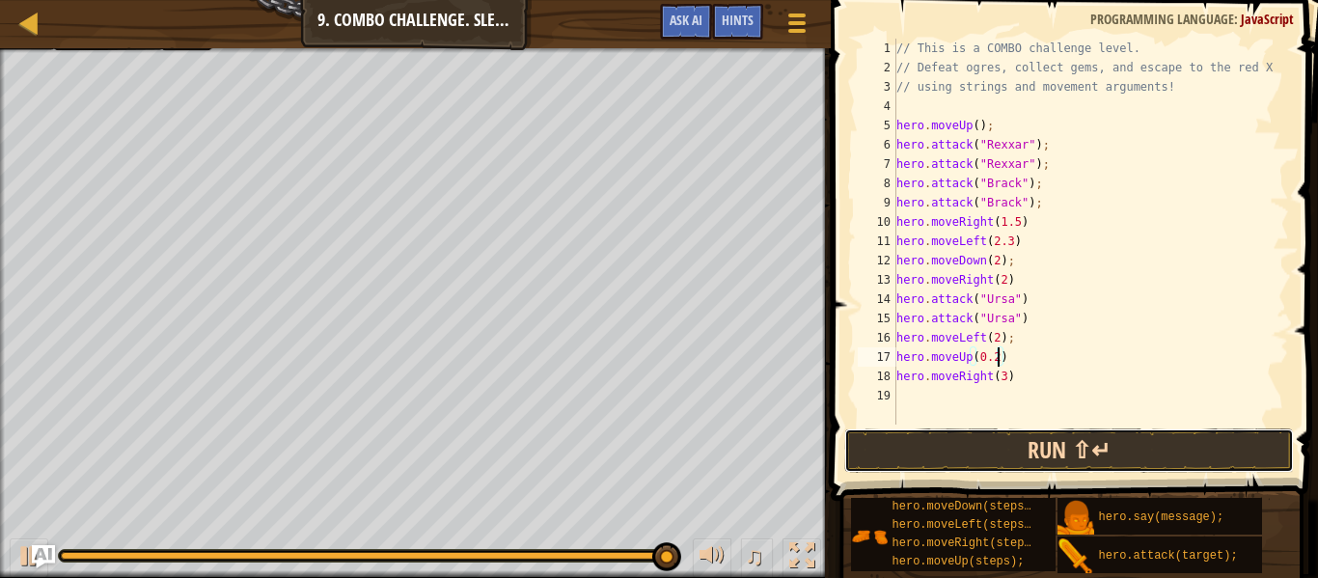
click at [1035, 439] on button "Run ⇧↵" at bounding box center [1069, 450] width 450 height 44
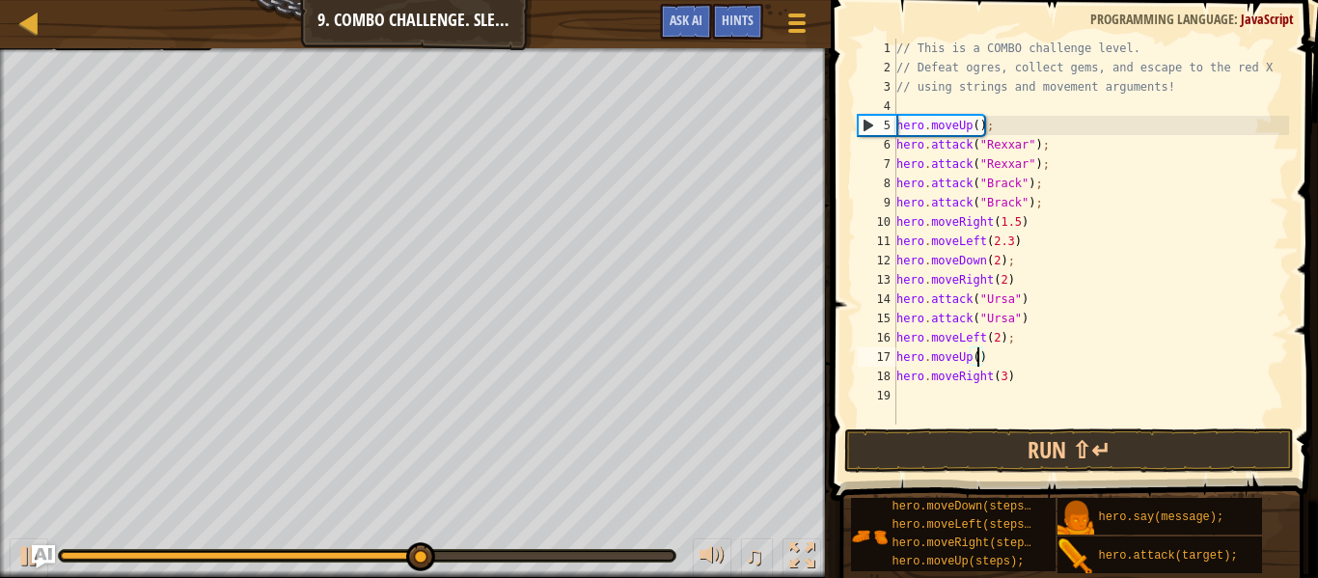
scroll to position [9, 12]
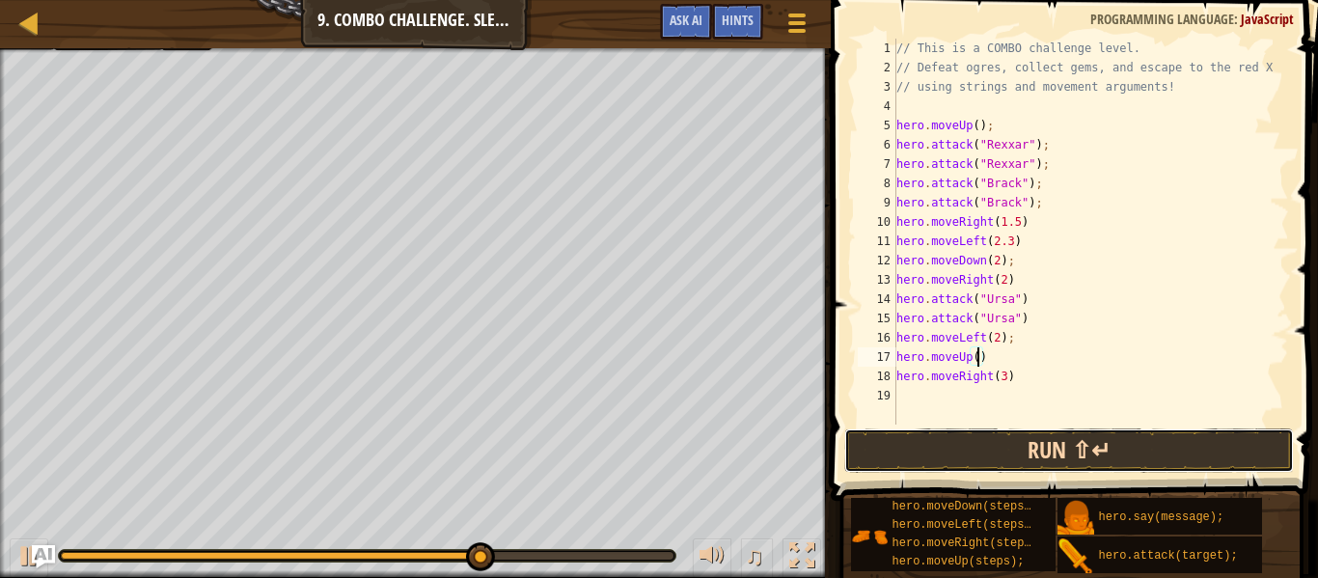
click at [1043, 450] on button "Run ⇧↵" at bounding box center [1069, 450] width 450 height 44
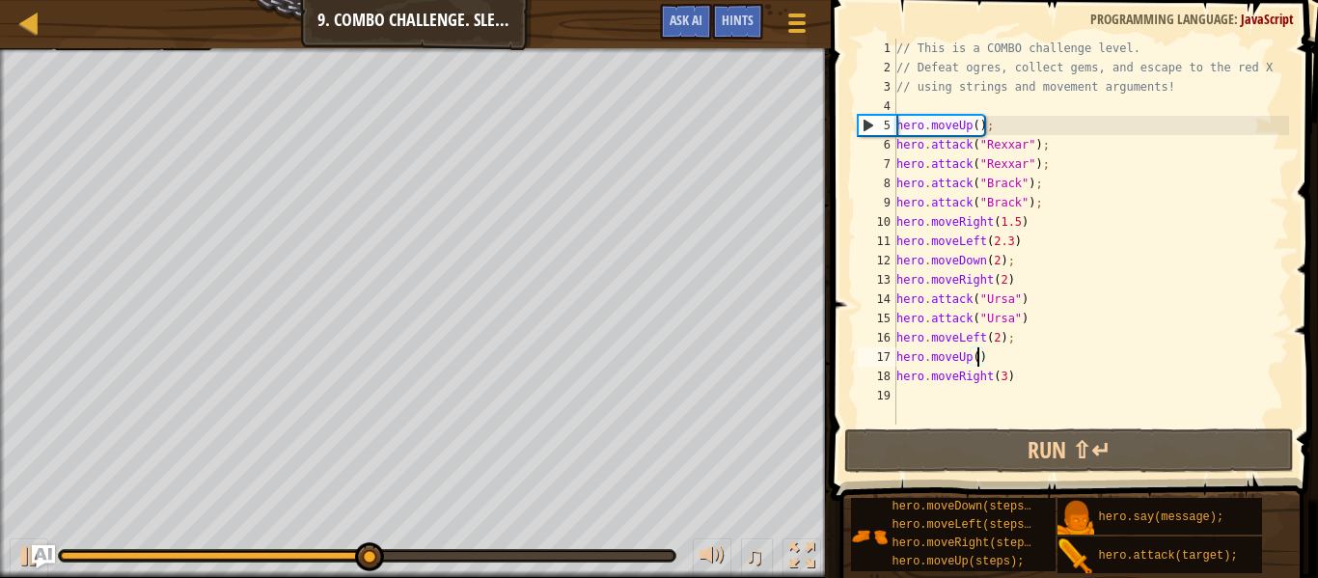
click at [999, 359] on div "// This is a COMBO challenge level. // Defeat ogres, collect gems, and escape t…" at bounding box center [1090, 251] width 396 height 424
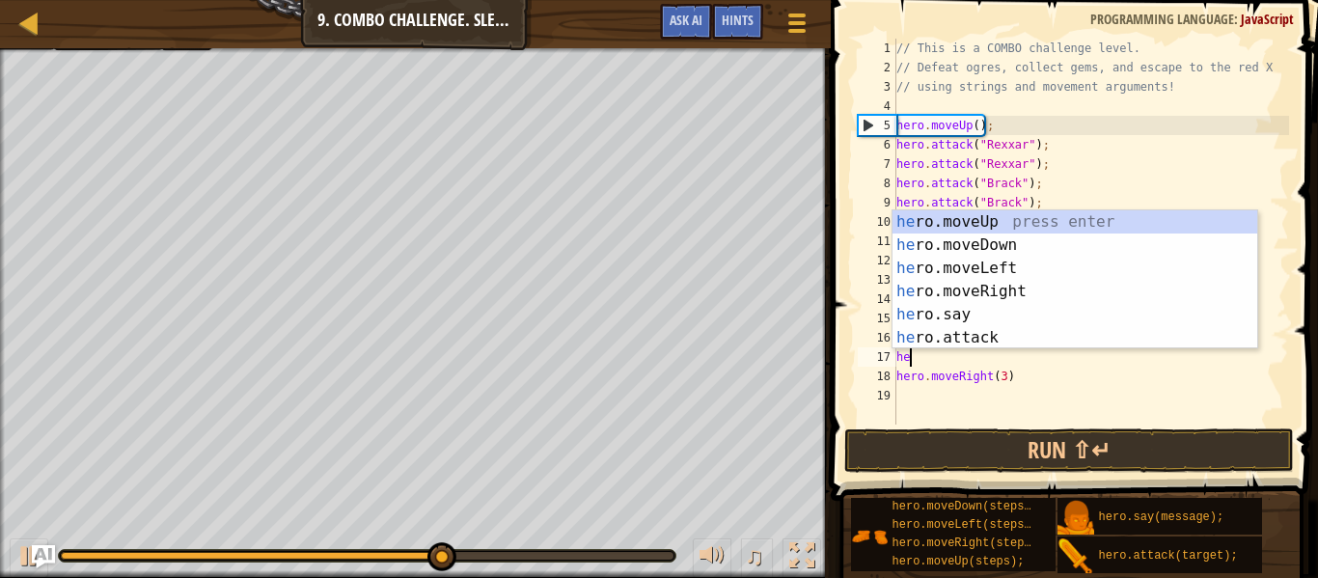
scroll to position [9, 1]
type textarea "h"
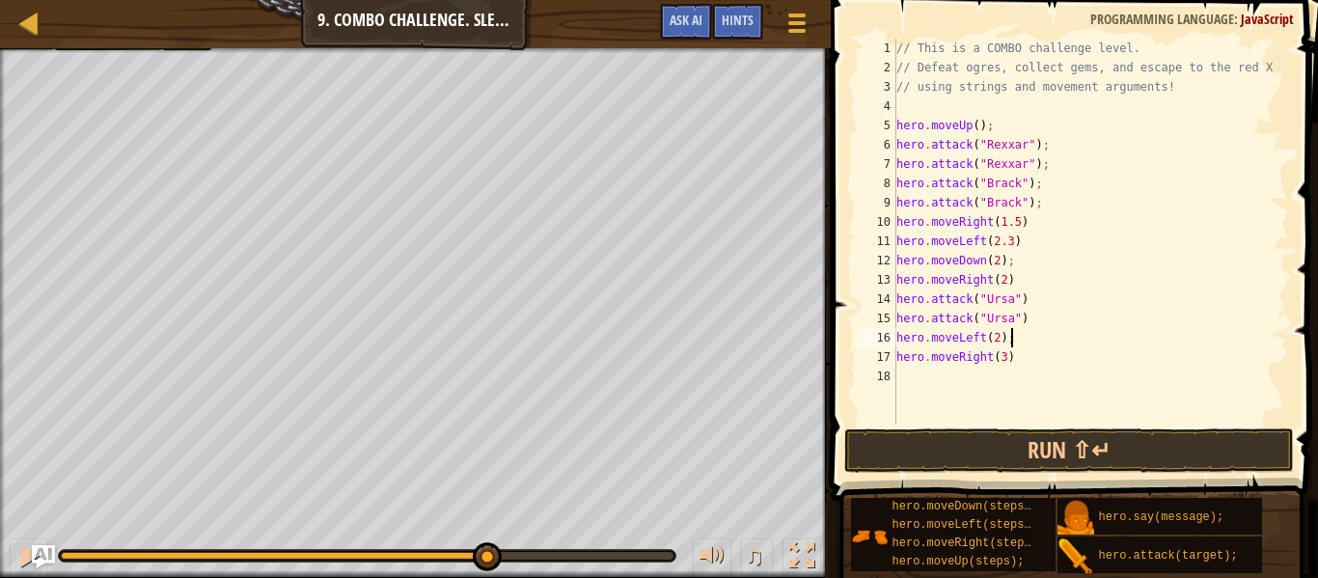
click at [1016, 281] on div "// This is a COMBO challenge level. // Defeat ogres, collect gems, and escape t…" at bounding box center [1090, 251] width 396 height 424
type textarea "hero.moveRight(2)"
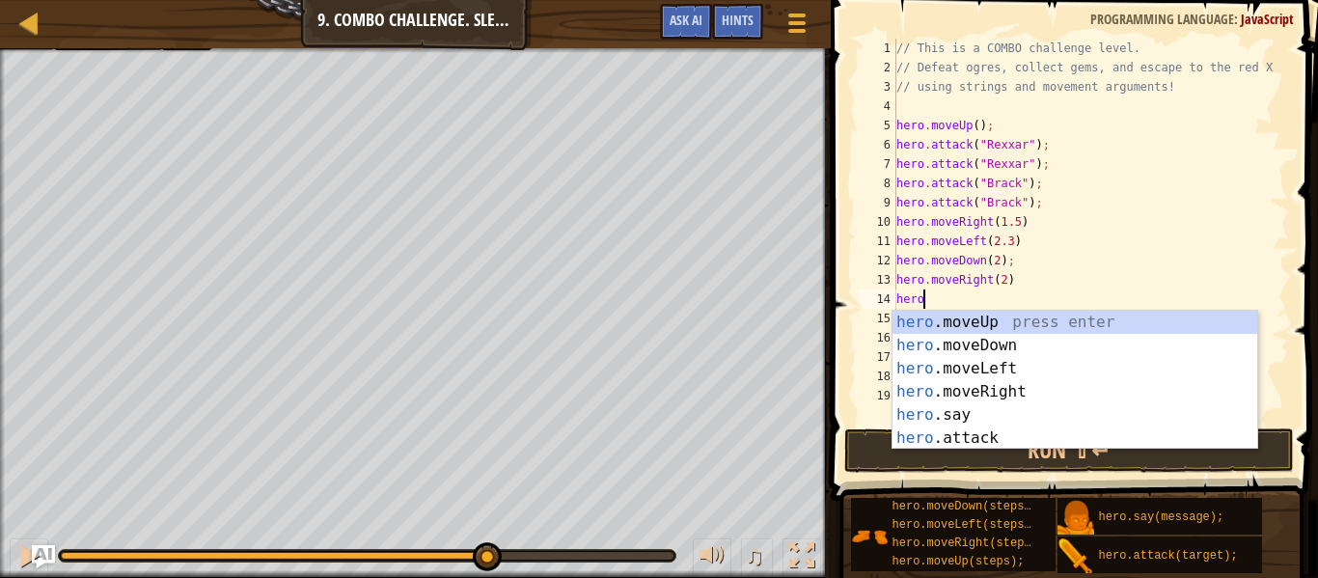
type textarea "hero."
click at [1023, 331] on div "hero. moveUp press enter hero. moveDown press enter hero. moveLeft press enter …" at bounding box center [1074, 403] width 365 height 185
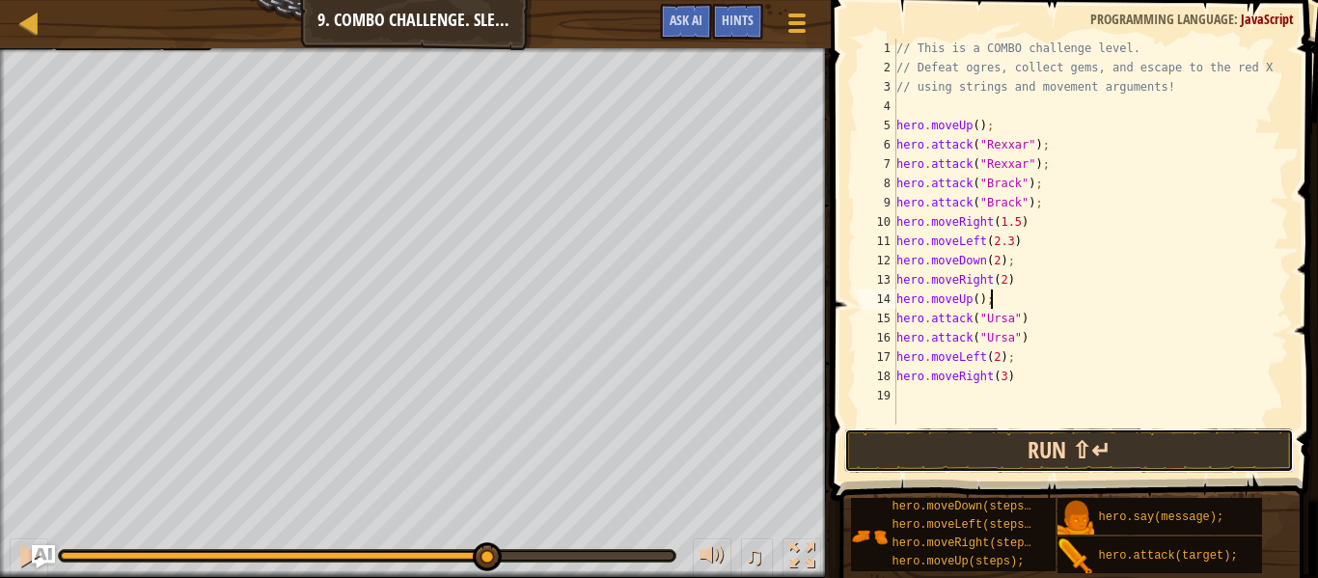
click at [980, 442] on button "Run ⇧↵" at bounding box center [1069, 450] width 450 height 44
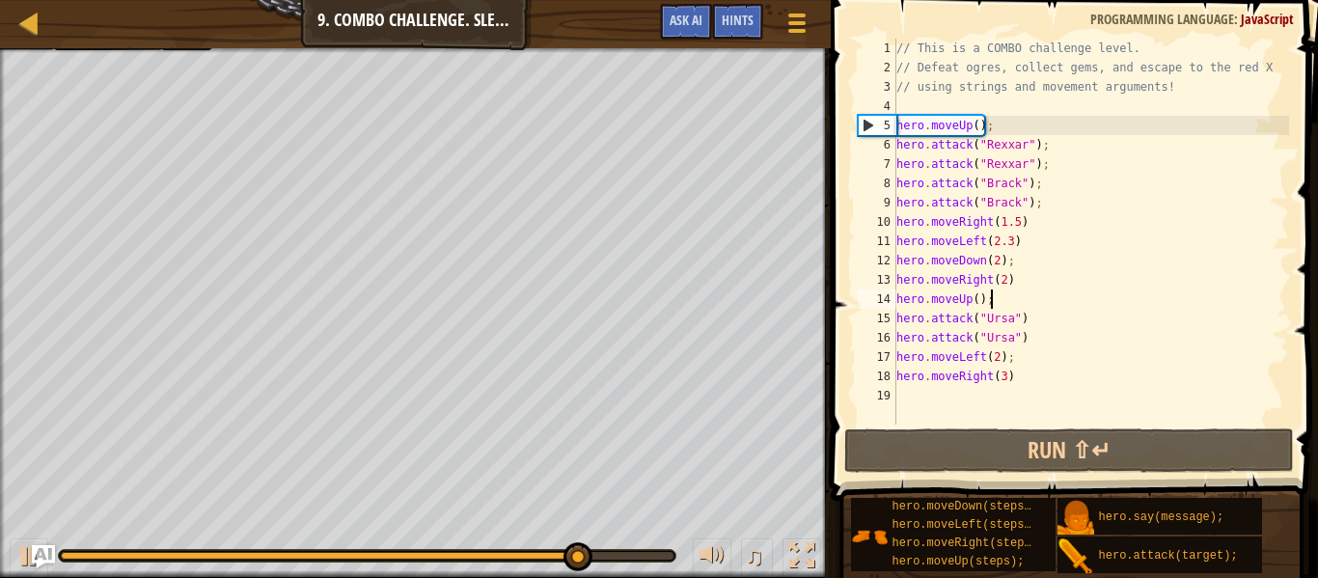
click at [1017, 360] on div "// This is a COMBO challenge level. // Defeat ogres, collect gems, and escape t…" at bounding box center [1090, 251] width 396 height 424
type textarea "hero.moveLeft(2);"
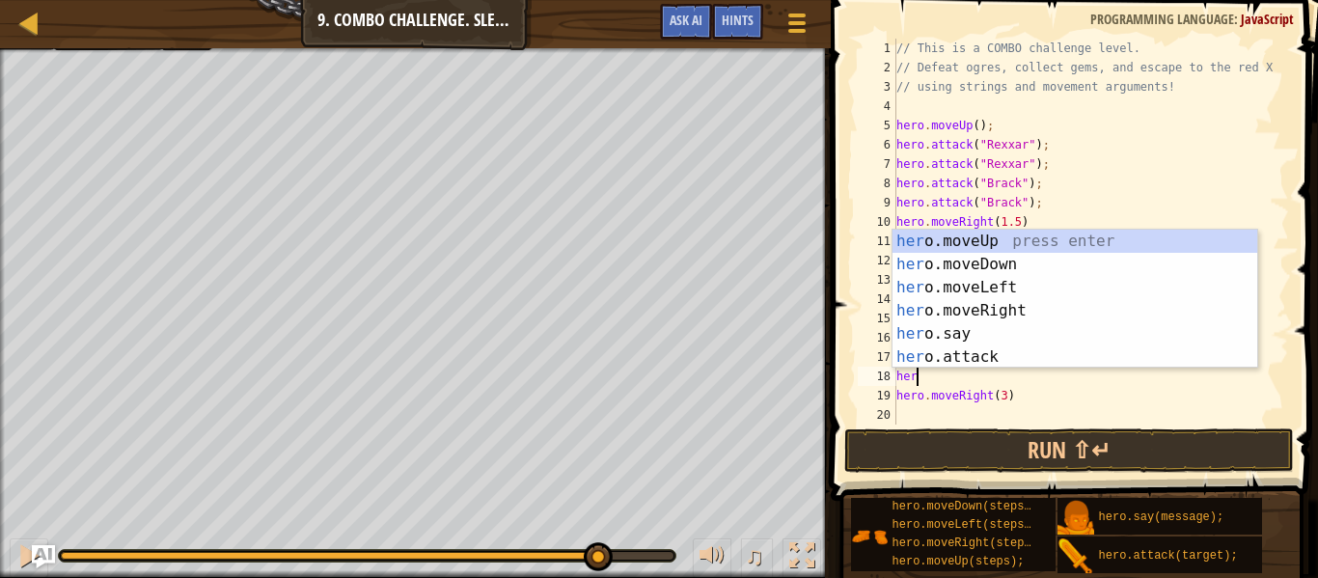
type textarea "hero"
click at [1030, 244] on div "hero .moveUp press enter hero .moveDown press enter hero .moveLeft press enter …" at bounding box center [1074, 322] width 365 height 185
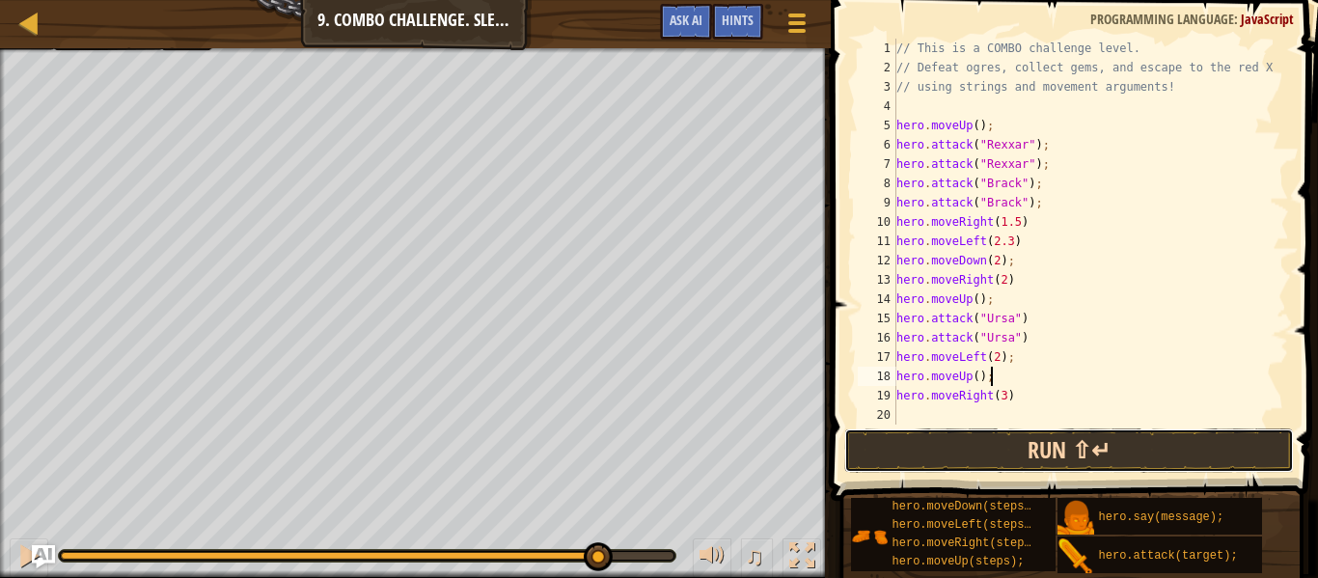
click at [1071, 451] on button "Run ⇧↵" at bounding box center [1069, 450] width 450 height 44
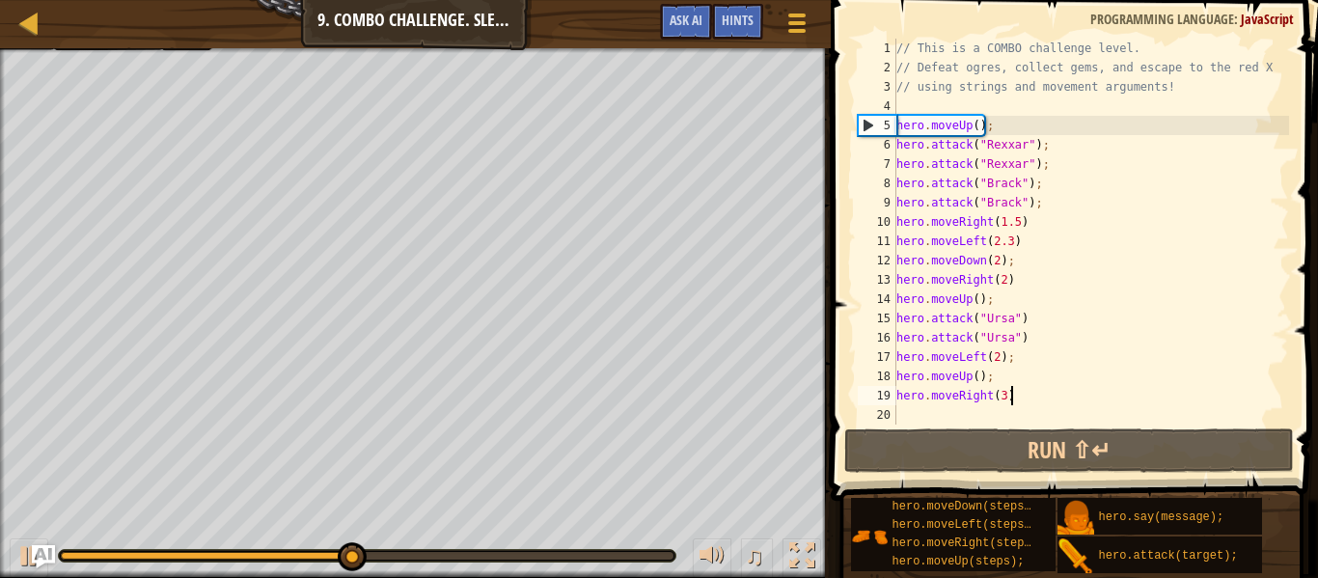
click at [1008, 399] on div "// This is a COMBO challenge level. // Defeat ogres, collect gems, and escape t…" at bounding box center [1090, 251] width 396 height 424
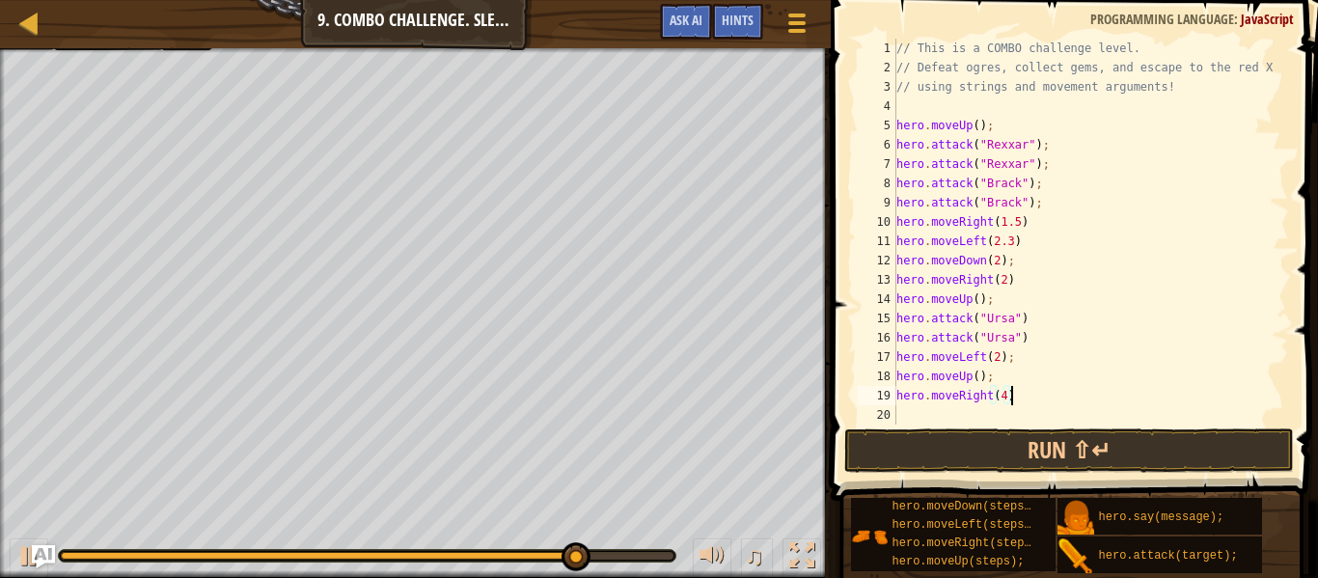
scroll to position [9, 15]
click at [878, 451] on button "Run ⇧↵" at bounding box center [1069, 450] width 450 height 44
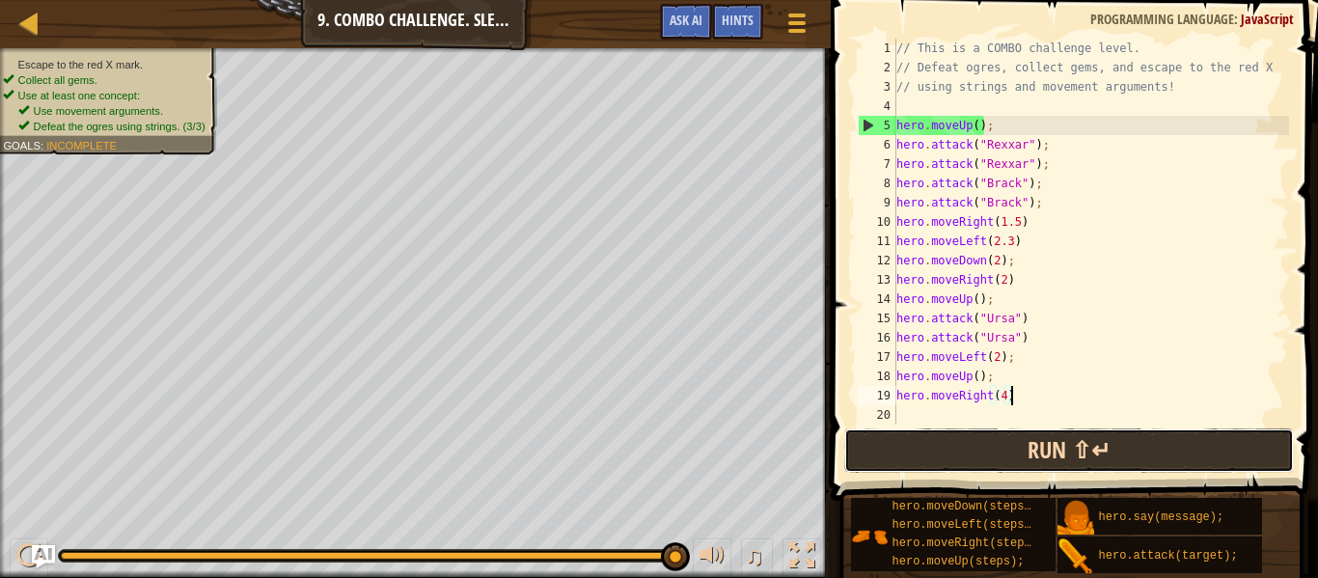
click at [930, 451] on button "Run ⇧↵" at bounding box center [1069, 450] width 450 height 44
click at [974, 440] on button "Run ⇧↵" at bounding box center [1069, 450] width 450 height 44
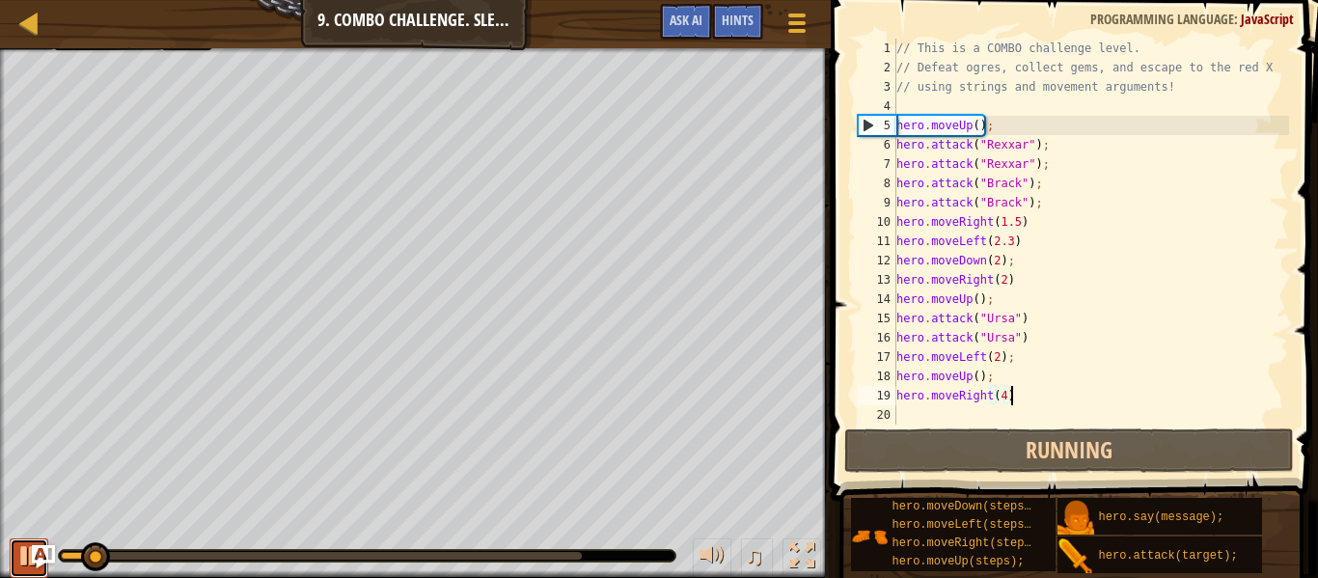
click at [21, 556] on div at bounding box center [28, 555] width 25 height 25
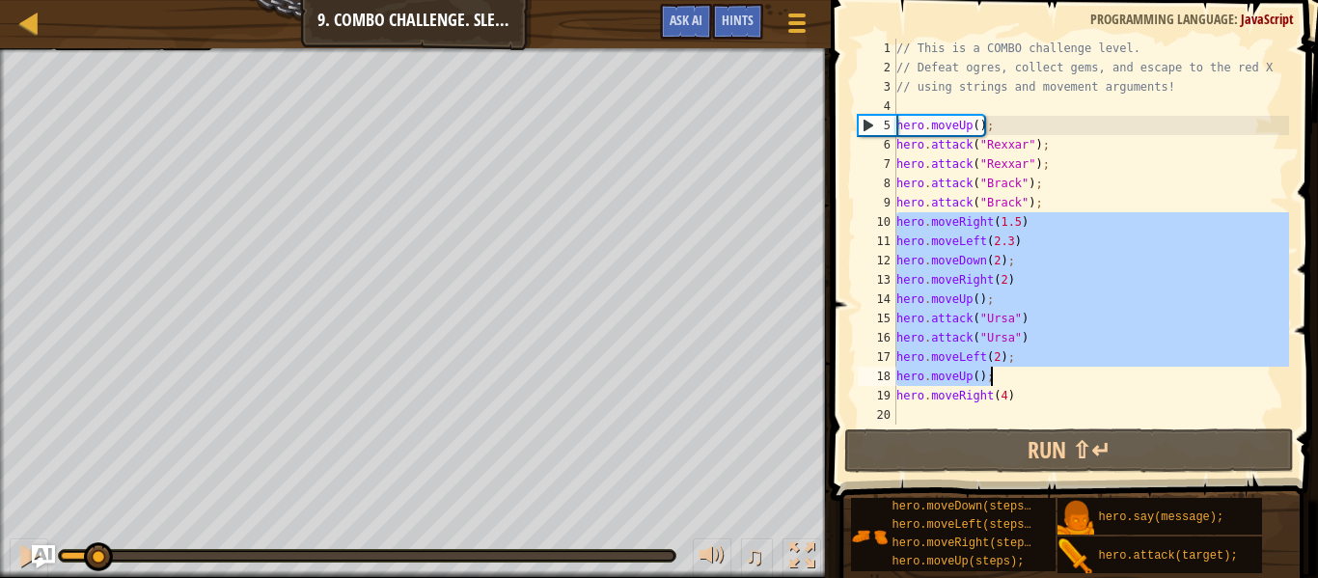
drag, startPoint x: 898, startPoint y: 218, endPoint x: 1054, endPoint y: 384, distance: 227.9
click at [1054, 384] on div "// This is a COMBO challenge level. // Defeat ogres, collect gems, and escape t…" at bounding box center [1090, 251] width 396 height 424
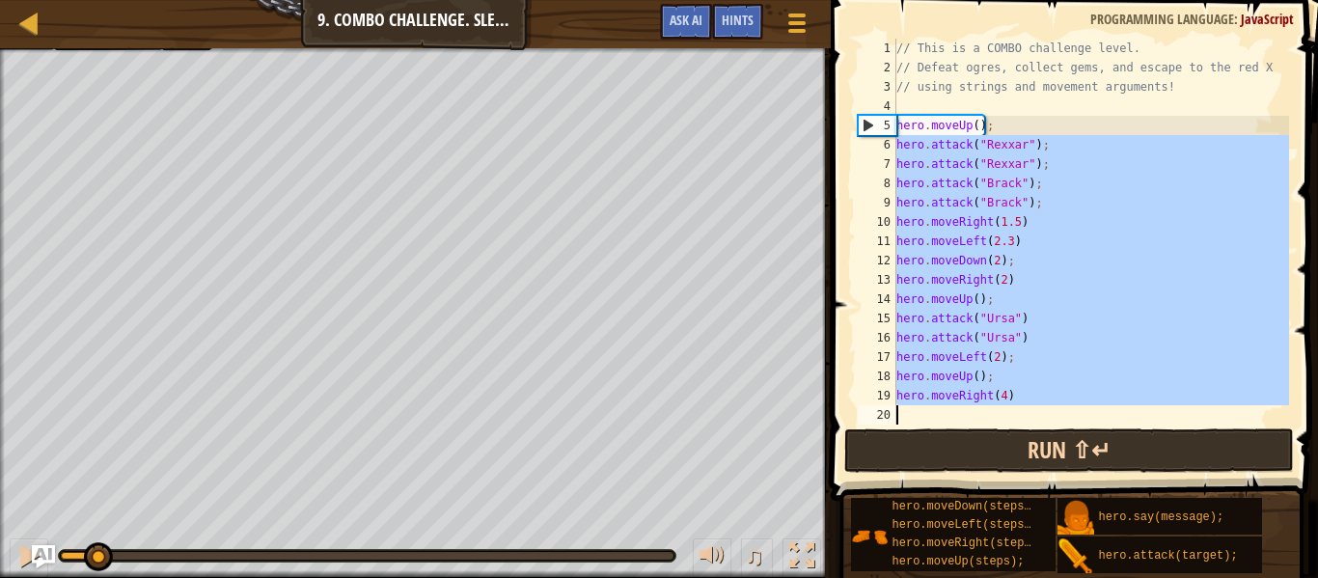
drag, startPoint x: 894, startPoint y: 145, endPoint x: 1124, endPoint y: 435, distance: 370.2
click at [1124, 435] on div "hero.moveLeft(2); hero.moveUp(); 1 2 3 4 5 6 7 8 9 10 11 12 13 14 15 16 17 18 1…" at bounding box center [1071, 289] width 493 height 558
type textarea "hero.moveRight(4)"
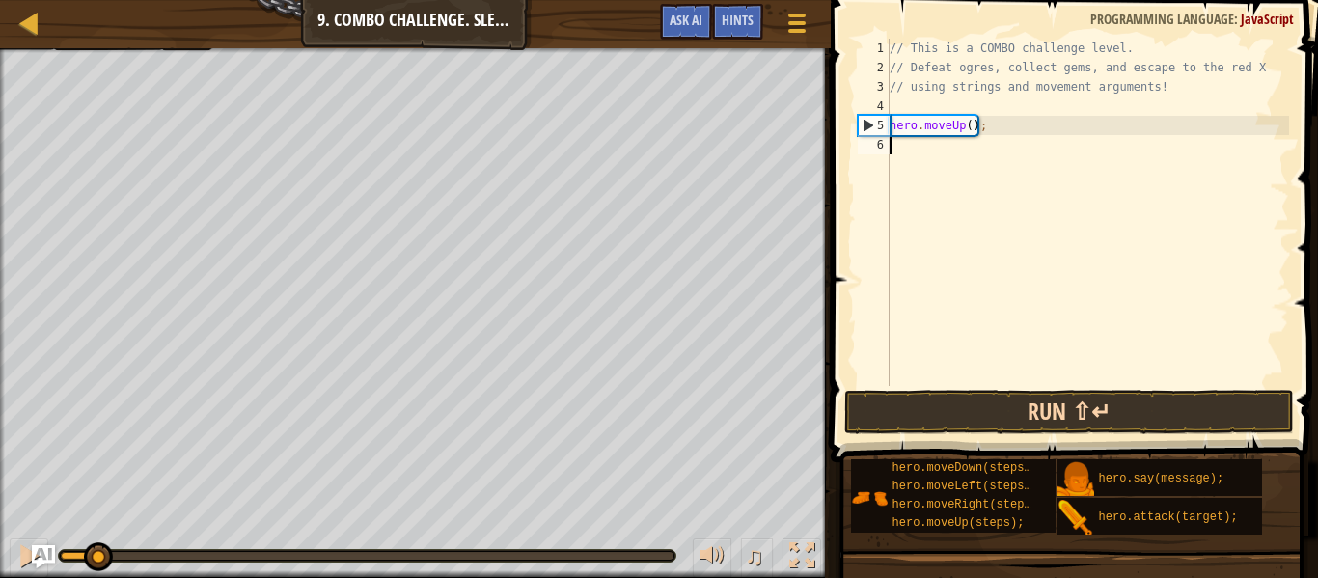
scroll to position [9, 0]
